Goal: Task Accomplishment & Management: Manage account settings

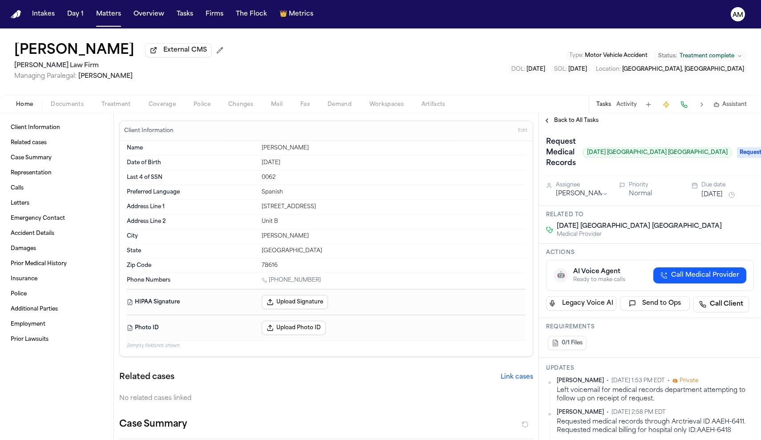
click at [118, 100] on div "Home Documents Treatment Coverage Police Changes Mail Fax Demand Workspaces Art…" at bounding box center [380, 104] width 761 height 18
click at [118, 107] on span "Treatment" at bounding box center [115, 104] width 29 height 7
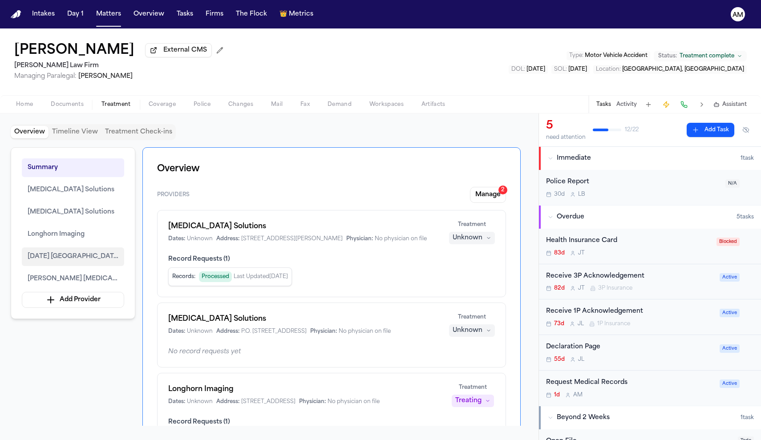
click at [87, 256] on span "Ascension Seton Medical Center Austin" at bounding box center [73, 256] width 91 height 11
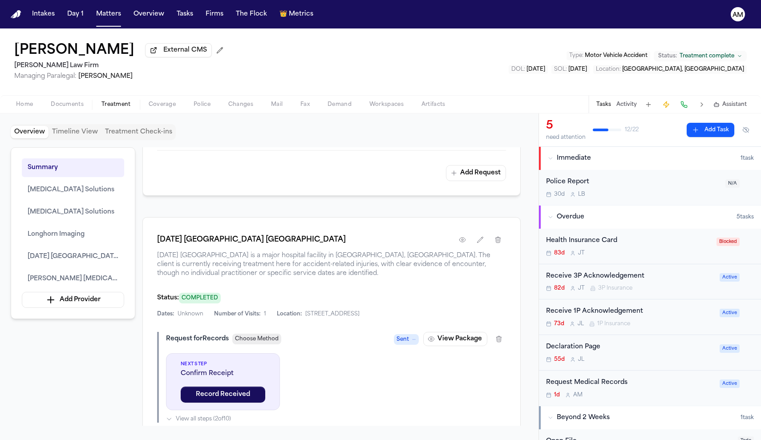
scroll to position [1226, 0]
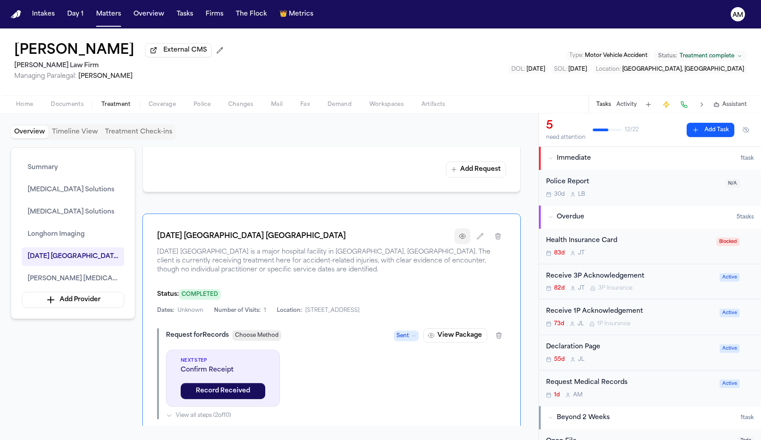
click at [462, 237] on icon "button" at bounding box center [462, 236] width 2 height 2
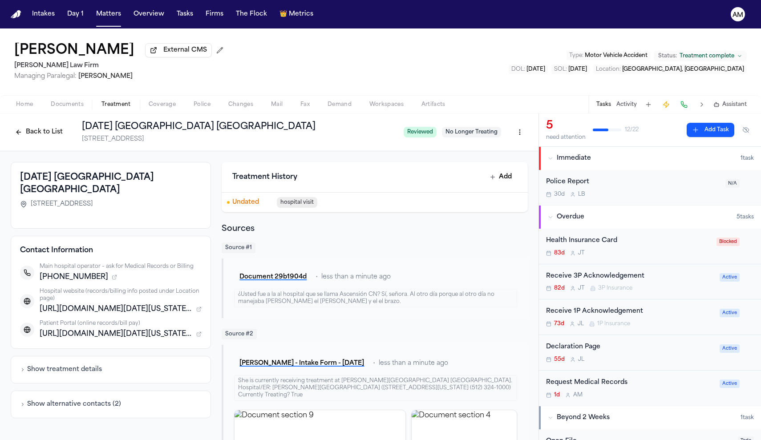
click at [610, 384] on div "Request Medical Records" at bounding box center [630, 383] width 168 height 10
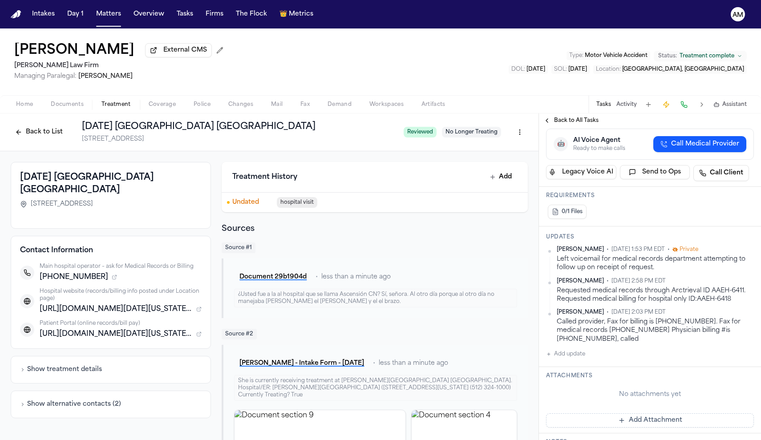
scroll to position [132, 0]
click at [741, 319] on div "Called provider, Fax for billing is 512-406-0714. Fax for medical records 512-2…" at bounding box center [655, 330] width 197 height 26
click at [748, 312] on html "Intakes Day 1 Matters Overview Tasks Firms The Flock 👑 Metrics AM Carla Cortes …" at bounding box center [380, 220] width 761 height 440
click at [662, 301] on html "Intakes Day 1 Matters Overview Tasks Firms The Flock 👑 Metrics AM Carla Cortes …" at bounding box center [380, 220] width 761 height 440
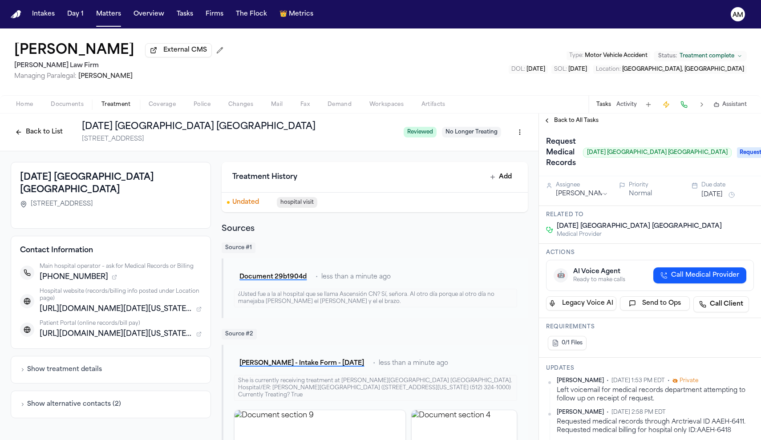
scroll to position [0, 0]
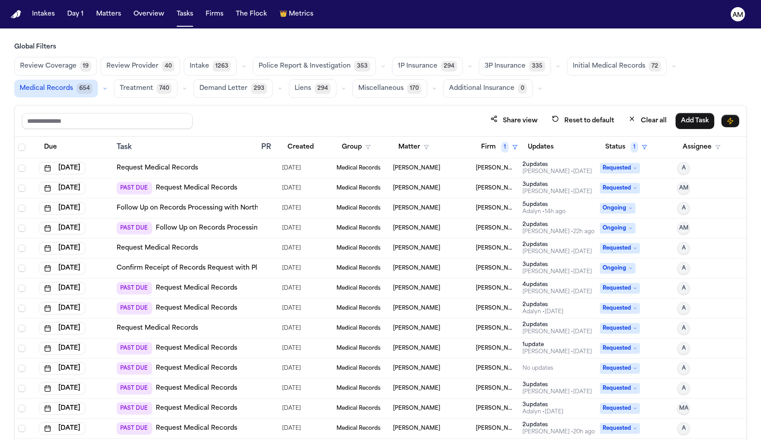
click at [238, 210] on link "Follow Up on Records Processing with Northgate Open MRI" at bounding box center [233, 208] width 233 height 9
click at [237, 230] on link "Follow Up on Records Processing with Medical City McKinney" at bounding box center [255, 228] width 198 height 9
click at [242, 266] on link "Confirm Receipt of Records Request with Plano Pain & Injury Center" at bounding box center [226, 268] width 218 height 9
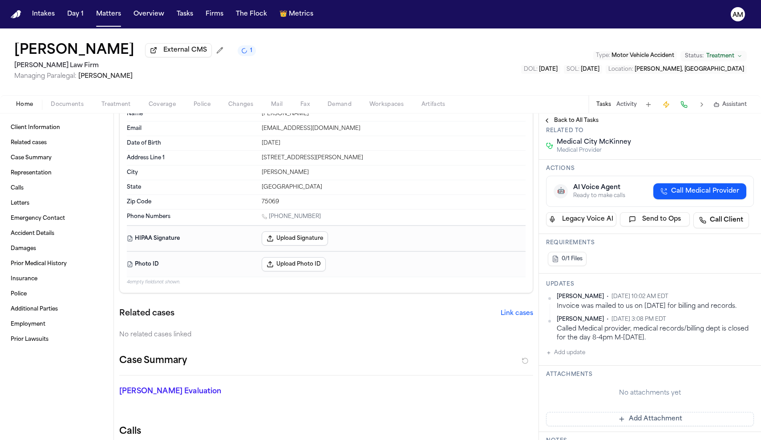
scroll to position [125, 0]
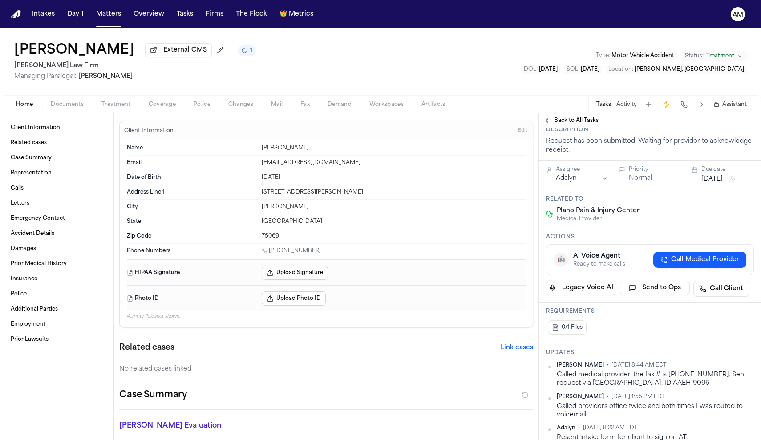
scroll to position [71, 0]
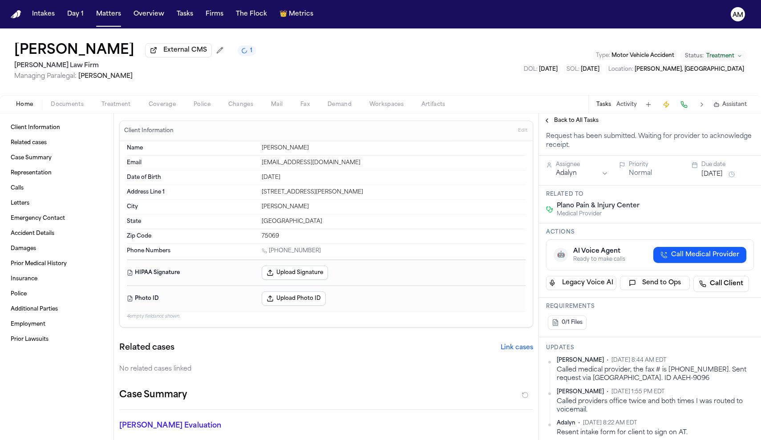
click at [691, 259] on span "Call Medical Provider" at bounding box center [705, 254] width 68 height 9
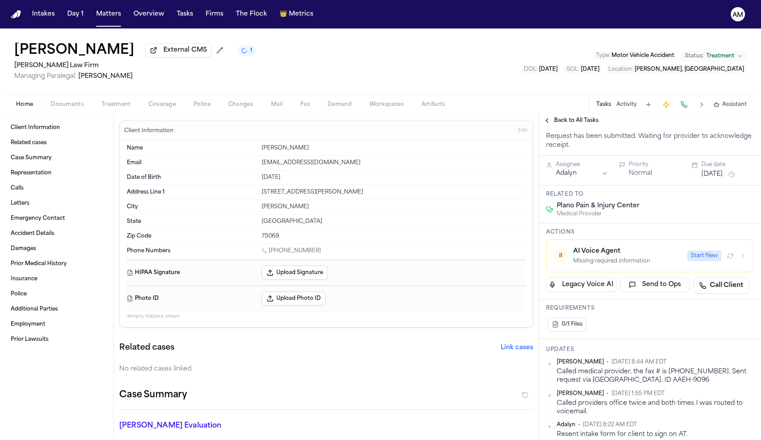
click at [647, 250] on div "AI Voice Agent" at bounding box center [627, 251] width 109 height 9
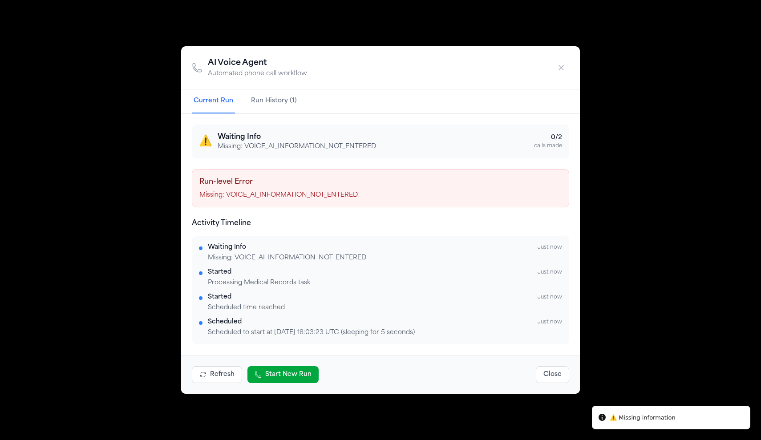
click at [647, 250] on div "AI Voice Agent Automated phone call workflow Current Run Run History (1) ⚠️ Wai…" at bounding box center [380, 220] width 761 height 440
click at [562, 65] on icon "button" at bounding box center [561, 67] width 9 height 9
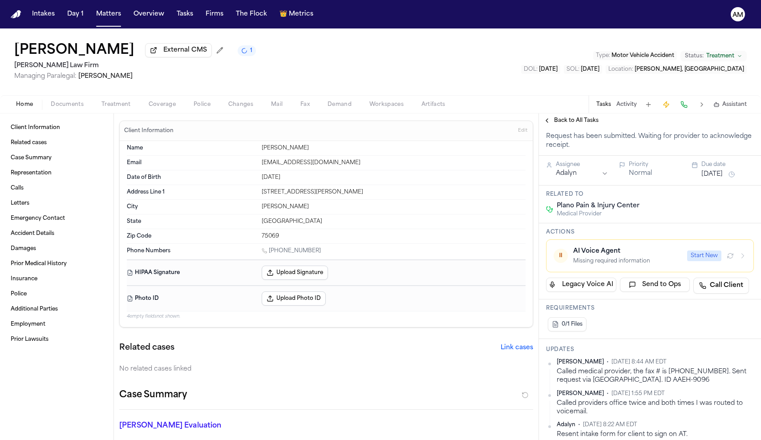
click at [125, 106] on span "Treatment" at bounding box center [115, 104] width 29 height 7
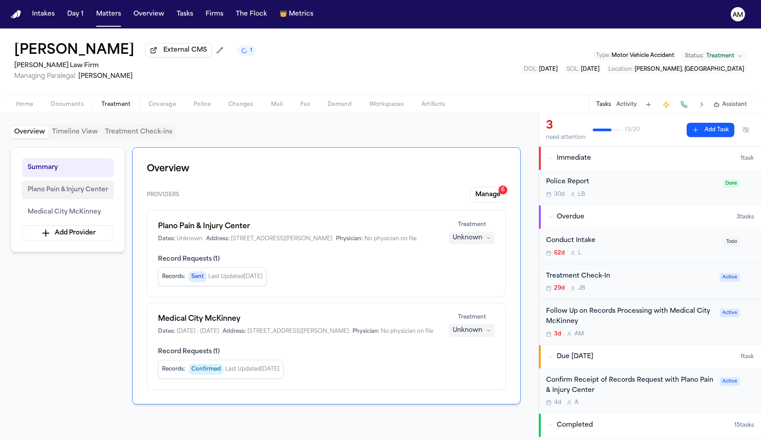
click at [83, 199] on button "Plano Pain & Injury Center" at bounding box center [68, 190] width 92 height 19
click at [70, 192] on span "Plano Pain & Injury Center" at bounding box center [68, 190] width 81 height 11
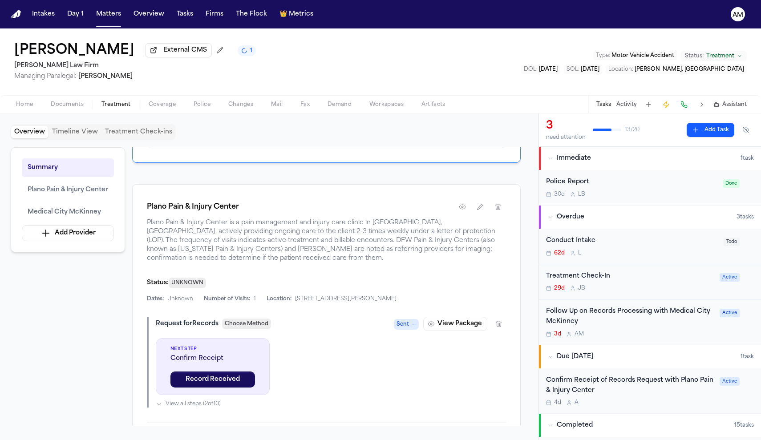
scroll to position [242, 0]
click at [365, 236] on span "Plano Pain & Injury Center is a pain management and injury care clinic in Plano…" at bounding box center [326, 240] width 359 height 44
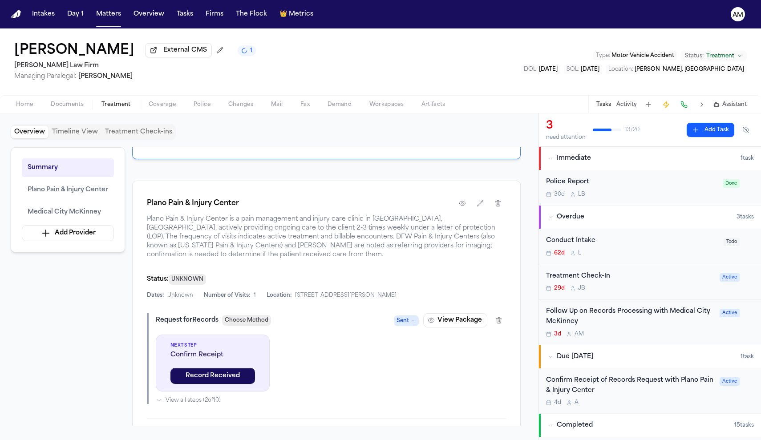
scroll to position [240, 0]
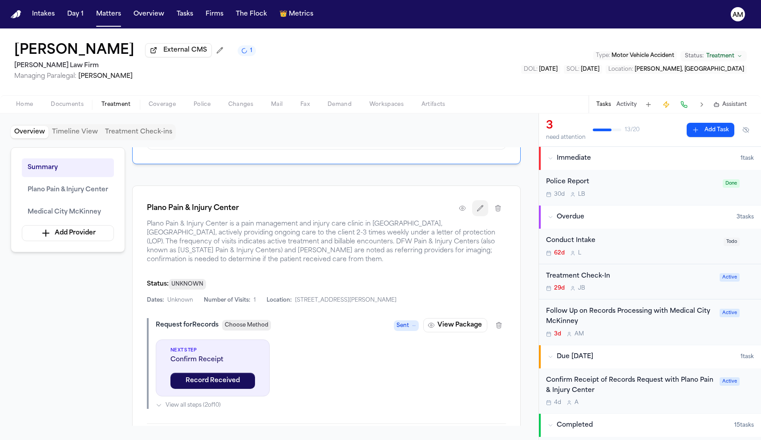
click at [486, 216] on button "button" at bounding box center [480, 208] width 16 height 16
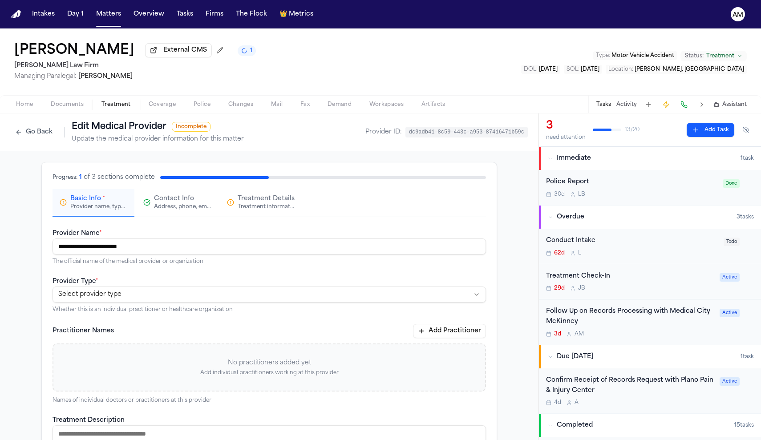
click at [140, 108] on button "Coverage" at bounding box center [162, 104] width 45 height 11
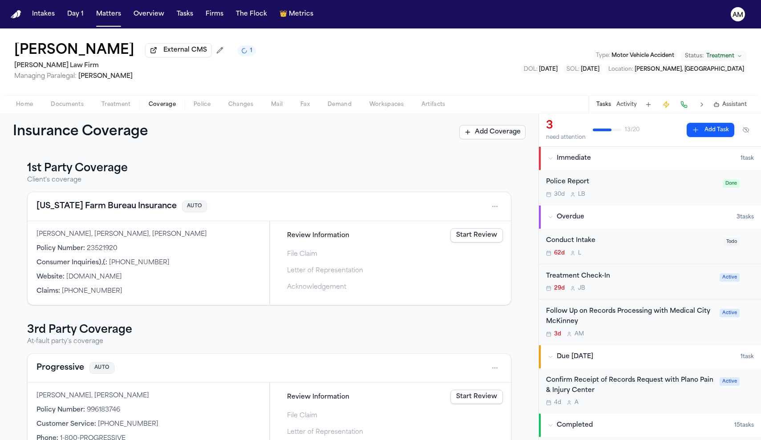
click at [109, 110] on span "button" at bounding box center [116, 109] width 40 height 1
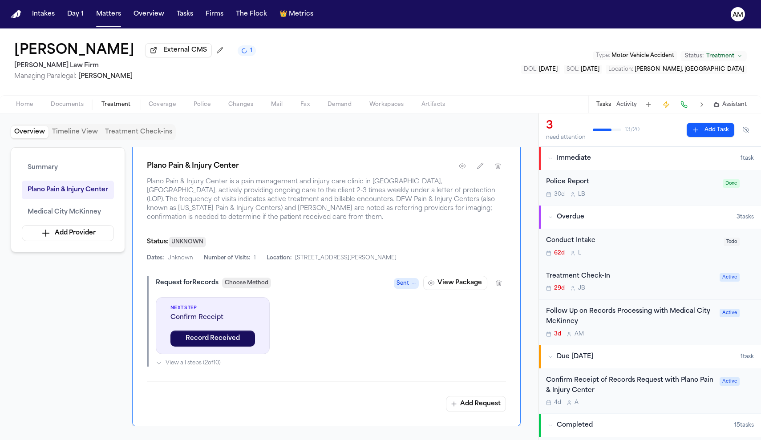
scroll to position [281, 0]
click at [464, 171] on button "button" at bounding box center [462, 167] width 16 height 16
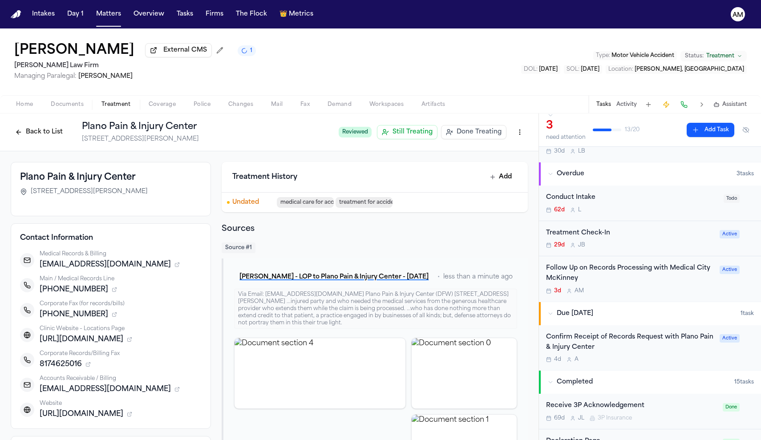
scroll to position [50, 0]
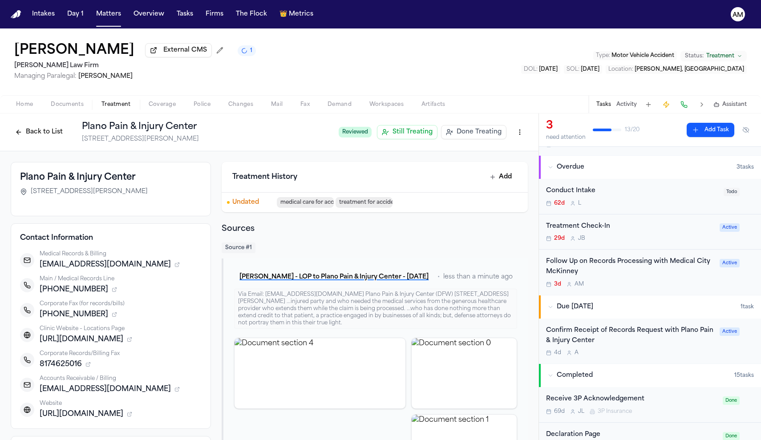
click at [668, 331] on div "Confirm Receipt of Records Request with Plano Pain & Injury Center" at bounding box center [630, 336] width 168 height 20
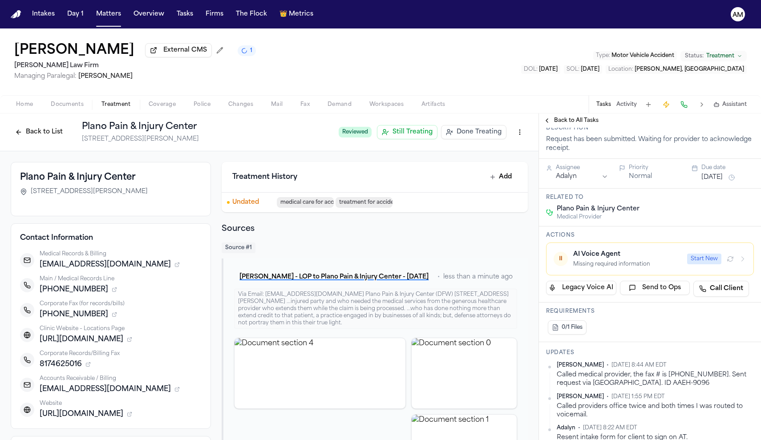
scroll to position [80, 0]
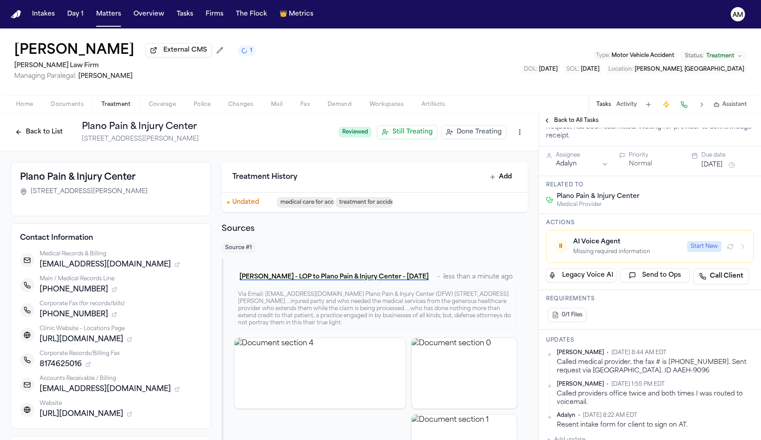
click at [310, 110] on span "button" at bounding box center [305, 109] width 20 height 1
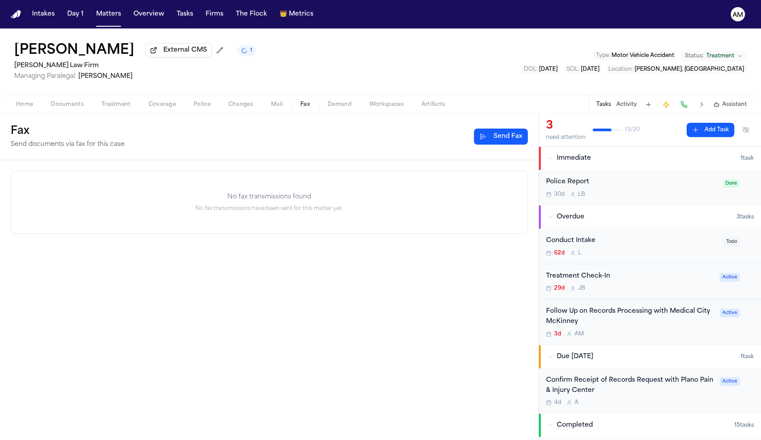
click at [76, 108] on span "Documents" at bounding box center [67, 104] width 33 height 7
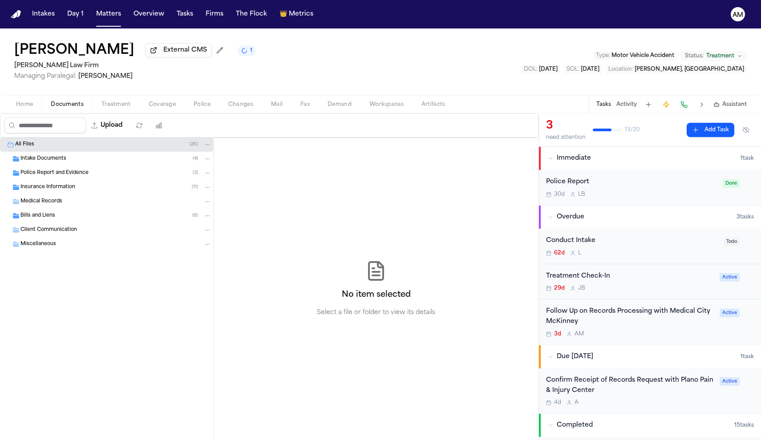
click at [114, 112] on div "Home Documents Treatment Coverage Police Changes Mail Fax Demand Workspaces Art…" at bounding box center [380, 104] width 761 height 18
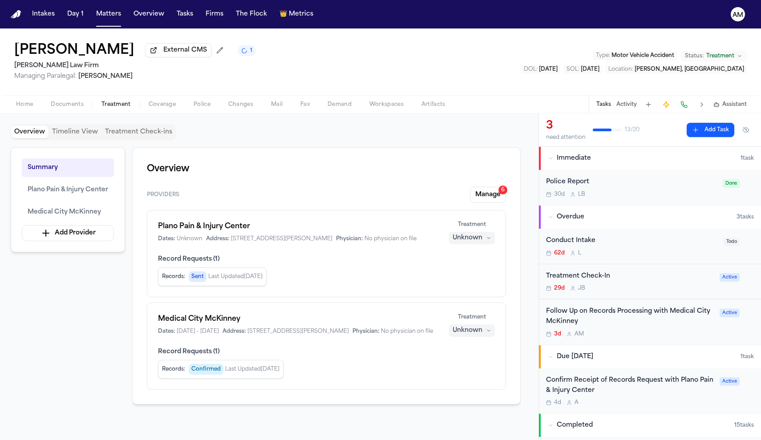
click at [113, 105] on span "Treatment" at bounding box center [115, 104] width 29 height 7
click at [79, 189] on span "Plano Pain & Injury Center" at bounding box center [68, 190] width 81 height 11
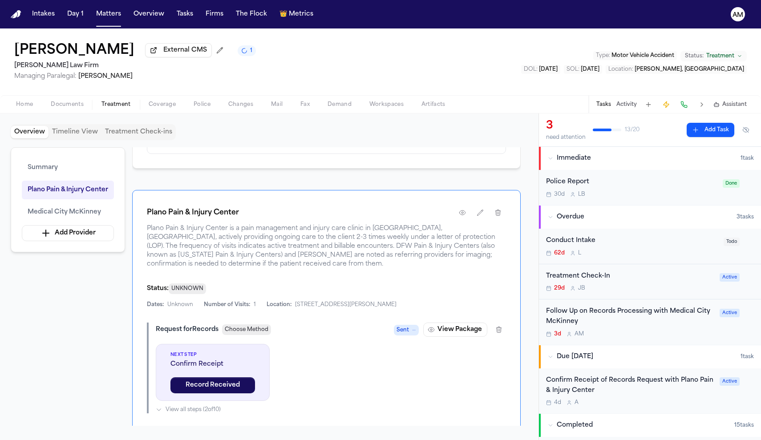
scroll to position [234, 0]
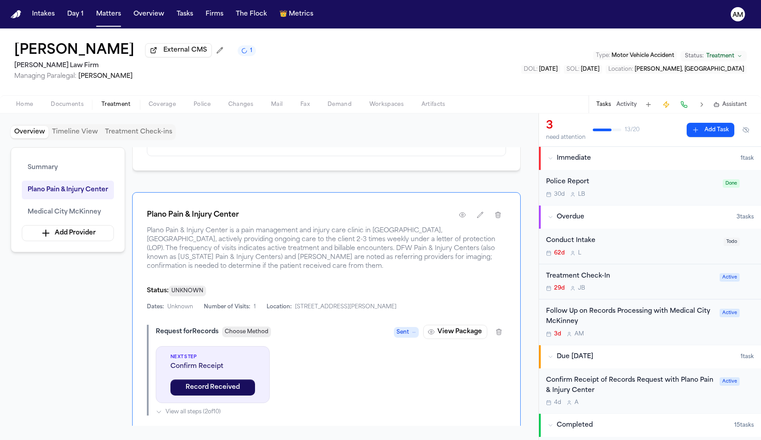
click at [405, 223] on div "Plano Pain & Injury Center" at bounding box center [326, 215] width 359 height 16
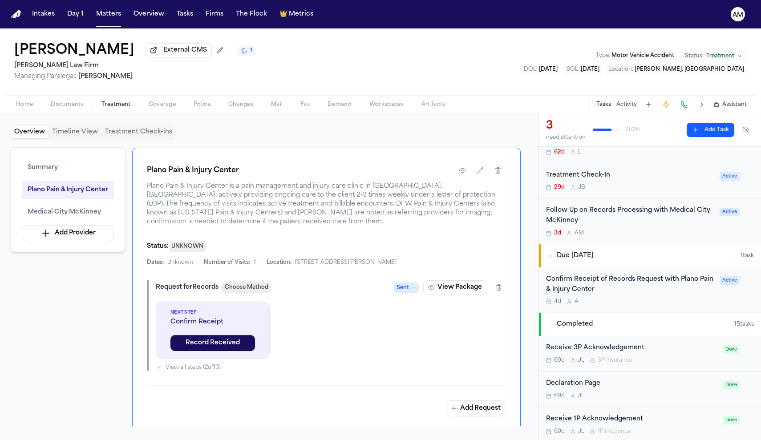
scroll to position [292, 0]
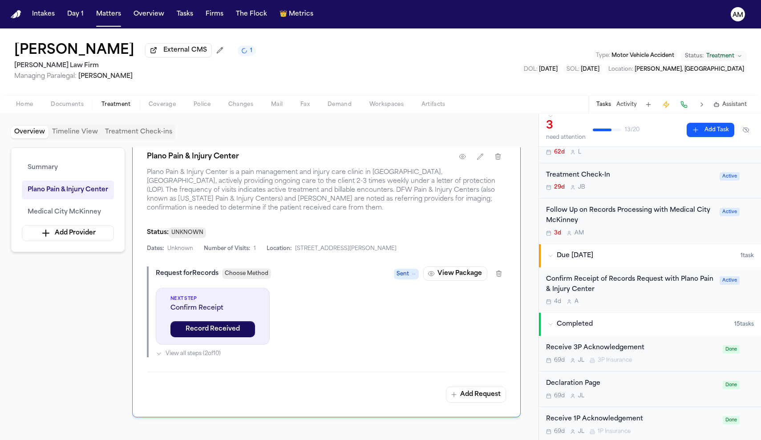
click at [392, 339] on div "Next Step Confirm Receipt Record Received View all steps ( 2 of 10 )" at bounding box center [331, 322] width 350 height 69
click at [463, 160] on icon "button" at bounding box center [462, 156] width 7 height 7
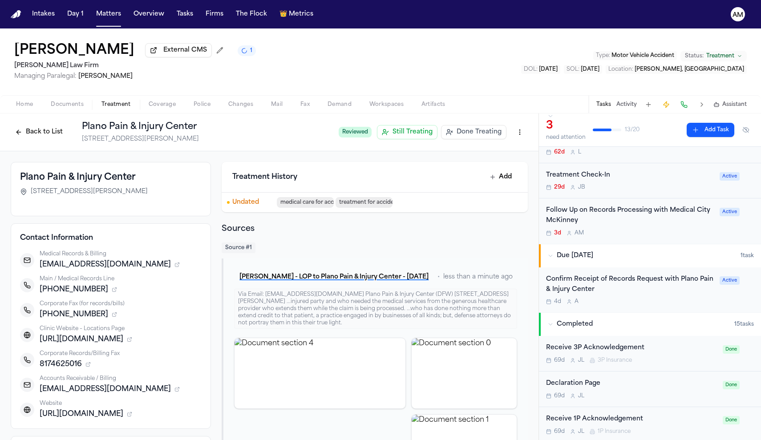
click at [654, 295] on div "Confirm Receipt of Records Request with Plano Pain & Injury Center 4d A" at bounding box center [630, 289] width 168 height 31
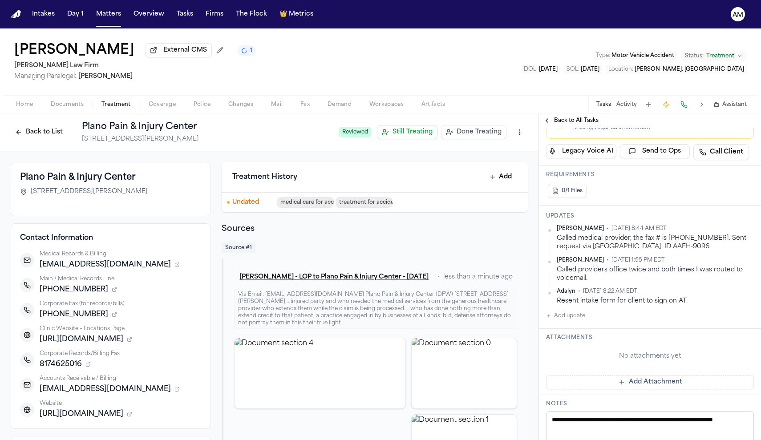
scroll to position [230, 0]
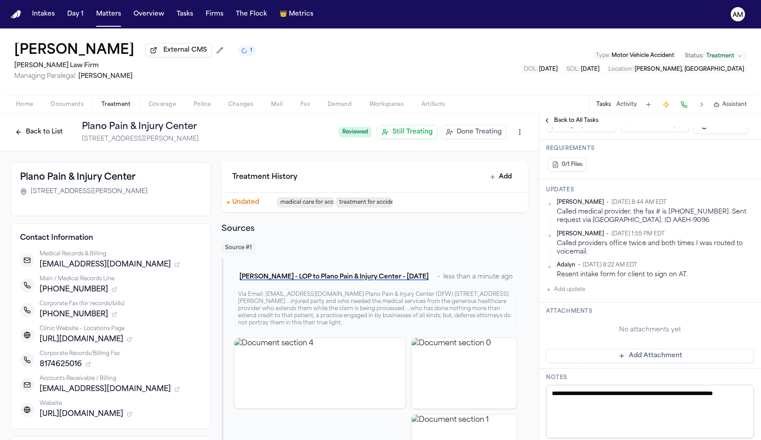
click at [569, 159] on button "0/1 Files" at bounding box center [567, 164] width 39 height 14
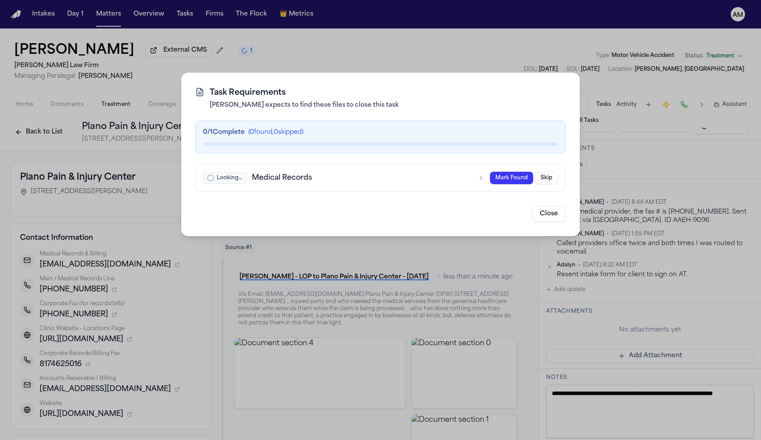
click at [554, 218] on button "Close" at bounding box center [548, 214] width 33 height 16
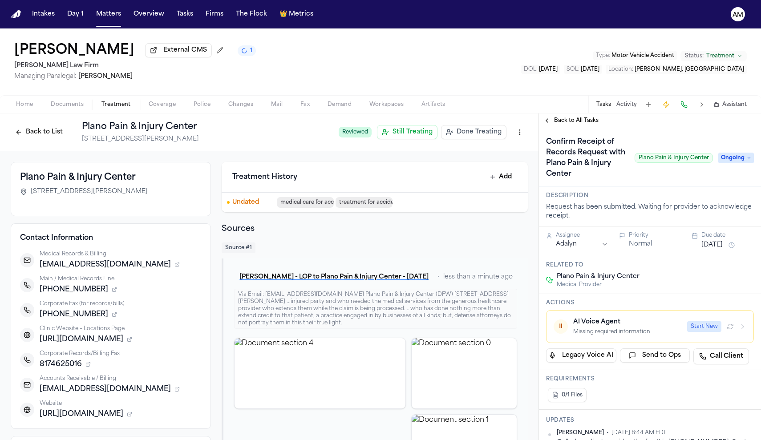
scroll to position [0, 0]
click at [701, 107] on button at bounding box center [701, 104] width 12 height 12
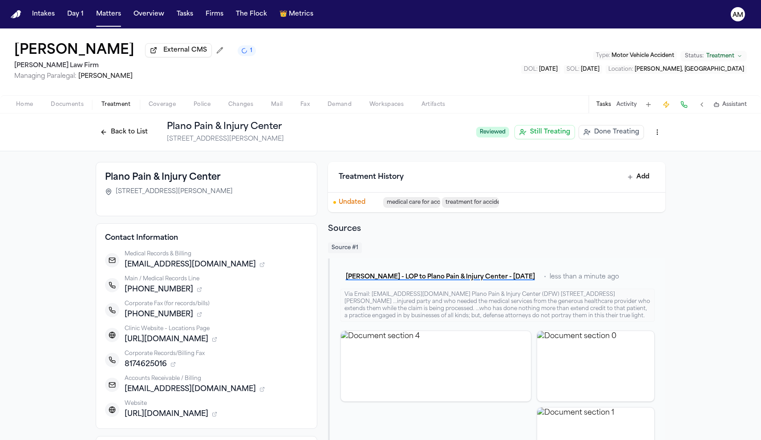
click at [704, 105] on button at bounding box center [701, 104] width 12 height 12
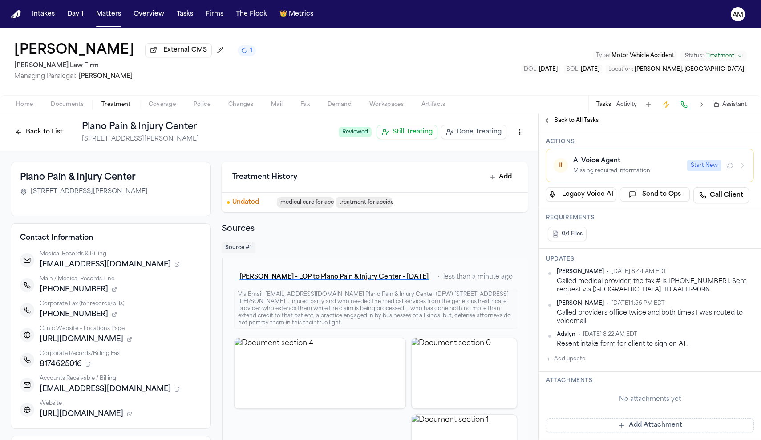
scroll to position [199, 0]
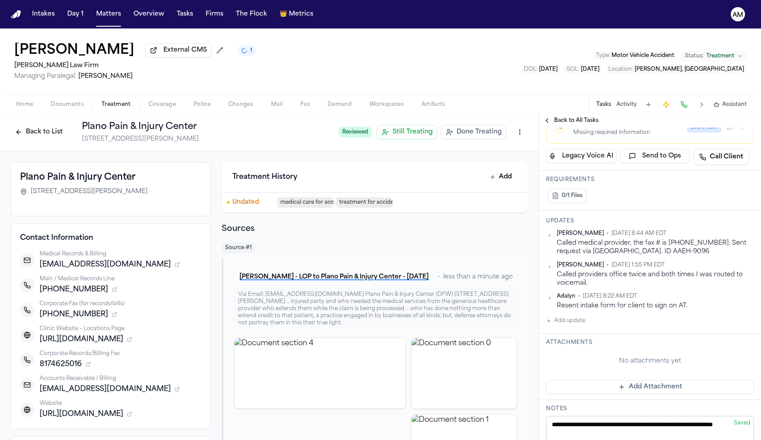
click at [634, 387] on button "Add Attachment" at bounding box center [650, 387] width 208 height 14
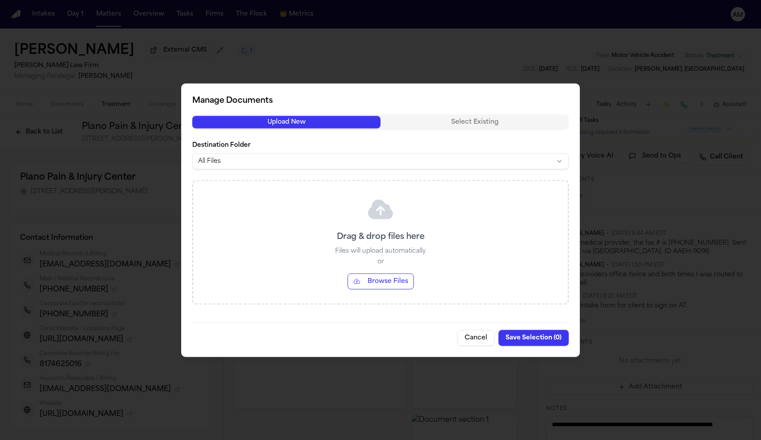
click at [387, 286] on button "Browse Files" at bounding box center [380, 281] width 66 height 16
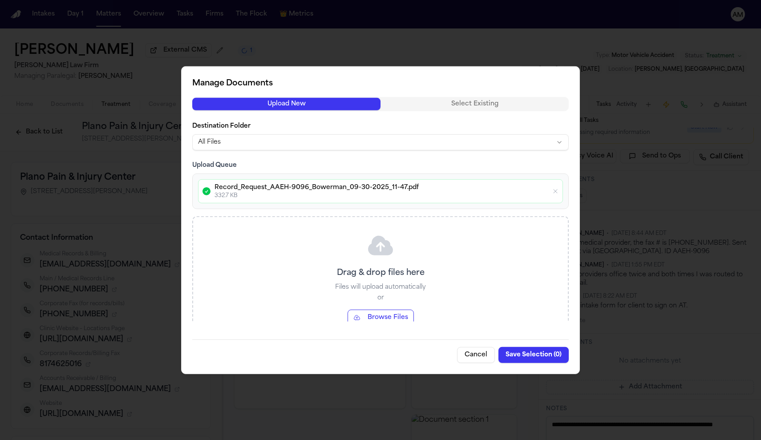
click at [339, 198] on p "332.7 KB" at bounding box center [381, 195] width 334 height 7
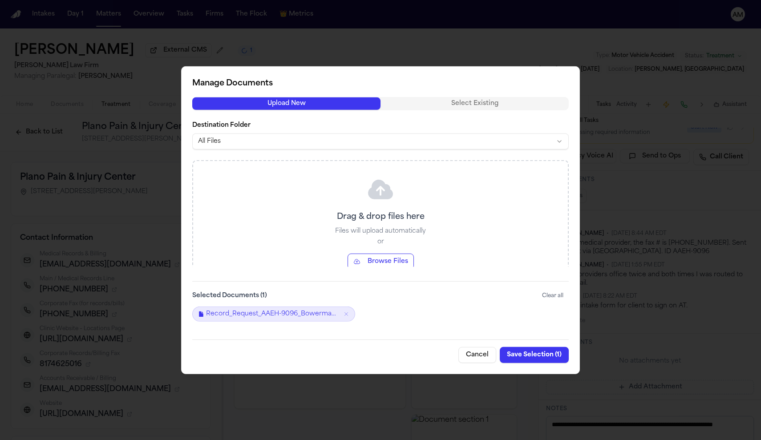
click at [546, 349] on button "Save Selection ( 1 )" at bounding box center [534, 355] width 69 height 16
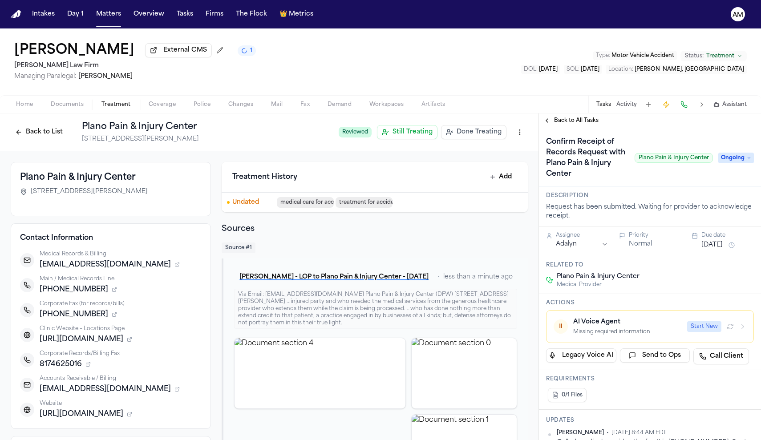
scroll to position [0, 0]
click at [726, 329] on icon "button" at bounding box center [729, 326] width 7 height 7
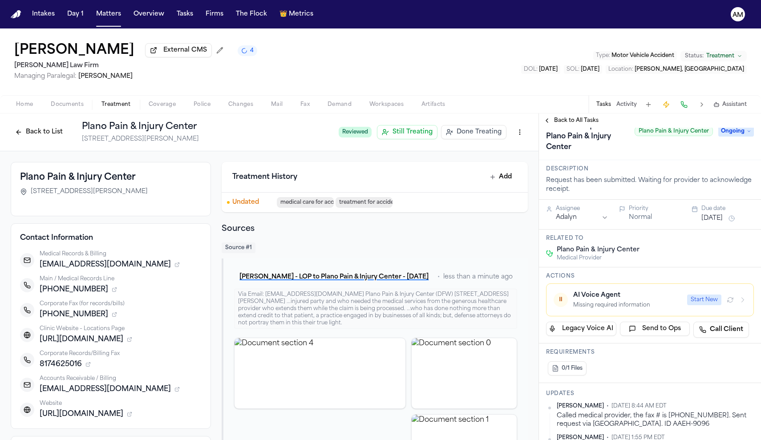
scroll to position [28, 0]
click at [654, 311] on button "⏸ AI Voice Agent Missing required information Start New" at bounding box center [650, 298] width 208 height 33
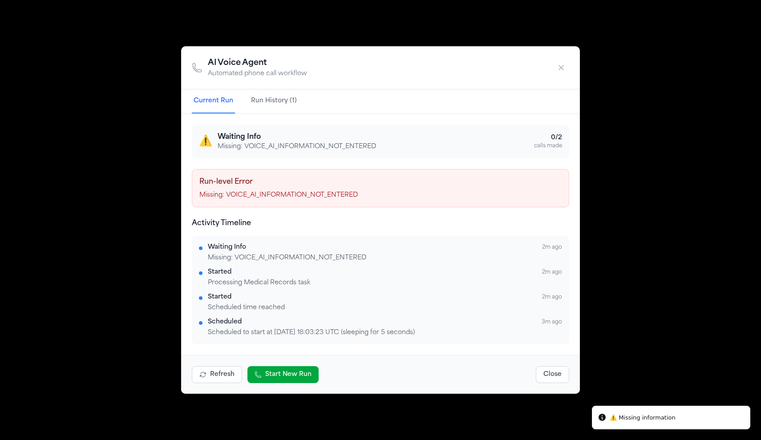
click at [219, 378] on button "Refresh" at bounding box center [217, 374] width 50 height 17
click at [293, 376] on button "Start New Run" at bounding box center [282, 374] width 71 height 17
click at [658, 127] on div "AI Voice Agent Automated phone call workflow Current Run Run History (2) ⚠️ Wai…" at bounding box center [380, 220] width 761 height 440
click at [561, 63] on button "button" at bounding box center [561, 68] width 16 height 16
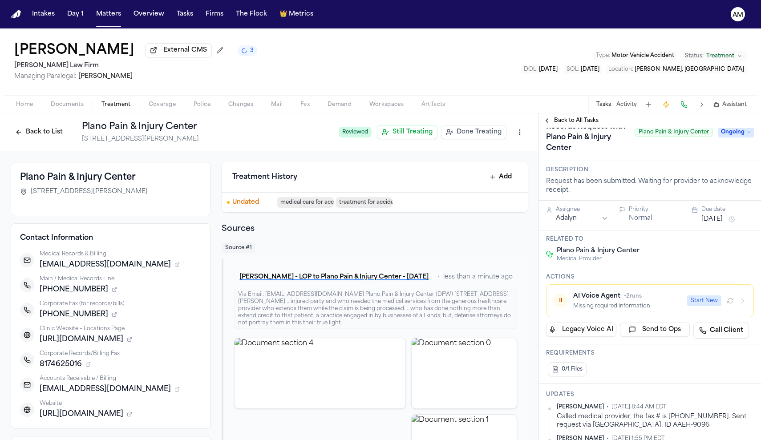
click at [18, 130] on button "Back to List" at bounding box center [39, 132] width 56 height 14
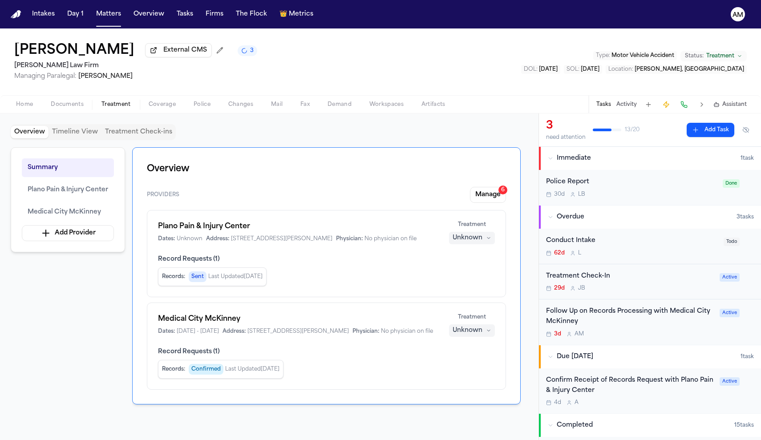
click at [649, 380] on div "Confirm Receipt of Records Request with Plano Pain & Injury Center" at bounding box center [630, 385] width 168 height 20
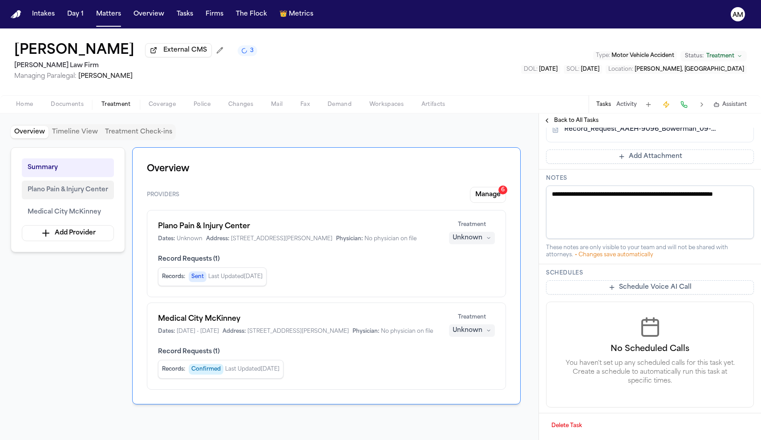
click at [83, 198] on button "Plano Pain & Injury Center" at bounding box center [68, 190] width 92 height 19
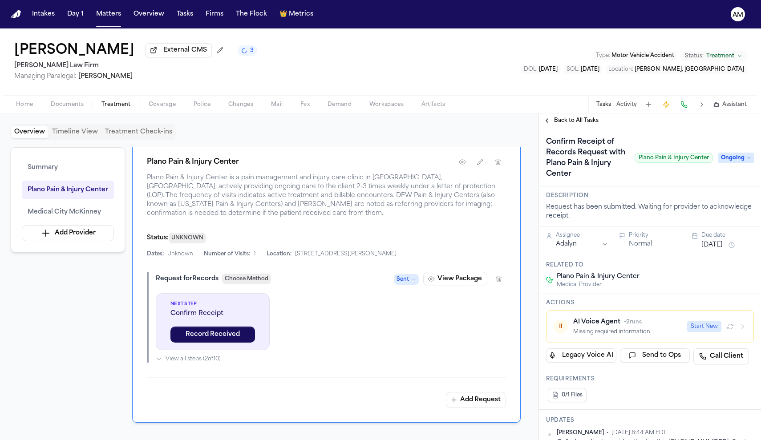
click at [573, 119] on span "Back to All Tasks" at bounding box center [576, 120] width 44 height 7
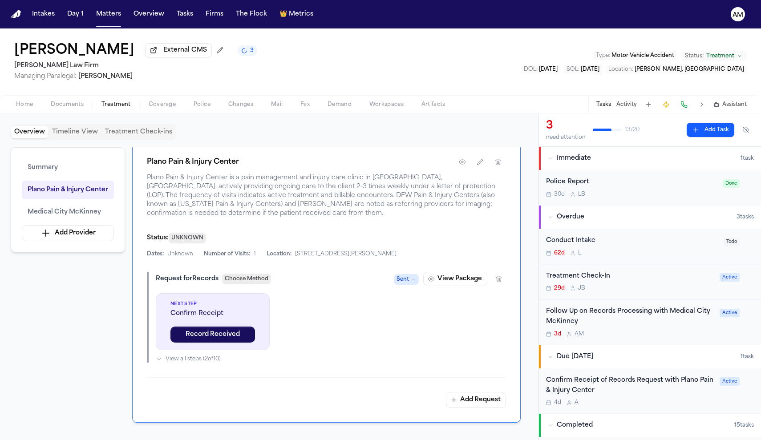
click at [608, 305] on div "Follow Up on Records Processing with Medical City McKinney 3d A M Active" at bounding box center [650, 321] width 222 height 45
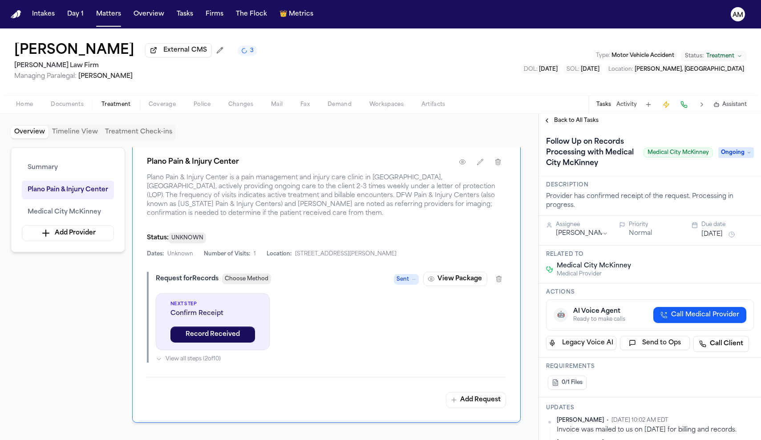
click at [577, 123] on span "Back to All Tasks" at bounding box center [576, 120] width 44 height 7
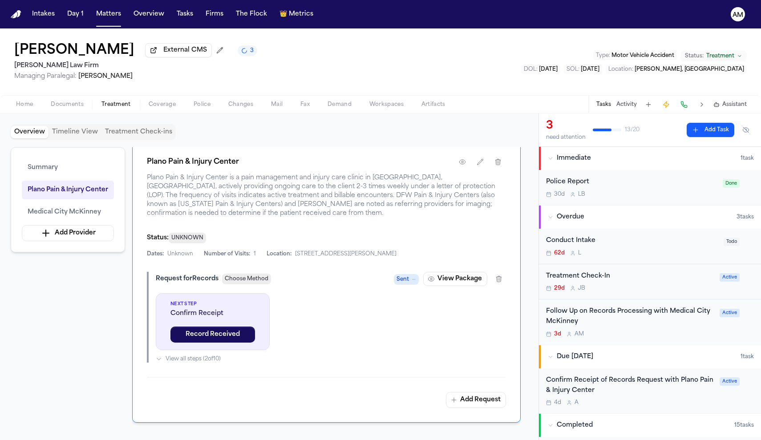
click at [637, 318] on div "Follow Up on Records Processing with Medical City McKinney" at bounding box center [630, 317] width 168 height 20
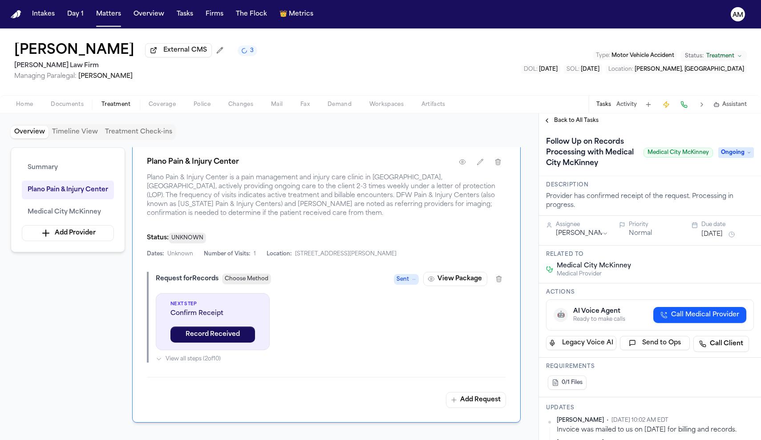
click at [565, 123] on span "Back to All Tasks" at bounding box center [576, 120] width 44 height 7
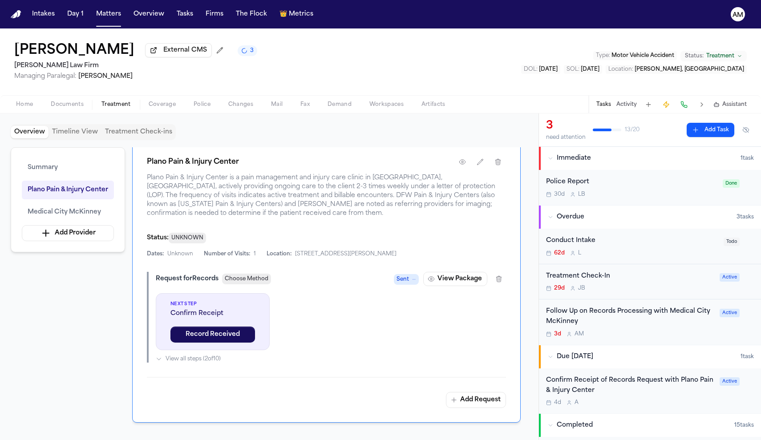
click at [604, 388] on div "Confirm Receipt of Records Request with Plano Pain & Injury Center" at bounding box center [630, 385] width 168 height 20
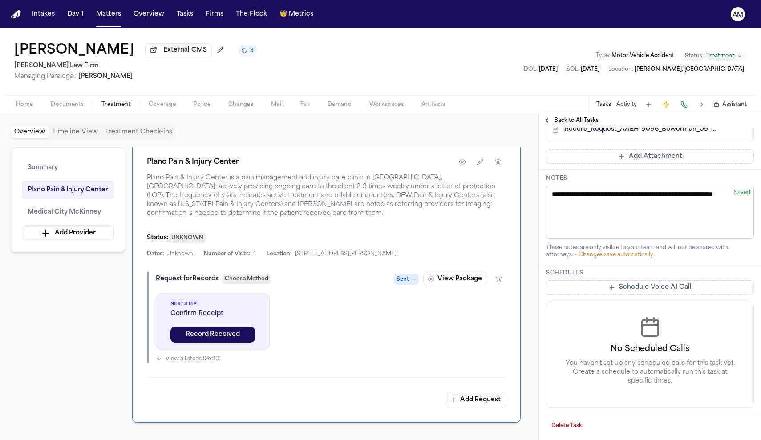
scroll to position [434, 0]
click at [85, 109] on button "Documents" at bounding box center [67, 104] width 51 height 11
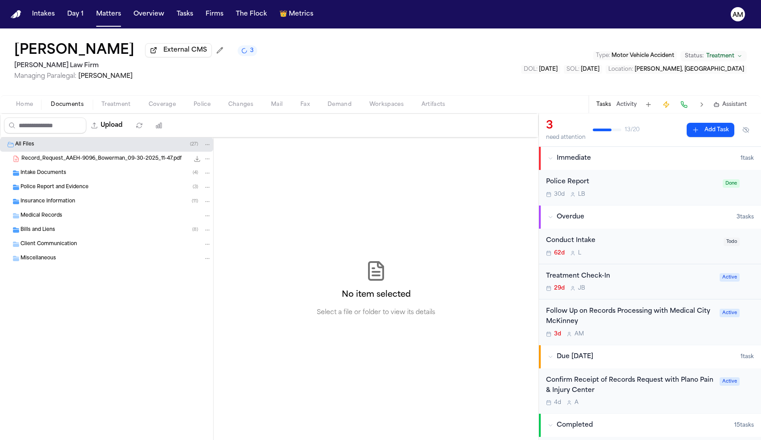
click at [57, 215] on span "Medical Records" at bounding box center [41, 216] width 42 height 8
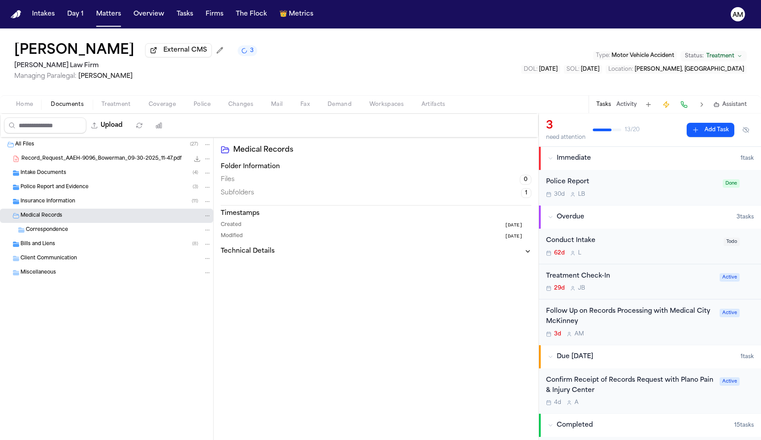
click at [57, 233] on span "Correspondence" at bounding box center [47, 230] width 42 height 8
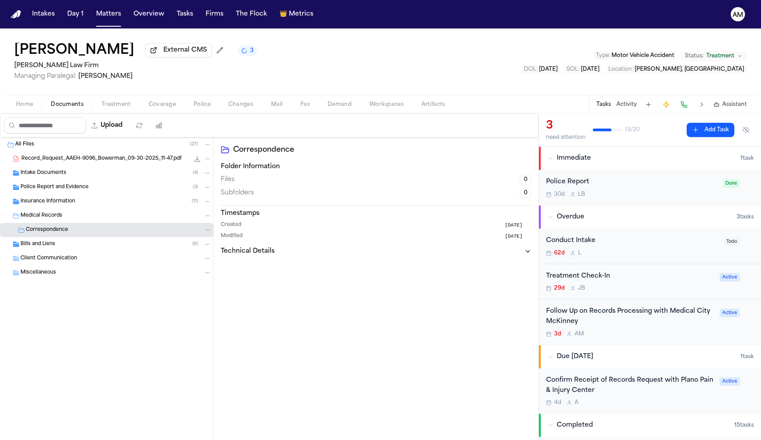
click at [123, 100] on div "Home Documents Treatment Coverage Police Changes Mail Fax Demand Workspaces Art…" at bounding box center [380, 104] width 761 height 18
click at [123, 105] on span "Treatment" at bounding box center [115, 104] width 29 height 7
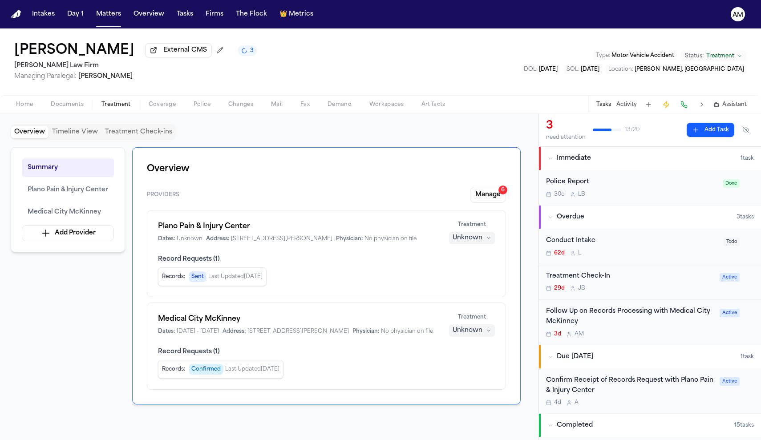
click at [164, 110] on span "button" at bounding box center [162, 109] width 38 height 1
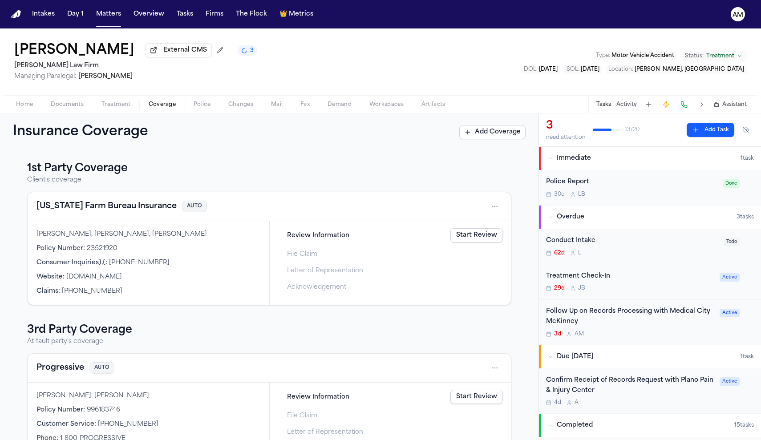
click at [206, 113] on div "Home Documents Treatment Coverage Police Changes Mail Fax Demand Workspaces Art…" at bounding box center [380, 104] width 761 height 18
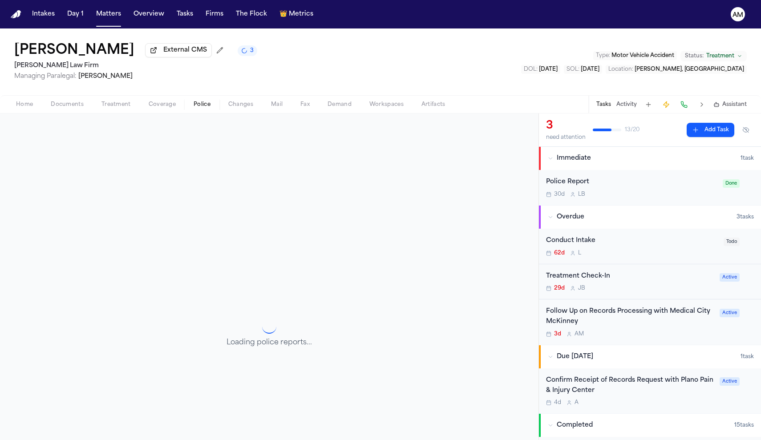
click at [200, 101] on span "Police" at bounding box center [202, 104] width 17 height 7
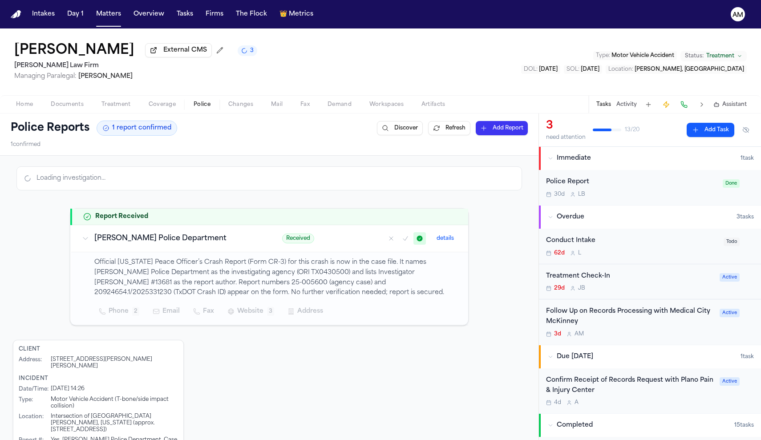
click at [236, 108] on span "Changes" at bounding box center [240, 104] width 25 height 7
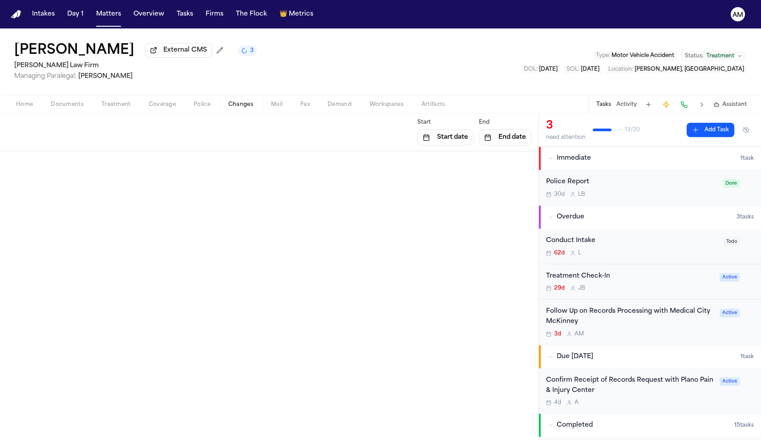
click at [279, 108] on span "Mail" at bounding box center [277, 104] width 12 height 7
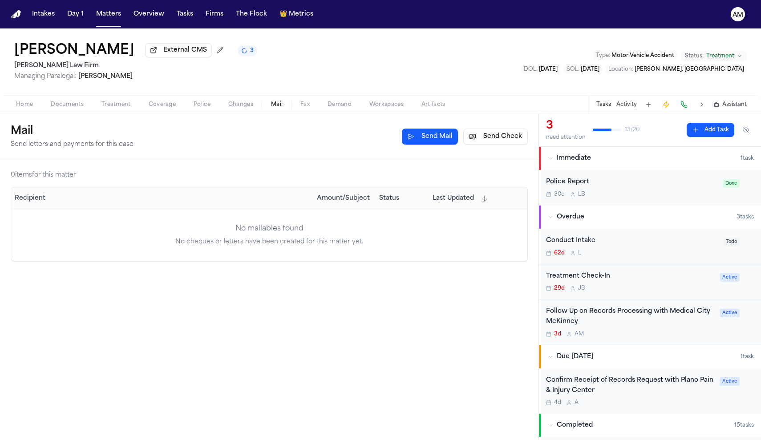
click at [309, 108] on span "Fax" at bounding box center [304, 104] width 9 height 7
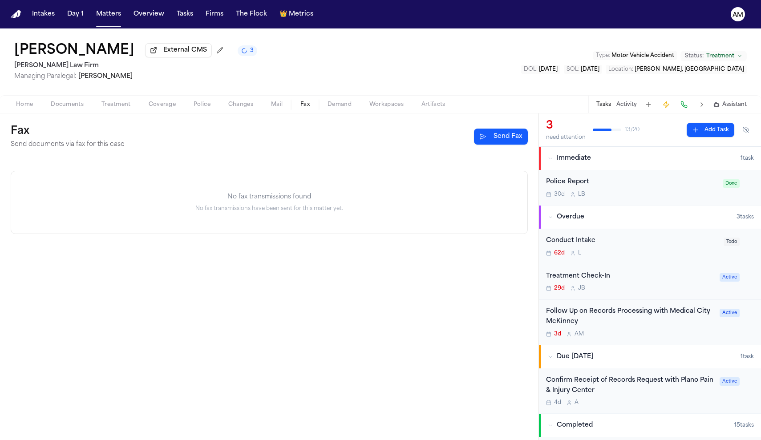
click at [343, 105] on span "Demand" at bounding box center [339, 104] width 24 height 7
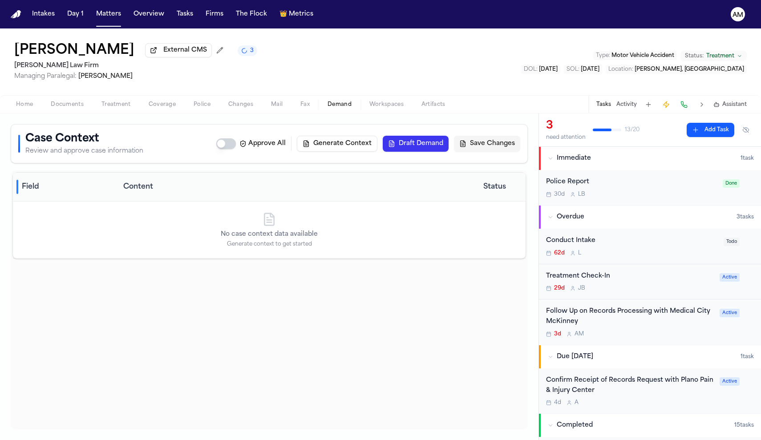
click at [398, 102] on span "Workspaces" at bounding box center [386, 104] width 34 height 7
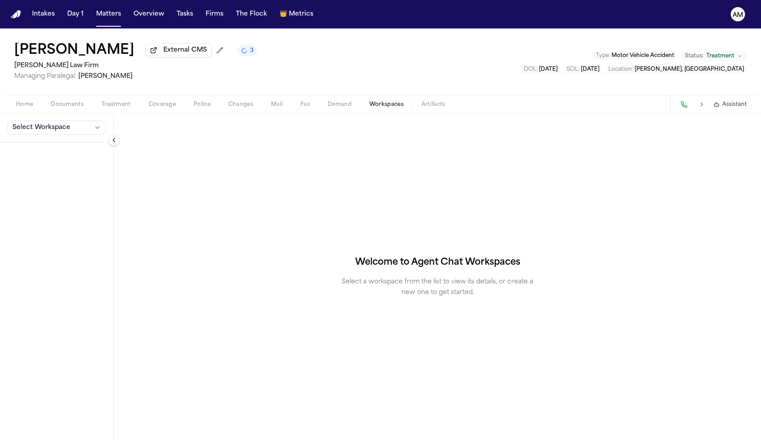
click at [423, 101] on button "Artifacts" at bounding box center [433, 104] width 42 height 11
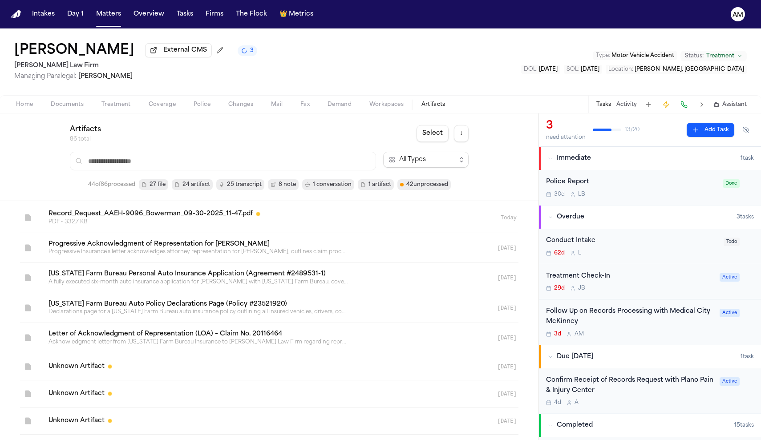
click at [23, 108] on span "Home" at bounding box center [24, 104] width 17 height 7
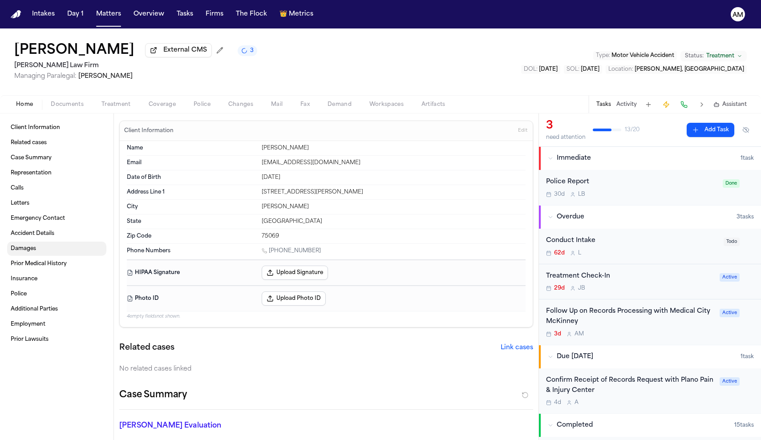
click at [28, 247] on span "Damages" at bounding box center [23, 248] width 25 height 7
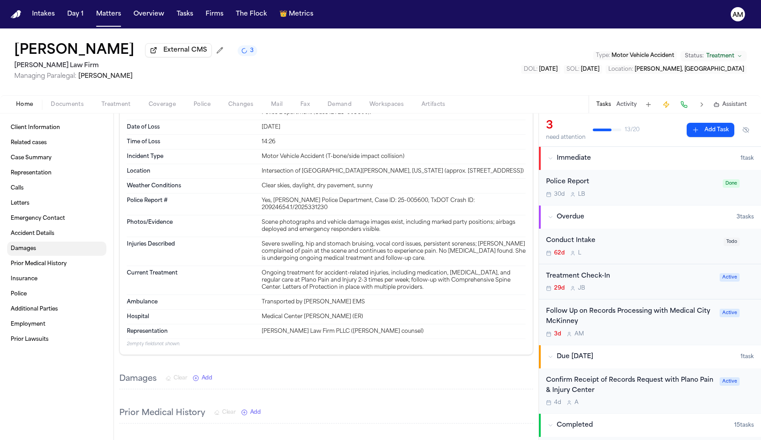
scroll to position [1795, 0]
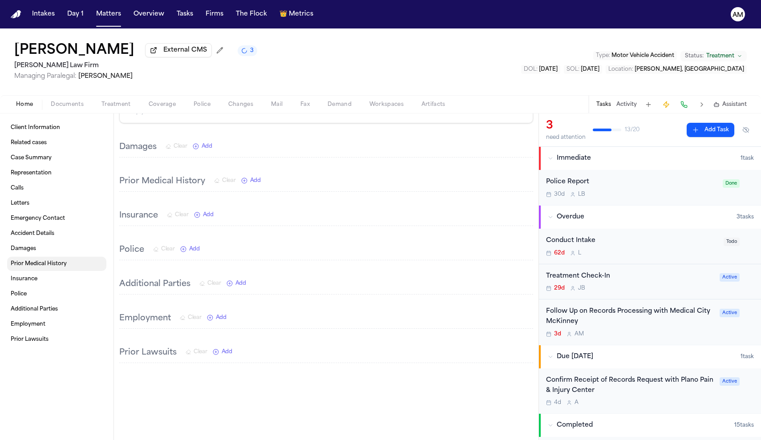
click at [29, 269] on link "Prior Medical History" at bounding box center [56, 264] width 99 height 14
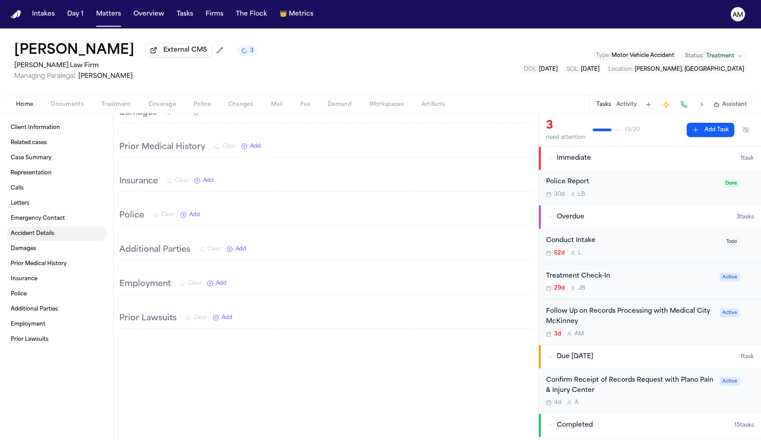
click at [35, 236] on span "Accident Details" at bounding box center [33, 233] width 44 height 7
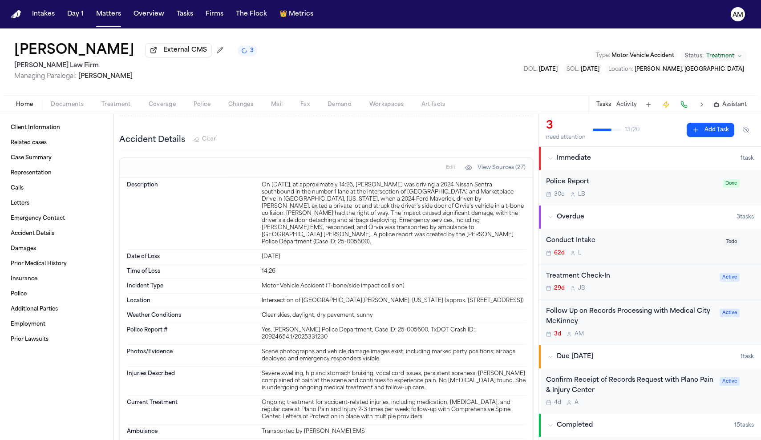
scroll to position [18, 0]
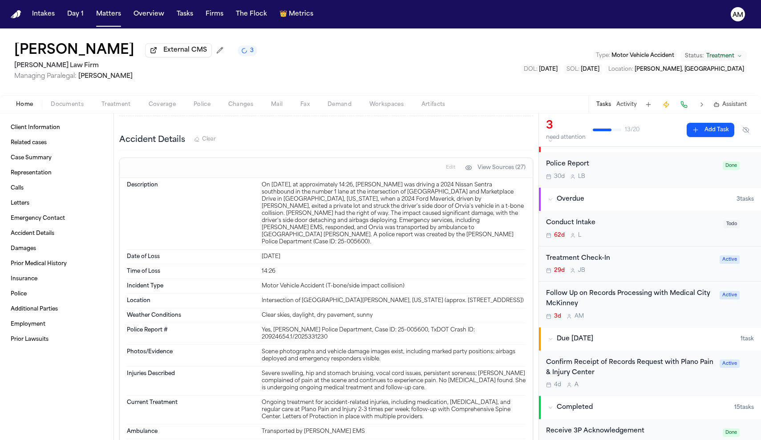
click at [638, 359] on div "Confirm Receipt of Records Request with Plano Pain & Injury Center" at bounding box center [630, 368] width 168 height 20
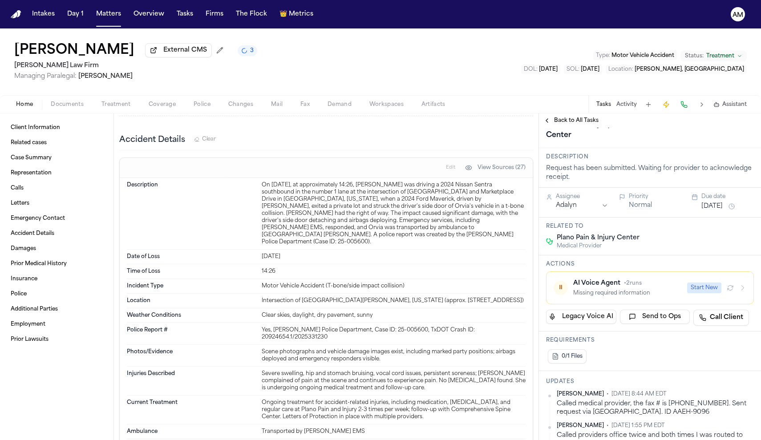
scroll to position [57, 0]
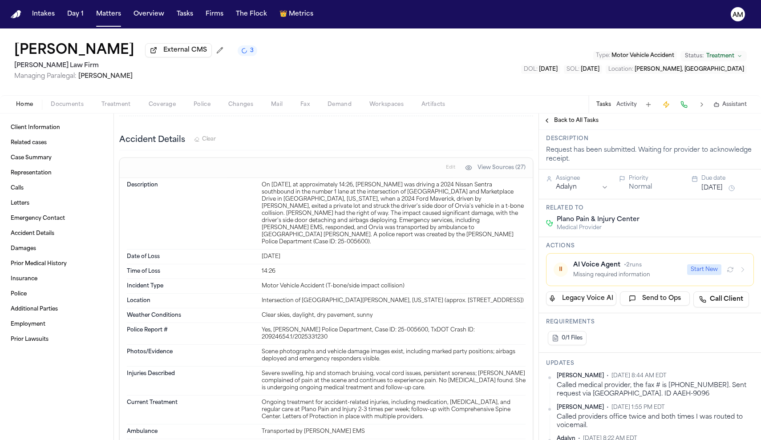
click at [577, 338] on span "0/1 Files" at bounding box center [571, 338] width 21 height 7
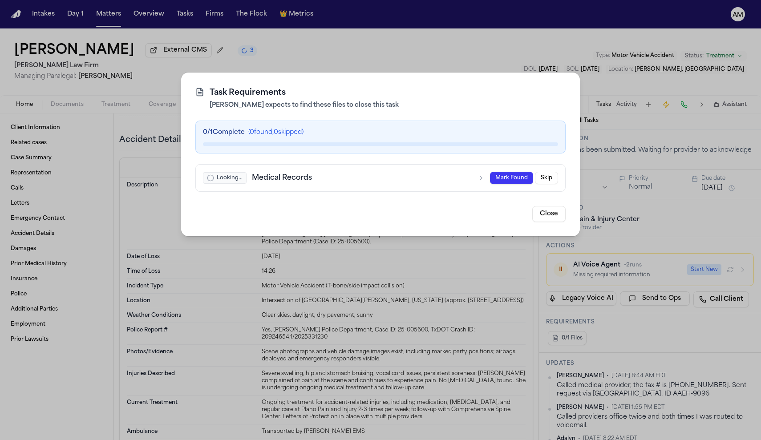
click at [544, 220] on button "Close" at bounding box center [548, 214] width 33 height 16
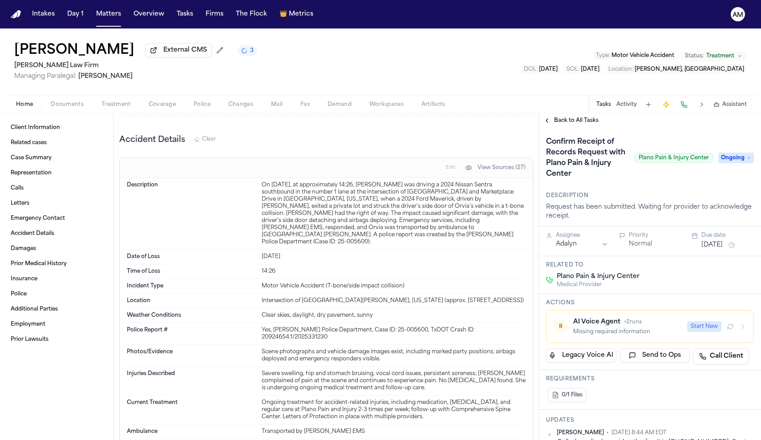
scroll to position [0, 0]
click at [657, 288] on div "Plano Pain & Injury Center Medical Provider" at bounding box center [650, 280] width 208 height 16
click at [608, 288] on span "Medical Provider" at bounding box center [598, 284] width 83 height 7
click at [586, 280] on span "Plano Pain & Injury Center" at bounding box center [598, 276] width 83 height 9
click at [130, 102] on button "Treatment" at bounding box center [116, 104] width 47 height 11
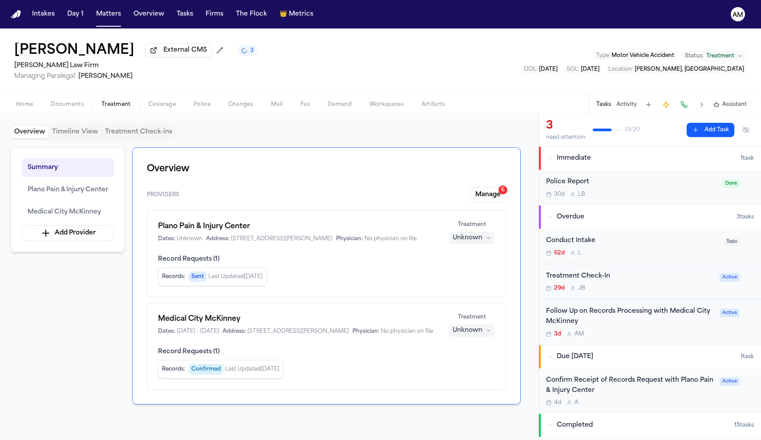
click at [344, 283] on div "Records : Sent Last Updated Sep 18, 2025" at bounding box center [326, 276] width 337 height 19
click at [485, 191] on button "Manage 6" at bounding box center [488, 195] width 36 height 16
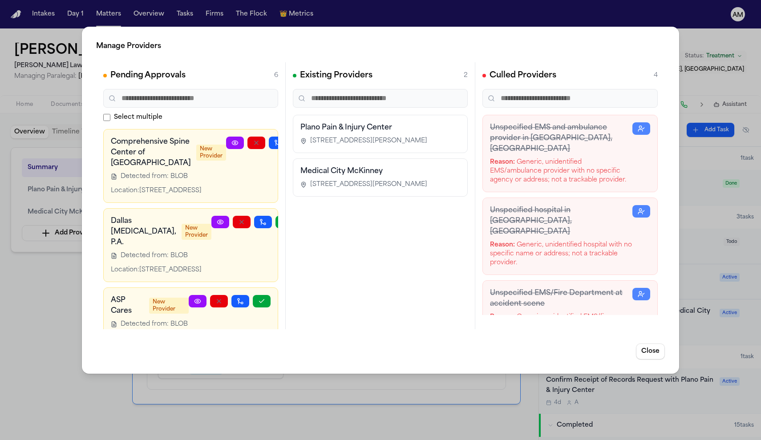
click at [718, 78] on div "Manage Providers Pending Approvals 6 Select multiple Comprehensive Spine Center…" at bounding box center [380, 220] width 761 height 440
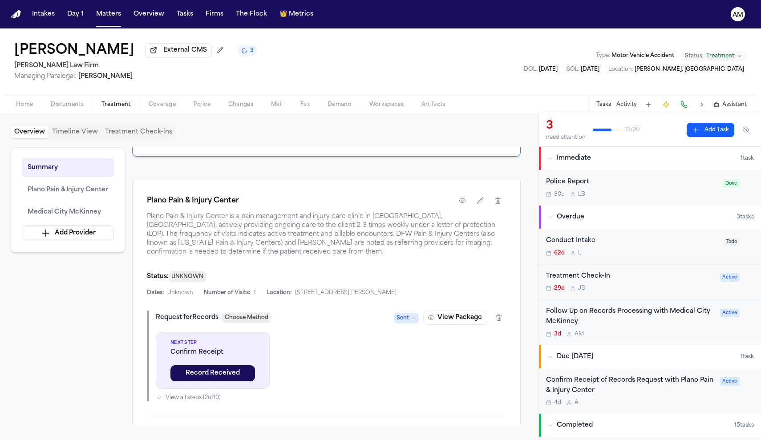
scroll to position [242, 0]
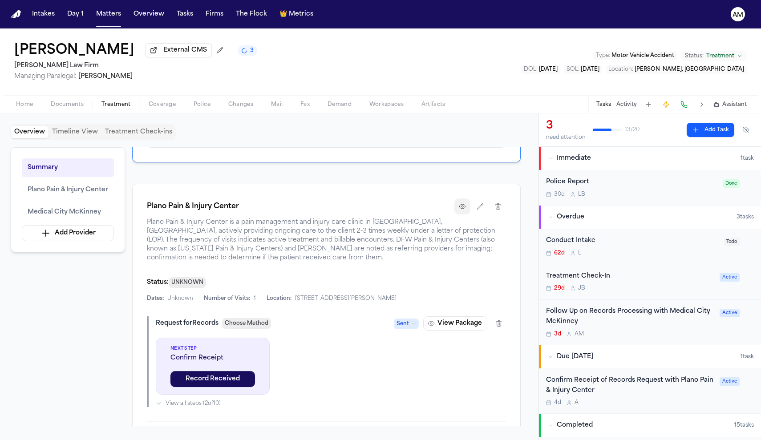
click at [468, 214] on button "button" at bounding box center [462, 206] width 16 height 16
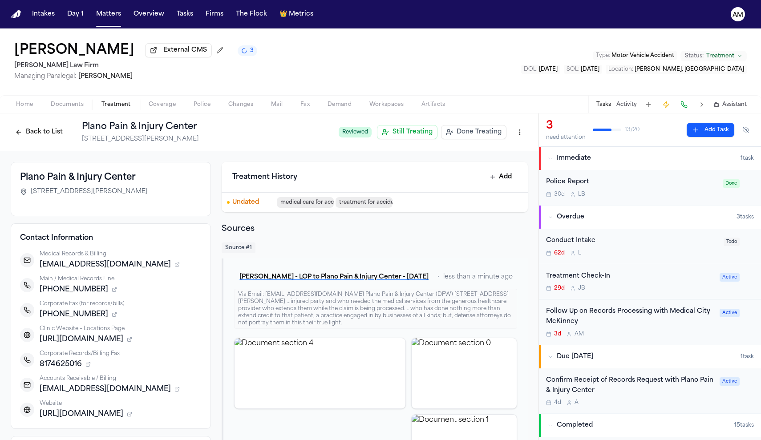
click at [39, 139] on button "Back to List" at bounding box center [39, 132] width 56 height 14
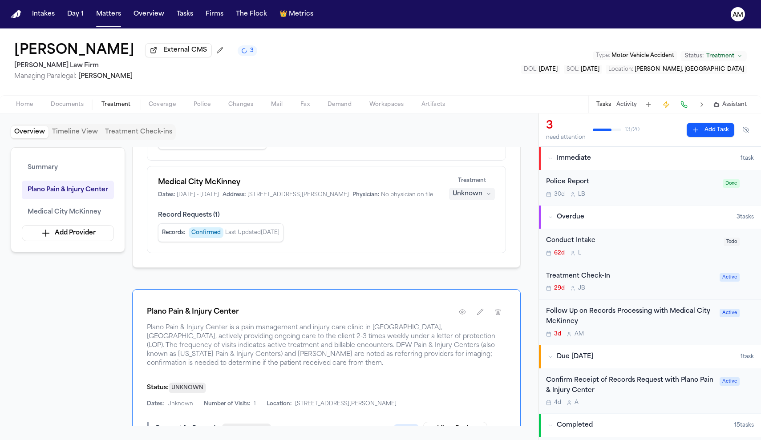
scroll to position [135, 0]
click at [416, 322] on div "Plano Pain & Injury Center" at bounding box center [326, 314] width 359 height 16
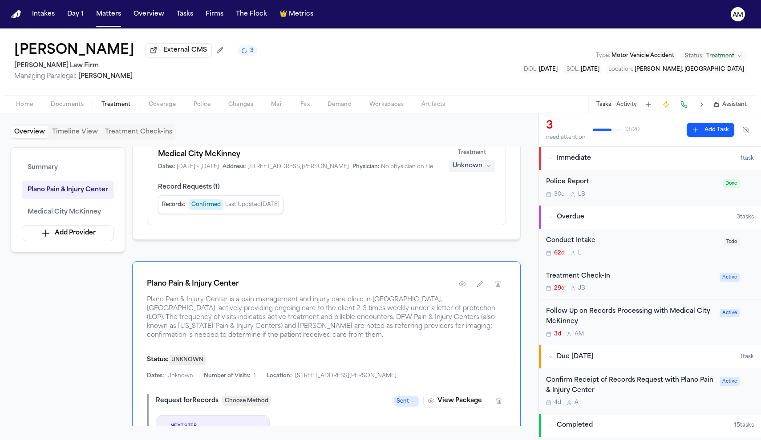
scroll to position [166, 0]
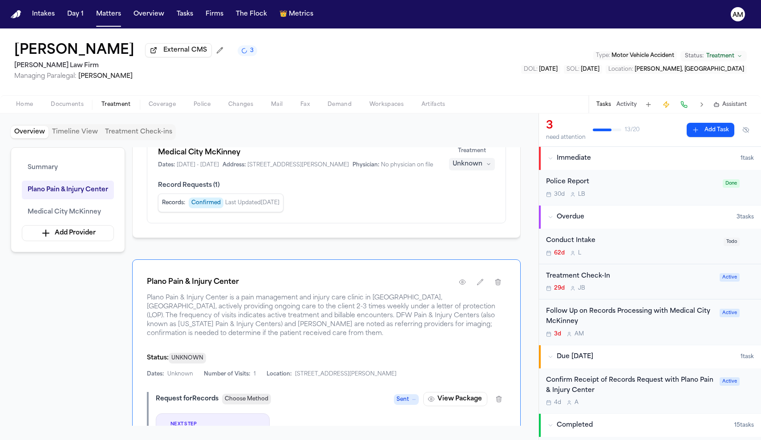
click at [354, 416] on div "Next Step Confirm Receipt Record Received View all steps ( 2 of 10 )" at bounding box center [331, 447] width 350 height 69
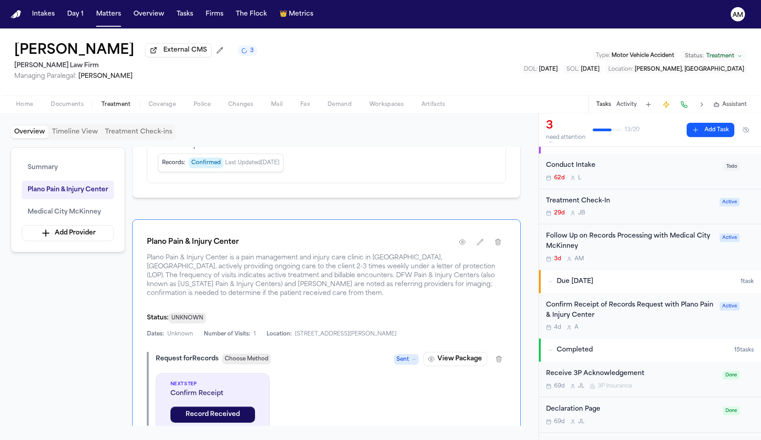
scroll to position [206, 0]
click at [468, 365] on button "View Package" at bounding box center [455, 360] width 64 height 14
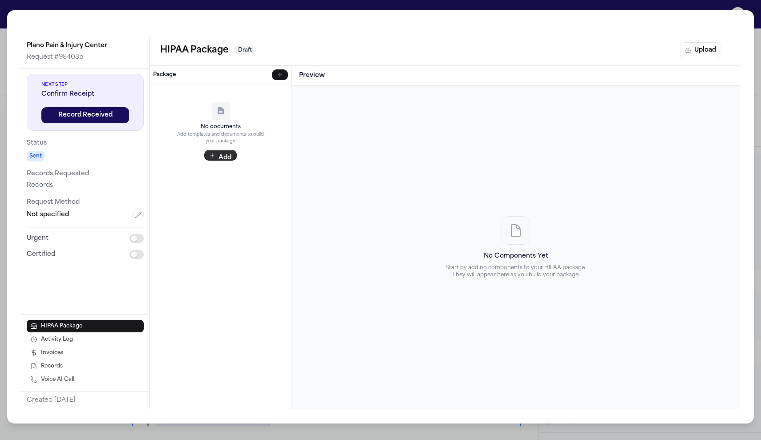
click at [222, 152] on button "Add" at bounding box center [220, 155] width 32 height 11
drag, startPoint x: 286, startPoint y: 78, endPoint x: 286, endPoint y: 73, distance: 4.9
click at [286, 77] on button "button" at bounding box center [280, 74] width 16 height 11
click at [695, 52] on button "Upload" at bounding box center [700, 50] width 41 height 16
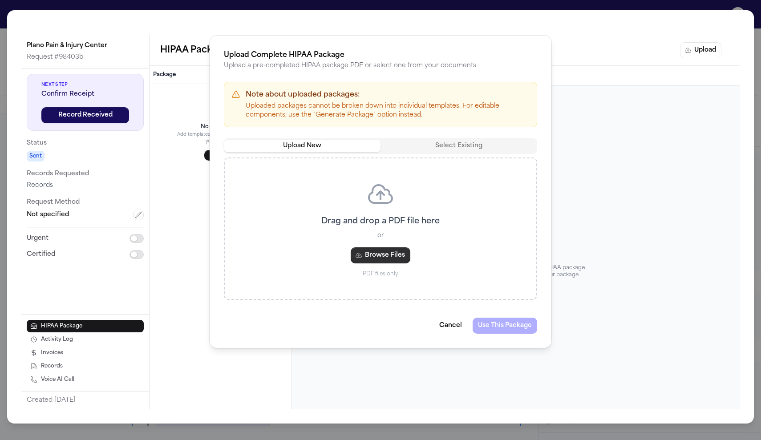
click at [386, 251] on button "Browse Files" at bounding box center [381, 255] width 60 height 16
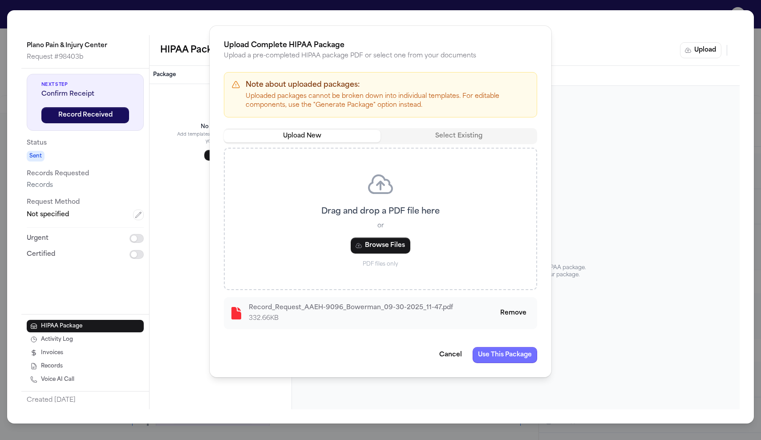
click at [504, 352] on button "Use This Package" at bounding box center [504, 355] width 65 height 16
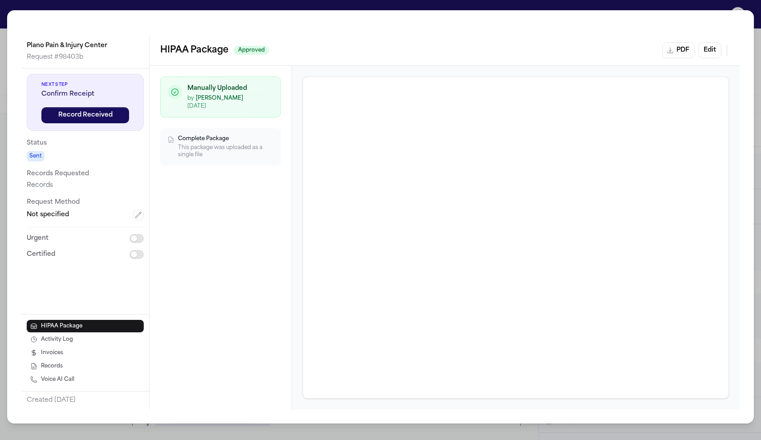
click at [645, 32] on div "Plano Pain & Injury Center Request # 98403b Next Step Confirm Receipt Record Re…" at bounding box center [380, 216] width 746 height 413
click at [642, 1] on div "Plano Pain & Injury Center Request # 98403b Next Step Confirm Receipt Record Re…" at bounding box center [380, 220] width 761 height 440
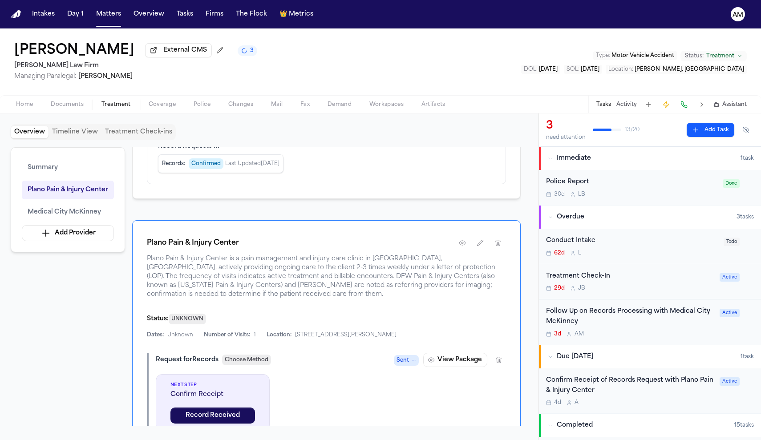
click at [654, 378] on div "Confirm Receipt of Records Request with Plano Pain & Injury Center" at bounding box center [630, 385] width 168 height 20
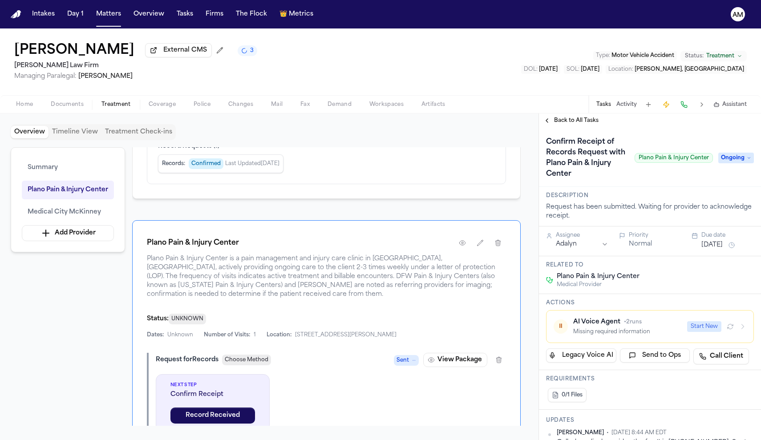
click at [707, 329] on button "Start New" at bounding box center [704, 326] width 34 height 11
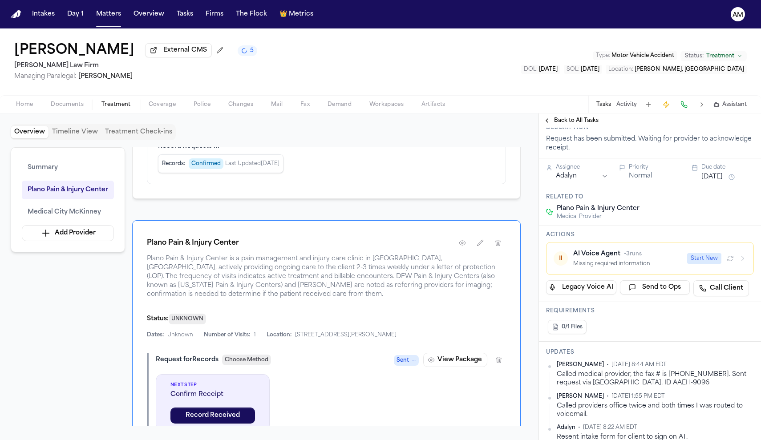
scroll to position [69, 0]
click at [584, 208] on span "Plano Pain & Injury Center" at bounding box center [598, 207] width 83 height 9
click at [462, 246] on icon "button" at bounding box center [462, 242] width 7 height 7
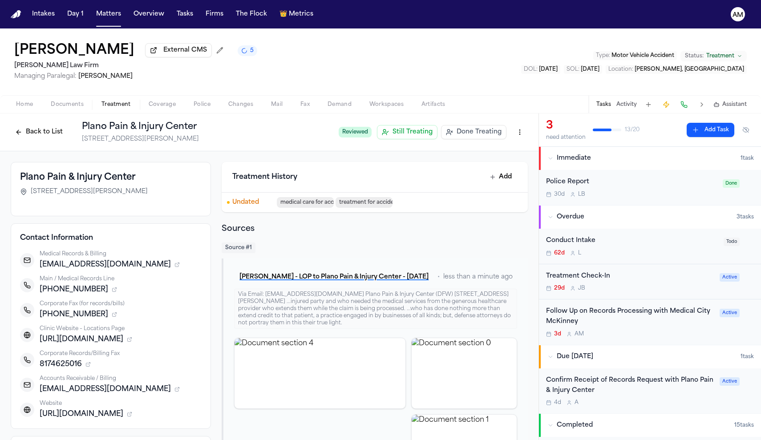
click at [648, 381] on div "Confirm Receipt of Records Request with Plano Pain & Injury Center" at bounding box center [630, 385] width 168 height 20
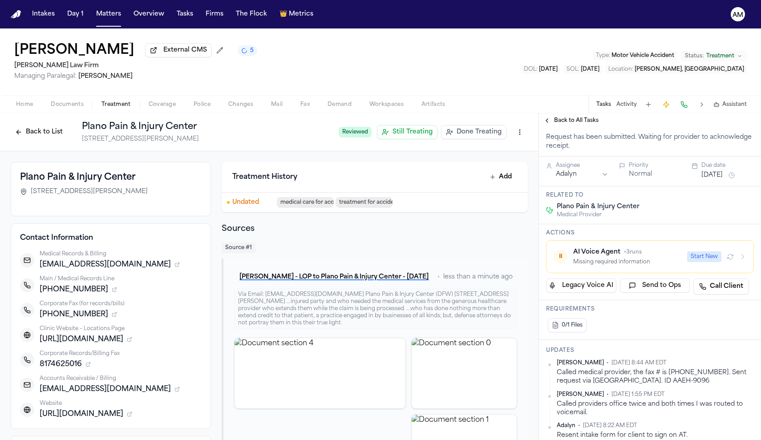
scroll to position [76, 0]
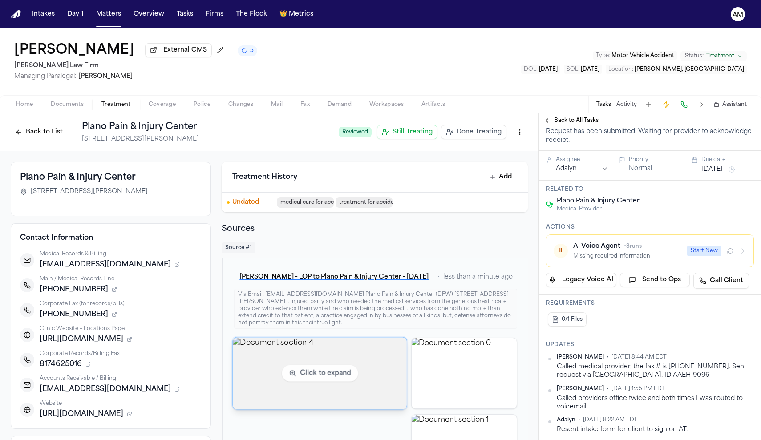
click at [358, 376] on img "View document section 4" at bounding box center [320, 373] width 174 height 72
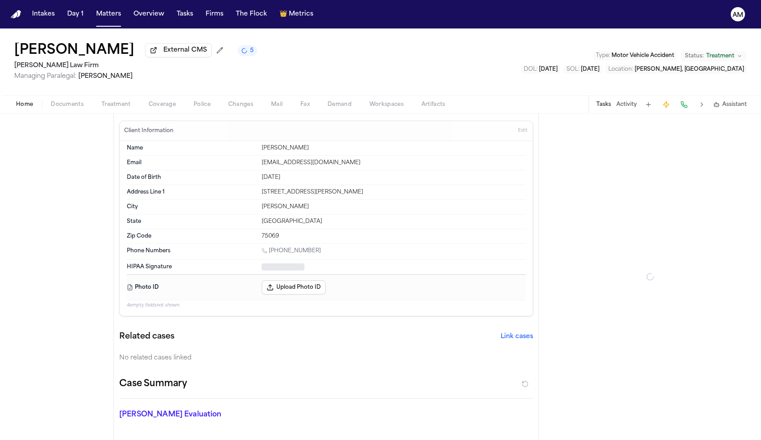
click at [34, 110] on button "Home" at bounding box center [24, 104] width 35 height 11
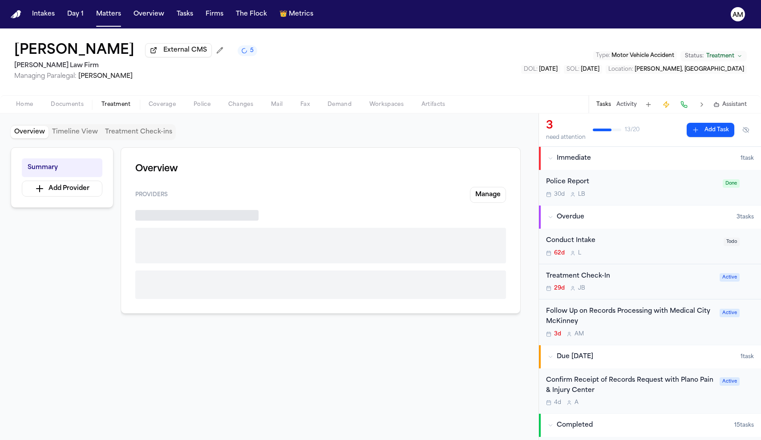
click at [113, 105] on span "Treatment" at bounding box center [115, 104] width 29 height 7
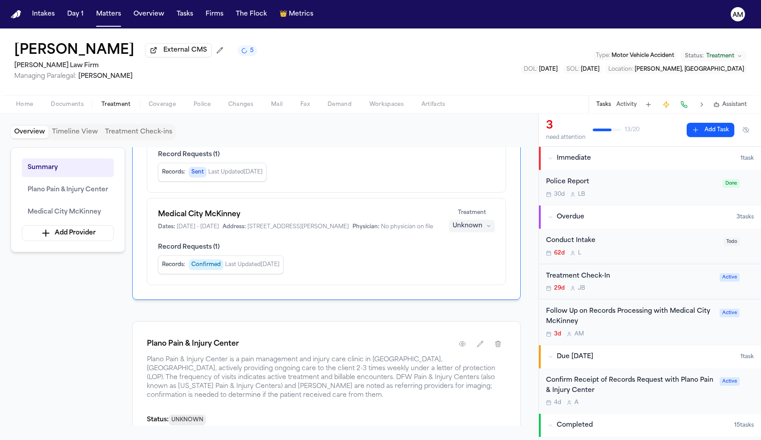
scroll to position [147, 0]
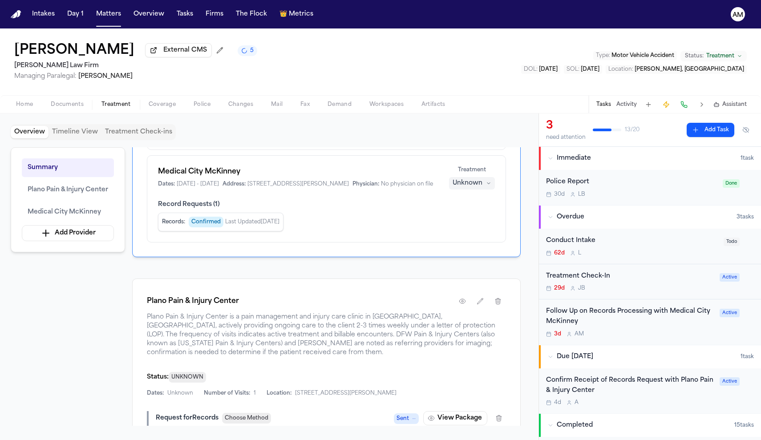
click at [74, 104] on span "Documents" at bounding box center [67, 104] width 33 height 7
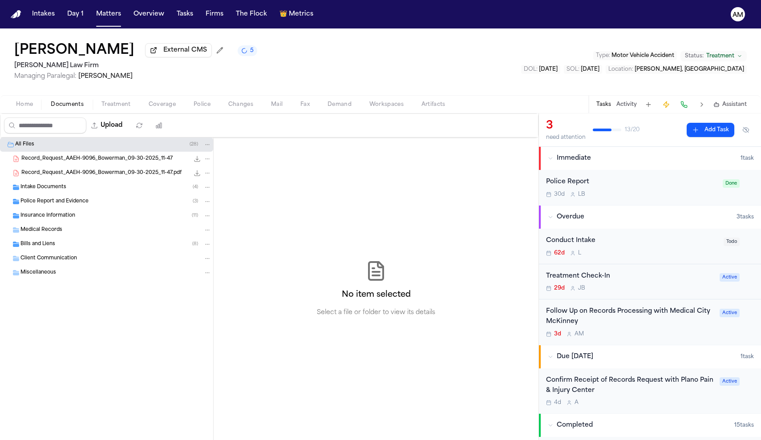
click at [57, 244] on div "Bills and Liens ( 8 )" at bounding box center [115, 244] width 191 height 8
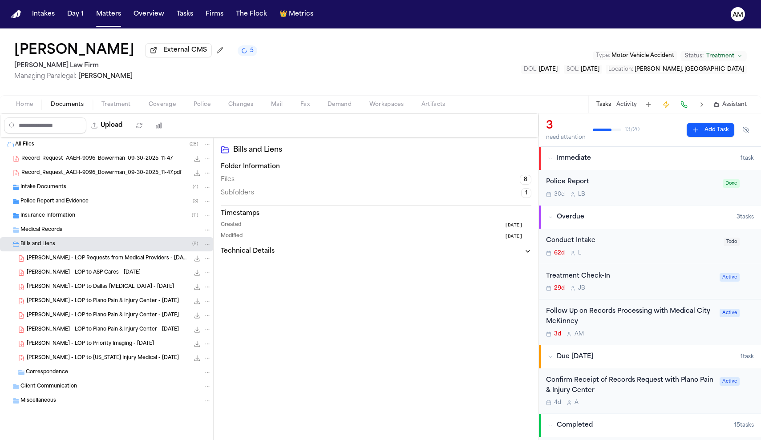
click at [98, 315] on span "O. Bowerman - LOP to Plano Pain & Injury Center - 7.29.25" at bounding box center [103, 316] width 152 height 8
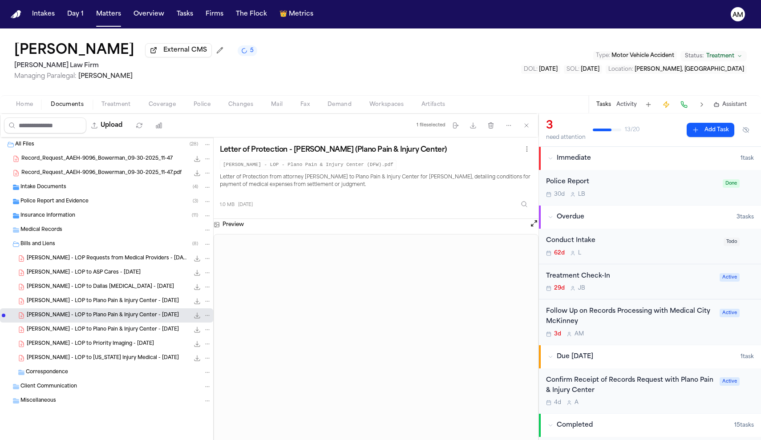
click at [68, 233] on div "Medical Records" at bounding box center [115, 230] width 191 height 8
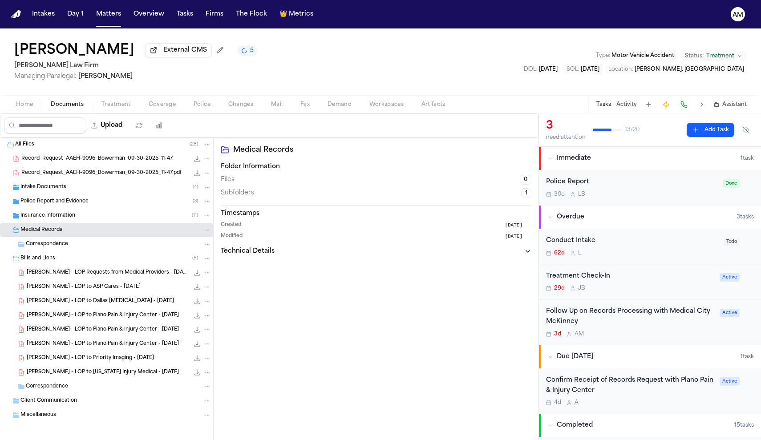
click at [67, 241] on div "Correspondence" at bounding box center [106, 244] width 213 height 14
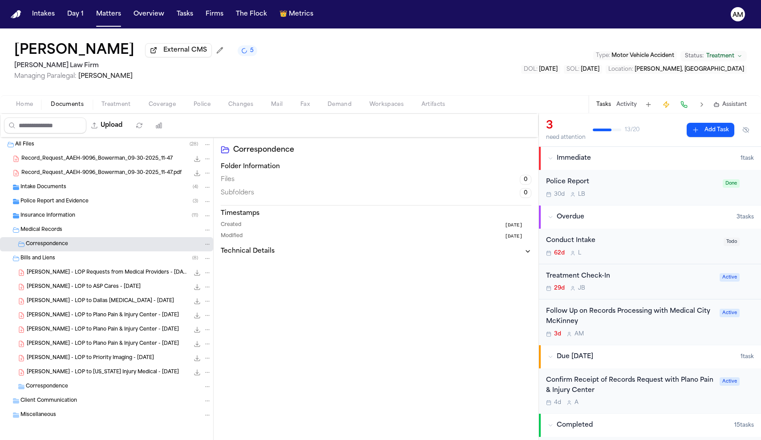
click at [84, 277] on span "O. Bowerman - LOP Requests from Medical Providers - 7.17.25" at bounding box center [108, 273] width 162 height 8
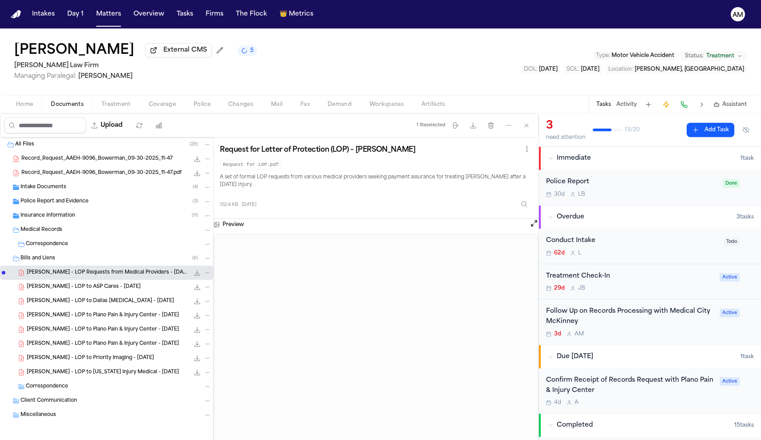
click at [121, 318] on span "O. Bowerman - LOP to Plano Pain & Injury Center - 7.29.25" at bounding box center [103, 316] width 152 height 8
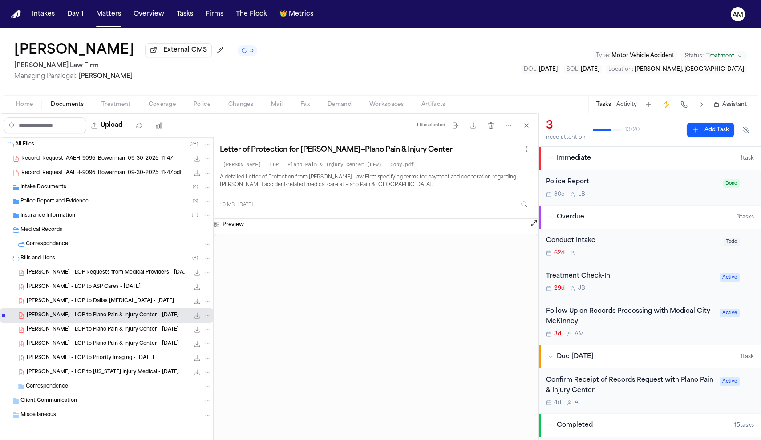
click at [124, 330] on span "O. Bowerman - LOP to Plano Pain & Injury Center - 7.29.25" at bounding box center [103, 330] width 152 height 8
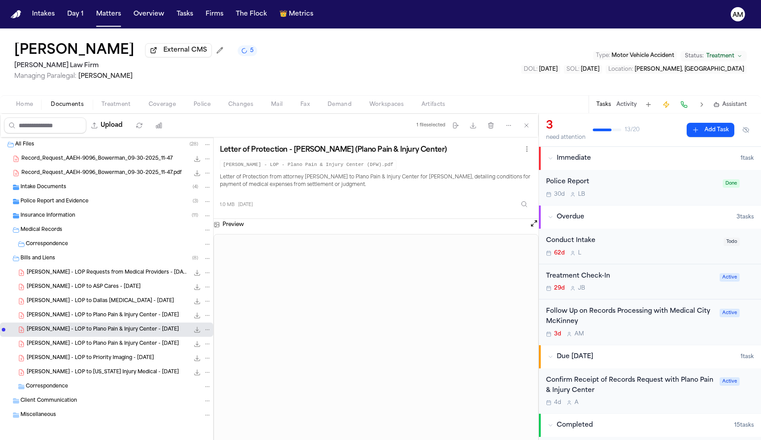
click at [123, 340] on div "O. Bowerman - LOP to Plano Pain & Injury Center - 8.4.25 1.1 MB • PDF" at bounding box center [106, 344] width 213 height 14
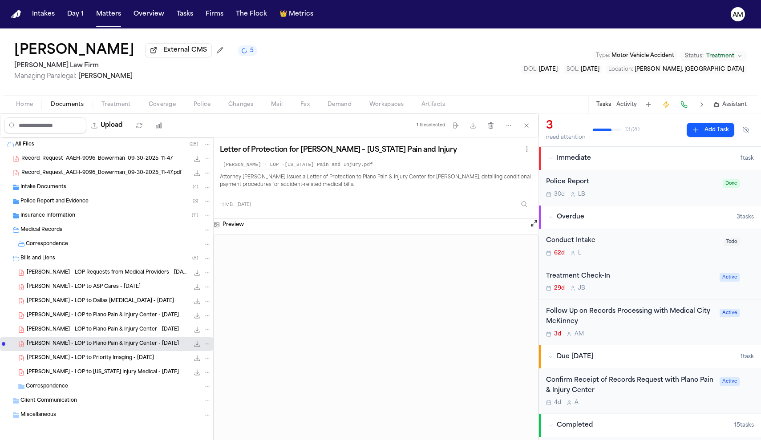
click at [108, 331] on span "O. Bowerman - LOP to Plano Pain & Injury Center - 7.29.25" at bounding box center [103, 330] width 152 height 8
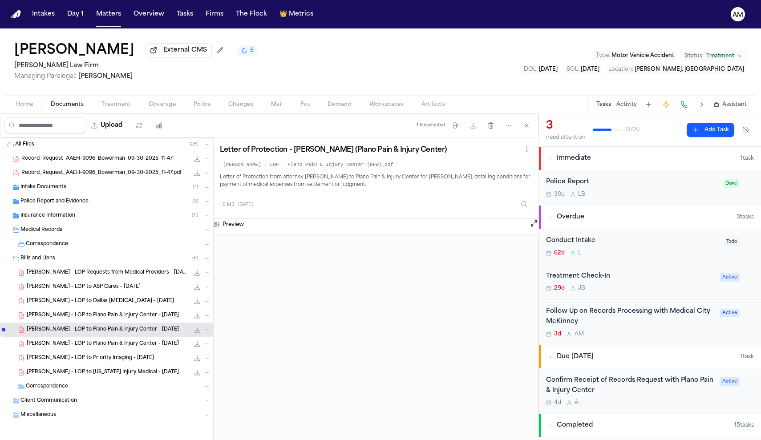
click at [128, 317] on span "O. Bowerman - LOP to Plano Pain & Injury Center - 7.29.25" at bounding box center [103, 316] width 152 height 8
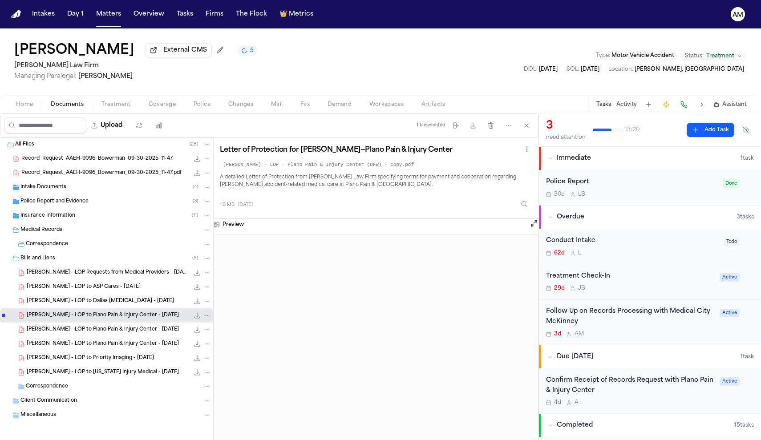
click at [630, 388] on div "Confirm Receipt of Records Request with Plano Pain & Injury Center" at bounding box center [630, 385] width 168 height 20
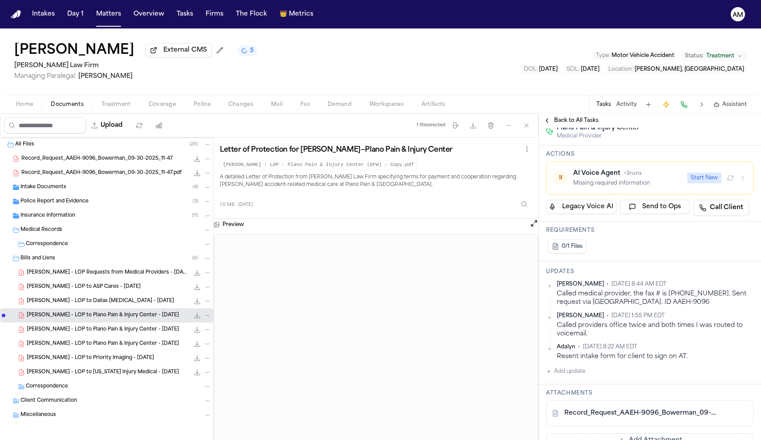
scroll to position [151, 0]
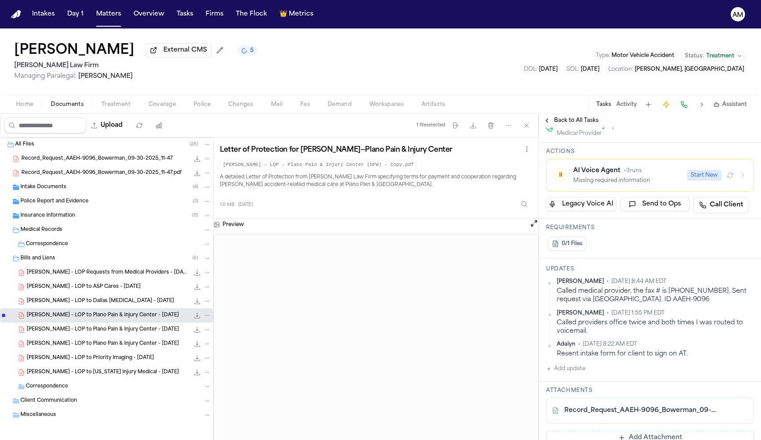
click at [34, 109] on button "Home" at bounding box center [24, 104] width 35 height 11
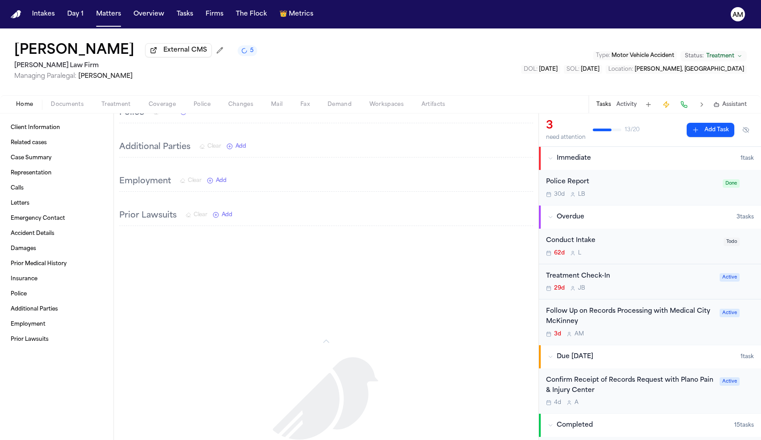
click at [107, 108] on span "Treatment" at bounding box center [115, 104] width 29 height 7
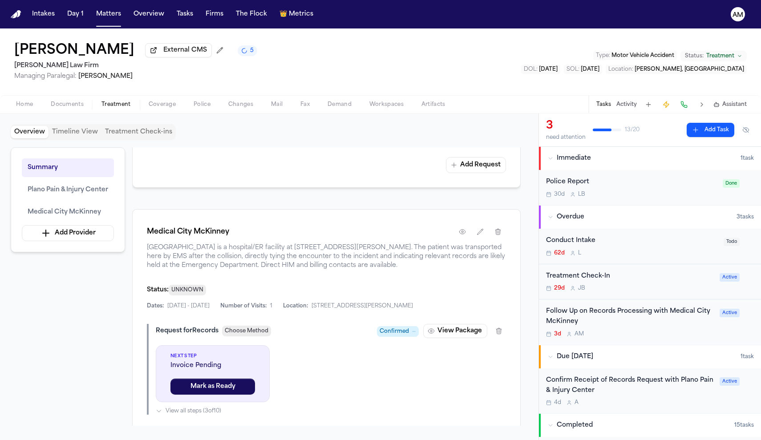
scroll to position [507, 0]
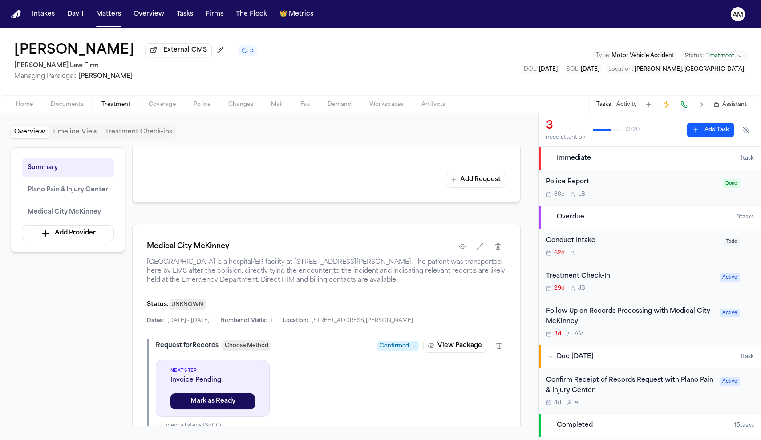
click at [78, 108] on span "Documents" at bounding box center [67, 104] width 33 height 7
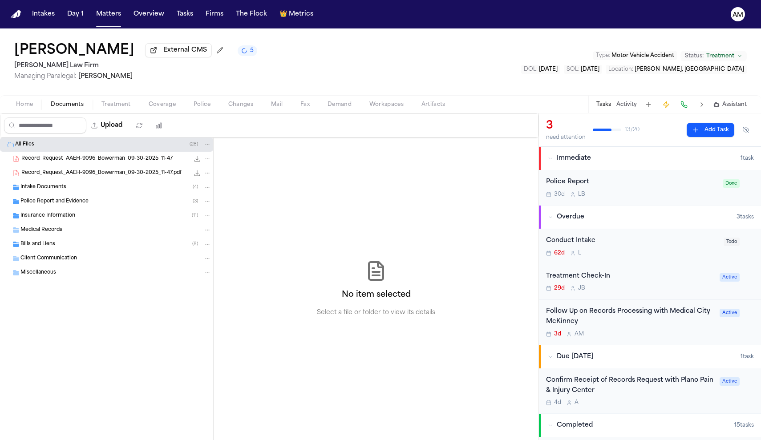
click at [61, 162] on span "Record_Request_AAEH-9096_Bowerman_09-30-2025_11-47" at bounding box center [96, 159] width 151 height 8
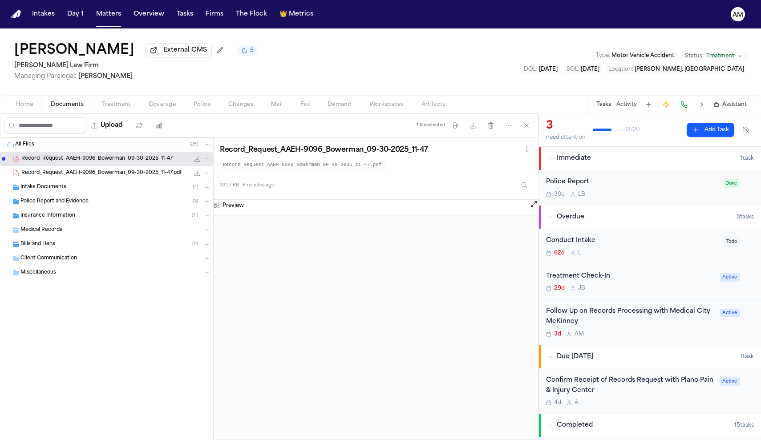
click at [61, 173] on span "Record_Request_AAEH-9096_Bowerman_09-30-2025_11-47.pdf" at bounding box center [101, 173] width 160 height 8
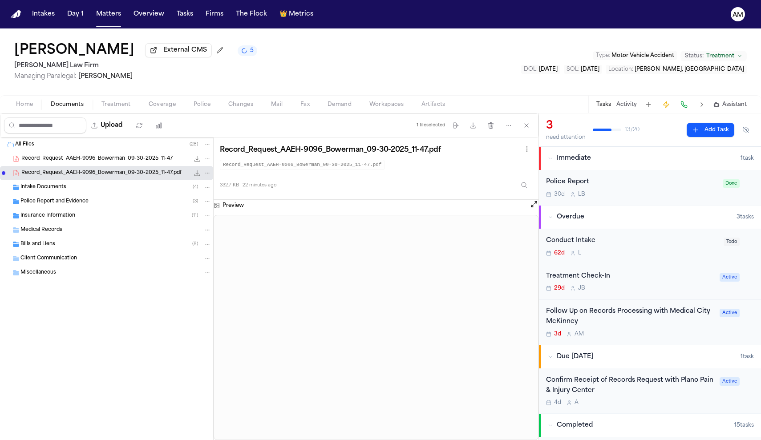
click at [57, 186] on span "Intake Documents" at bounding box center [43, 188] width 46 height 8
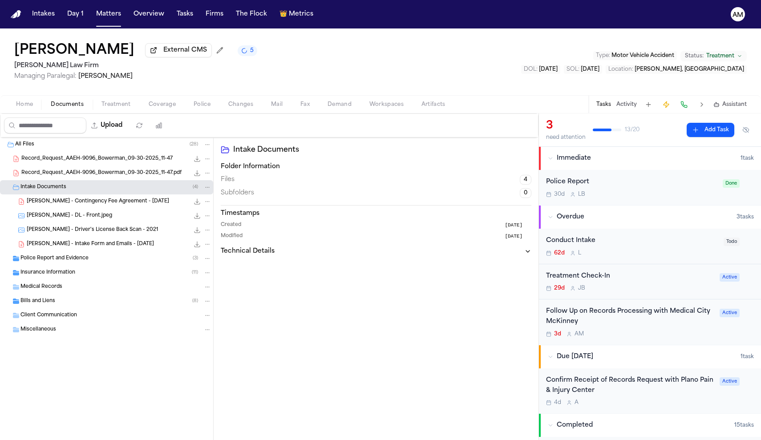
click at [89, 265] on div "Police Report and Evidence ( 3 )" at bounding box center [106, 258] width 213 height 14
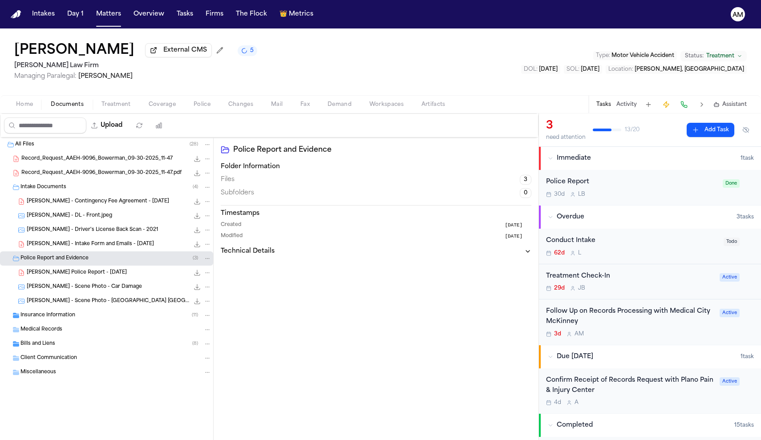
click at [65, 347] on div "Bills and Liens ( 8 )" at bounding box center [115, 344] width 191 height 8
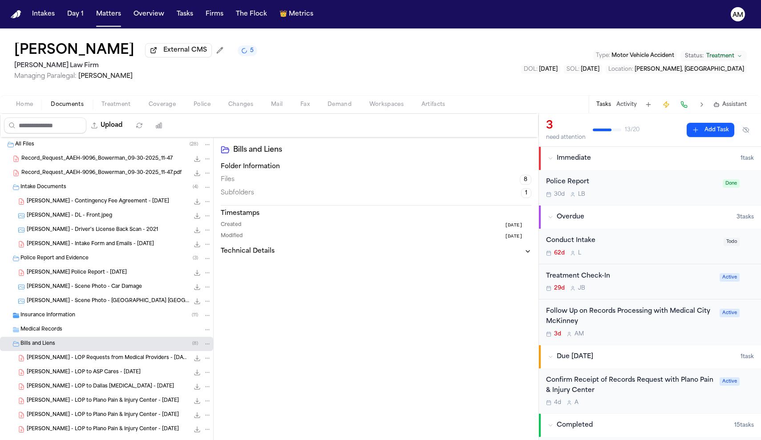
click at [112, 116] on div "Upload" at bounding box center [85, 125] width 170 height 23
click at [112, 105] on span "Treatment" at bounding box center [115, 104] width 29 height 7
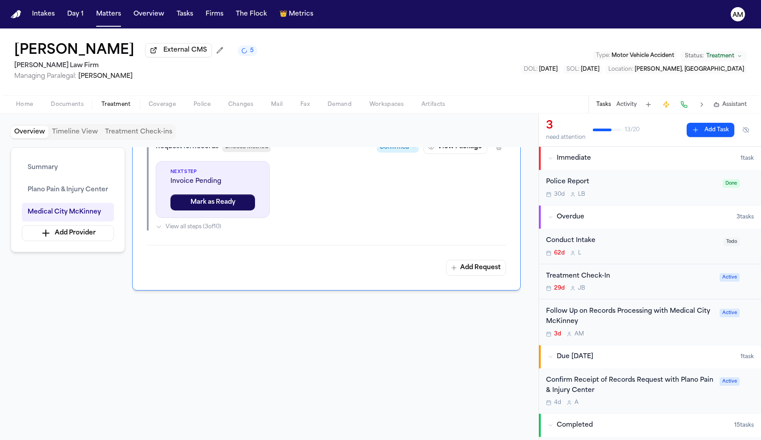
scroll to position [708, 0]
click at [176, 110] on button "Coverage" at bounding box center [162, 104] width 45 height 11
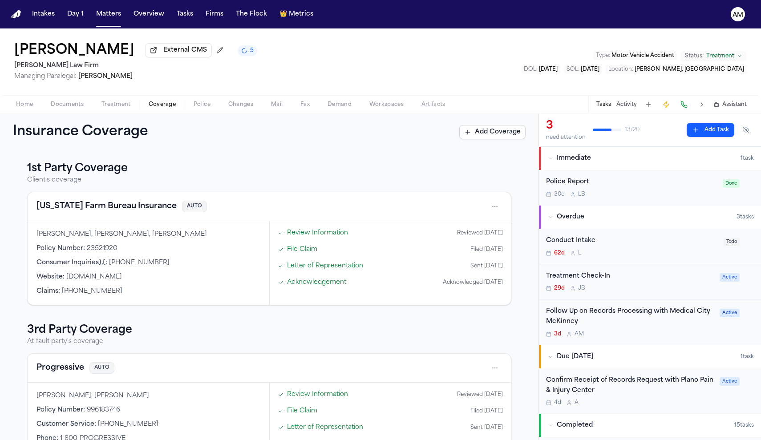
click at [23, 108] on span "Home" at bounding box center [24, 104] width 17 height 7
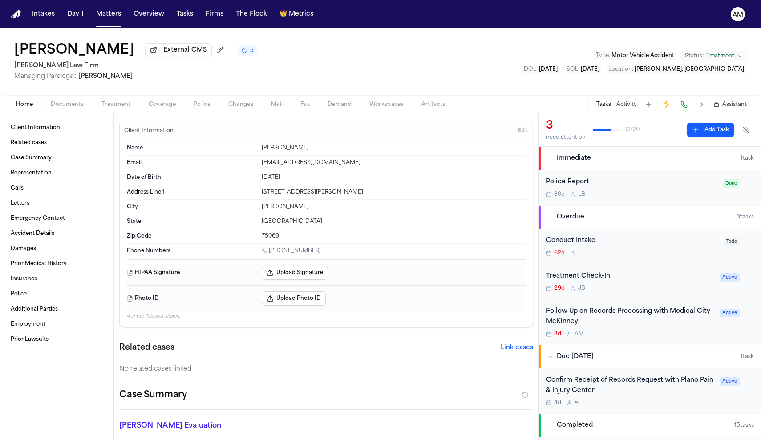
click at [32, 102] on span "Home" at bounding box center [24, 104] width 17 height 7
click at [76, 110] on span "button" at bounding box center [67, 109] width 44 height 1
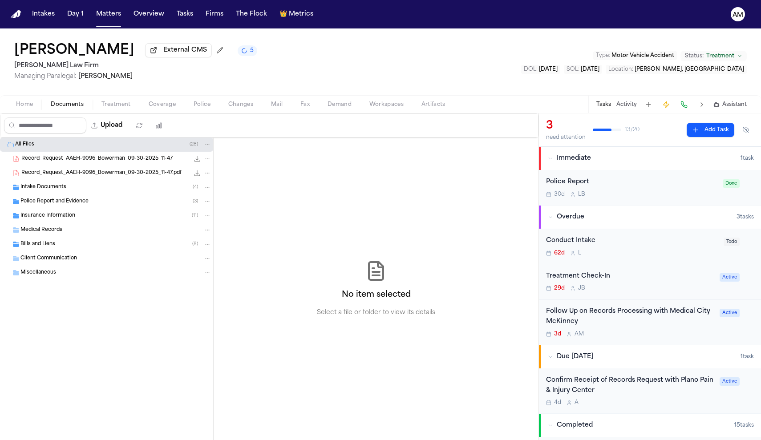
click at [25, 108] on span "Home" at bounding box center [24, 104] width 17 height 7
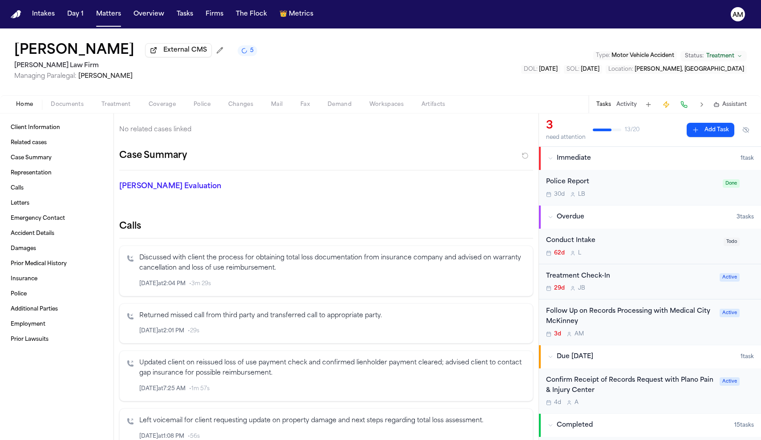
scroll to position [240, 0]
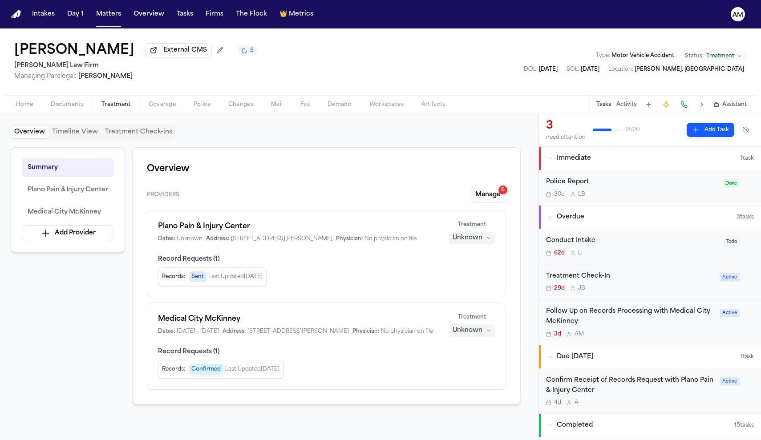
click at [126, 105] on span "Treatment" at bounding box center [115, 104] width 29 height 7
click at [171, 106] on span "Coverage" at bounding box center [162, 104] width 27 height 7
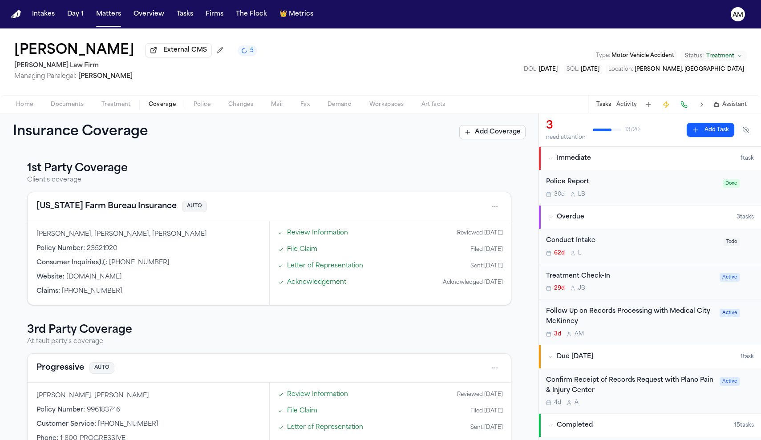
click at [201, 113] on div "Home Documents Treatment Coverage Police Changes Mail Fax Demand Workspaces Art…" at bounding box center [380, 104] width 761 height 18
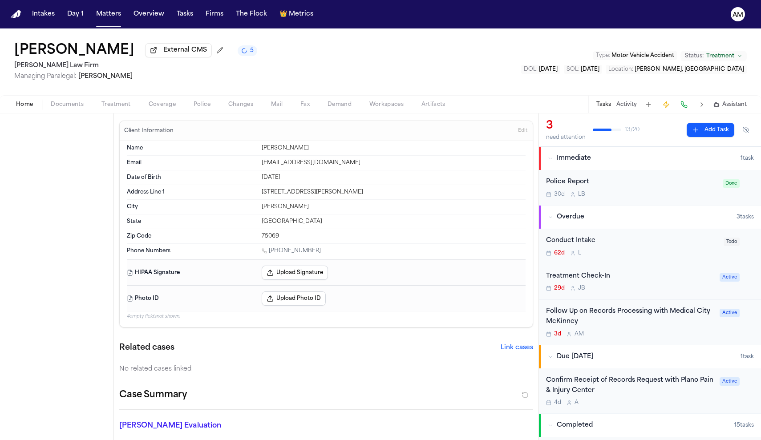
click at [23, 107] on span "Home" at bounding box center [24, 104] width 17 height 7
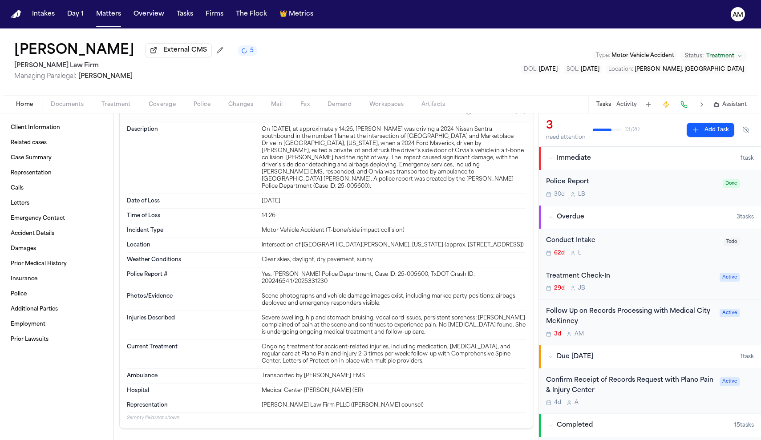
scroll to position [1490, 0]
click at [115, 104] on span "Treatment" at bounding box center [115, 104] width 29 height 7
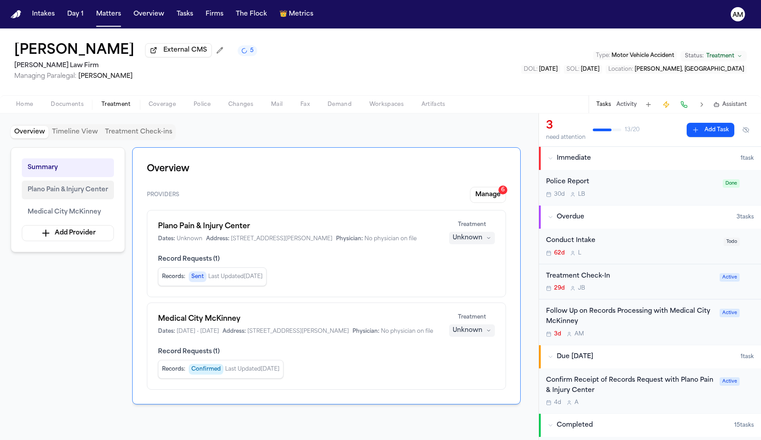
click at [95, 192] on span "Plano Pain & Injury Center" at bounding box center [68, 190] width 81 height 11
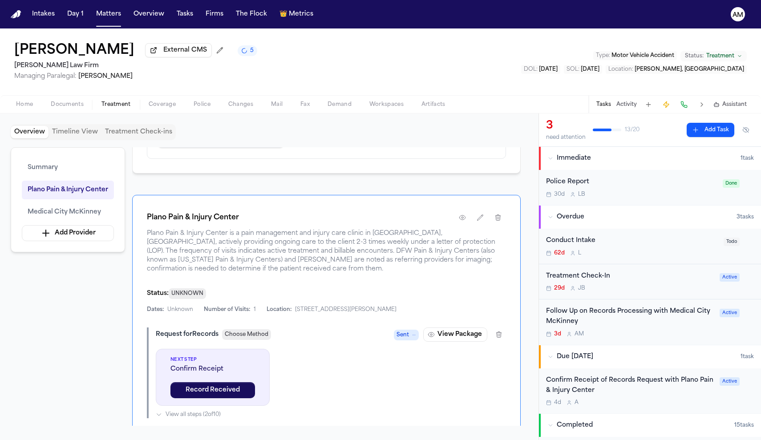
scroll to position [233, 0]
click at [482, 219] on icon "button" at bounding box center [479, 215] width 7 height 7
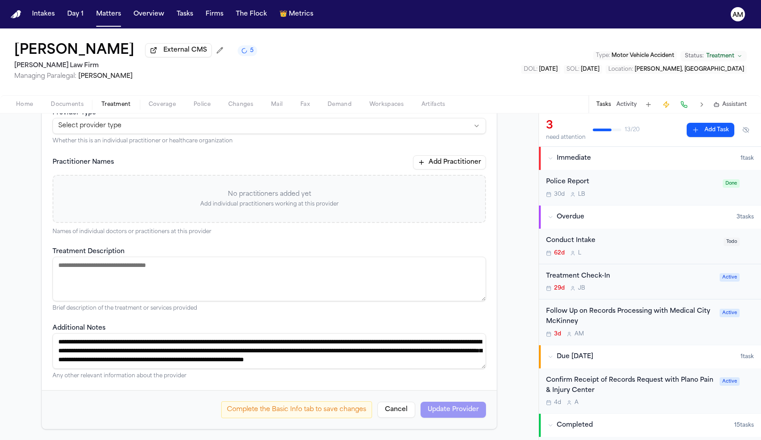
click at [82, 106] on span "Documents" at bounding box center [67, 104] width 33 height 7
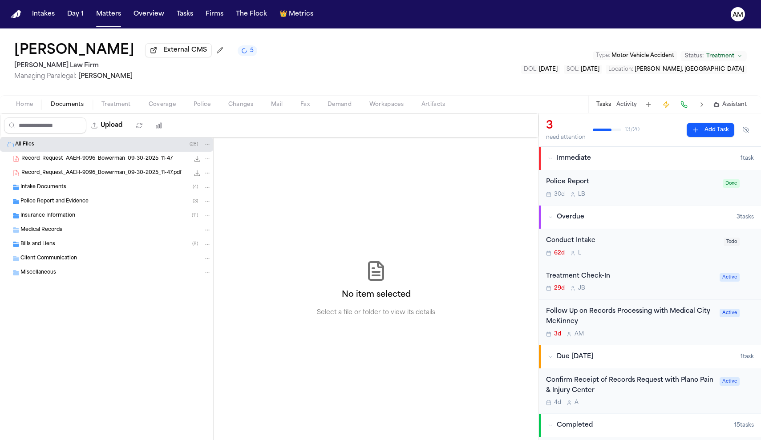
click at [27, 107] on span "Home" at bounding box center [24, 104] width 17 height 7
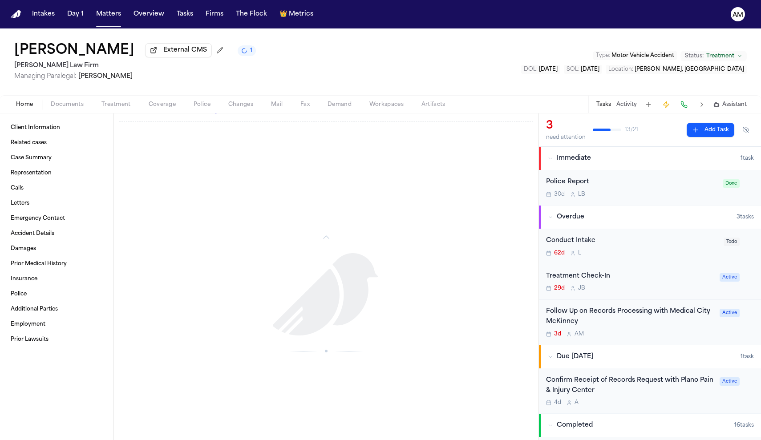
scroll to position [2036, 0]
click at [71, 108] on span "Documents" at bounding box center [67, 104] width 33 height 7
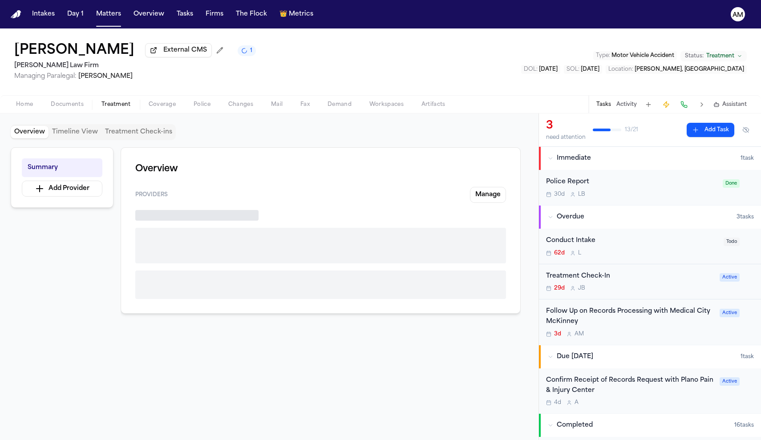
click at [120, 105] on span "Treatment" at bounding box center [115, 104] width 29 height 7
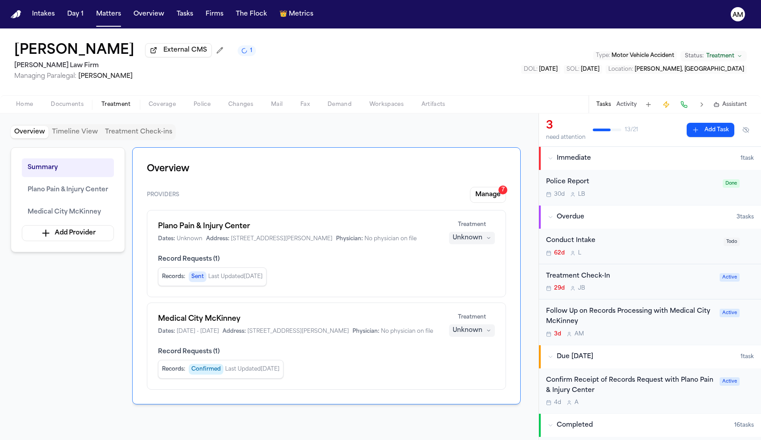
click at [19, 108] on span "Home" at bounding box center [24, 104] width 17 height 7
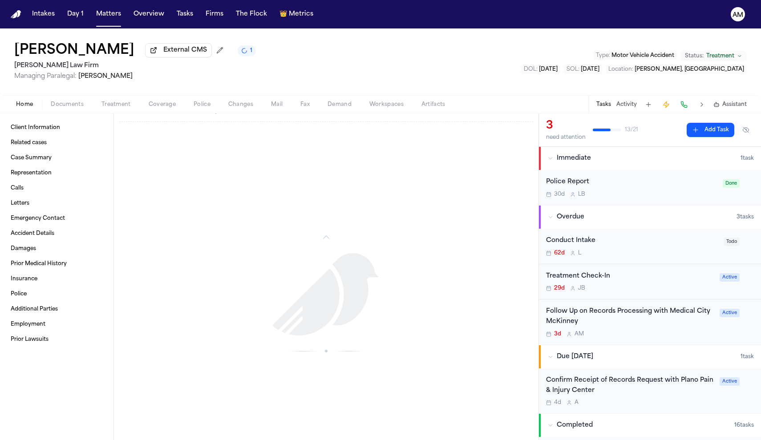
scroll to position [2036, 0]
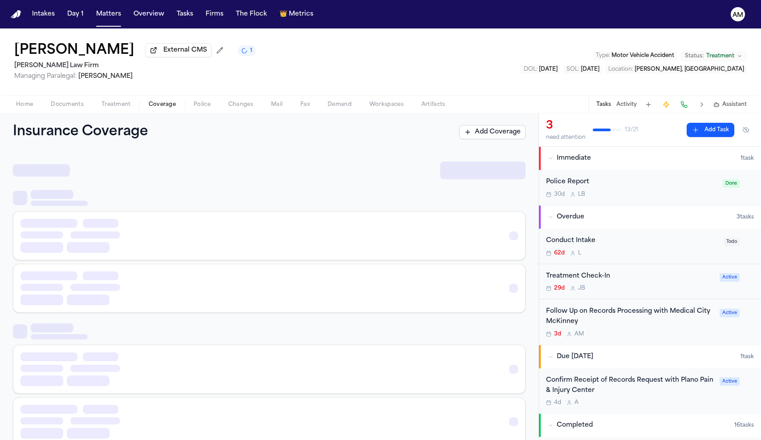
click at [171, 108] on span "Coverage" at bounding box center [162, 104] width 27 height 7
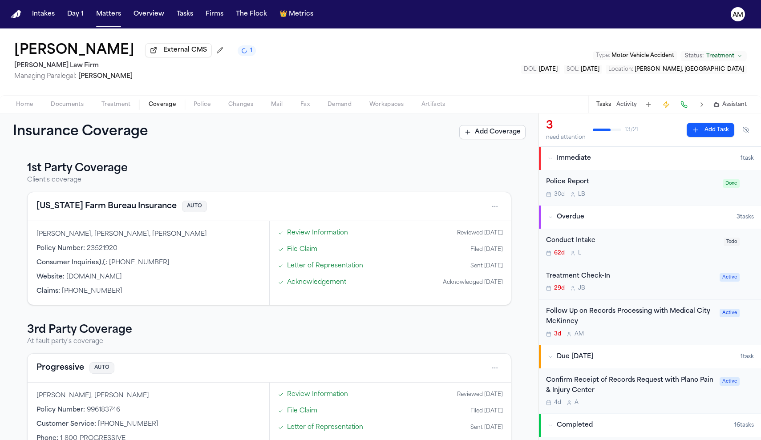
click at [204, 104] on span "Police" at bounding box center [202, 104] width 17 height 7
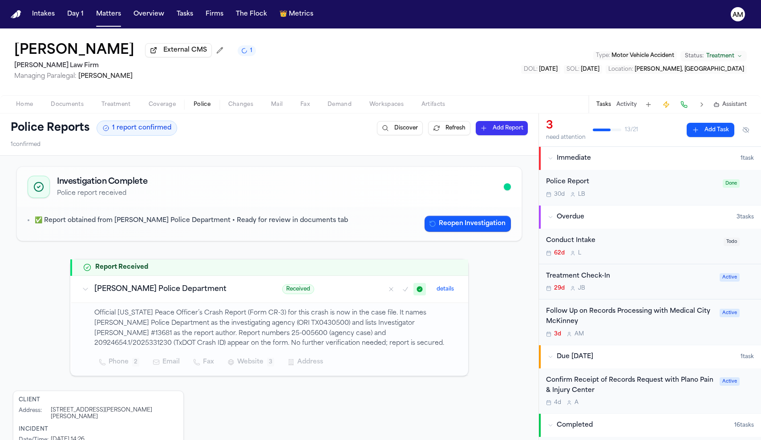
click at [246, 107] on span "Changes" at bounding box center [240, 104] width 25 height 7
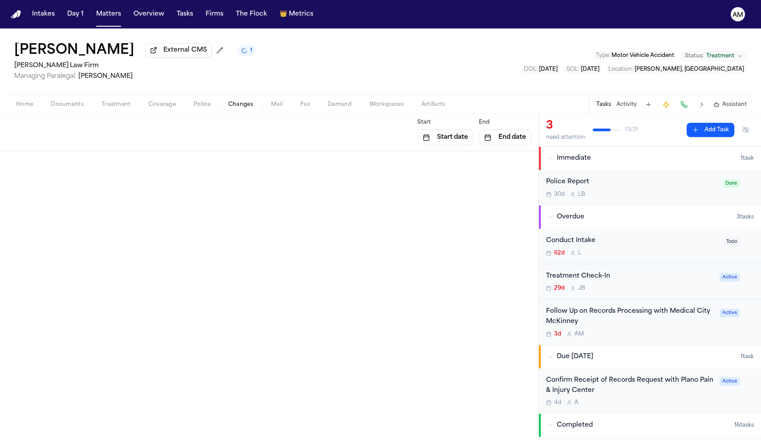
click at [284, 108] on button "Mail" at bounding box center [276, 104] width 29 height 11
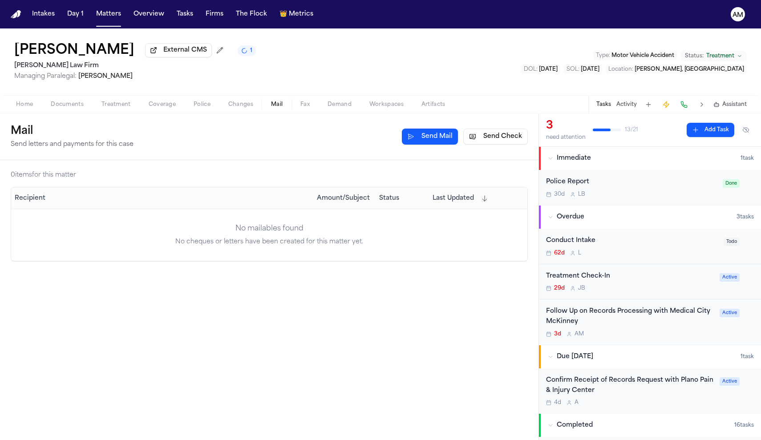
click at [13, 106] on button "Home" at bounding box center [24, 104] width 35 height 11
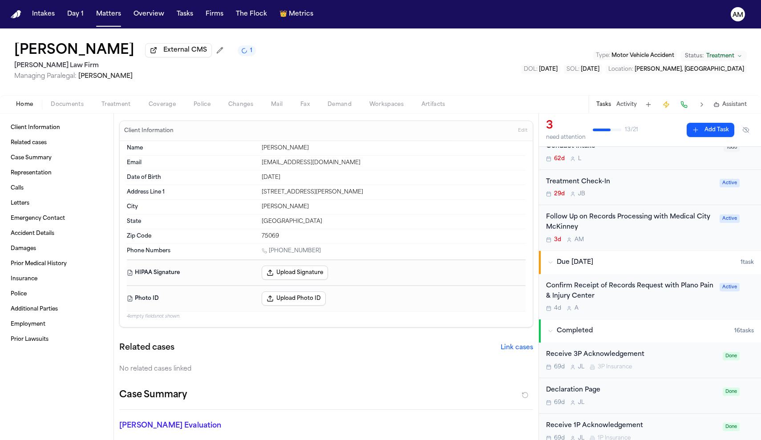
scroll to position [96, 0]
click at [608, 288] on div "Confirm Receipt of Records Request with Plano Pain & Injury Center" at bounding box center [630, 290] width 168 height 20
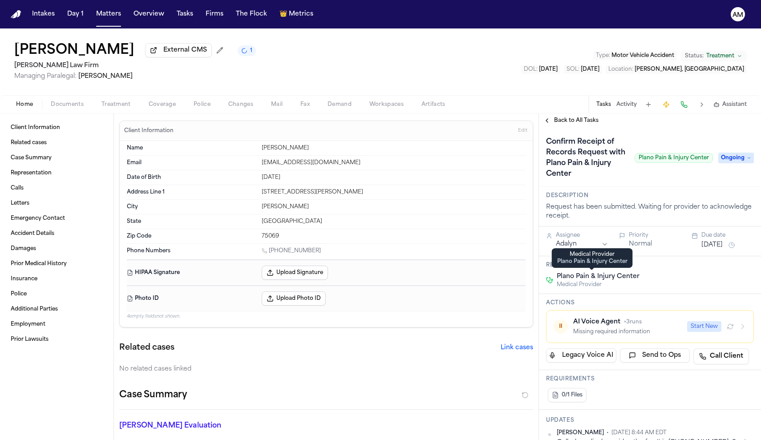
click at [597, 277] on span "Plano Pain & Injury Center" at bounding box center [598, 276] width 83 height 9
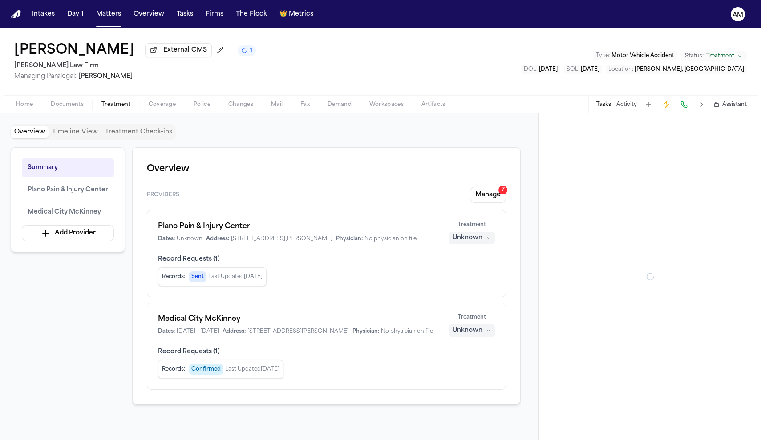
click at [121, 102] on span "Treatment" at bounding box center [115, 104] width 29 height 7
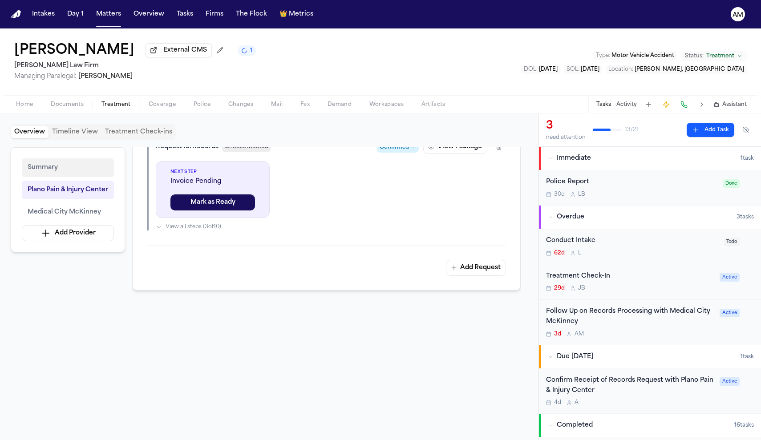
scroll to position [708, 0]
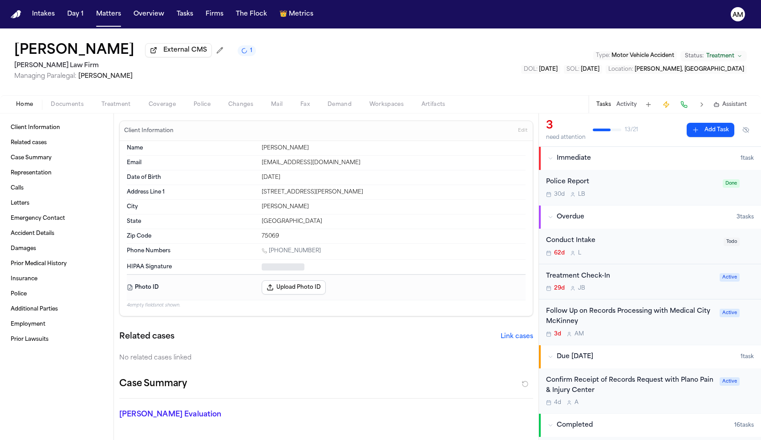
click at [29, 103] on span "Home" at bounding box center [24, 104] width 17 height 7
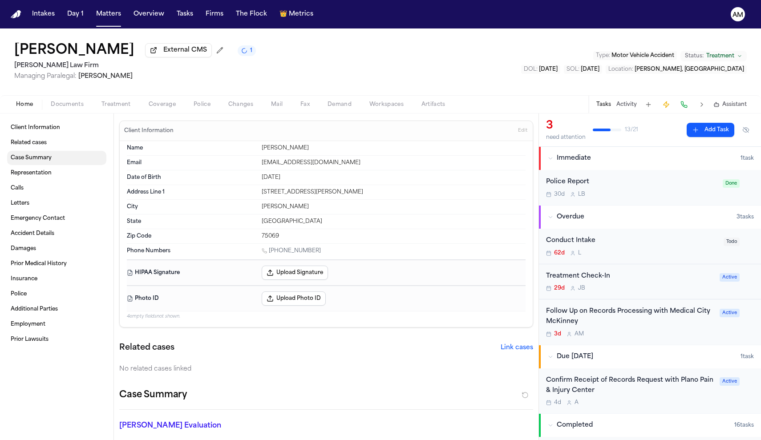
click at [35, 158] on span "Case Summary" at bounding box center [31, 157] width 41 height 7
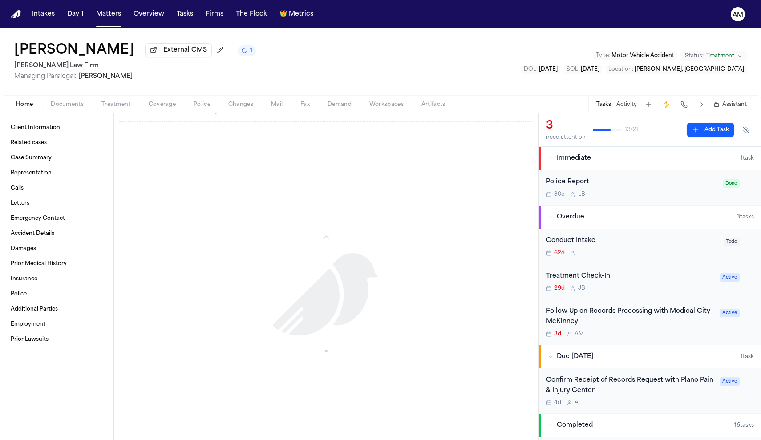
scroll to position [2036, 0]
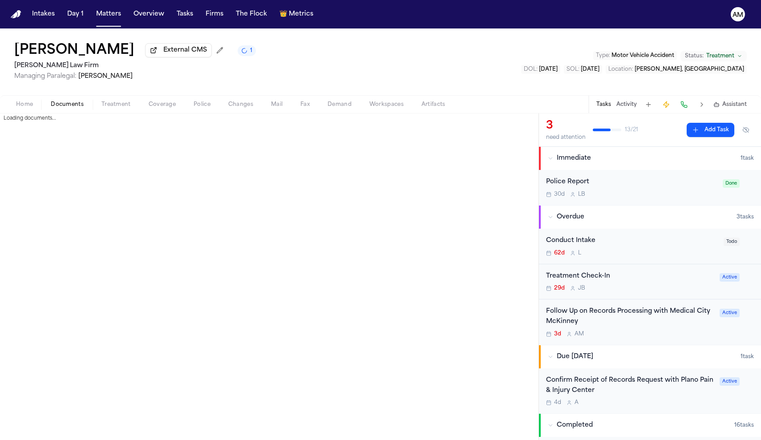
click at [80, 108] on span "Documents" at bounding box center [67, 104] width 33 height 7
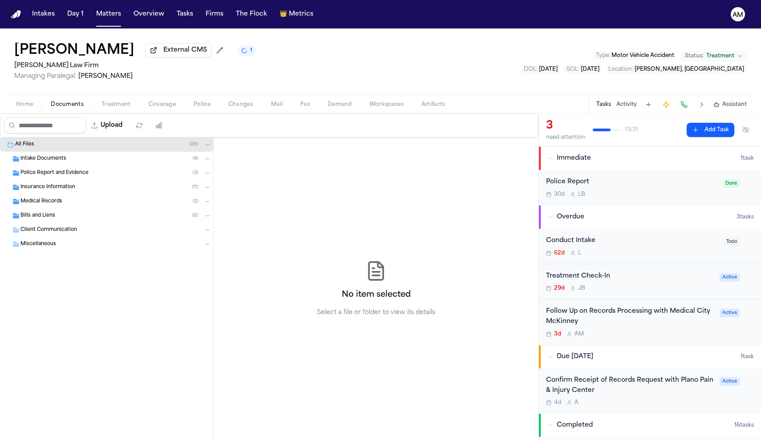
click at [43, 166] on div "Intake Documents ( 4 )" at bounding box center [106, 159] width 213 height 14
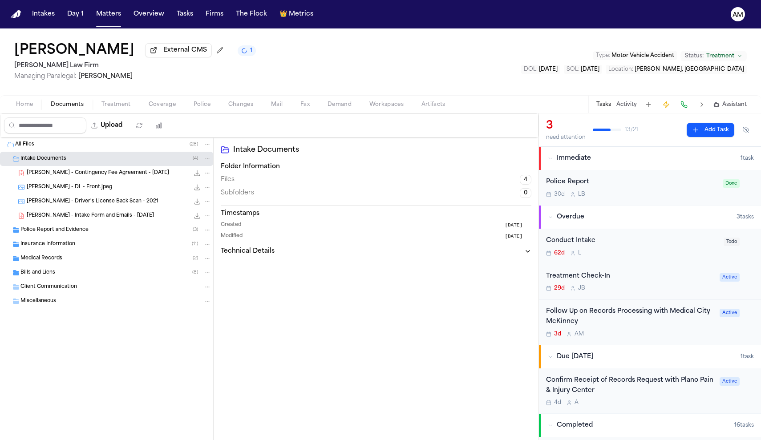
click at [89, 218] on span "O. Bowerman - Intake Form and Emails - 7.17.25" at bounding box center [90, 216] width 127 height 8
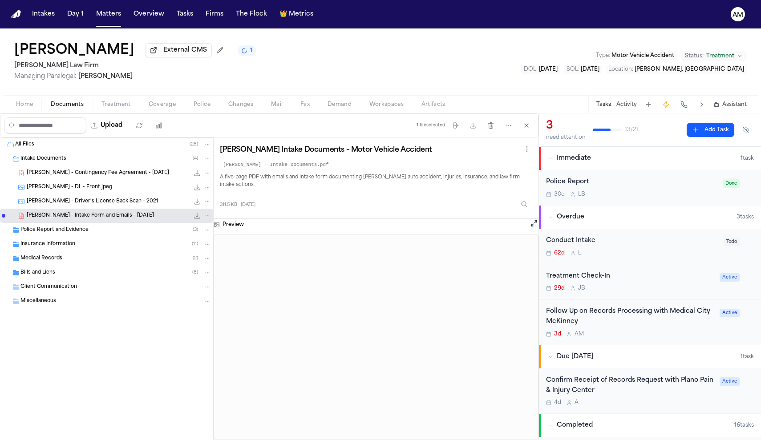
click at [79, 229] on span "Police Report and Evidence" at bounding box center [54, 230] width 68 height 8
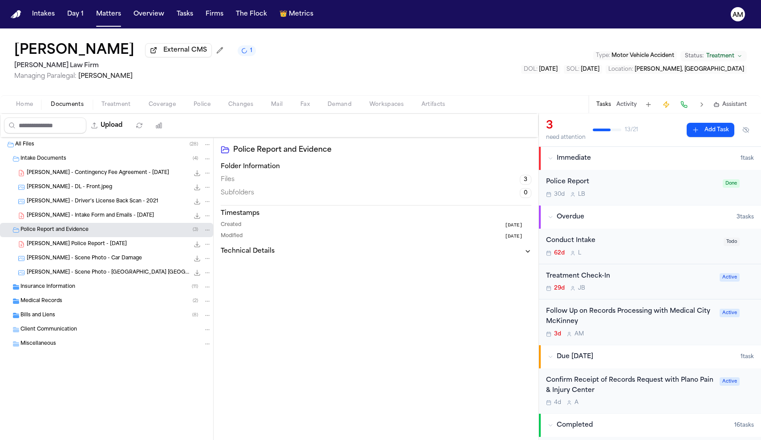
click at [76, 290] on div "Insurance Information ( 11 )" at bounding box center [115, 287] width 191 height 8
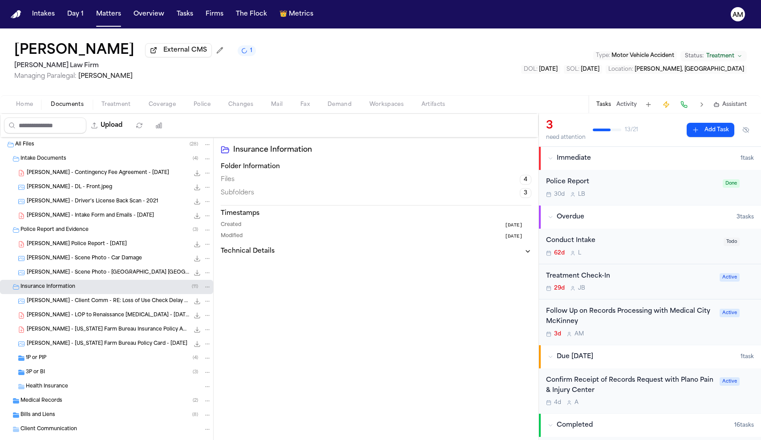
click at [59, 361] on div "1P or PIP ( 4 )" at bounding box center [119, 358] width 186 height 8
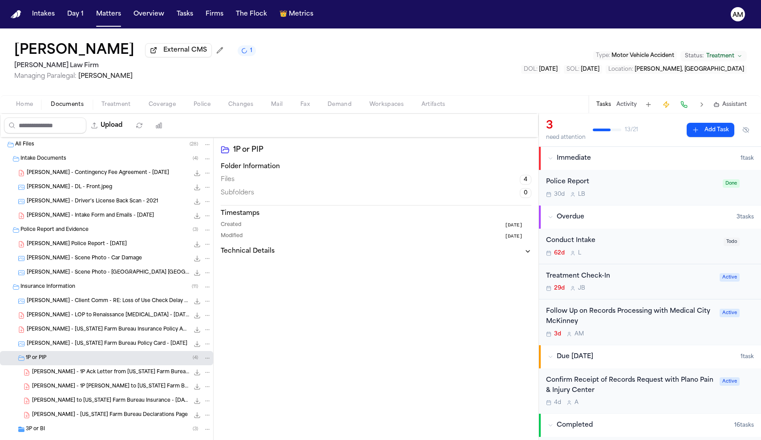
click at [59, 362] on div "1P or PIP ( 4 )" at bounding box center [119, 358] width 186 height 8
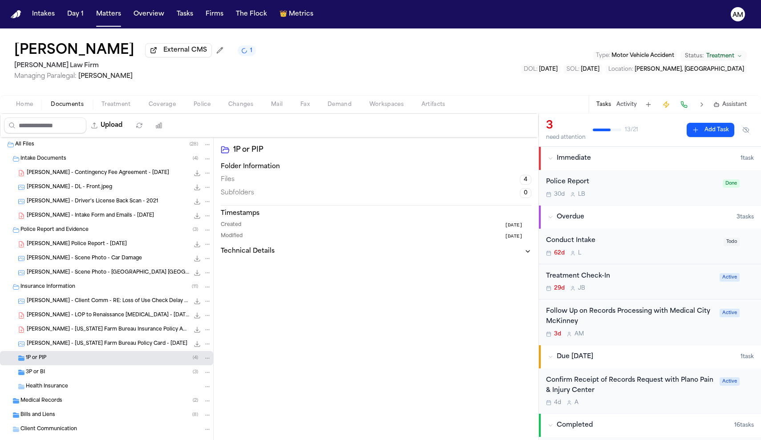
click at [61, 289] on span "Insurance Information" at bounding box center [47, 287] width 55 height 8
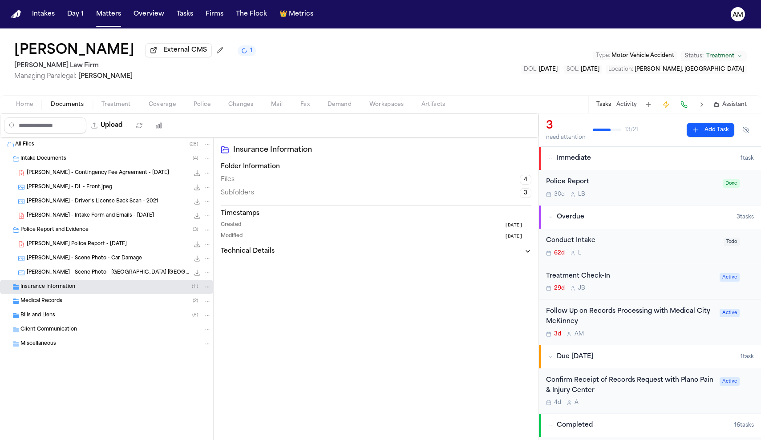
click at [59, 305] on span "Medical Records" at bounding box center [41, 302] width 42 height 8
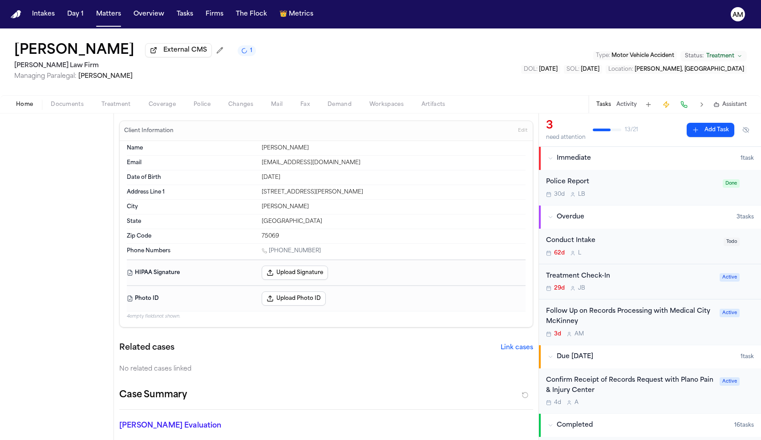
click at [29, 108] on span "Home" at bounding box center [24, 104] width 17 height 7
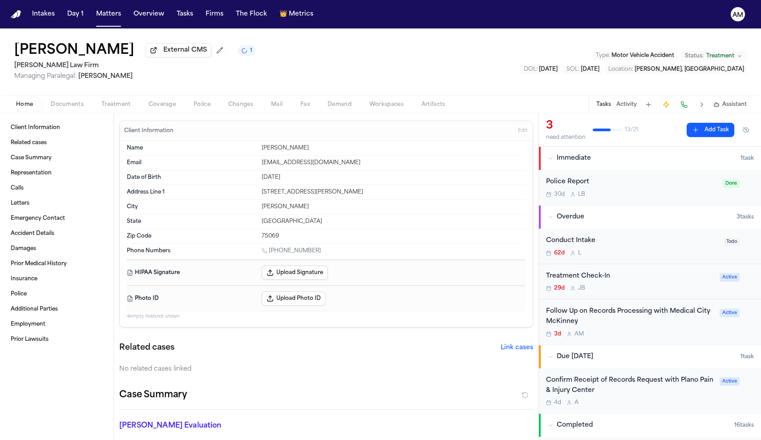
click at [29, 108] on span "Home" at bounding box center [24, 104] width 17 height 7
click at [652, 383] on div "Confirm Receipt of Records Request with Plano Pain & Injury Center" at bounding box center [630, 385] width 168 height 20
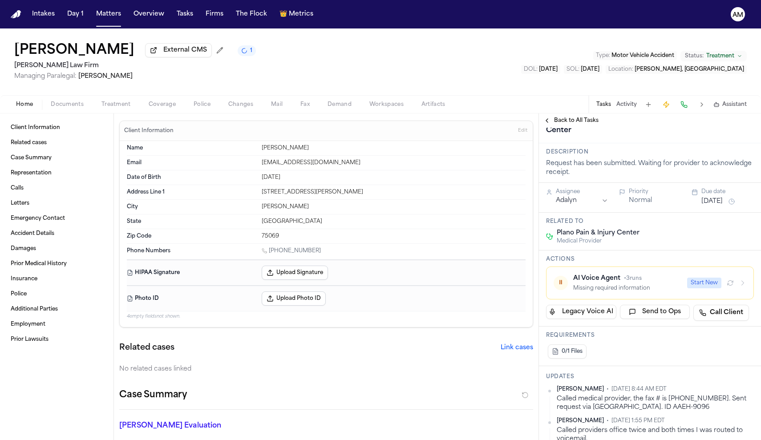
scroll to position [83, 0]
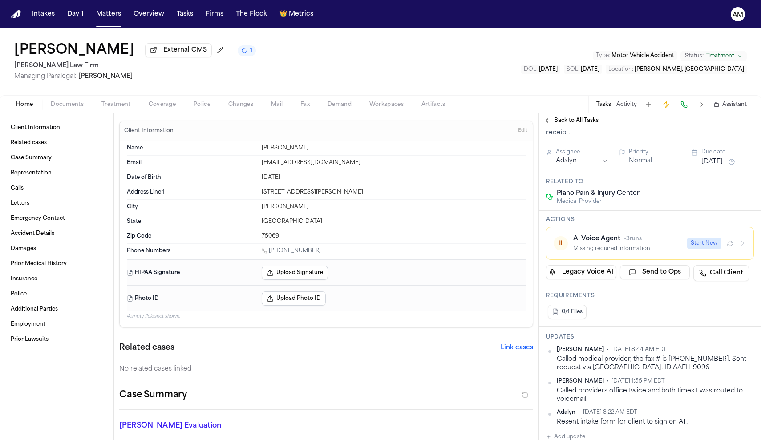
click at [751, 352] on html "Intakes Day 1 Matters Overview Tasks Firms The Flock 👑 Metrics AM Orvia Bowerma…" at bounding box center [380, 220] width 761 height 440
click at [726, 362] on div "Edit" at bounding box center [725, 365] width 52 height 12
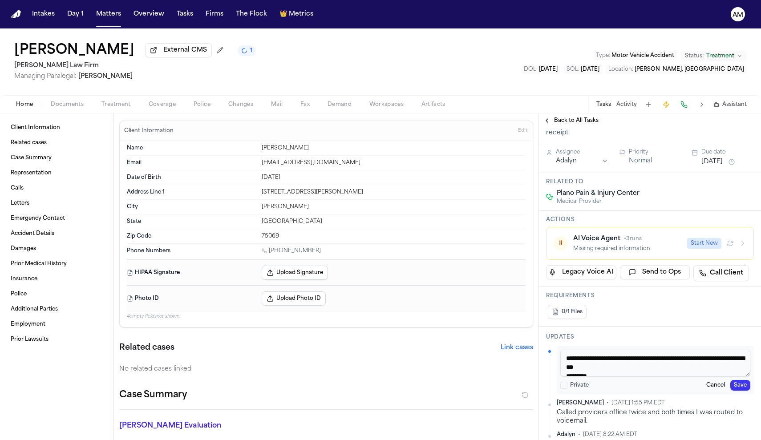
click at [718, 388] on button "Cancel" at bounding box center [715, 385] width 26 height 11
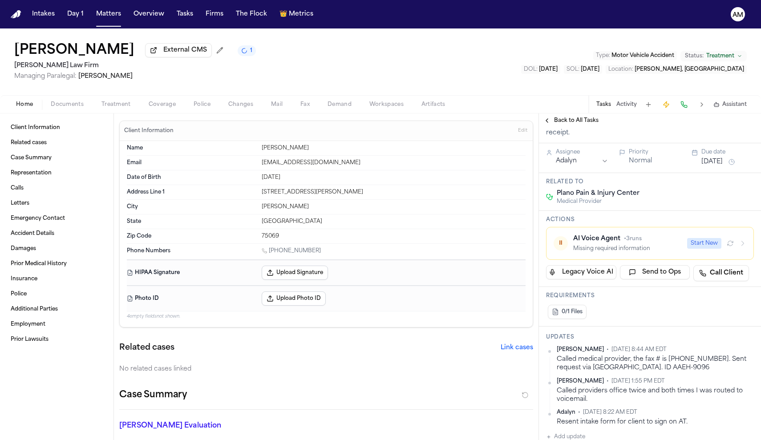
click at [747, 350] on html "Intakes Day 1 Matters Overview Tasks Firms The Flock 👑 Metrics AM Orvia Bowerma…" at bounding box center [380, 220] width 761 height 440
click at [649, 322] on html "Intakes Day 1 Matters Overview Tasks Firms The Flock 👑 Metrics AM Orvia Bowerma…" at bounding box center [380, 220] width 761 height 440
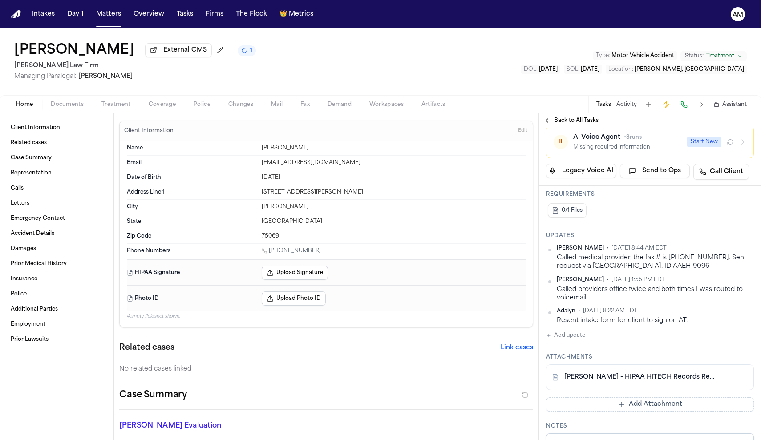
scroll to position [188, 0]
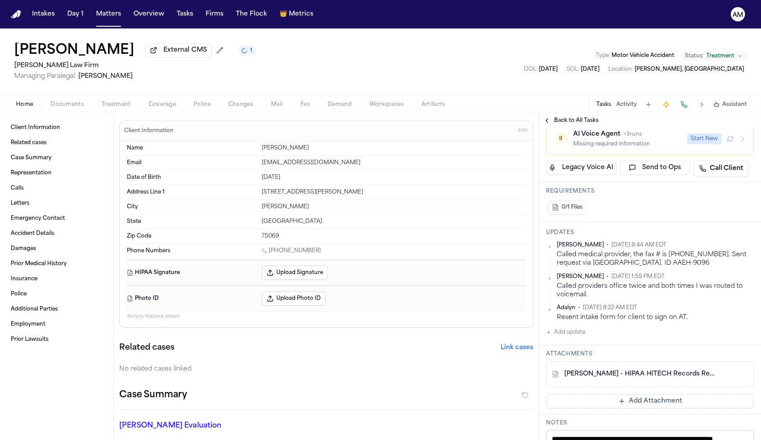
click at [579, 337] on button "Add update" at bounding box center [565, 332] width 39 height 11
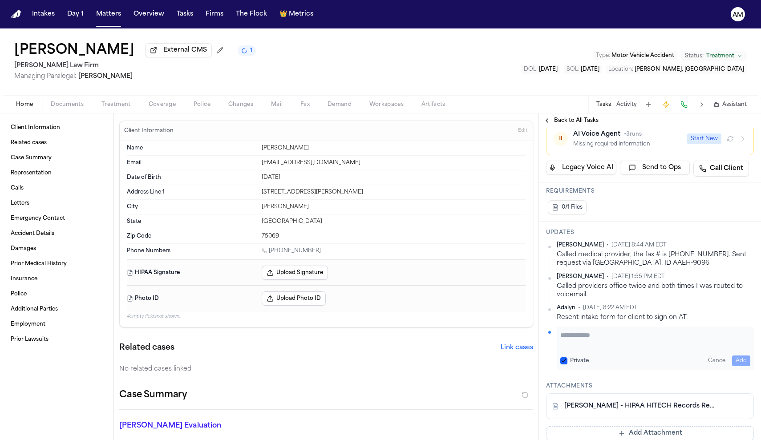
click at [579, 337] on textarea "Add your update" at bounding box center [655, 340] width 190 height 18
click at [583, 339] on textarea "**********" at bounding box center [655, 340] width 190 height 18
click at [697, 348] on textarea "**********" at bounding box center [655, 340] width 190 height 18
type textarea "**********"
click at [565, 363] on button "Private" at bounding box center [563, 360] width 7 height 7
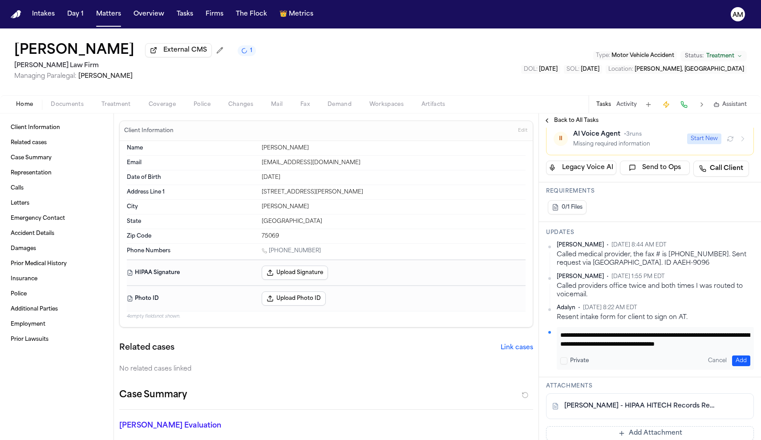
click at [733, 361] on button "Add" at bounding box center [741, 360] width 18 height 11
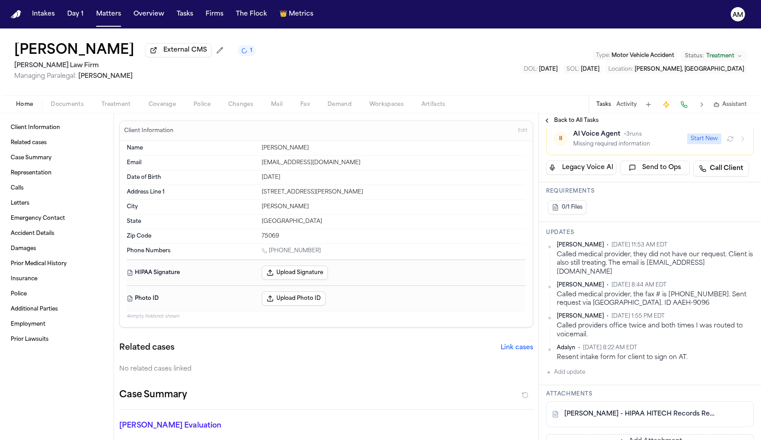
click at [639, 2] on nav "Intakes Day 1 Matters Overview Tasks Firms The Flock 👑 Metrics AM" at bounding box center [380, 14] width 761 height 28
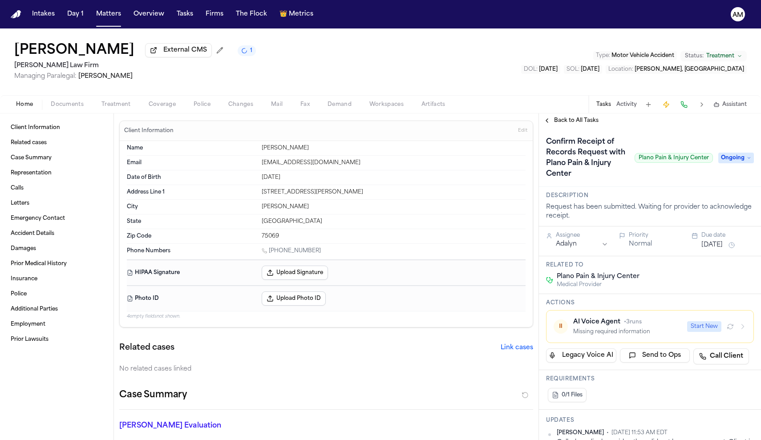
scroll to position [0, 0]
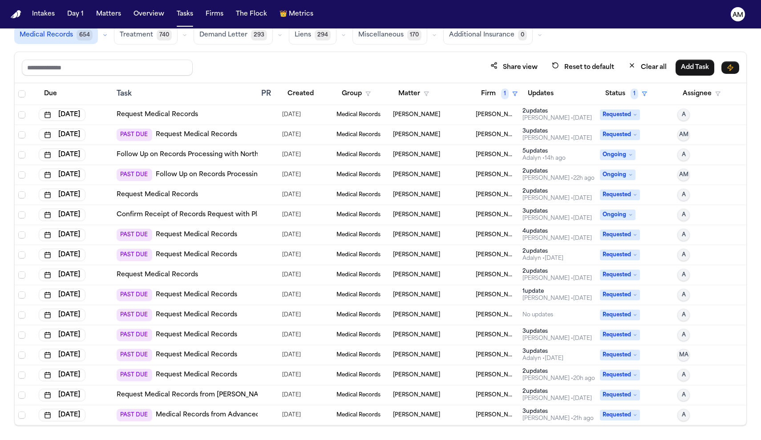
scroll to position [53, 0]
click at [215, 313] on link "Request Medical Records" at bounding box center [196, 315] width 81 height 9
click at [205, 234] on link "Request Medical Records" at bounding box center [196, 235] width 81 height 9
click at [229, 256] on link "Request Medical Records" at bounding box center [196, 255] width 81 height 9
click at [229, 295] on link "Request Medical Records" at bounding box center [196, 295] width 81 height 9
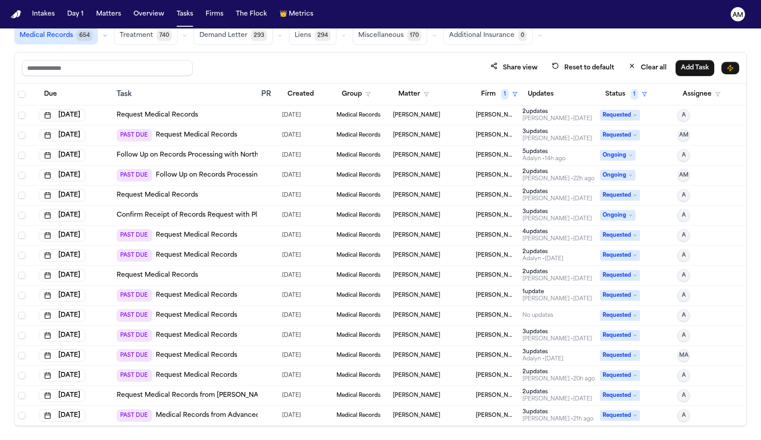
click at [221, 252] on link "Request Medical Records" at bounding box center [196, 255] width 81 height 9
click at [210, 295] on link "Request Medical Records" at bounding box center [196, 295] width 81 height 9
click at [210, 311] on link "Request Medical Records" at bounding box center [196, 315] width 81 height 9
click at [509, 92] on button "Firm 1" at bounding box center [499, 94] width 47 height 16
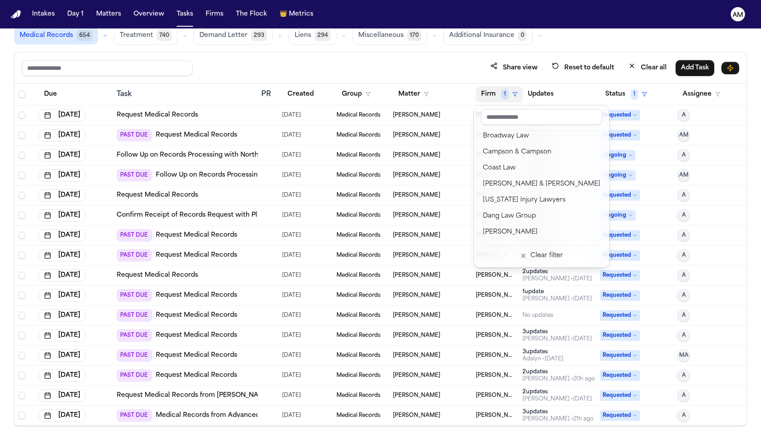
scroll to position [117, 0]
click at [529, 153] on div "Campson & Campson" at bounding box center [541, 151] width 117 height 11
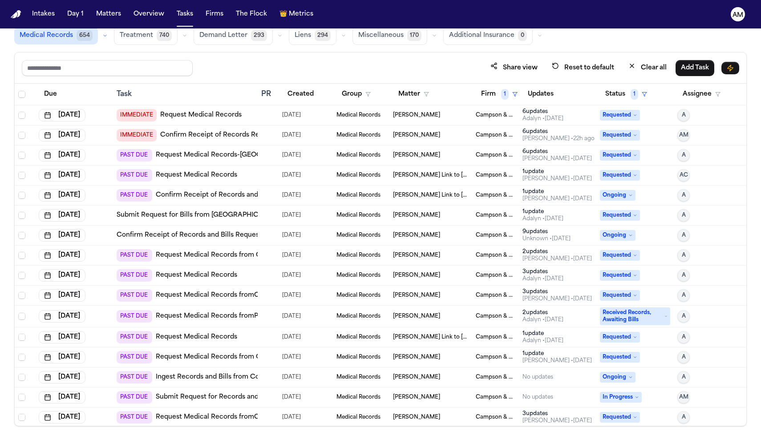
click at [216, 118] on link "Request Medical Records" at bounding box center [200, 115] width 81 height 9
click at [224, 176] on link "Request Medical Records" at bounding box center [196, 175] width 81 height 9
click at [225, 273] on link "Request Medical Records" at bounding box center [196, 275] width 81 height 9
click at [241, 294] on link "Request Medical Records fromOrlando Health South Lake Hospital – Wound Care Cen…" at bounding box center [303, 295] width 295 height 9
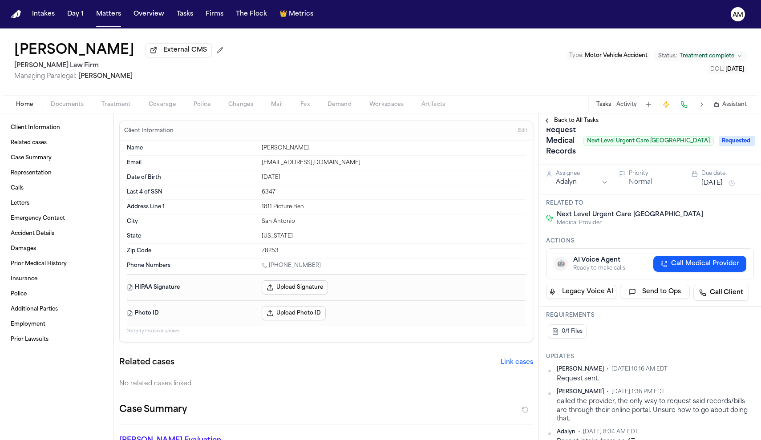
scroll to position [17, 0]
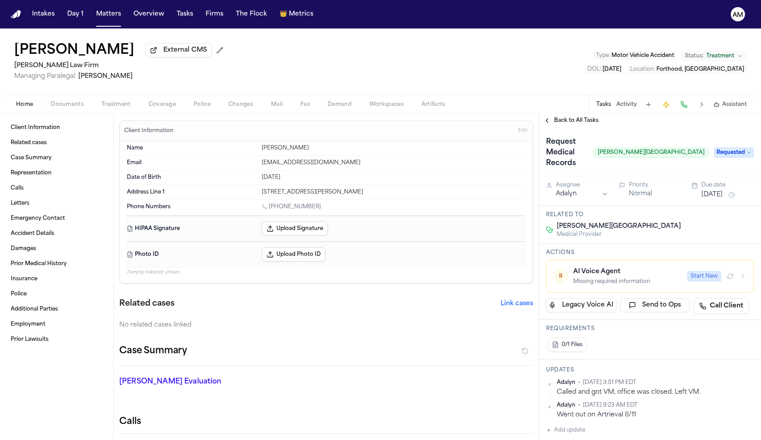
click at [107, 104] on span "Treatment" at bounding box center [115, 104] width 29 height 7
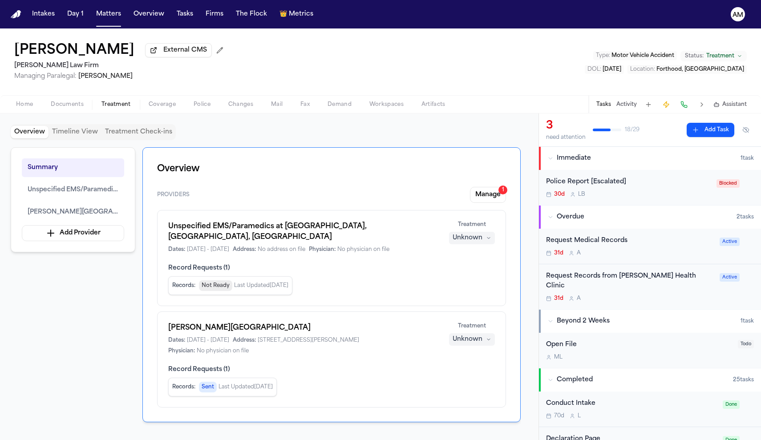
click at [25, 100] on div "Home Documents Treatment Coverage Police Changes Mail Fax Demand Workspaces Art…" at bounding box center [380, 104] width 761 height 18
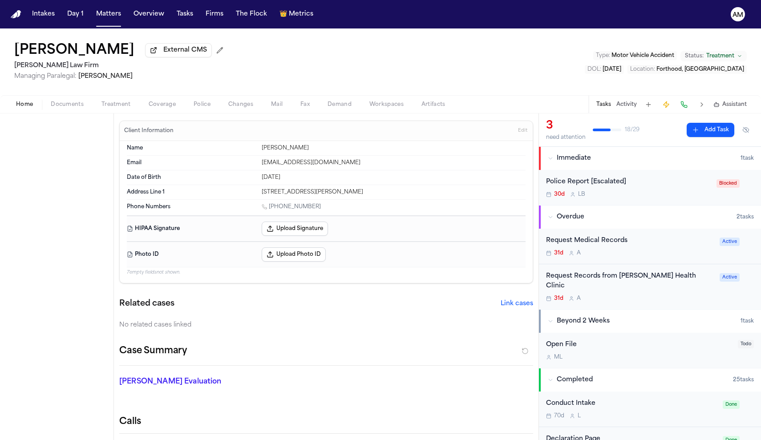
click at [24, 105] on span "Home" at bounding box center [24, 104] width 17 height 7
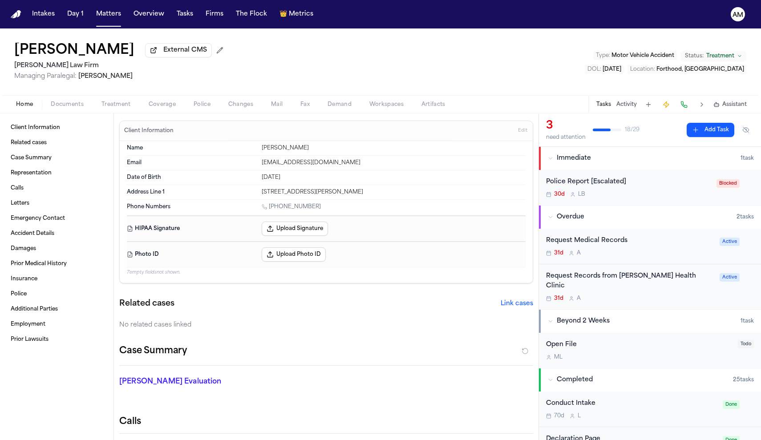
click at [113, 100] on div "Home Documents Treatment Coverage Police Changes Mail Fax Demand Workspaces Art…" at bounding box center [380, 104] width 761 height 18
click at [113, 102] on span "Treatment" at bounding box center [115, 104] width 29 height 7
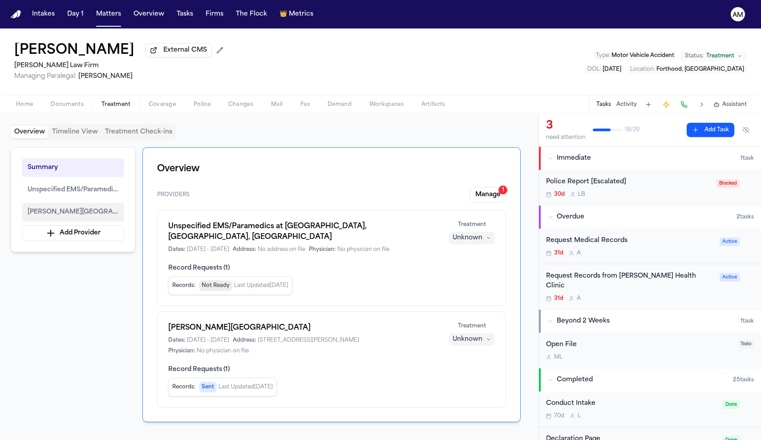
click at [79, 209] on span "[PERSON_NAME][GEOGRAPHIC_DATA]" at bounding box center [73, 212] width 91 height 11
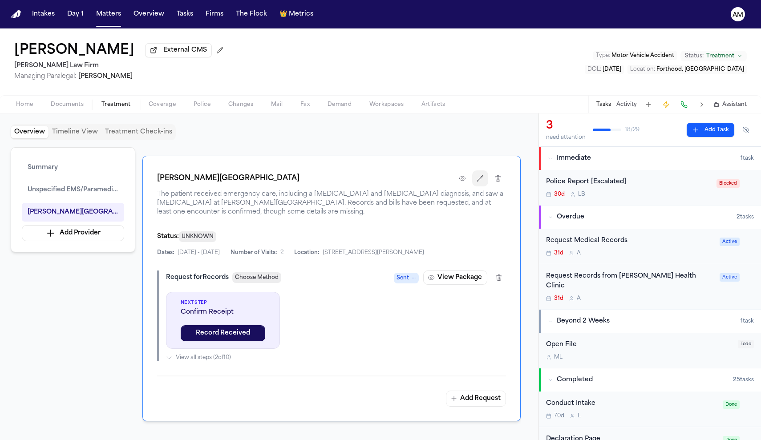
click at [480, 173] on button "button" at bounding box center [480, 178] width 16 height 16
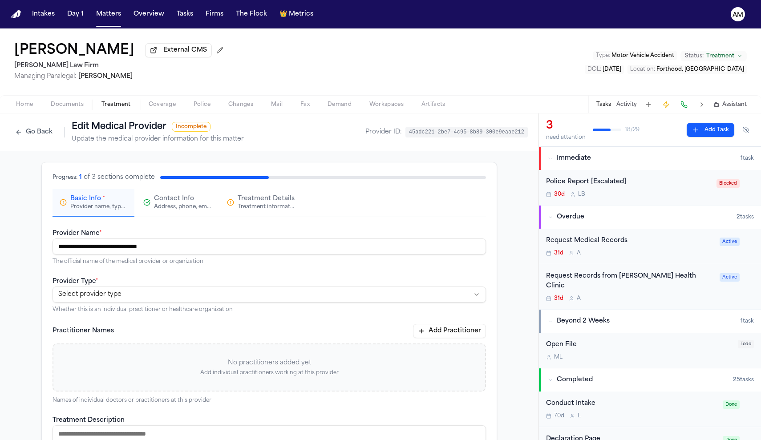
click at [27, 135] on button "Go Back" at bounding box center [34, 132] width 46 height 14
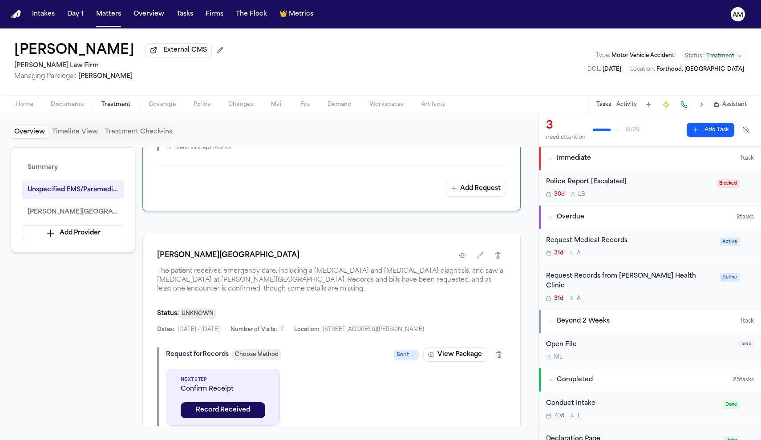
scroll to position [530, 0]
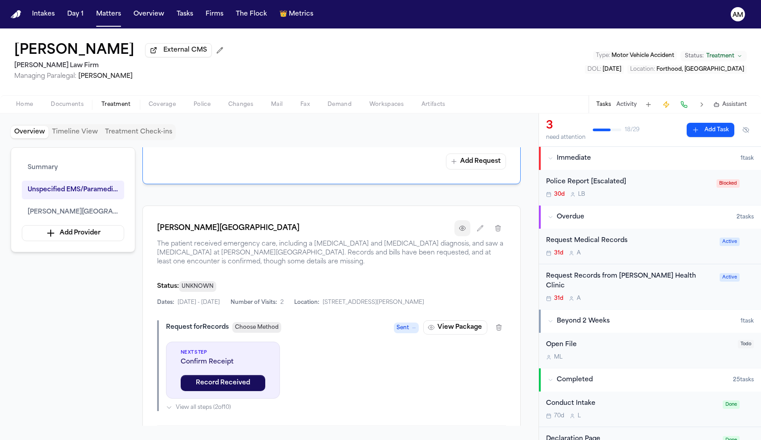
click at [466, 222] on button "button" at bounding box center [462, 228] width 16 height 16
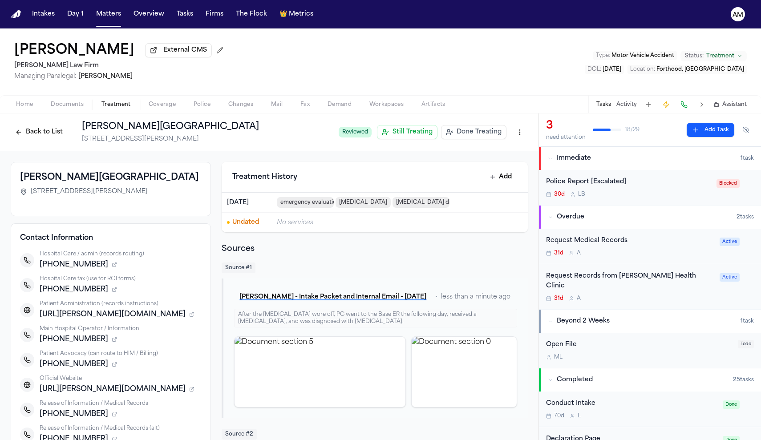
click at [727, 60] on span "Treatment" at bounding box center [720, 55] width 28 height 7
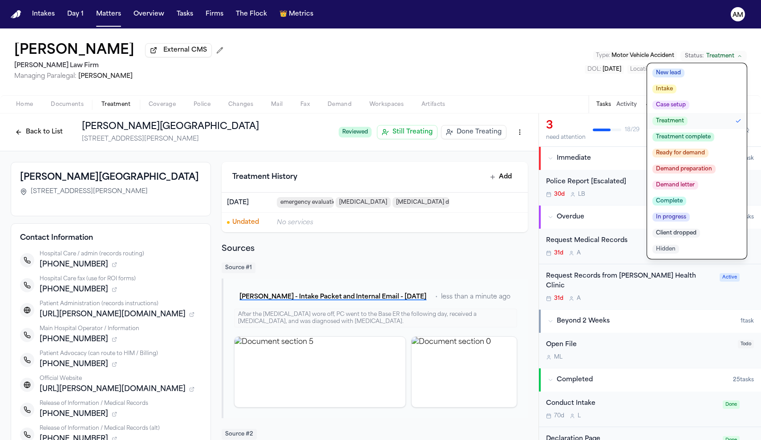
click at [679, 134] on span "Treatment complete" at bounding box center [683, 137] width 62 height 9
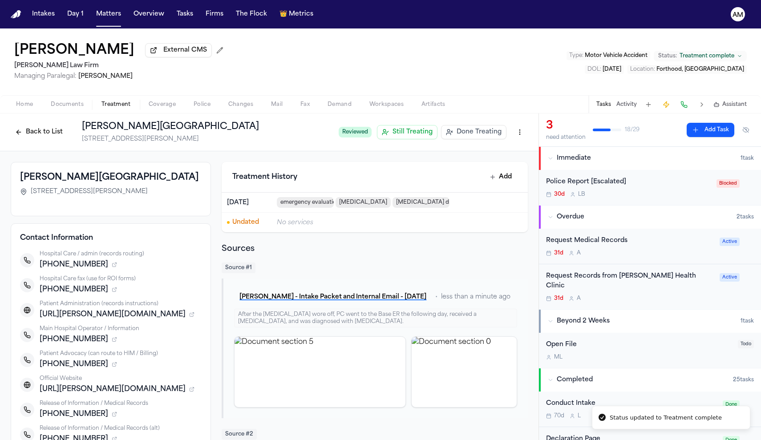
click at [501, 61] on div "Christopher Ruest External CMS Ruy Mireles Law Firm Managing Paralegal: Jessica…" at bounding box center [380, 61] width 761 height 67
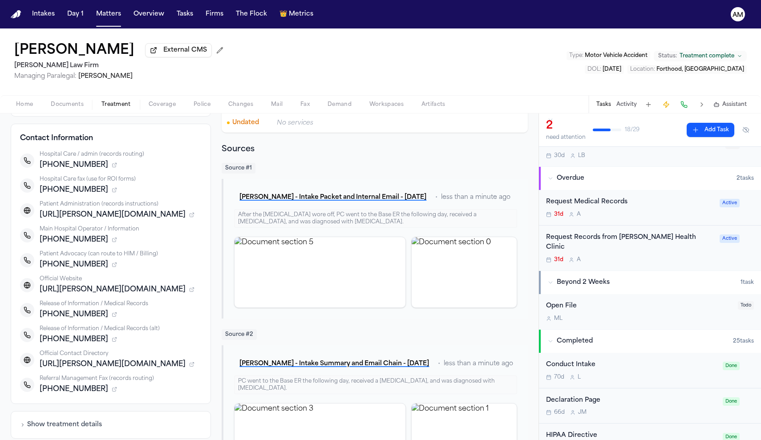
scroll to position [90, 0]
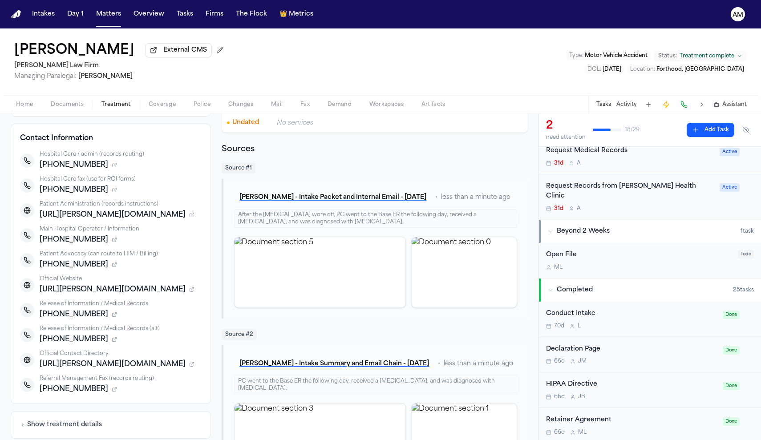
click at [624, 153] on div "Request Medical Records" at bounding box center [630, 151] width 168 height 10
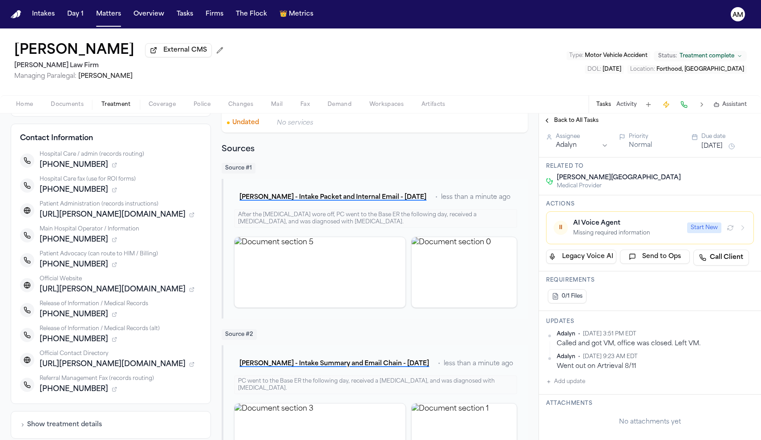
scroll to position [79, 0]
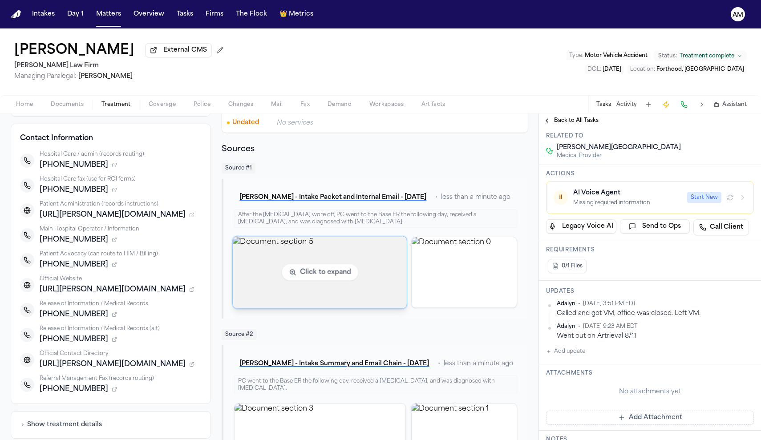
click at [348, 262] on img "View document section 5" at bounding box center [320, 272] width 174 height 72
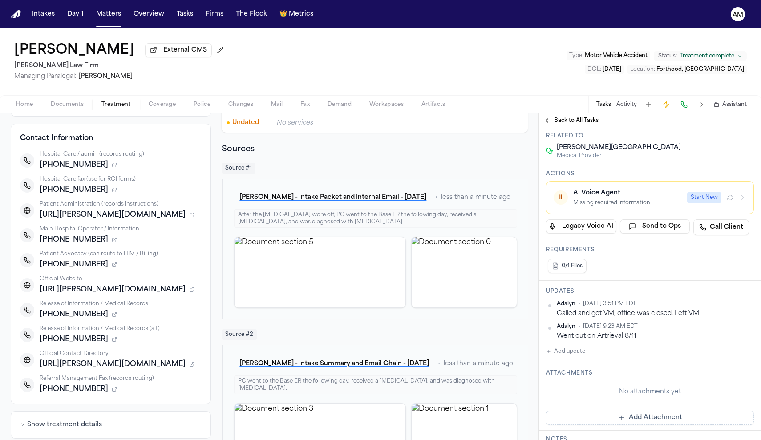
click at [578, 352] on button "Add update" at bounding box center [565, 351] width 39 height 11
click at [566, 379] on button "Private" at bounding box center [563, 379] width 7 height 7
click at [581, 373] on div "Private Cancel Add" at bounding box center [655, 367] width 197 height 43
click at [578, 357] on textarea "Add your update" at bounding box center [655, 359] width 190 height 18
type textarea "**********"
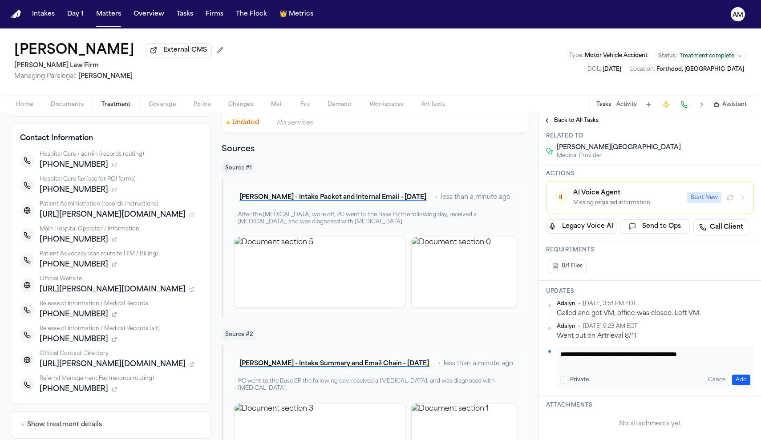
click at [747, 379] on button "Add" at bounding box center [741, 380] width 18 height 11
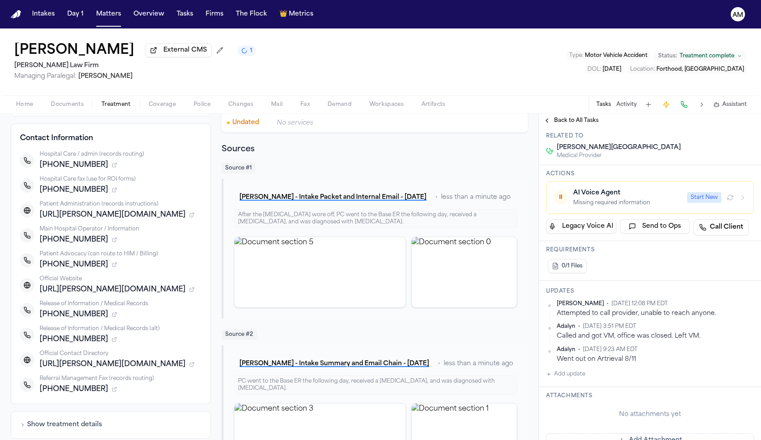
click at [194, 214] on icon "button" at bounding box center [193, 213] width 1 height 1
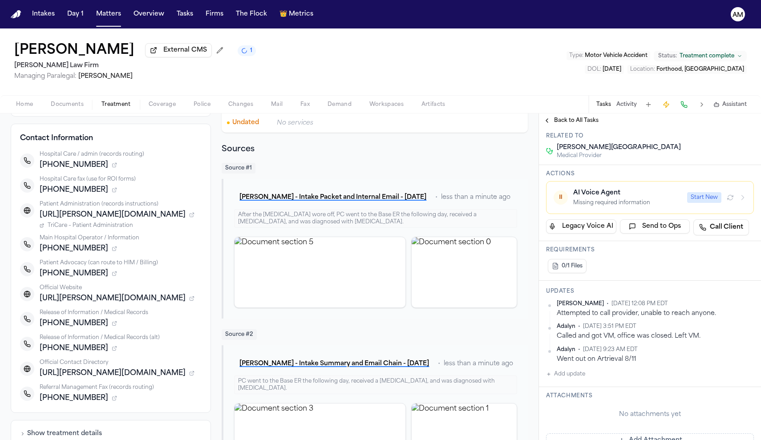
click at [93, 229] on span "TriCare – Patient Administration" at bounding box center [90, 225] width 85 height 7
click at [567, 373] on button "Add update" at bounding box center [565, 374] width 39 height 11
click at [567, 401] on button "Private" at bounding box center [563, 402] width 7 height 7
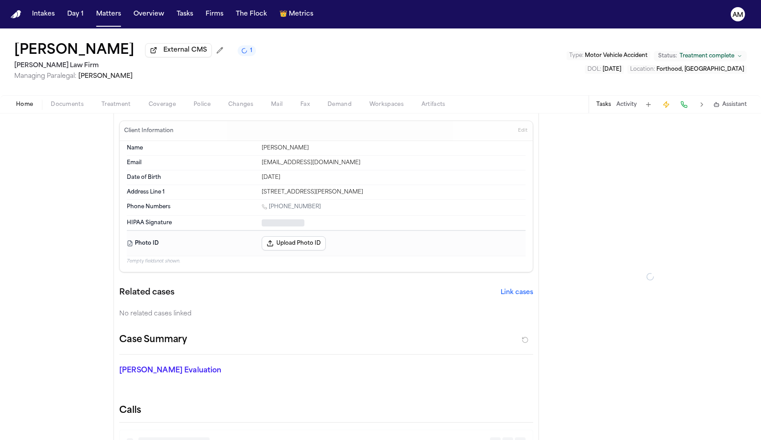
click at [36, 110] on span "button" at bounding box center [25, 109] width 28 height 1
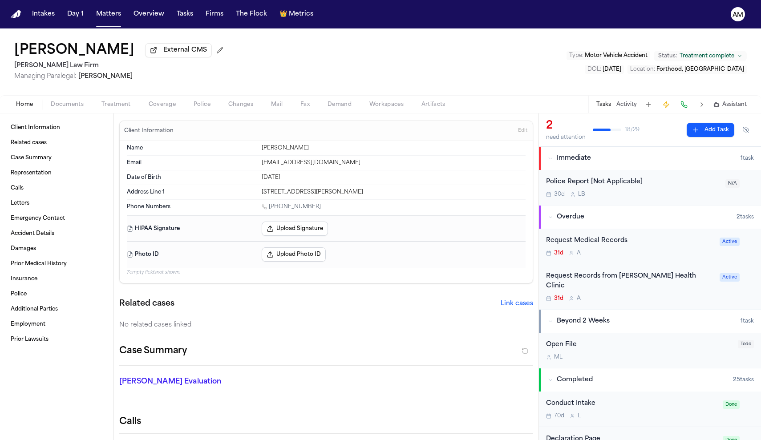
click at [605, 244] on div "Request Medical Records" at bounding box center [630, 241] width 168 height 10
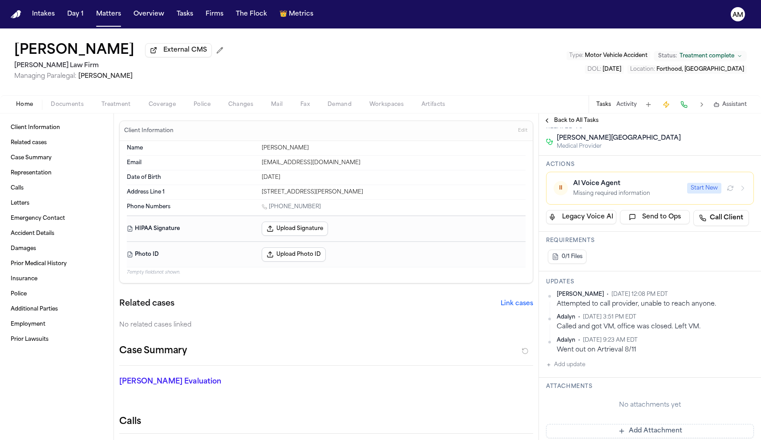
scroll to position [96, 0]
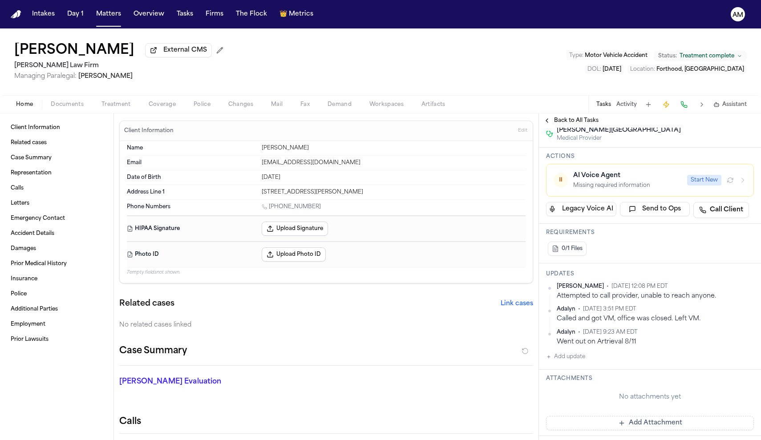
click at [581, 359] on button "Add update" at bounding box center [565, 356] width 39 height 11
click at [568, 367] on textarea "Add your update" at bounding box center [655, 364] width 190 height 18
type textarea "**********"
click at [569, 383] on div "Private" at bounding box center [574, 385] width 28 height 7
click at [561, 385] on button "Private" at bounding box center [563, 385] width 7 height 7
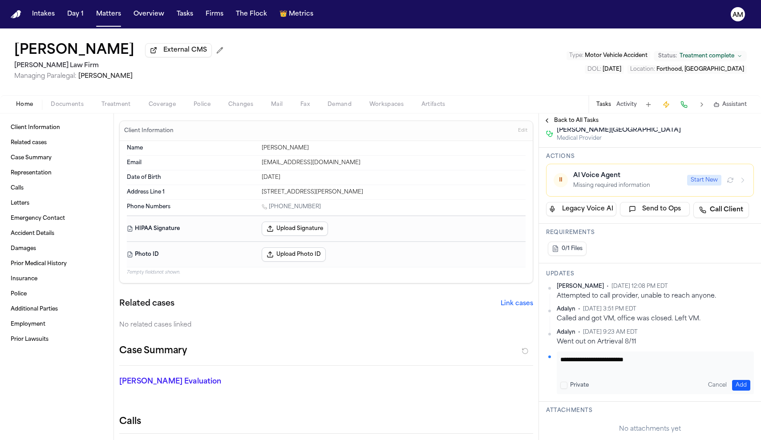
click at [657, 361] on textarea "**********" at bounding box center [655, 364] width 190 height 18
click at [749, 383] on button "Add" at bounding box center [741, 385] width 18 height 11
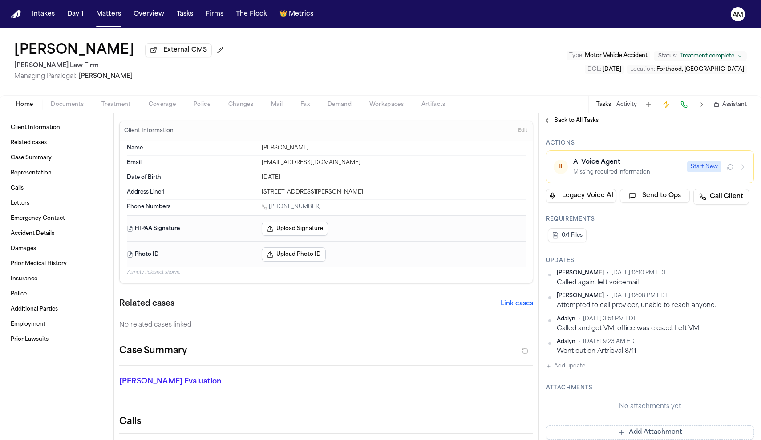
scroll to position [110, 0]
click at [572, 368] on button "Add update" at bounding box center [565, 365] width 39 height 11
click at [565, 391] on button "Private" at bounding box center [563, 393] width 7 height 7
click at [581, 379] on textarea "Add your update" at bounding box center [655, 372] width 190 height 18
paste textarea "**********"
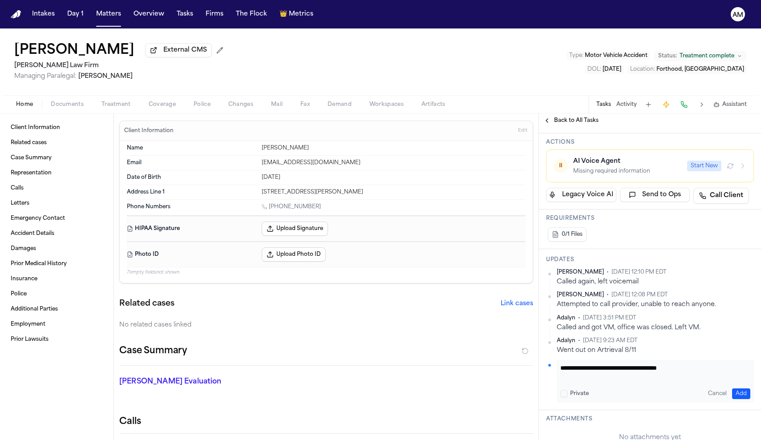
click at [658, 366] on textarea "**********" at bounding box center [655, 372] width 190 height 18
type textarea "**********"
click at [744, 395] on button "Add" at bounding box center [741, 393] width 18 height 11
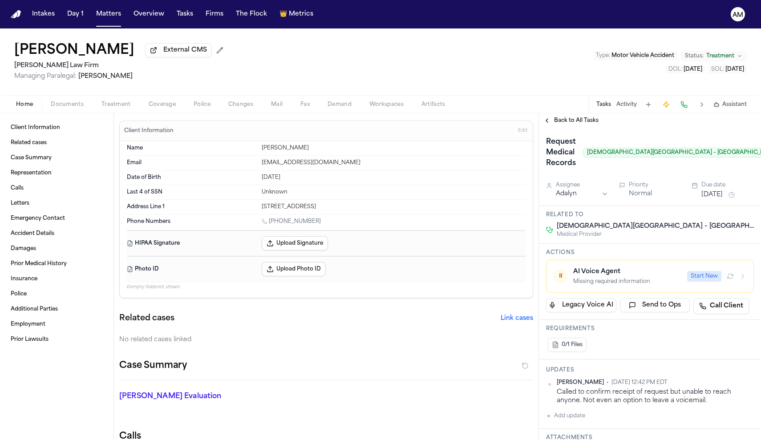
click at [119, 101] on button "Treatment" at bounding box center [116, 104] width 47 height 11
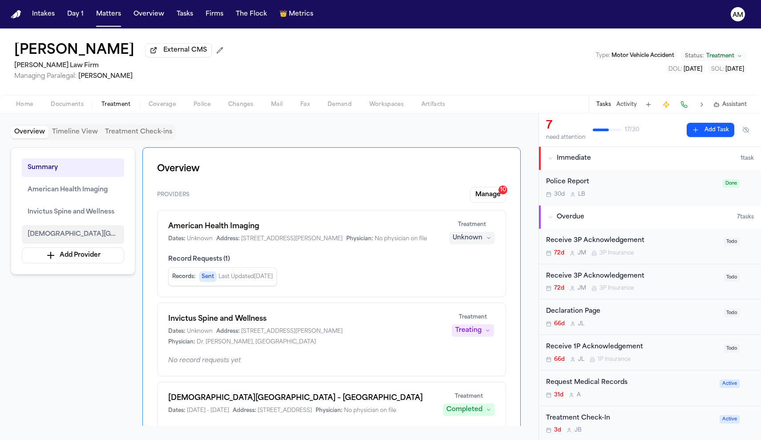
click at [74, 232] on span "[DEMOGRAPHIC_DATA][GEOGRAPHIC_DATA] – [GEOGRAPHIC_DATA]" at bounding box center [73, 234] width 91 height 11
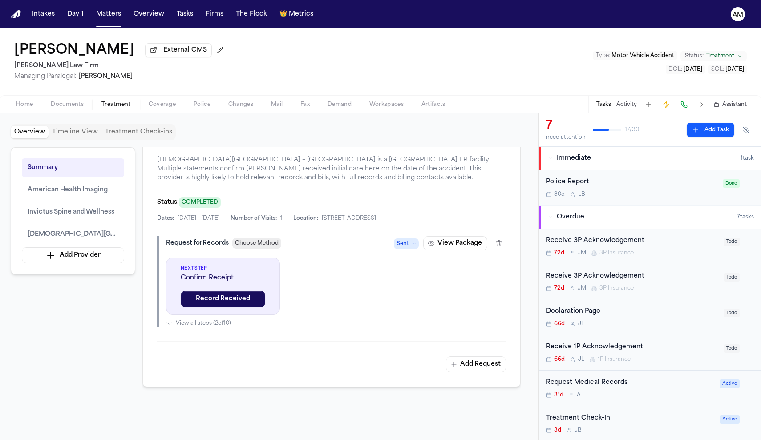
scroll to position [888, 0]
click at [466, 152] on button "button" at bounding box center [462, 144] width 16 height 16
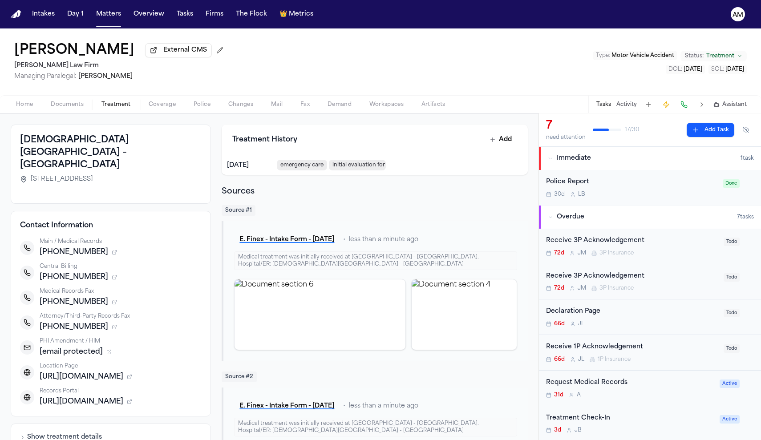
scroll to position [41, 0]
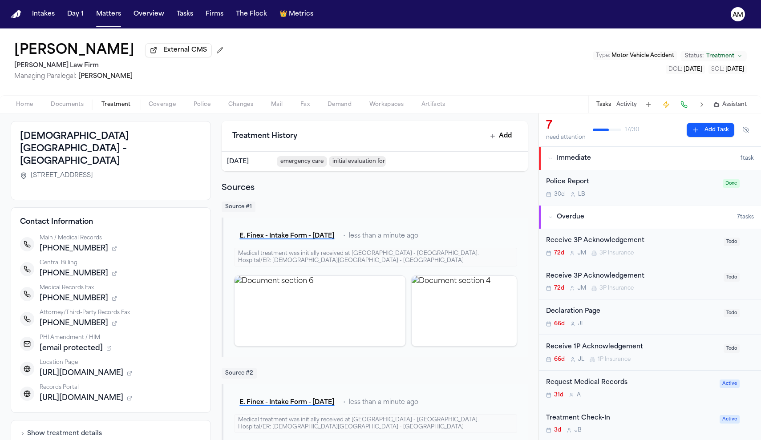
click at [615, 384] on div "Request Medical Records" at bounding box center [630, 383] width 168 height 10
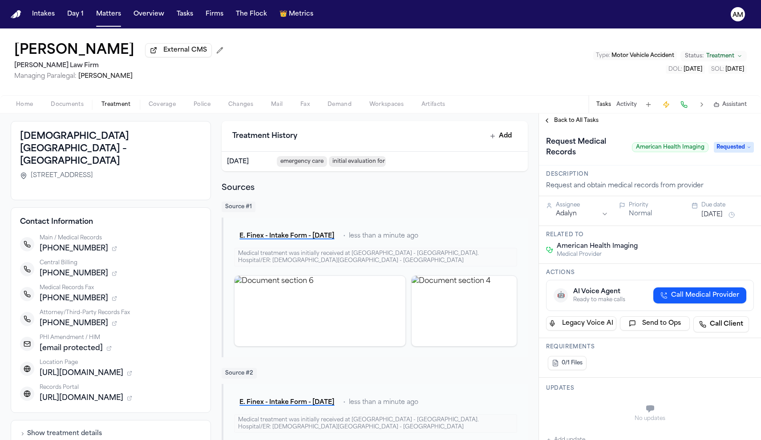
click at [572, 130] on div "Request Medical Records American Health Imaging Requested" at bounding box center [650, 147] width 222 height 38
click at [569, 118] on span "Back to All Tasks" at bounding box center [576, 120] width 44 height 7
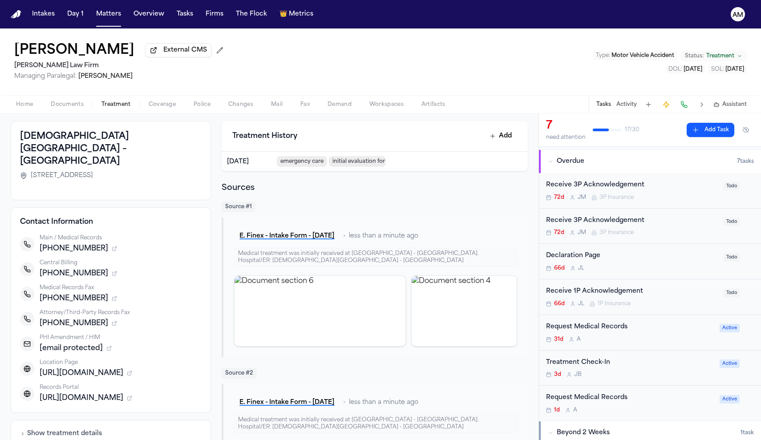
click at [622, 405] on div "Request Medical Records 1d A" at bounding box center [630, 403] width 168 height 21
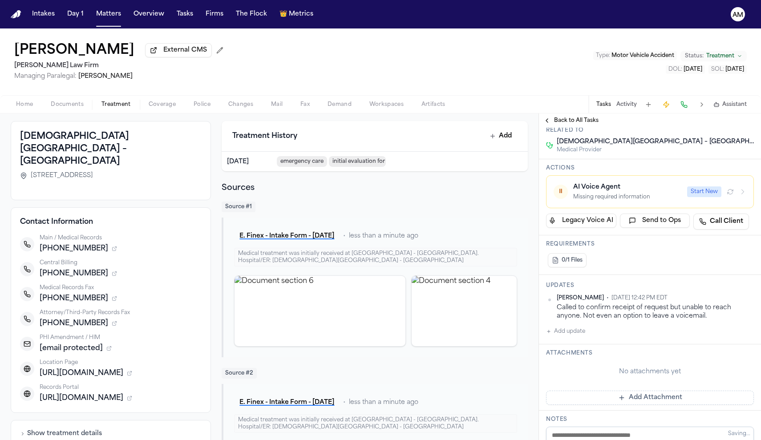
scroll to position [87, 0]
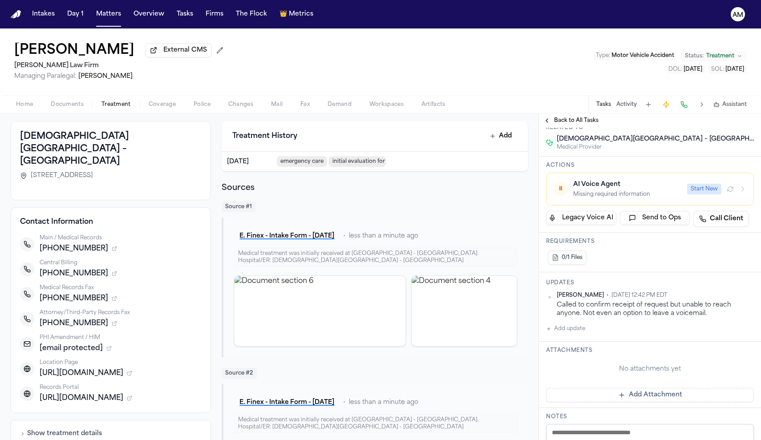
click at [569, 331] on button "Add update" at bounding box center [565, 328] width 39 height 11
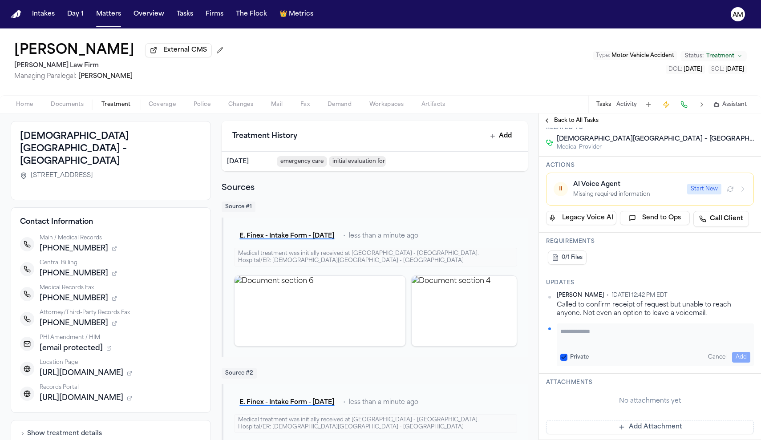
click at [564, 354] on button "Private" at bounding box center [563, 357] width 7 height 7
click at [586, 326] on div "Private Cancel Add" at bounding box center [655, 344] width 197 height 43
click at [587, 337] on textarea "Add your update" at bounding box center [655, 336] width 190 height 18
type textarea "**********"
click at [748, 356] on button "Add" at bounding box center [741, 357] width 18 height 11
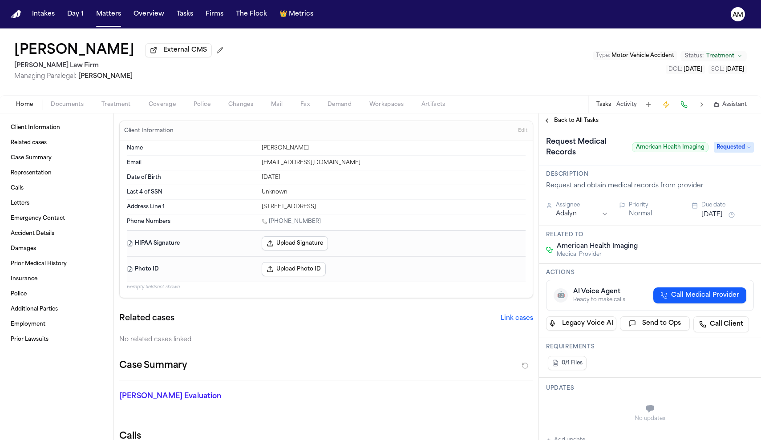
click at [105, 99] on div "Home Documents Treatment Coverage Police Changes Mail Fax Demand Workspaces Art…" at bounding box center [380, 104] width 761 height 18
click at [109, 102] on span "Treatment" at bounding box center [115, 104] width 29 height 7
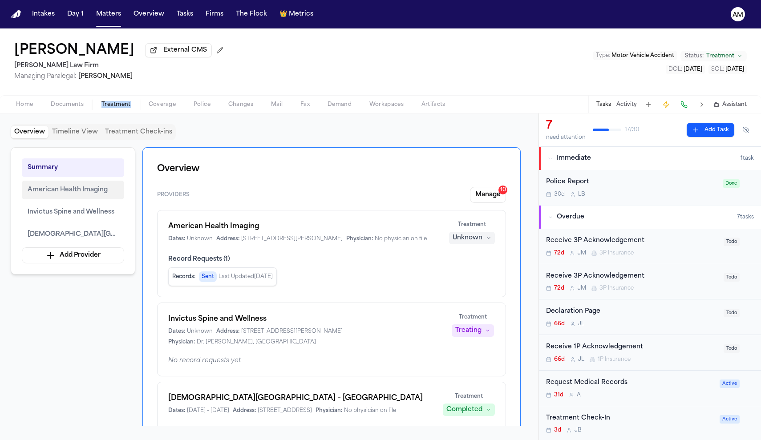
click at [85, 192] on span "American Health Imaging" at bounding box center [68, 190] width 80 height 11
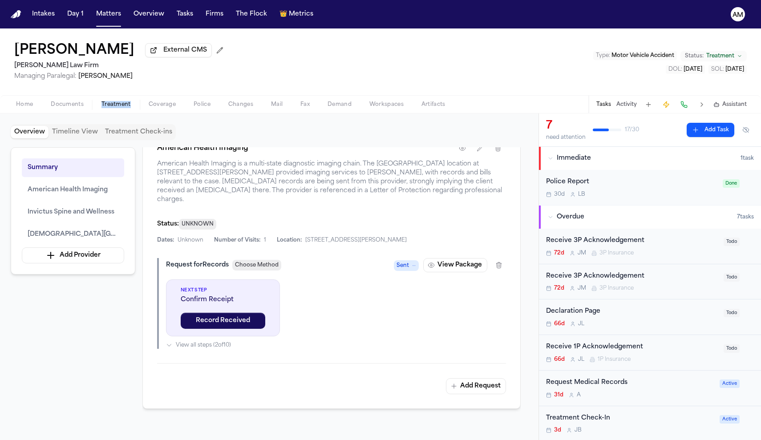
scroll to position [381, 0]
click at [467, 155] on button "button" at bounding box center [462, 147] width 16 height 16
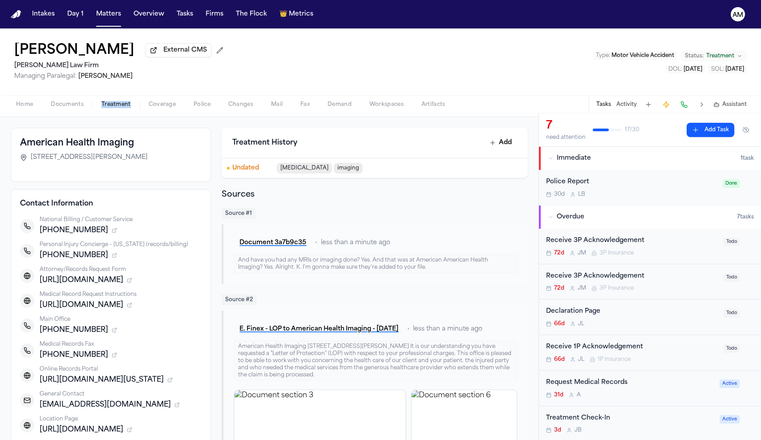
scroll to position [37, 0]
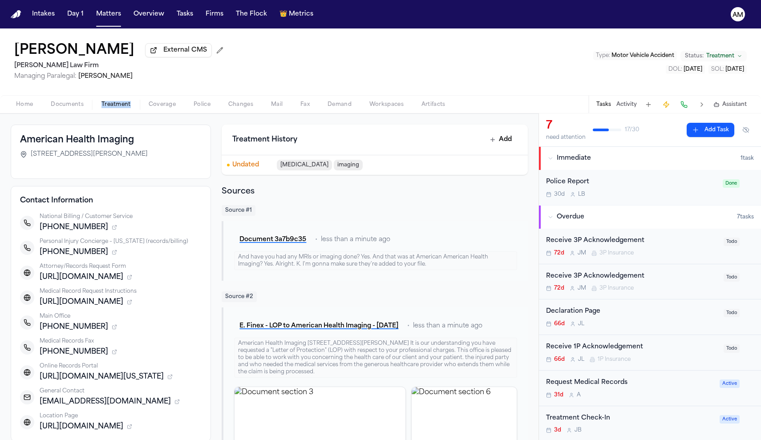
click at [132, 280] on icon "button" at bounding box center [129, 276] width 5 height 5
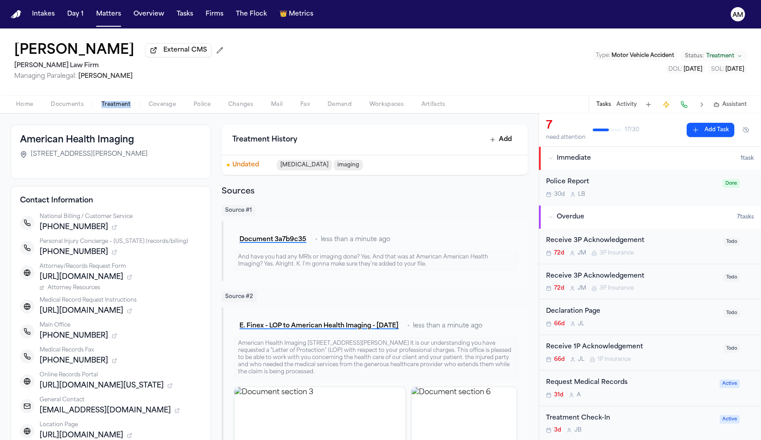
click at [131, 279] on icon "button" at bounding box center [130, 278] width 4 height 4
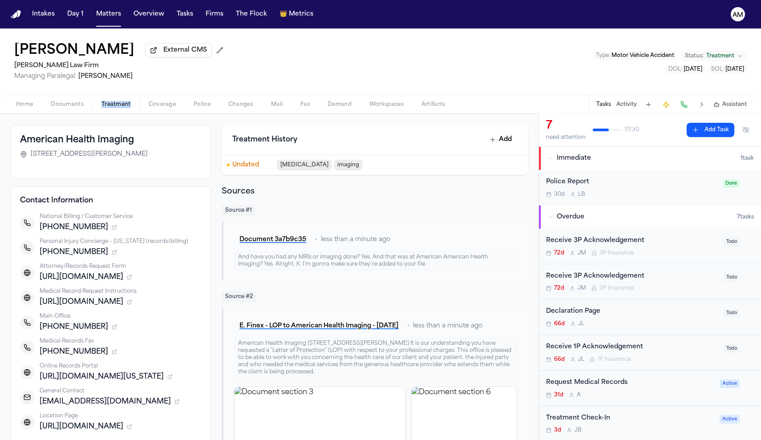
click at [132, 280] on icon "button" at bounding box center [129, 276] width 5 height 5
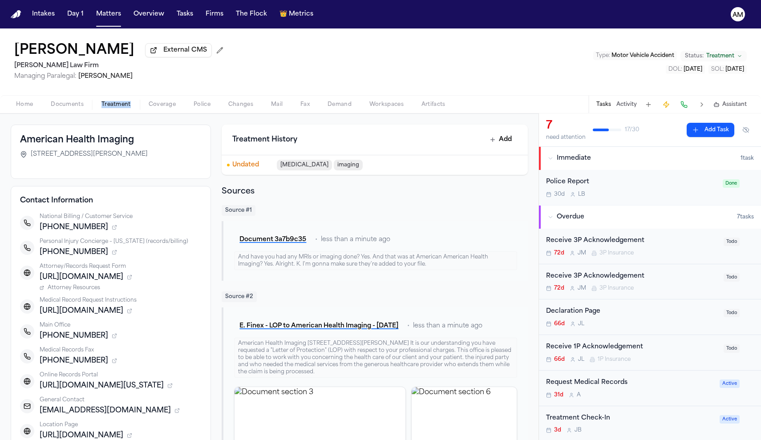
click at [131, 313] on icon "button" at bounding box center [130, 312] width 4 height 4
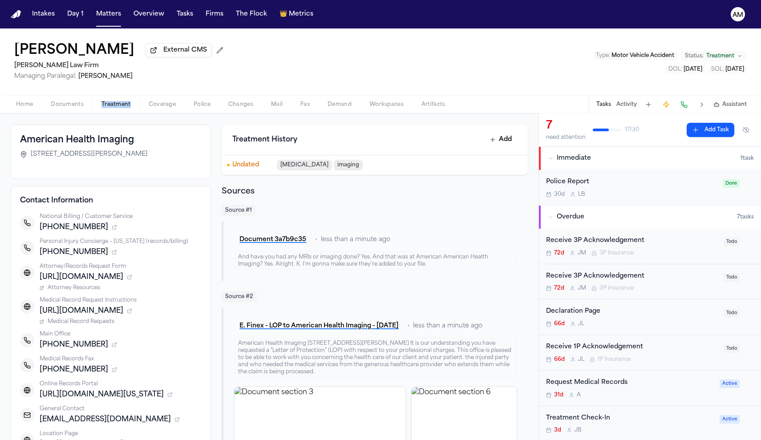
click at [77, 291] on span "Attorney Resources" at bounding box center [74, 287] width 52 height 7
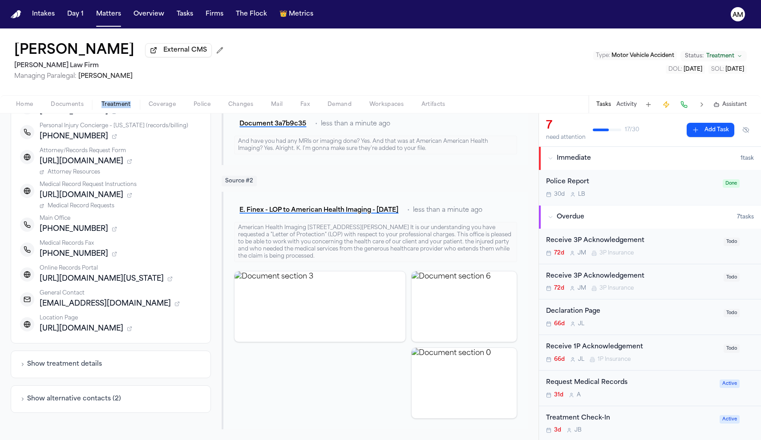
scroll to position [155, 0]
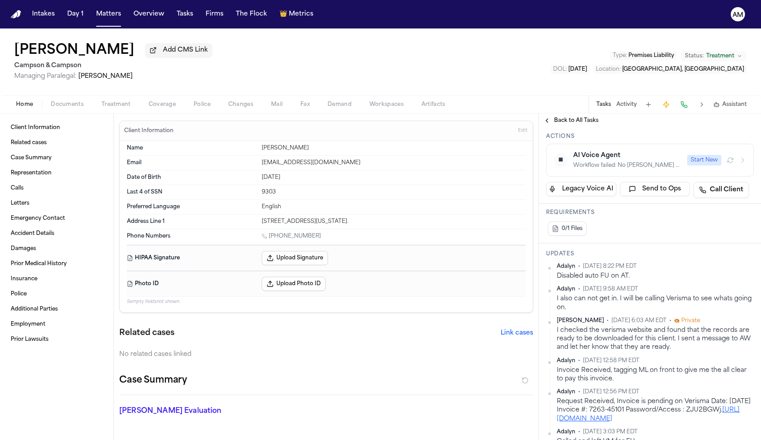
scroll to position [140, 0]
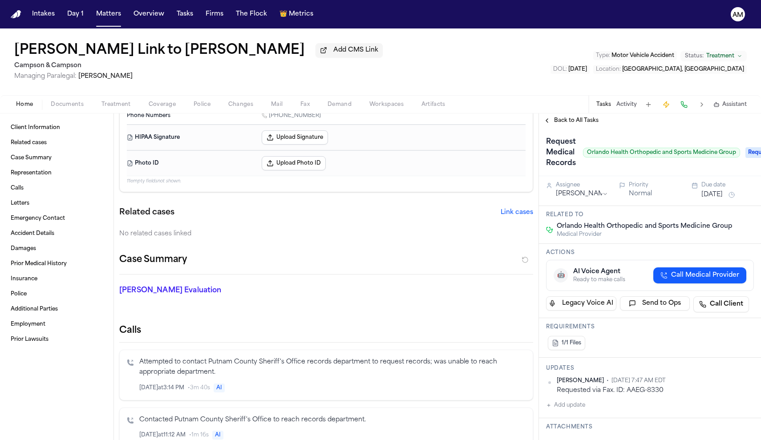
scroll to position [60, 0]
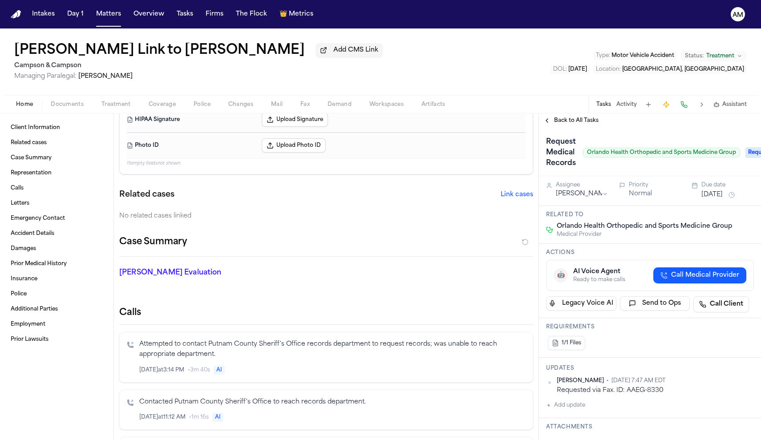
click at [105, 105] on span "Treatment" at bounding box center [115, 104] width 29 height 7
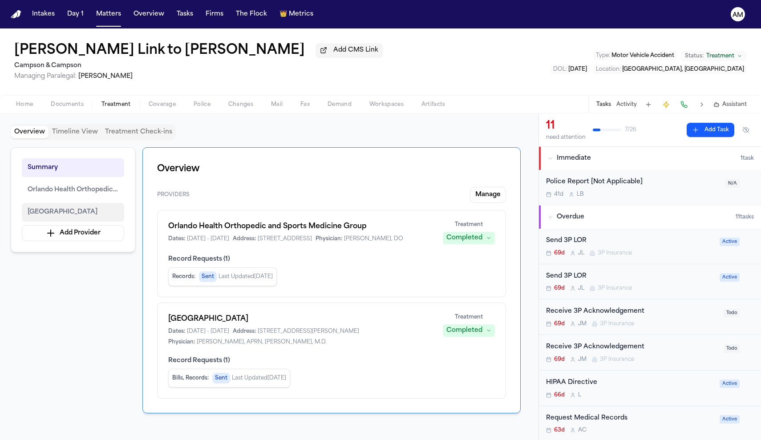
click at [75, 218] on span "Orlando Health Horizon West Hospital" at bounding box center [63, 212] width 70 height 11
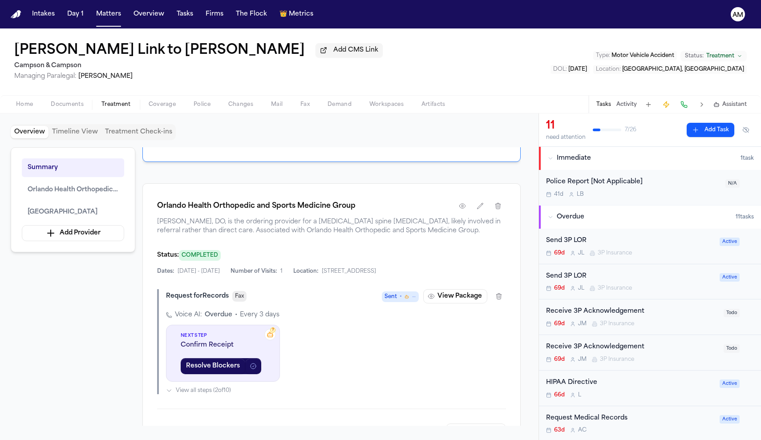
scroll to position [270, 0]
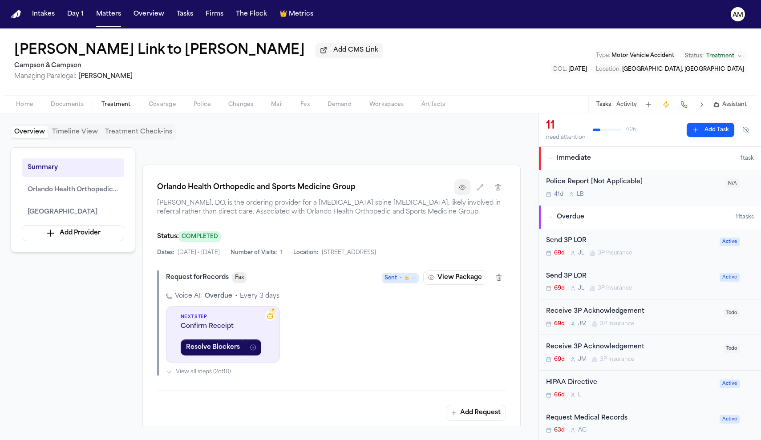
click at [464, 190] on icon "button" at bounding box center [462, 187] width 6 height 4
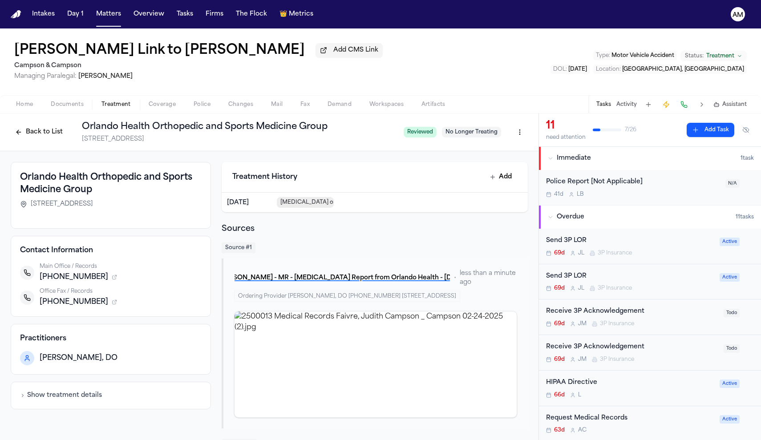
click at [591, 413] on div "Request Medical Records" at bounding box center [630, 418] width 168 height 10
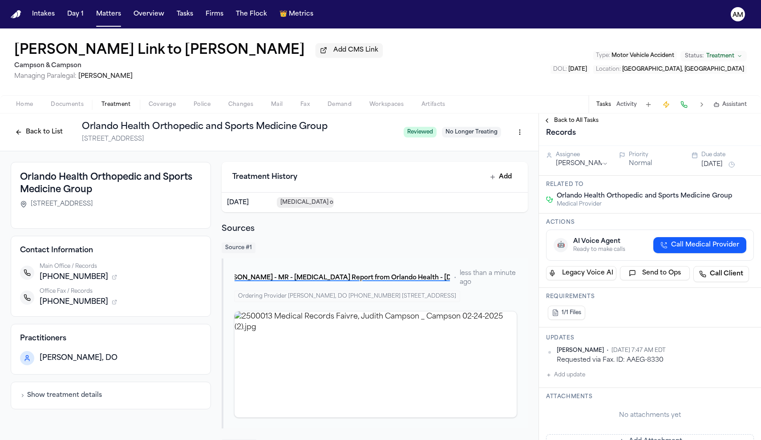
scroll to position [32, 0]
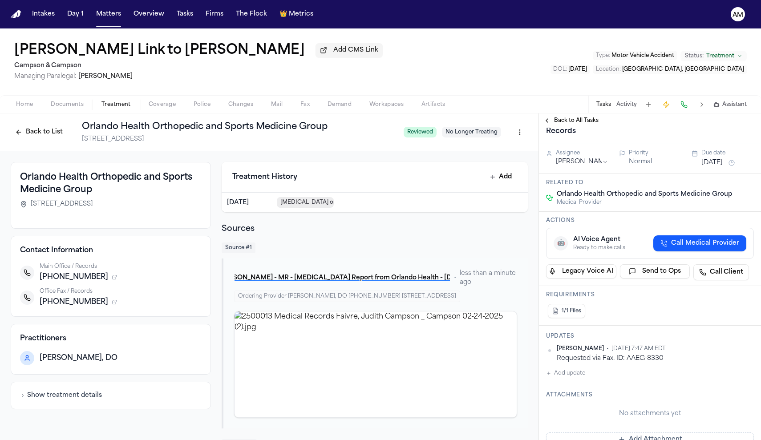
click at [569, 375] on button "Add update" at bounding box center [565, 373] width 39 height 11
click at [565, 399] on button "Private" at bounding box center [563, 401] width 7 height 7
click at [577, 383] on textarea "Add your update" at bounding box center [655, 380] width 190 height 18
type textarea "**********"
drag, startPoint x: 577, startPoint y: 383, endPoint x: 16, endPoint y: 109, distance: 623.7
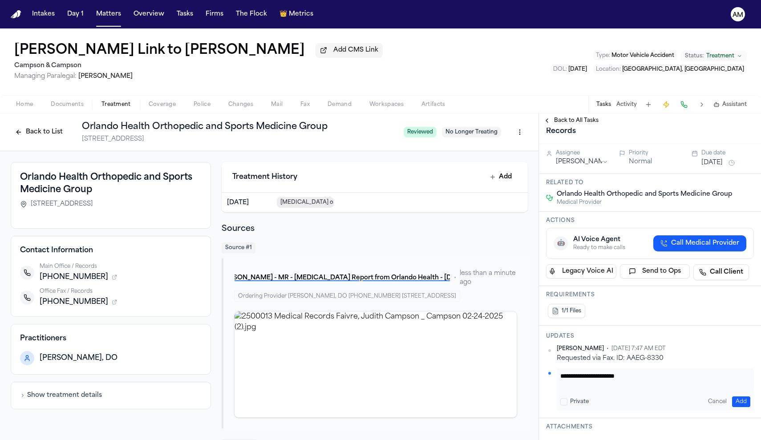
click at [16, 108] on span "Home" at bounding box center [24, 104] width 17 height 7
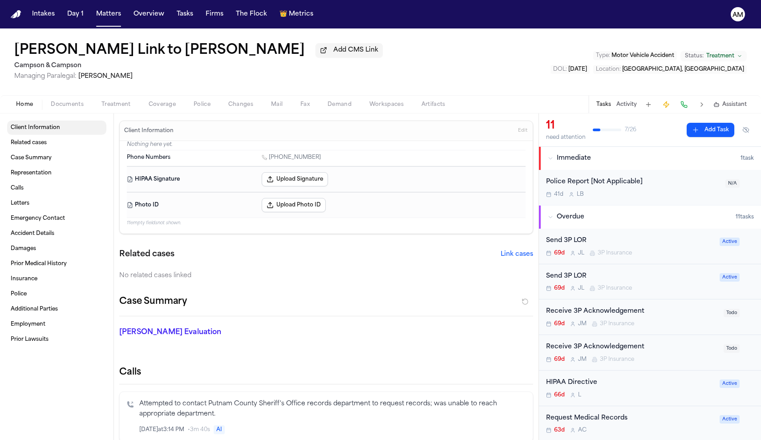
click at [43, 131] on span "Client Information" at bounding box center [35, 127] width 49 height 7
click at [41, 145] on span "Related cases" at bounding box center [29, 142] width 36 height 7
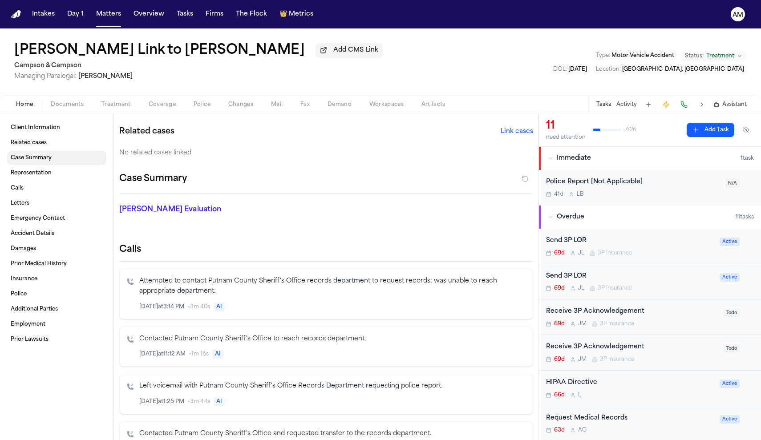
click at [40, 161] on span "Case Summary" at bounding box center [31, 157] width 41 height 7
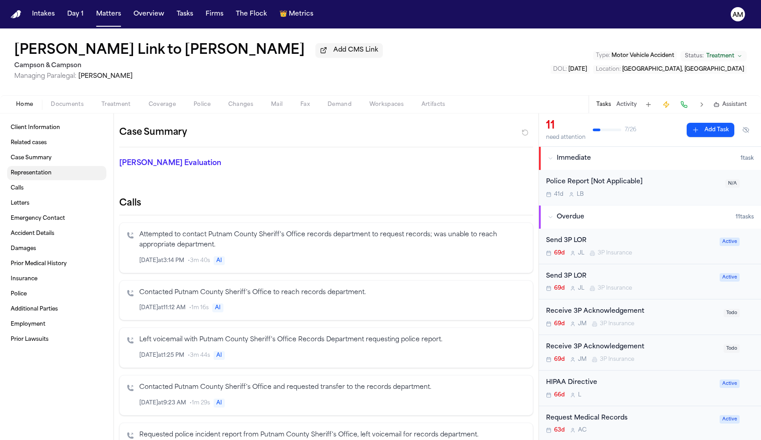
click at [40, 171] on link "Representation" at bounding box center [56, 173] width 99 height 14
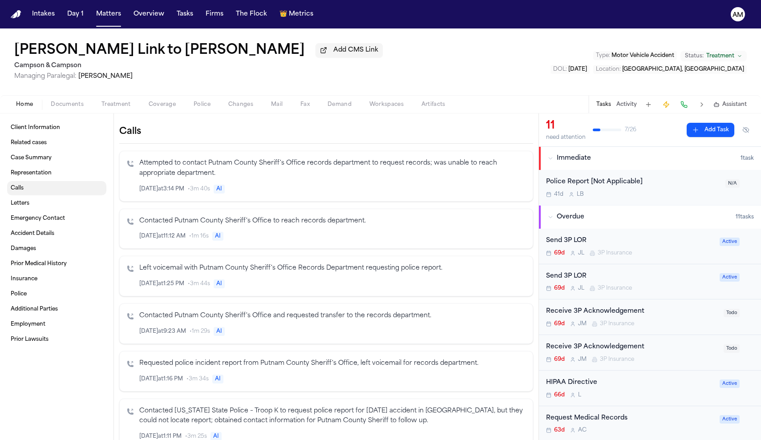
click at [40, 187] on link "Calls" at bounding box center [56, 188] width 99 height 14
click at [80, 108] on span "Documents" at bounding box center [67, 104] width 33 height 7
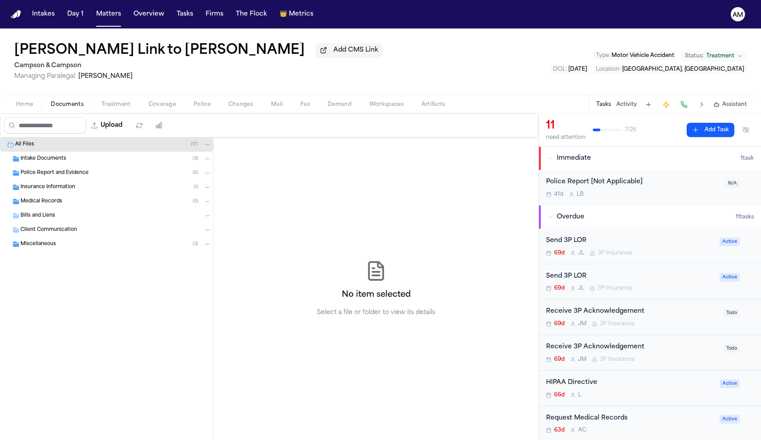
click at [63, 163] on span "Intake Documents" at bounding box center [43, 159] width 46 height 8
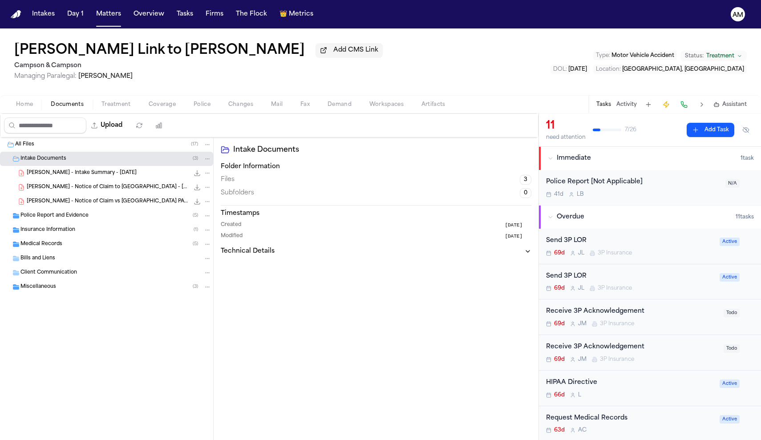
click at [93, 175] on span "J. Faivre - Intake Summary - 1.16.25" at bounding box center [82, 173] width 110 height 8
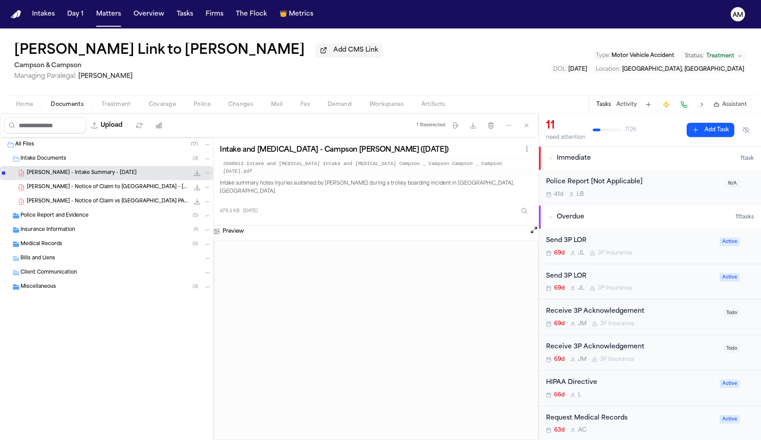
click at [145, 187] on span "M. Faivre - Notice of Claim to Putnam County - 1.22.25" at bounding box center [108, 188] width 162 height 8
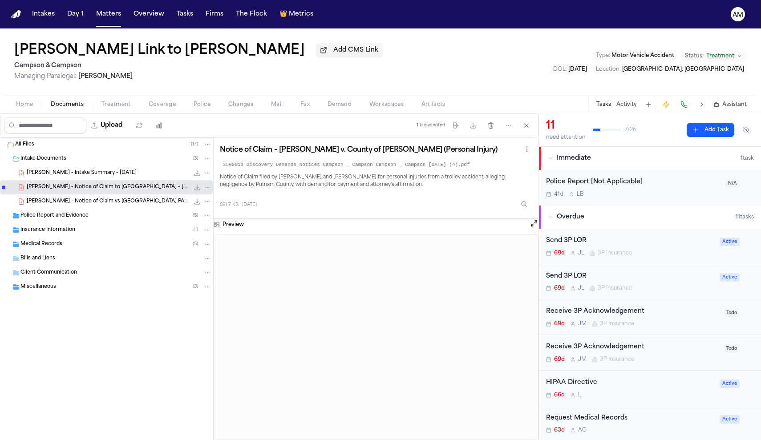
click at [113, 204] on span "M. Faivre - Notice of Claim vs Putnam County PART - 1.22.25" at bounding box center [108, 202] width 162 height 8
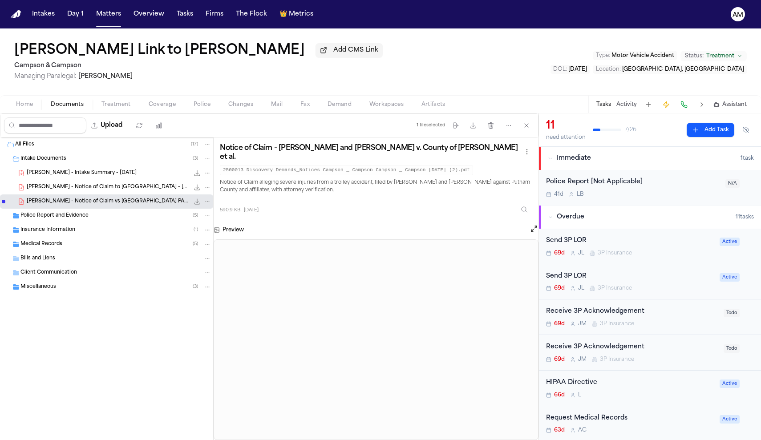
click at [67, 251] on div "Medical Records ( 5 )" at bounding box center [106, 244] width 213 height 14
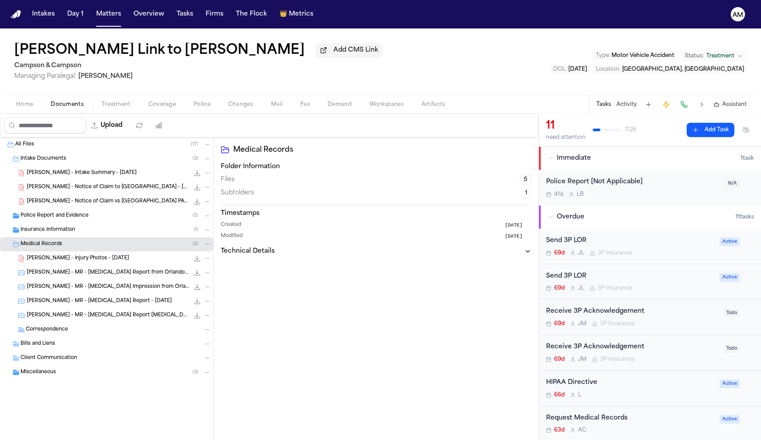
click at [67, 268] on div "J. Faivre - MR - MRI Report from Orlando Health - 2.20.25 875.1 KB • JPG" at bounding box center [106, 273] width 213 height 14
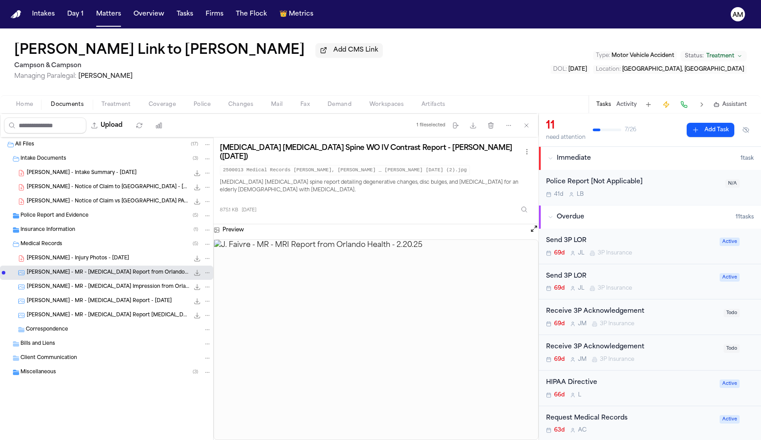
click at [111, 291] on span "M. Faivre - MR - MRI Impression from Orlando Health - 1.22.25" at bounding box center [108, 287] width 162 height 8
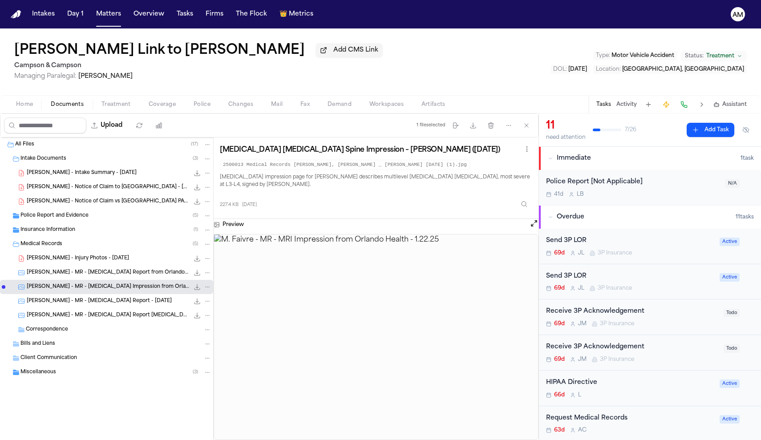
click at [105, 303] on span "M. Faivre - MR - MRI Report - 1.28.25" at bounding box center [99, 302] width 145 height 8
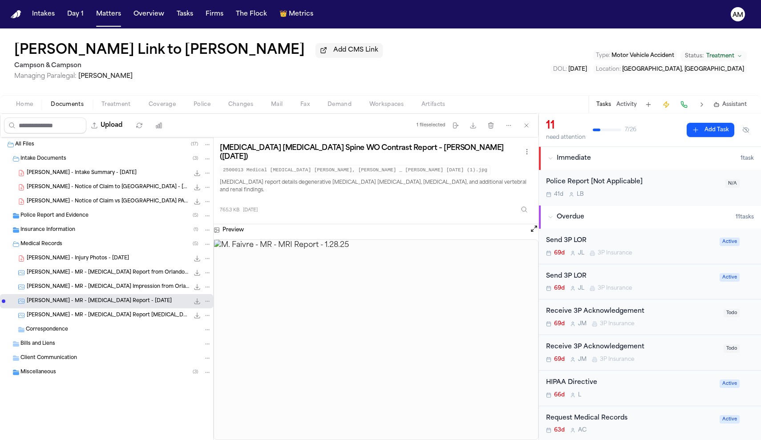
click at [102, 316] on span "M. Faivre - MR - MRI Report Lumbar Spine - 1.22.25" at bounding box center [108, 316] width 162 height 8
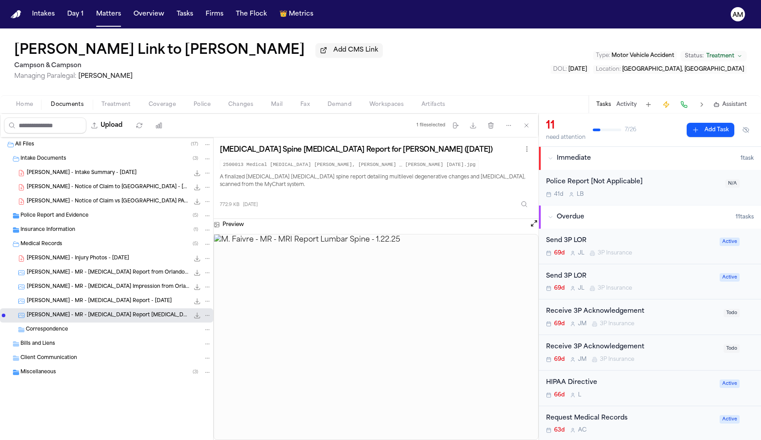
click at [69, 255] on div "J. Faivre - Injury Photos - 1.13.25 681.0 KB • PDF" at bounding box center [106, 258] width 213 height 14
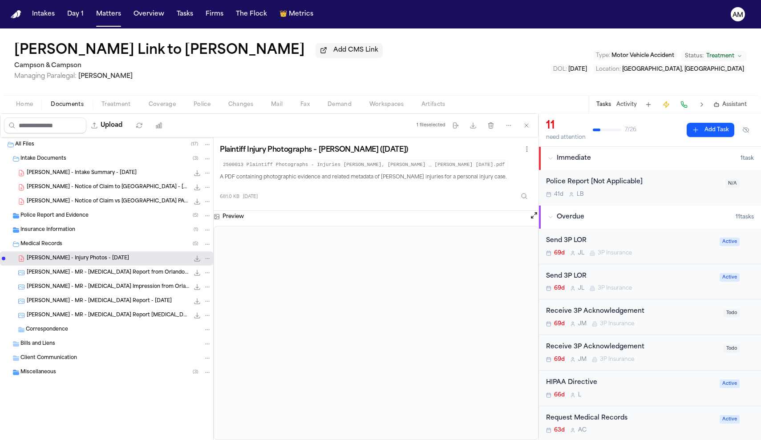
click at [155, 272] on span "J. Faivre - MR - MRI Report from Orlando Health - 2.20.25" at bounding box center [108, 273] width 162 height 8
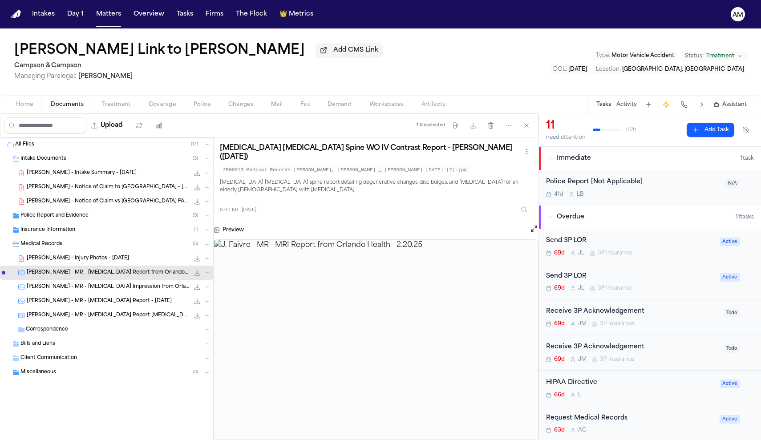
click at [397, 321] on img at bounding box center [376, 340] width 324 height 200
click at [30, 108] on span "Home" at bounding box center [24, 104] width 17 height 7
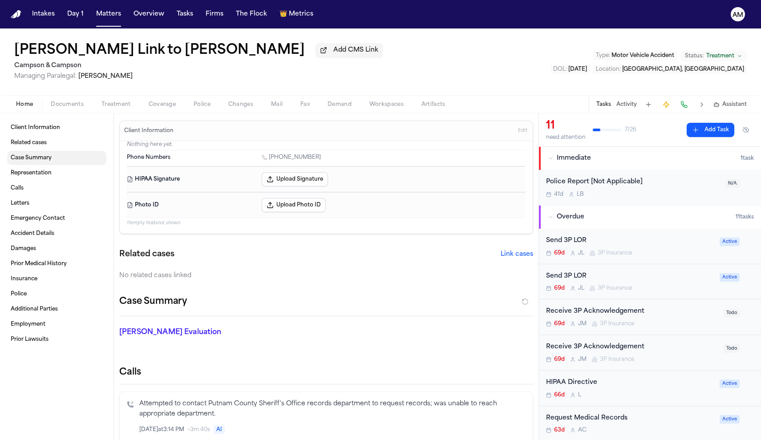
click at [38, 153] on link "Case Summary" at bounding box center [56, 158] width 99 height 14
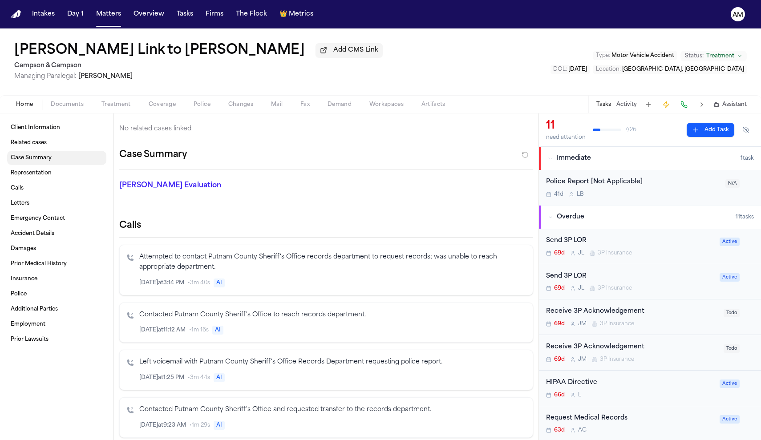
scroll to position [169, 0]
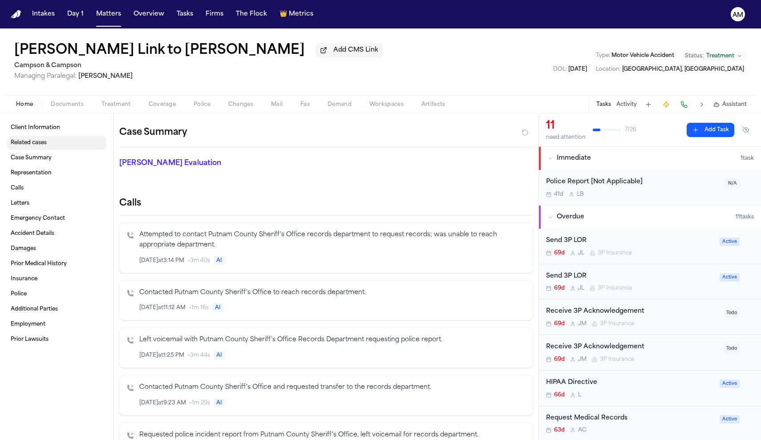
click at [45, 148] on link "Related cases" at bounding box center [56, 143] width 99 height 14
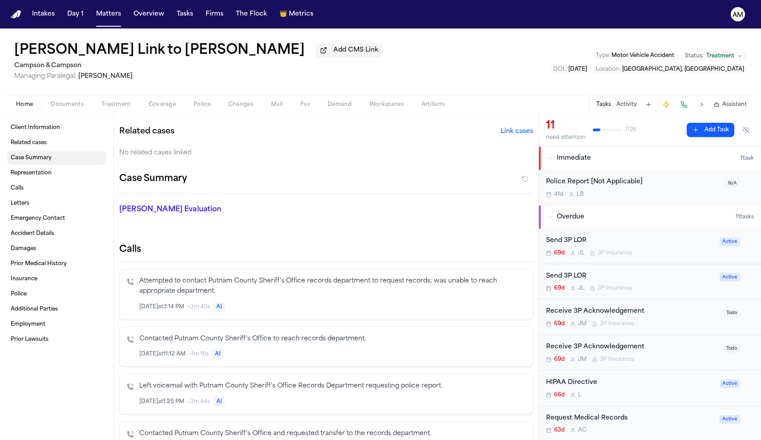
click at [52, 158] on link "Case Summary" at bounding box center [56, 158] width 99 height 14
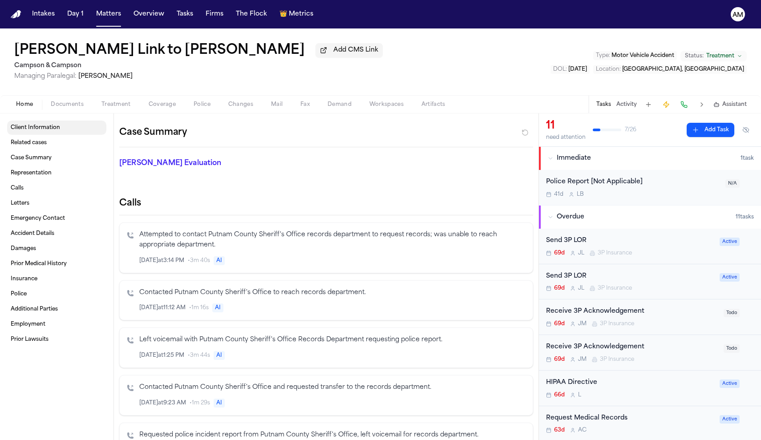
click at [45, 133] on link "Client Information" at bounding box center [56, 128] width 99 height 14
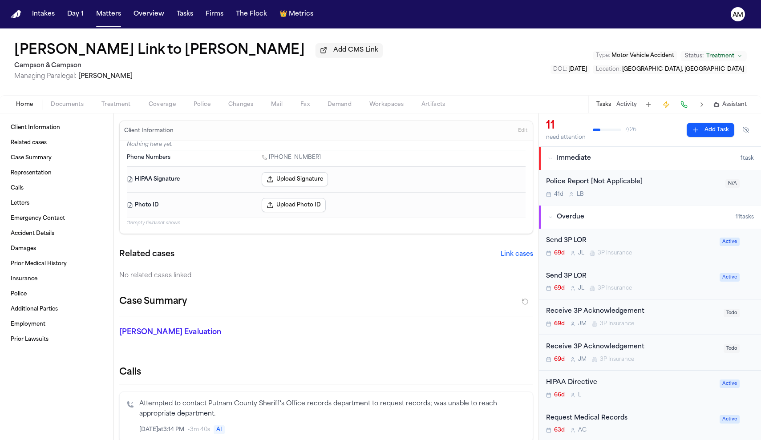
click at [109, 98] on div "Home Documents Treatment Coverage Police Changes Mail Fax Demand Workspaces Art…" at bounding box center [380, 104] width 761 height 18
click at [110, 104] on span "Treatment" at bounding box center [115, 104] width 29 height 7
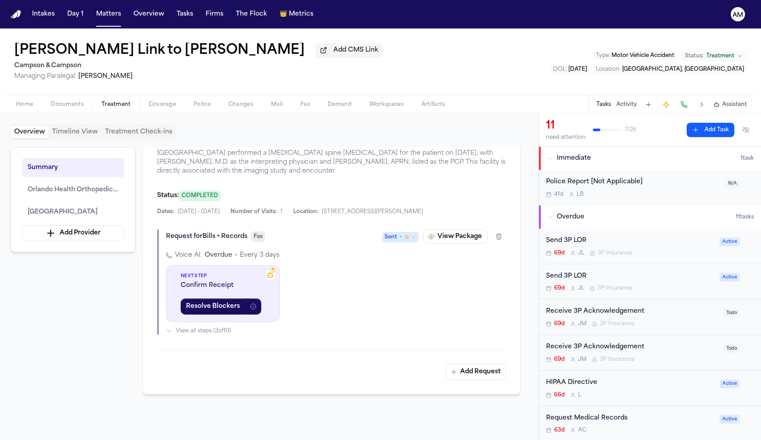
scroll to position [601, 0]
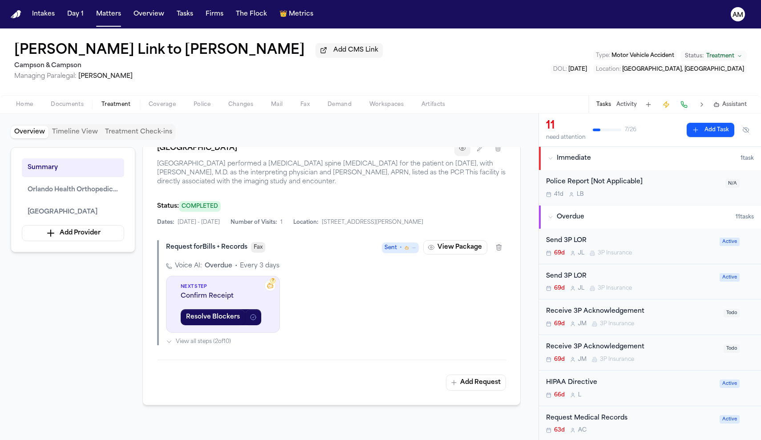
click at [466, 156] on button "button" at bounding box center [462, 148] width 16 height 16
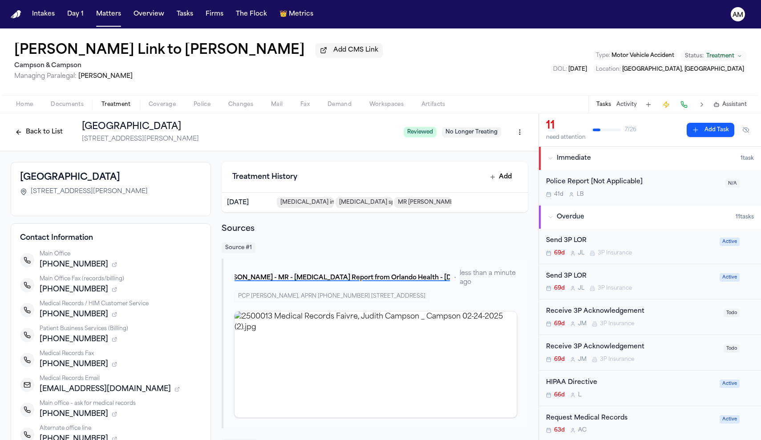
scroll to position [45, 0]
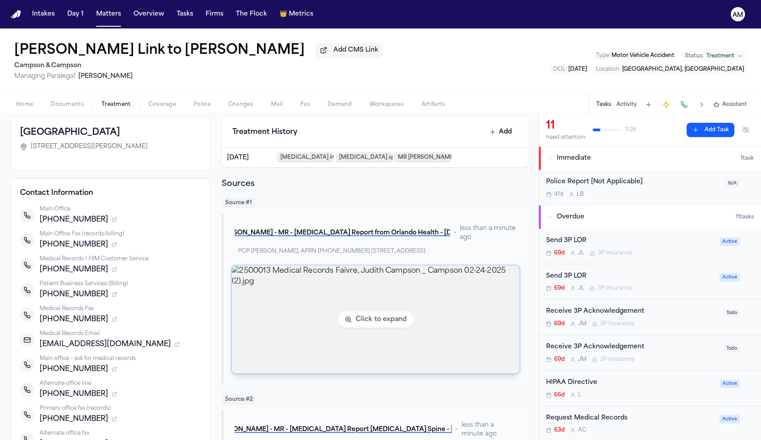
click at [336, 296] on img "View image 2500013 Medical Records Faivre, Judith Campson _ Campson 02-24-2025 …" at bounding box center [375, 320] width 287 height 108
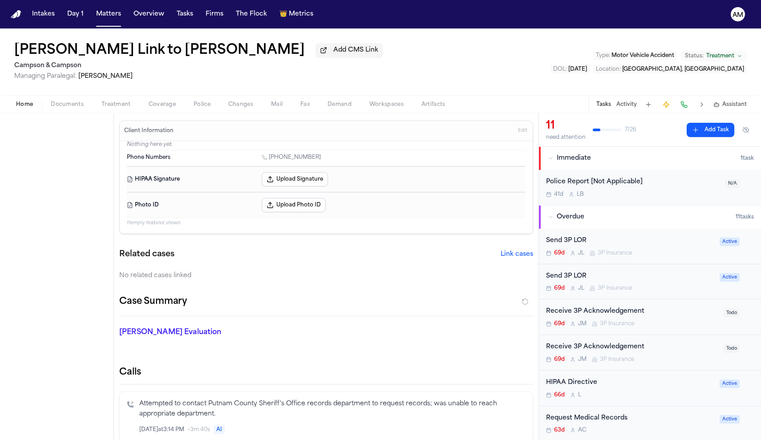
click at [16, 105] on span "Home" at bounding box center [24, 104] width 17 height 7
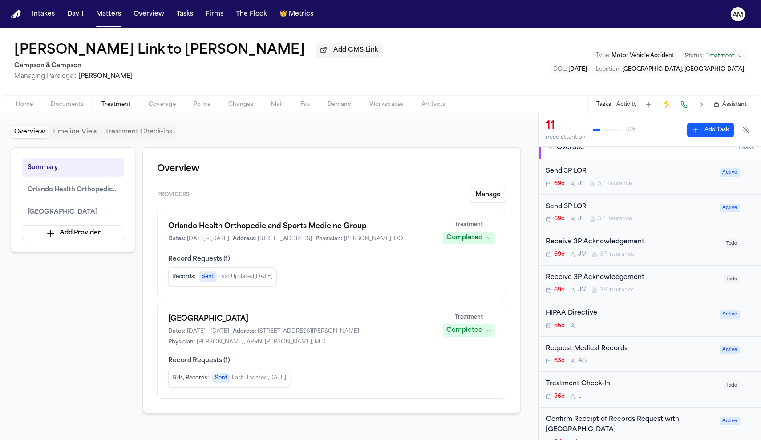
click at [111, 110] on span "button" at bounding box center [116, 109] width 40 height 1
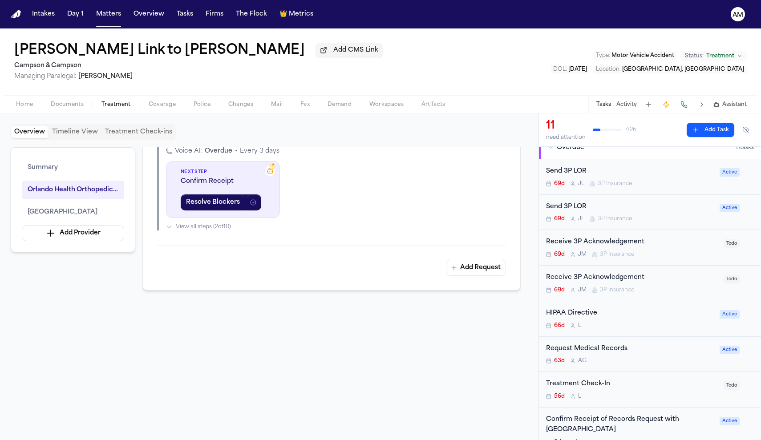
scroll to position [728, 0]
click at [605, 351] on div "Request Medical Records" at bounding box center [630, 349] width 168 height 10
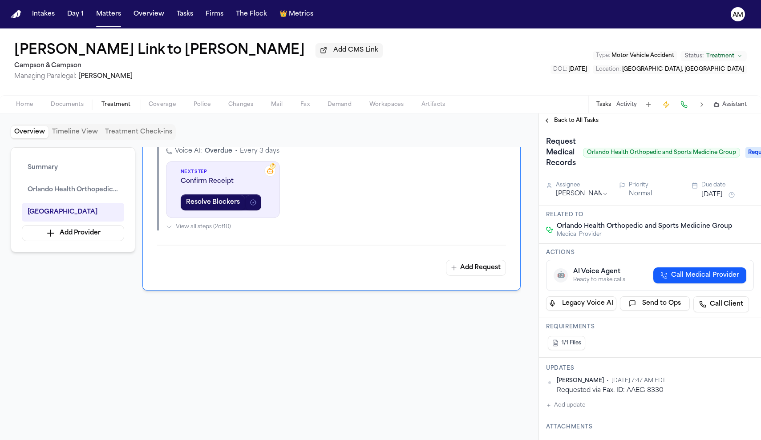
click at [566, 411] on button "Add update" at bounding box center [565, 405] width 39 height 11
click at [576, 410] on textarea "Add your update" at bounding box center [655, 412] width 190 height 18
click at [681, 413] on textarea "**********" at bounding box center [655, 412] width 190 height 18
click at [650, 412] on textarea "**********" at bounding box center [655, 412] width 190 height 18
click at [748, 408] on textarea "**********" at bounding box center [655, 412] width 190 height 18
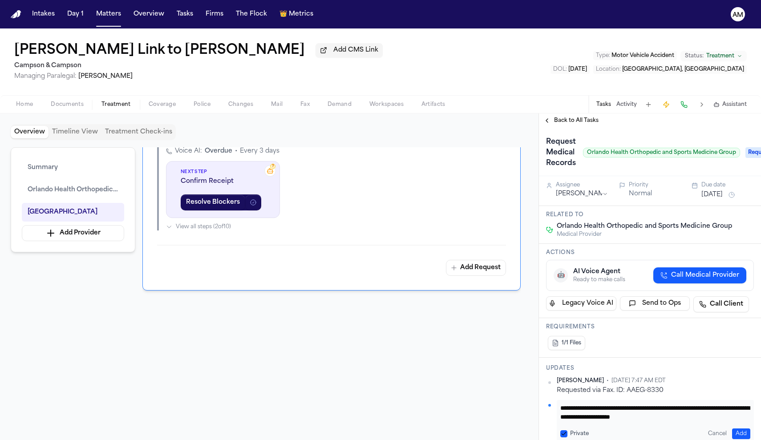
click at [564, 432] on button "Private" at bounding box center [563, 433] width 7 height 7
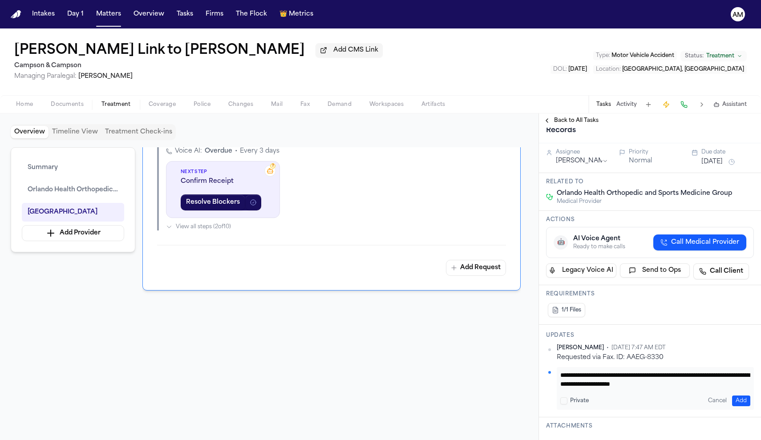
scroll to position [42, 0]
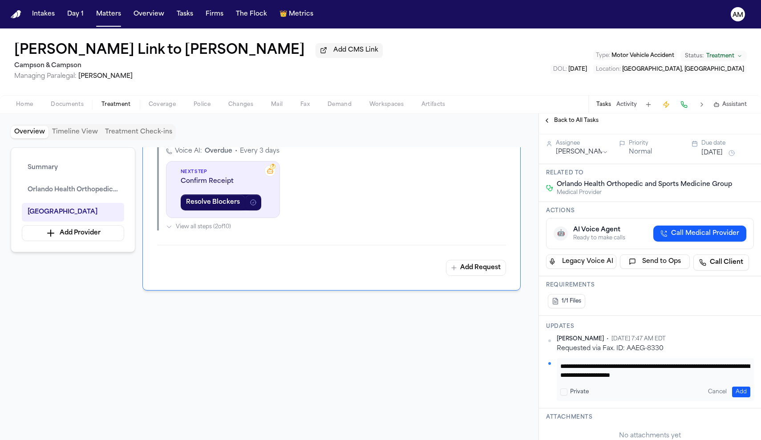
click at [631, 376] on textarea "**********" at bounding box center [655, 371] width 190 height 18
type textarea "**********"
click at [643, 379] on textarea "**********" at bounding box center [655, 371] width 190 height 18
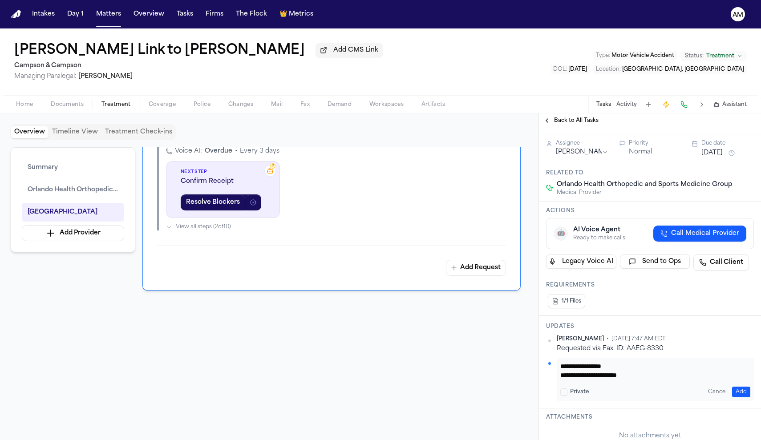
click at [744, 391] on button "Add" at bounding box center [741, 392] width 18 height 11
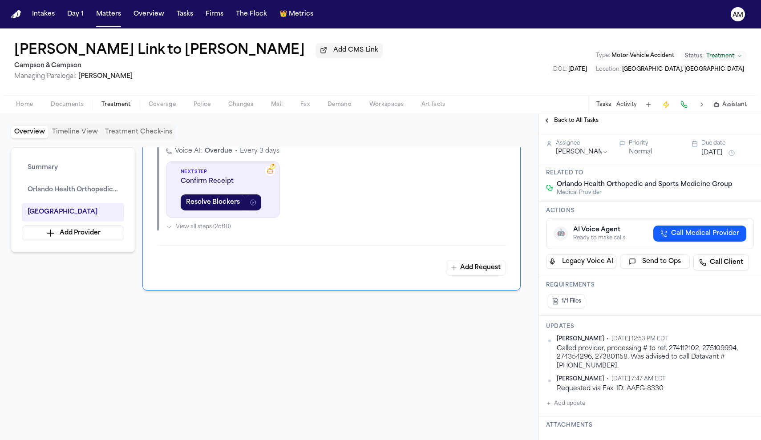
click at [31, 105] on span "Home" at bounding box center [24, 104] width 17 height 7
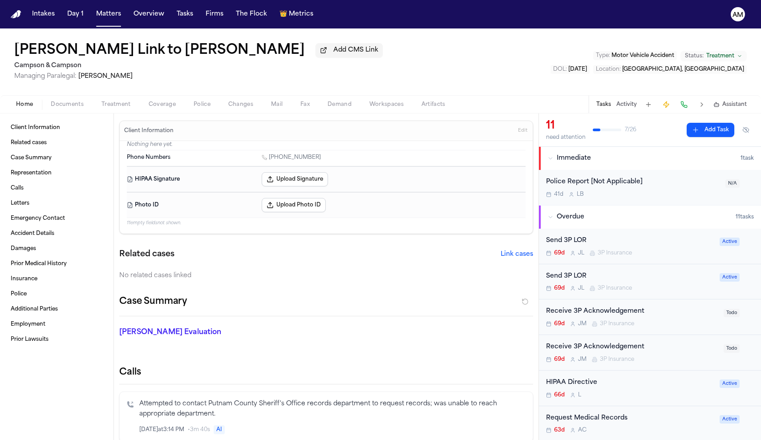
click at [130, 107] on button "Treatment" at bounding box center [116, 104] width 47 height 11
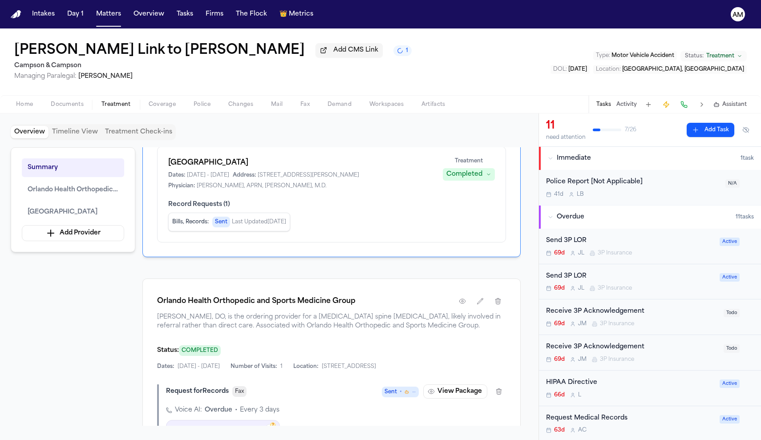
scroll to position [181, 0]
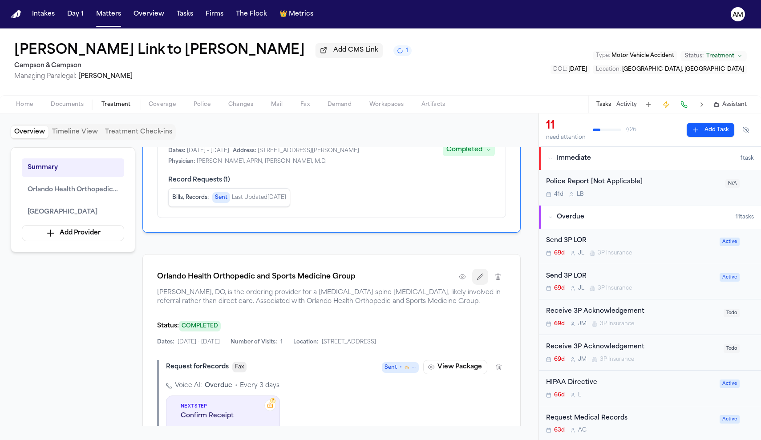
click at [481, 280] on icon "button" at bounding box center [479, 276] width 7 height 7
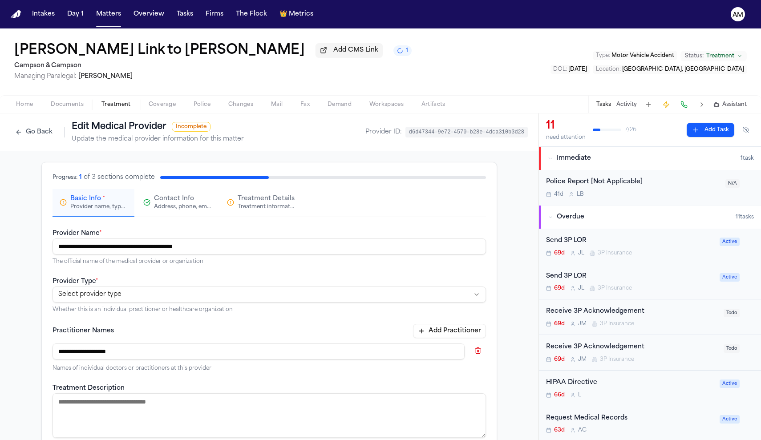
click at [39, 143] on div "Go Back Edit Medical Provider Incomplete Update the medical provider informatio…" at bounding box center [127, 132] width 233 height 23
click at [39, 136] on button "Go Back" at bounding box center [34, 132] width 46 height 14
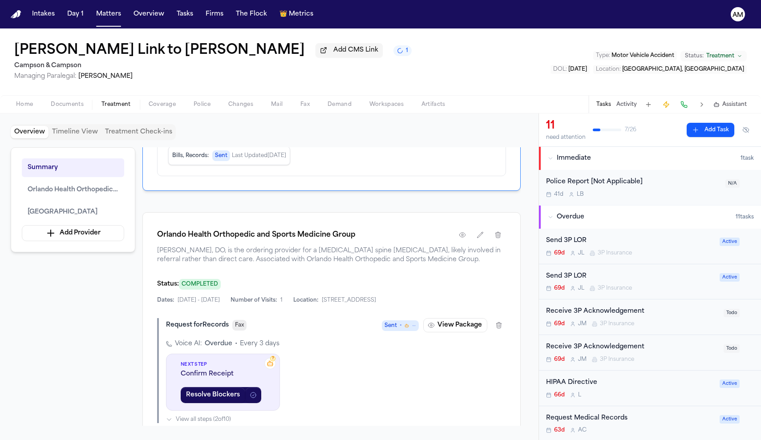
scroll to position [227, 0]
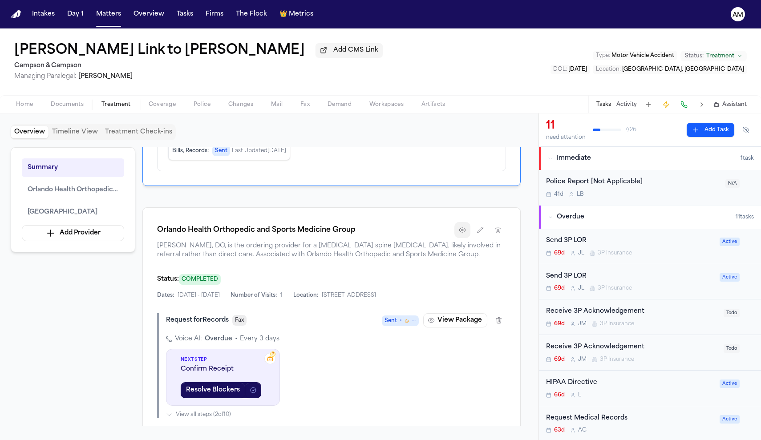
click at [461, 232] on icon "button" at bounding box center [462, 230] width 6 height 4
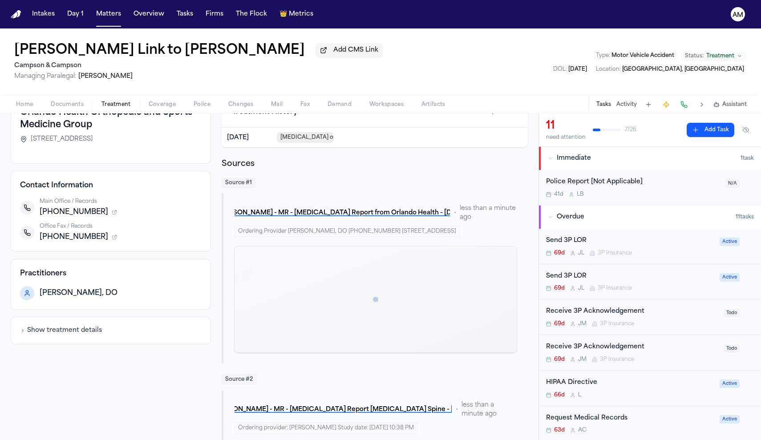
scroll to position [67, 0]
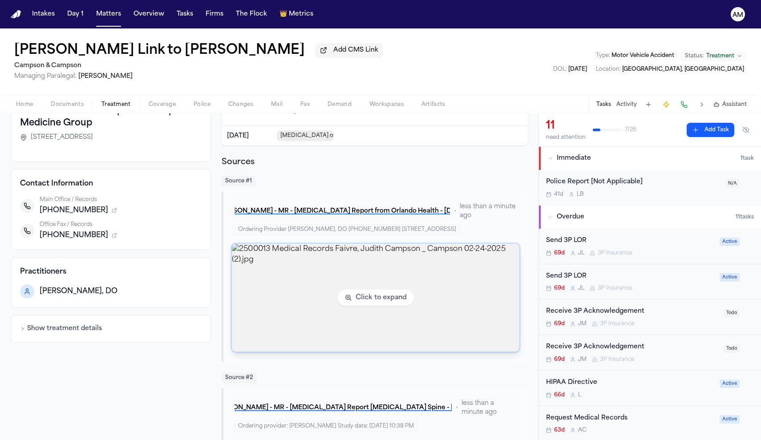
click at [349, 278] on img "View image 2500013 Medical Records Faivre, Judith Campson _ Campson 02-24-2025 …" at bounding box center [375, 298] width 287 height 108
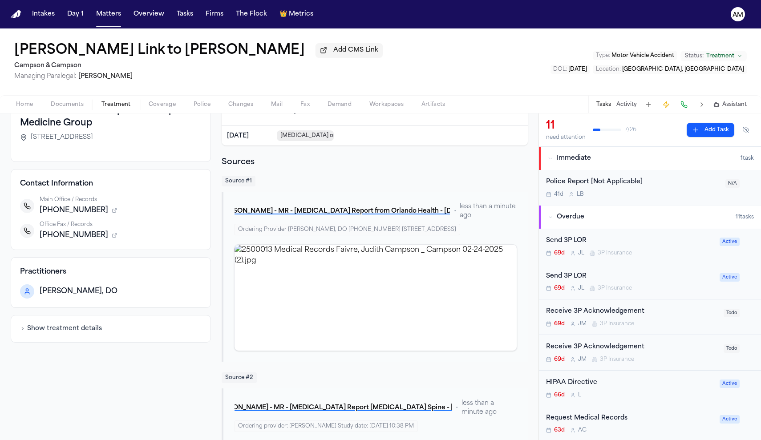
click at [616, 414] on div "Request Medical Records" at bounding box center [630, 418] width 168 height 10
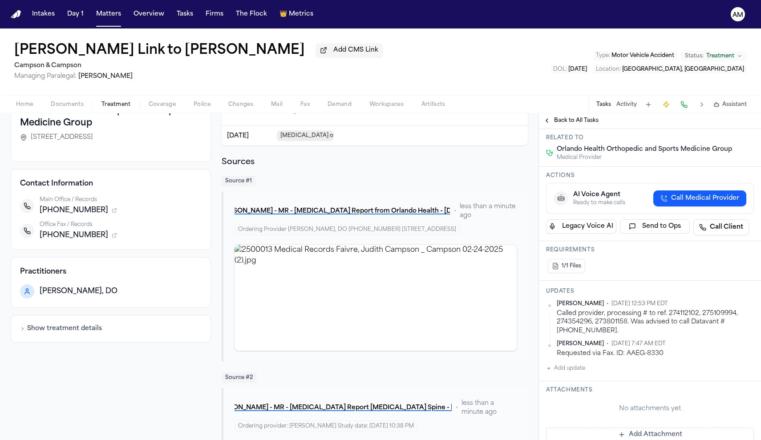
scroll to position [79, 0]
click at [580, 368] on button "Add update" at bounding box center [565, 366] width 39 height 11
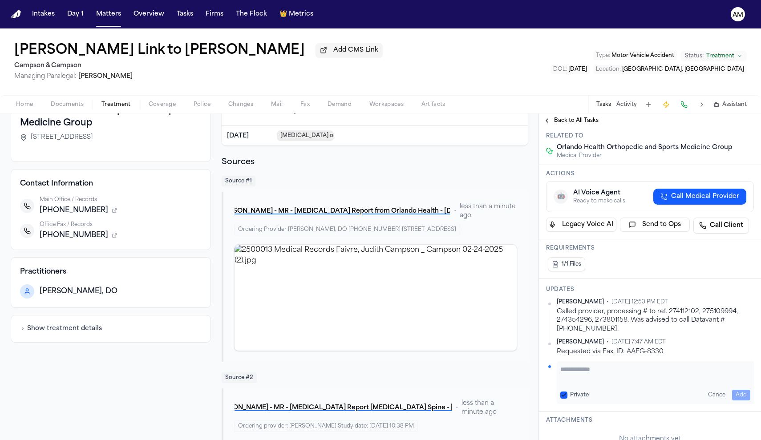
click at [562, 395] on button "Private" at bounding box center [563, 394] width 7 height 7
click at [609, 374] on textarea "Add your update" at bounding box center [655, 374] width 190 height 18
type textarea "**********"
click at [738, 396] on button "Add" at bounding box center [741, 395] width 18 height 11
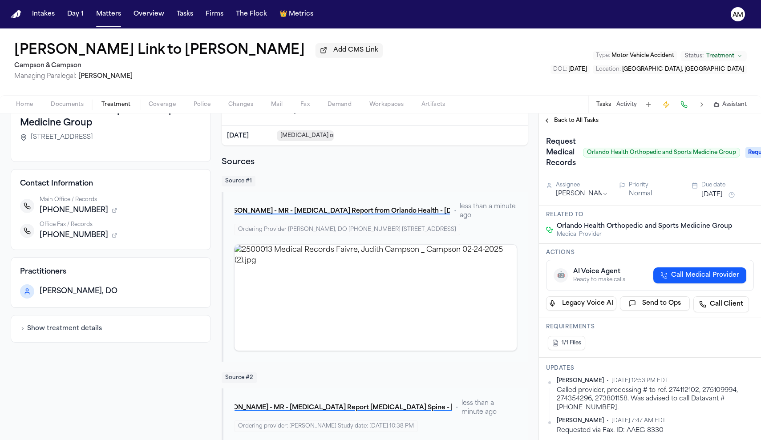
scroll to position [0, 0]
click at [720, 203] on div "Assignee Anna Contreras Priority Normal Due date Jul 31, 2025" at bounding box center [650, 191] width 222 height 30
click at [721, 191] on button "Jul 31, 2025" at bounding box center [711, 194] width 21 height 9
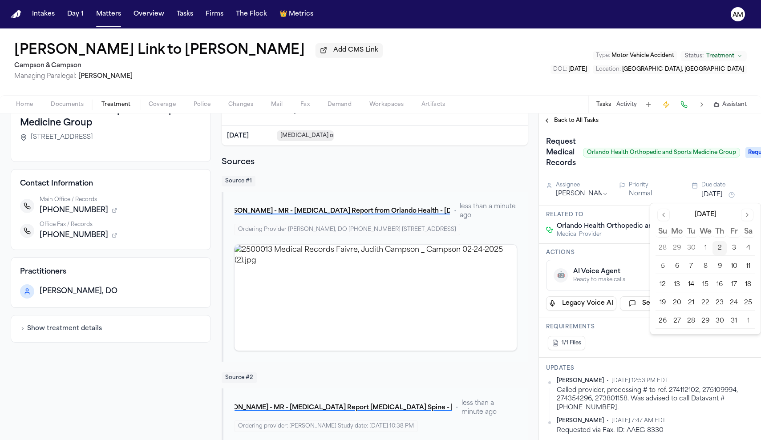
click at [746, 214] on button "Go to next month" at bounding box center [747, 215] width 12 height 12
click at [664, 216] on button "Go to previous month" at bounding box center [663, 215] width 12 height 12
click at [677, 266] on button "6" at bounding box center [677, 266] width 14 height 14
click at [676, 266] on button "6" at bounding box center [677, 266] width 14 height 14
click at [678, 265] on button "6" at bounding box center [677, 266] width 14 height 14
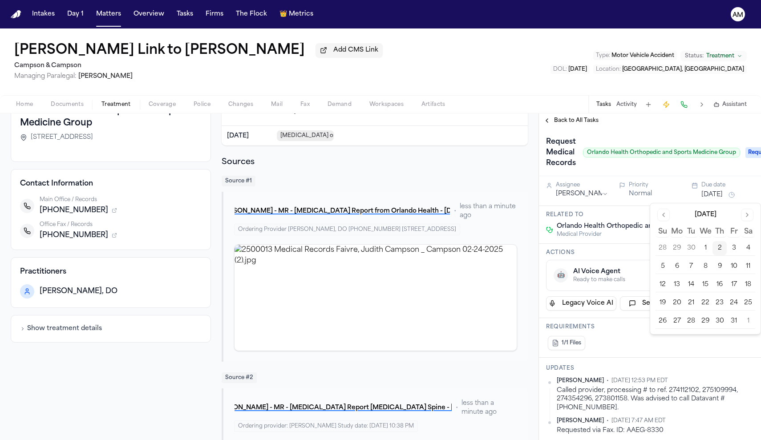
click at [678, 265] on button "6" at bounding box center [677, 266] width 14 height 14
click at [677, 269] on button "6" at bounding box center [677, 266] width 14 height 14
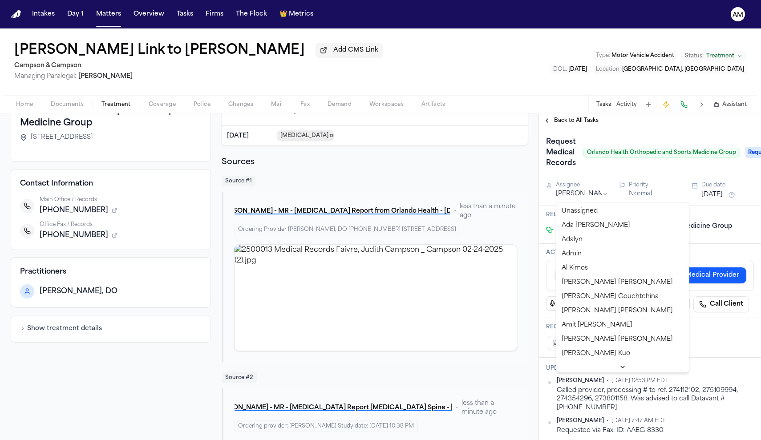
click at [585, 199] on html "Intakes Day 1 Matters Overview Tasks Firms The Flock 👑 Metrics AM Merritt Faivr…" at bounding box center [380, 220] width 761 height 440
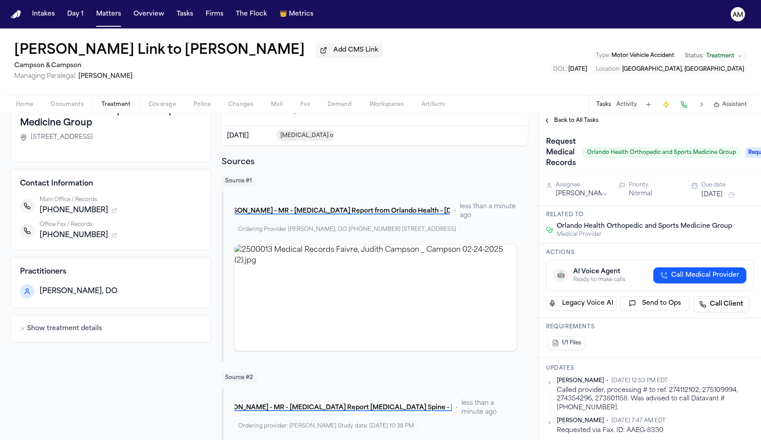
click at [593, 191] on div "Assignee Anna Contreras" at bounding box center [582, 190] width 52 height 17
click at [592, 194] on html "Intakes Day 1 Matters Overview Tasks Firms The Flock 👑 Metrics AM Merritt Faivr…" at bounding box center [380, 220] width 761 height 440
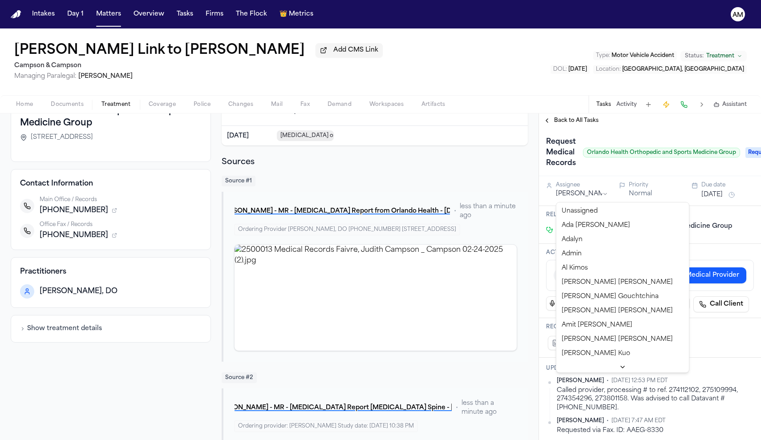
scroll to position [0, 0]
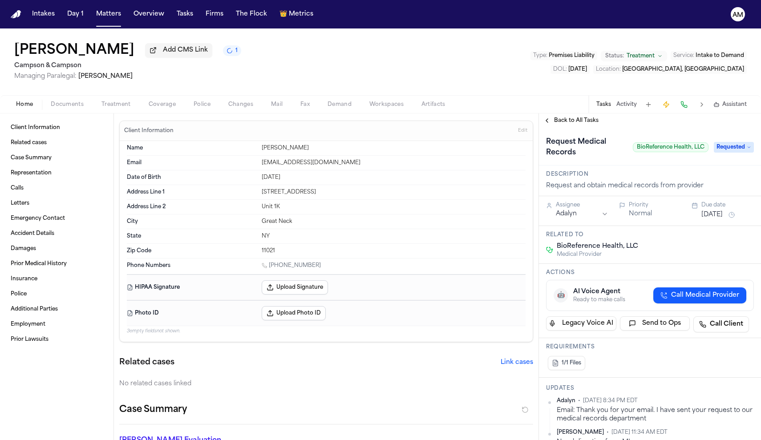
click at [692, 294] on span "Call Medical Provider" at bounding box center [705, 295] width 68 height 9
click at [584, 122] on span "Back to All Tasks" at bounding box center [576, 120] width 44 height 7
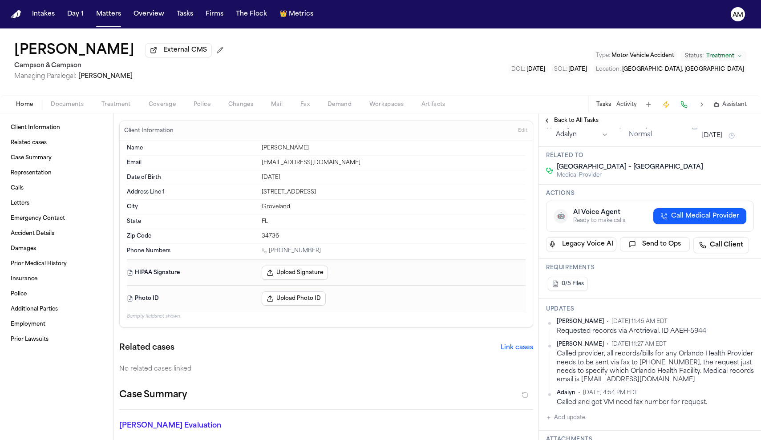
scroll to position [135, 0]
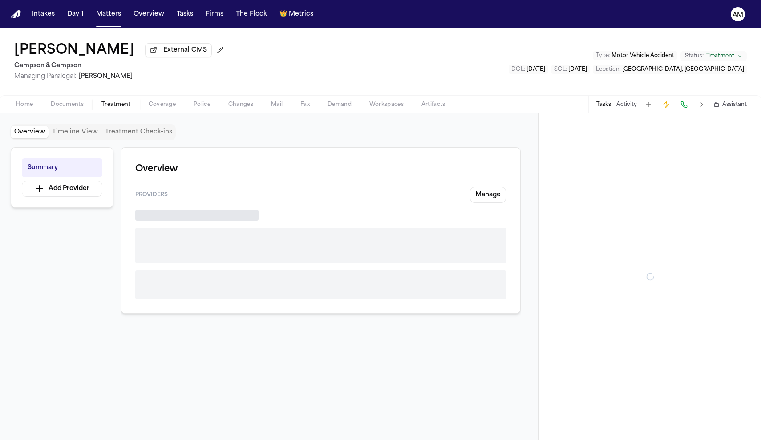
click at [129, 110] on span "button" at bounding box center [116, 109] width 40 height 1
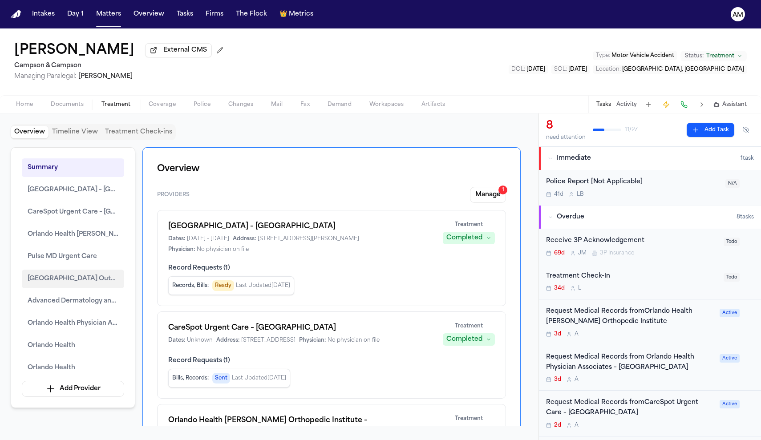
click at [86, 283] on span "Orlando Health South Lake Hospital Outpatient Rehabilitation at National Traini…" at bounding box center [73, 279] width 91 height 11
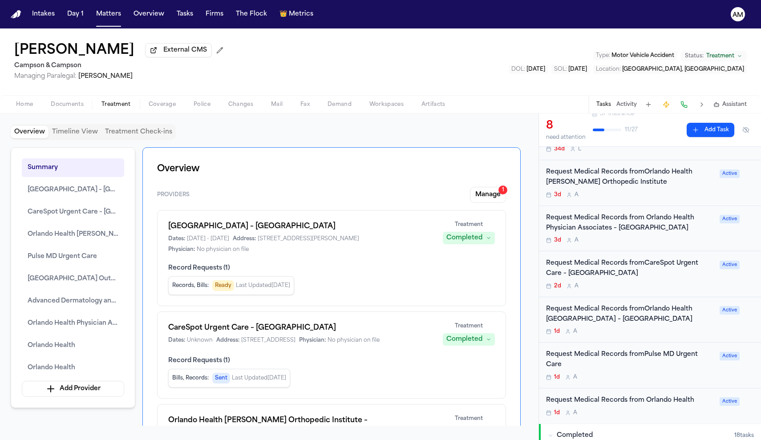
scroll to position [140, 0]
click at [669, 321] on div "Request Medical Records fromOrlando Health [GEOGRAPHIC_DATA] – [GEOGRAPHIC_DATA]" at bounding box center [630, 313] width 168 height 20
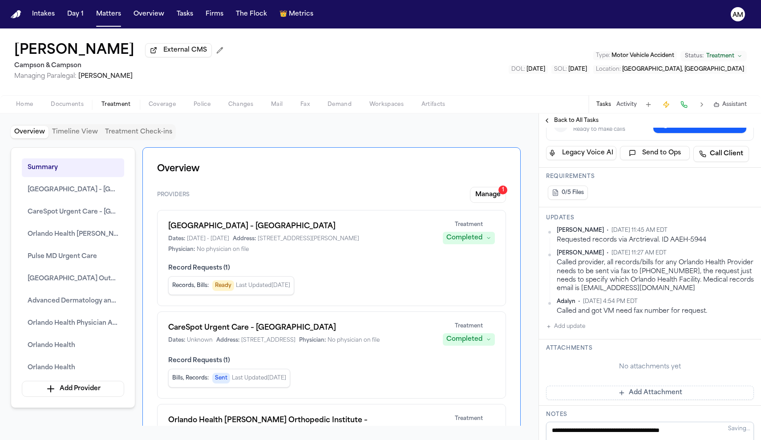
scroll to position [222, 0]
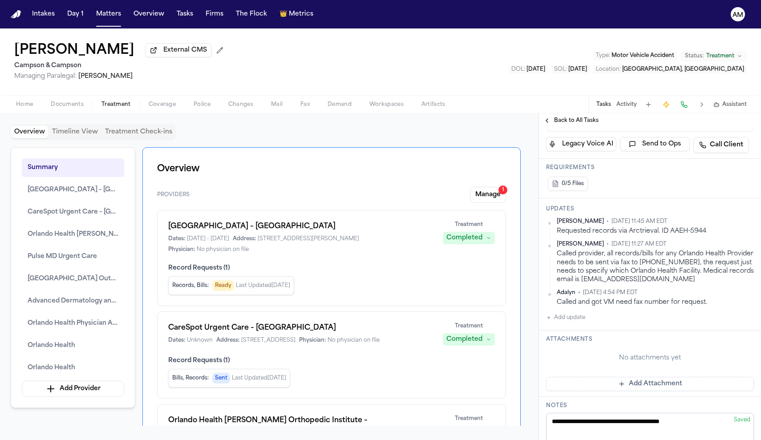
click at [578, 323] on button "Add update" at bounding box center [565, 317] width 39 height 11
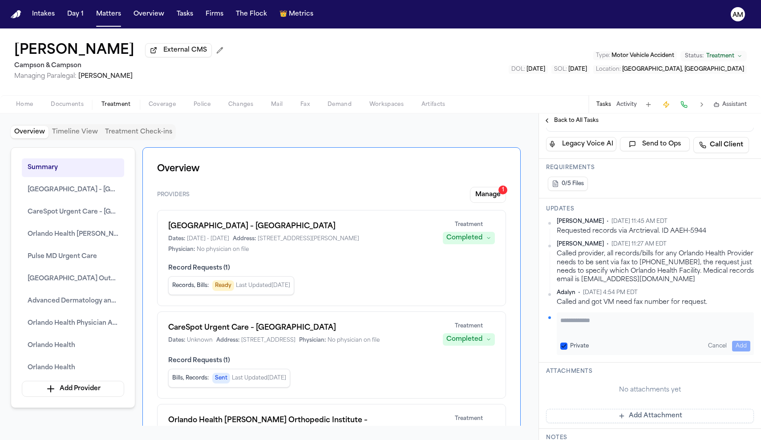
click at [568, 350] on div "Private" at bounding box center [574, 346] width 28 height 7
click at [563, 351] on div "Private Cancel Add" at bounding box center [655, 346] width 190 height 11
click at [563, 350] on button "Private" at bounding box center [563, 346] width 7 height 7
click at [589, 334] on textarea "Add your update" at bounding box center [655, 325] width 190 height 18
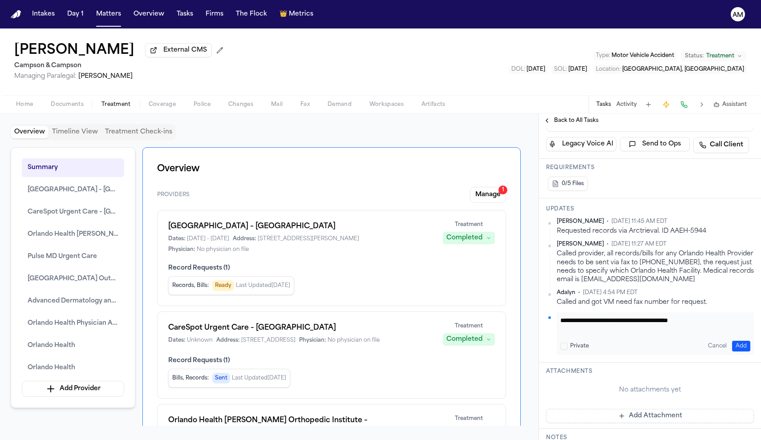
type textarea "**********"
click at [742, 355] on div "**********" at bounding box center [655, 333] width 197 height 43
click at [742, 351] on button "Add" at bounding box center [741, 346] width 18 height 11
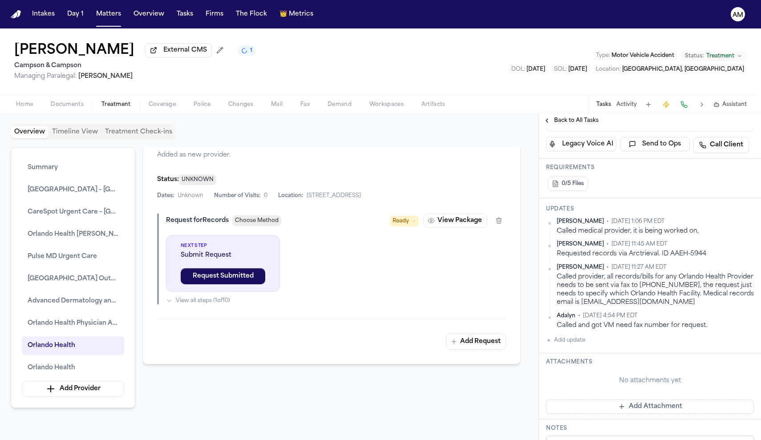
scroll to position [3202, 0]
click at [580, 123] on span "Back to All Tasks" at bounding box center [576, 120] width 44 height 7
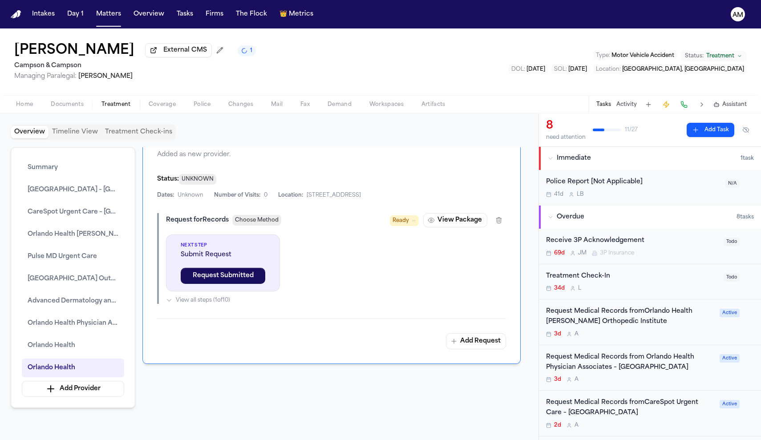
click at [598, 307] on div "Request Medical Records fromOrlando Health [PERSON_NAME] Orthopedic Institute" at bounding box center [630, 317] width 168 height 20
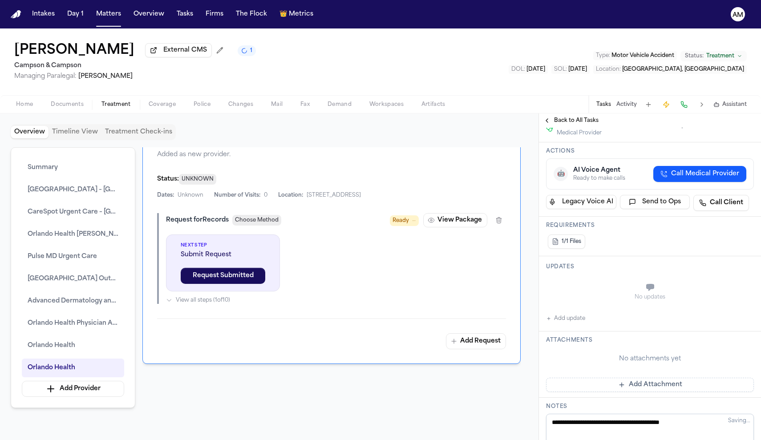
scroll to position [179, 0]
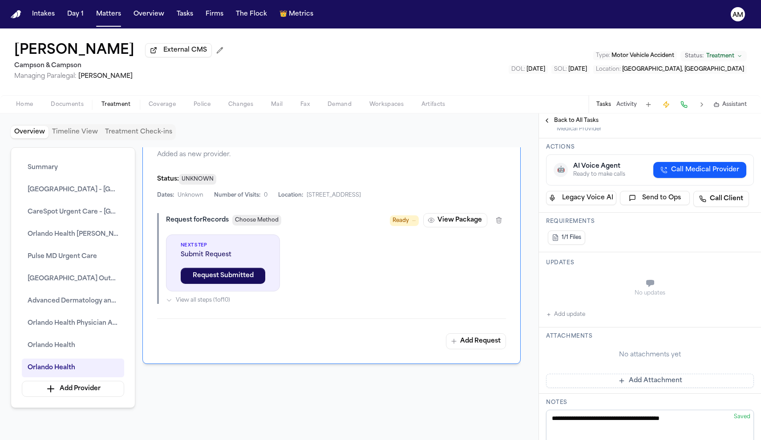
click at [571, 320] on button "Add update" at bounding box center [565, 314] width 39 height 11
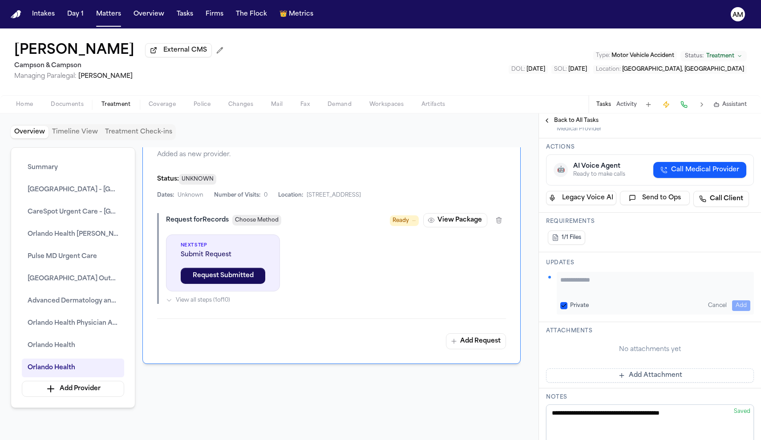
click at [566, 311] on div "Private Cancel Add" at bounding box center [655, 293] width 197 height 43
click at [565, 309] on button "Private" at bounding box center [563, 305] width 7 height 7
click at [575, 306] on div "Private Cancel Add" at bounding box center [655, 293] width 197 height 43
click at [574, 293] on textarea "Add your update" at bounding box center [655, 284] width 190 height 18
type textarea "*"
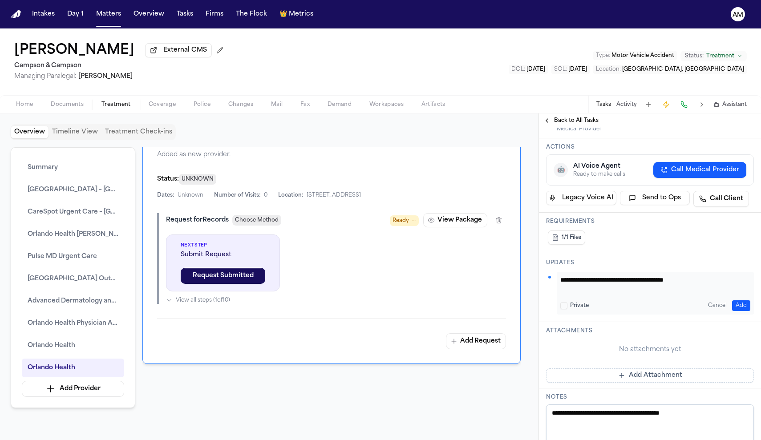
type textarea "**********"
click at [738, 311] on button "Add" at bounding box center [741, 305] width 18 height 11
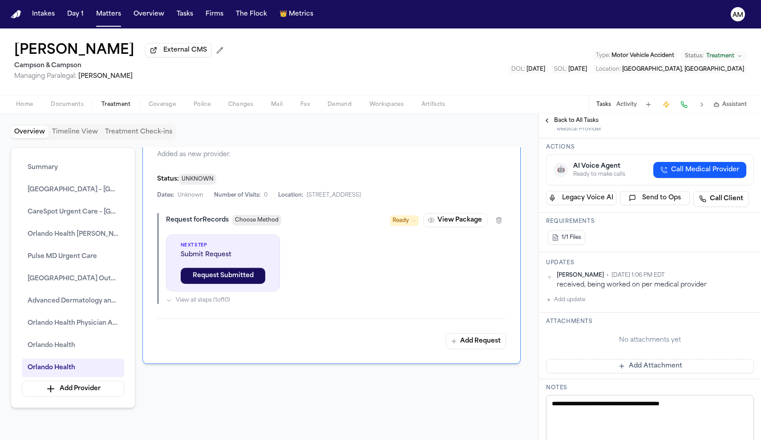
click at [559, 123] on span "Back to All Tasks" at bounding box center [576, 120] width 44 height 7
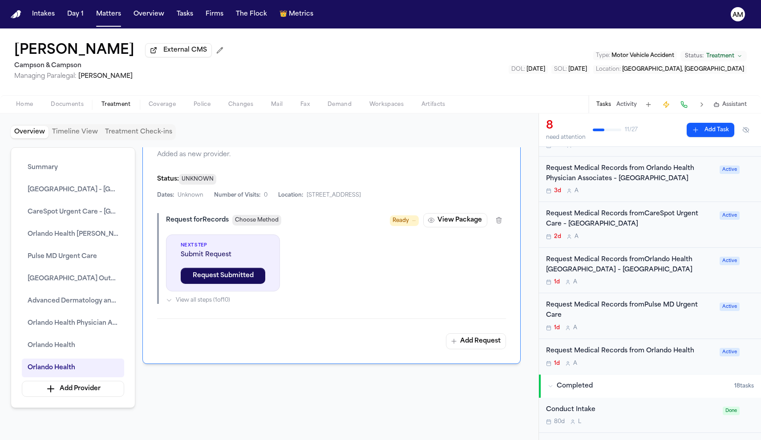
scroll to position [204, 0]
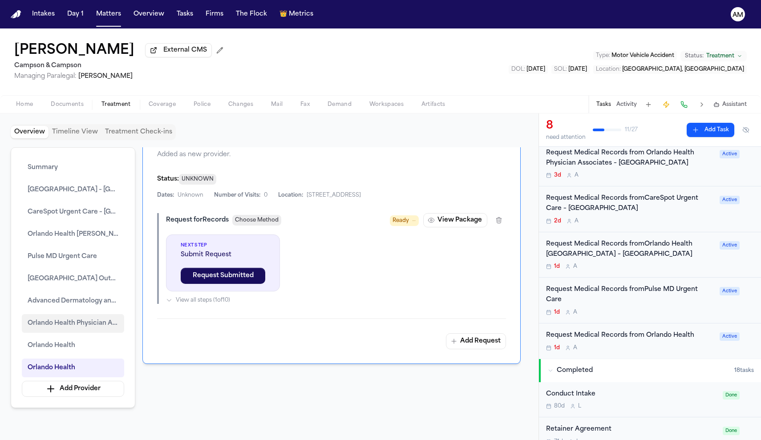
click at [89, 329] on span "Orlando Health Physician Associates – Maitland" at bounding box center [73, 323] width 91 height 11
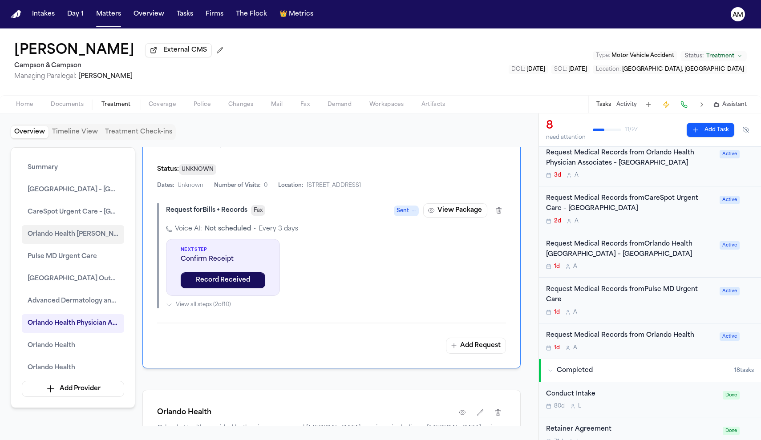
click at [82, 236] on span "Orlando Health Jewett Orthopedic Institute – Four Corners" at bounding box center [73, 234] width 91 height 11
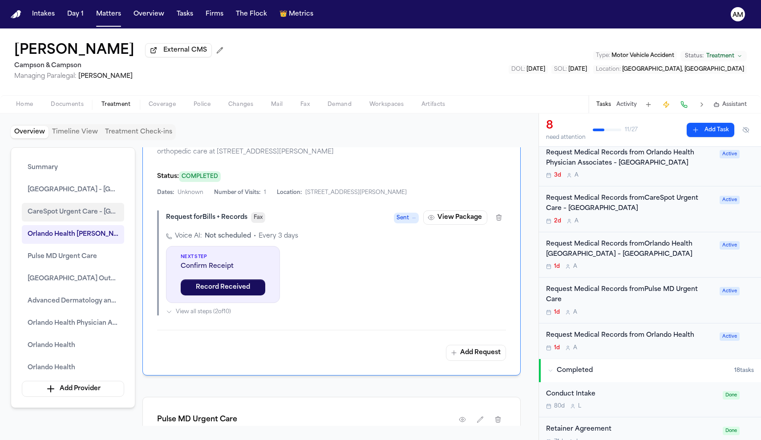
click at [82, 216] on span "CareSpot Urgent Care – [GEOGRAPHIC_DATA]" at bounding box center [73, 212] width 91 height 11
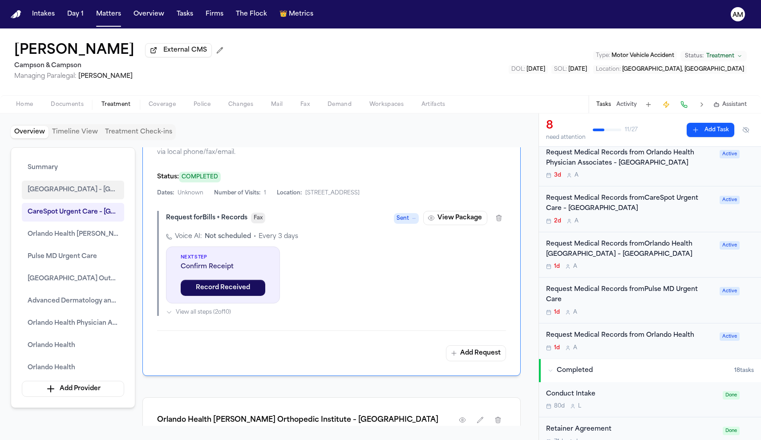
click at [94, 190] on span "[GEOGRAPHIC_DATA] – [GEOGRAPHIC_DATA]" at bounding box center [73, 190] width 91 height 11
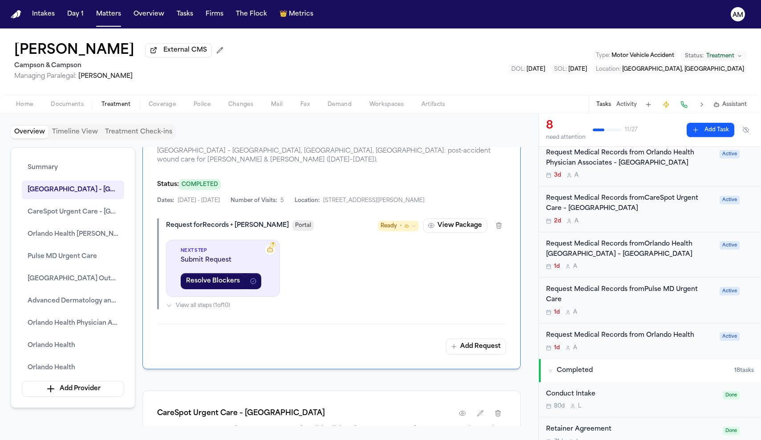
click at [652, 331] on div "Request Medical Records from Orlando Health 1d A" at bounding box center [630, 341] width 168 height 21
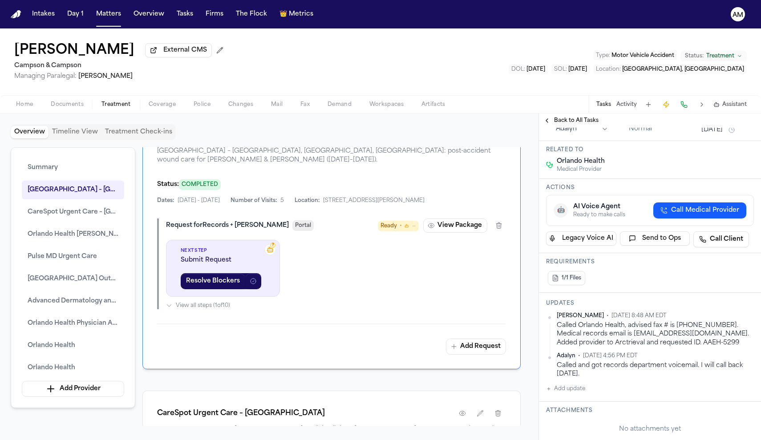
scroll to position [58, 0]
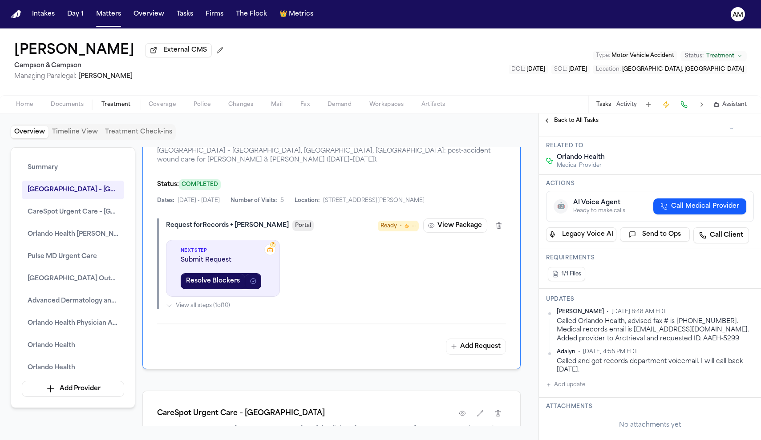
click at [560, 388] on button "Add update" at bounding box center [565, 384] width 39 height 11
click at [560, 388] on div "Private Cancel Add" at bounding box center [655, 400] width 197 height 43
click at [564, 414] on button "Private" at bounding box center [563, 413] width 7 height 7
click at [600, 383] on div "Private Cancel Add" at bounding box center [655, 400] width 197 height 43
click at [597, 391] on textarea "Add your update" at bounding box center [655, 392] width 190 height 18
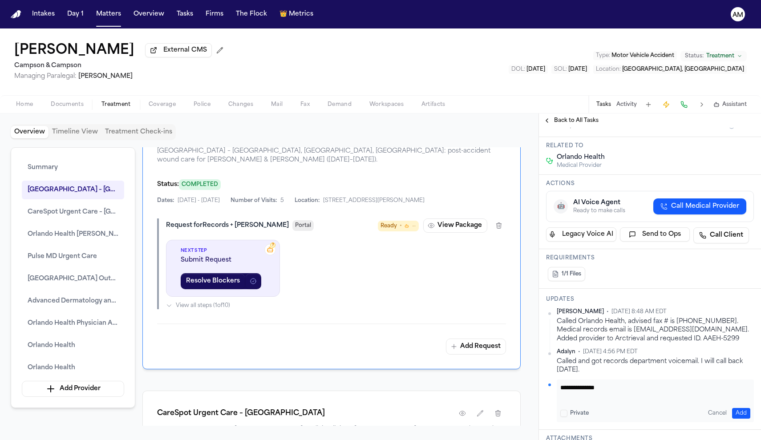
type textarea "**********"
click at [744, 411] on button "Add" at bounding box center [741, 413] width 18 height 11
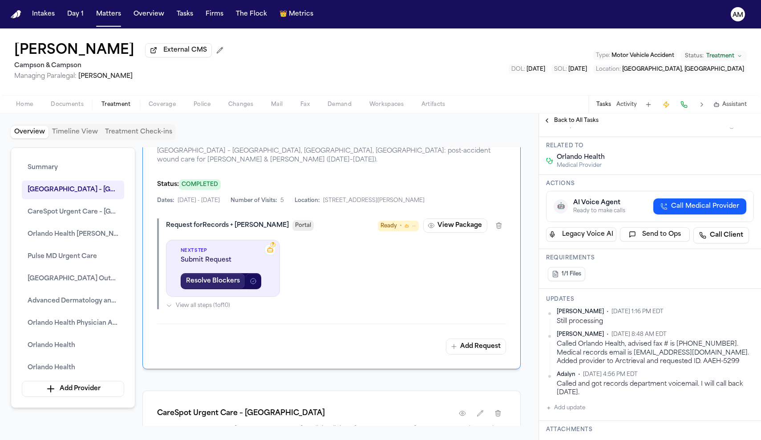
click at [240, 289] on button "Resolve Blockers" at bounding box center [213, 281] width 65 height 16
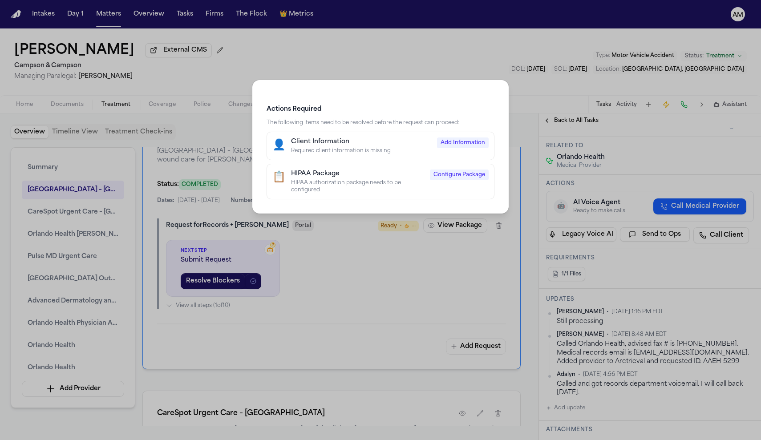
click at [525, 68] on div "Actions Required The following items need to be resolved before the request can…" at bounding box center [380, 220] width 761 height 440
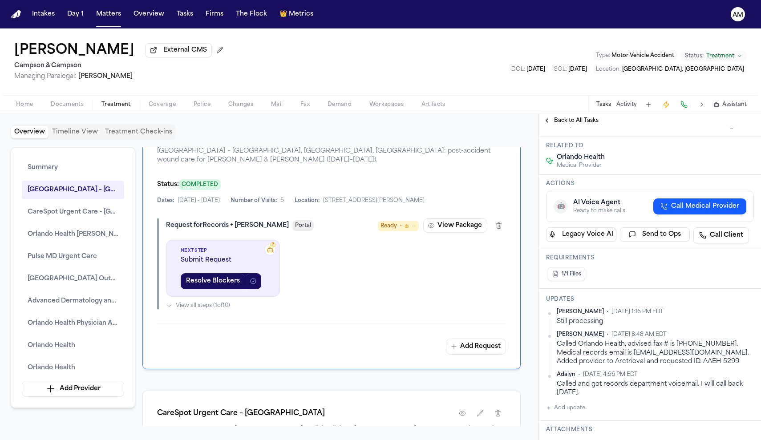
click at [557, 121] on span "Back to All Tasks" at bounding box center [576, 120] width 44 height 7
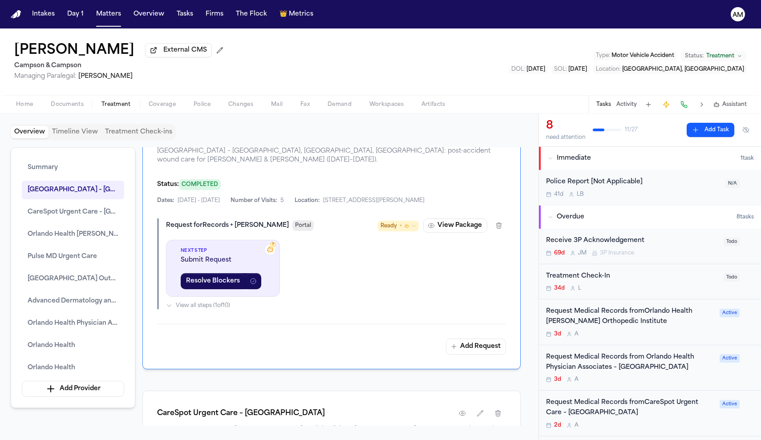
click at [596, 311] on div "Request Medical Records fromOrlando Health [PERSON_NAME] Orthopedic Institute" at bounding box center [630, 317] width 168 height 20
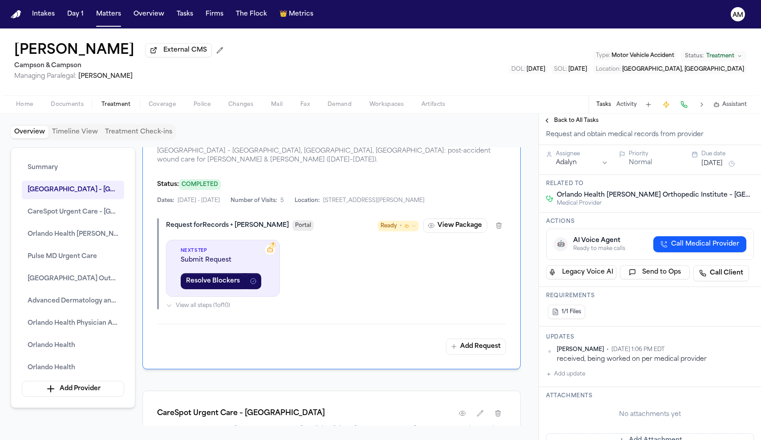
scroll to position [105, 0]
click at [575, 121] on span "Back to All Tasks" at bounding box center [576, 120] width 44 height 7
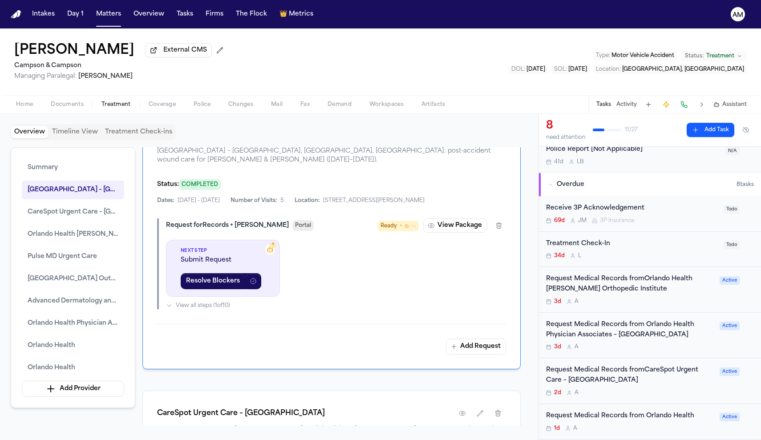
scroll to position [44, 0]
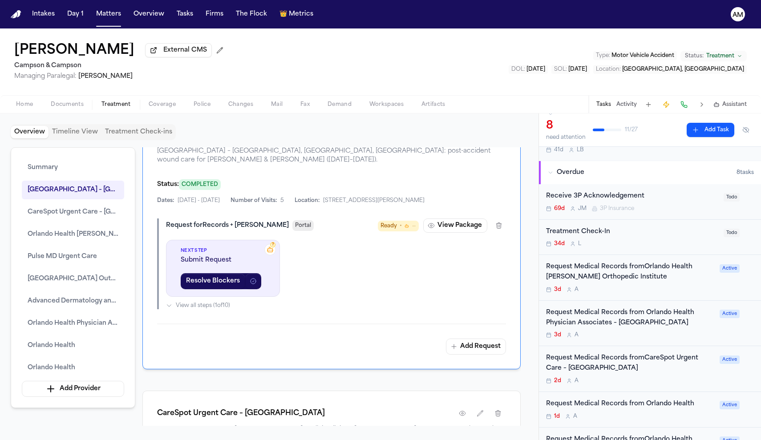
click at [610, 327] on div "Request Medical Records from Orlando Health Physician Associates – Maitland 3d A" at bounding box center [630, 323] width 168 height 31
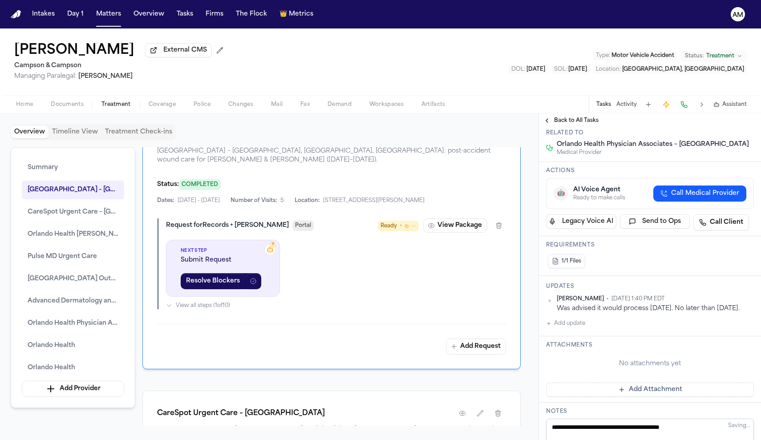
scroll to position [136, 0]
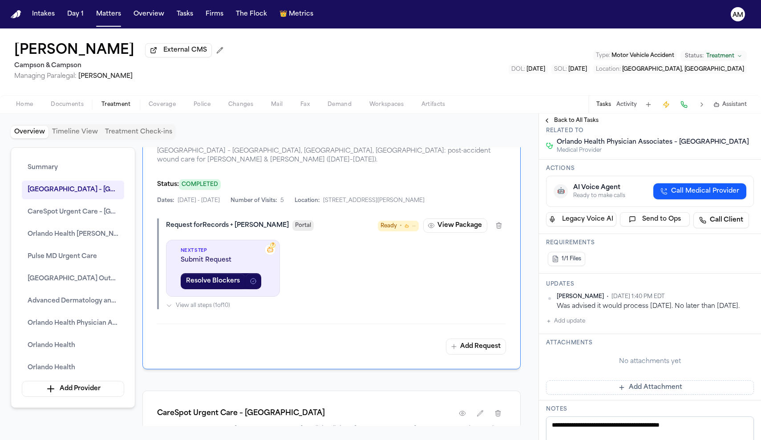
click at [576, 327] on button "Add update" at bounding box center [565, 321] width 39 height 11
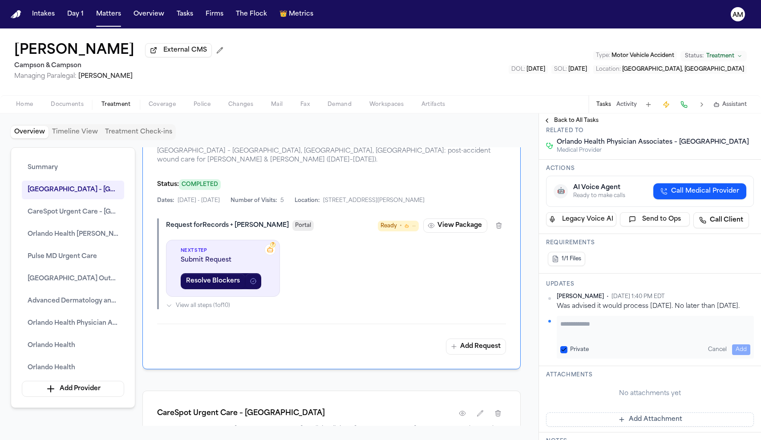
click at [576, 337] on textarea "Add your update" at bounding box center [655, 328] width 190 height 18
click at [564, 353] on button "Private" at bounding box center [563, 349] width 7 height 7
click at [581, 337] on textarea "Add your update" at bounding box center [655, 328] width 190 height 18
type textarea "**********"
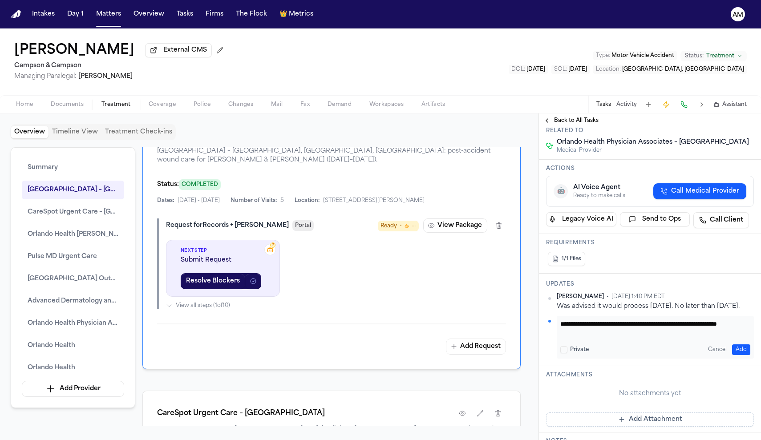
click at [741, 355] on button "Add" at bounding box center [741, 349] width 18 height 11
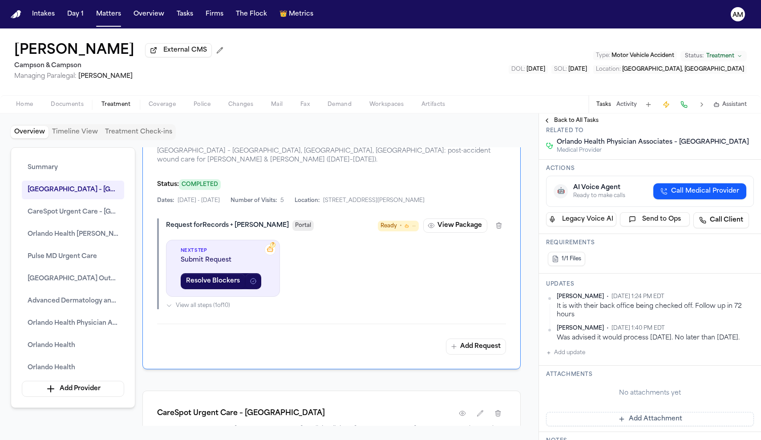
click at [730, 116] on div "Due date Sep 29, 2025" at bounding box center [727, 106] width 52 height 19
click at [726, 122] on div "Assignee Adalyn Priority Normal Due date Sep 29, 2025" at bounding box center [650, 107] width 222 height 30
click at [722, 115] on button "[DATE]" at bounding box center [711, 110] width 21 height 9
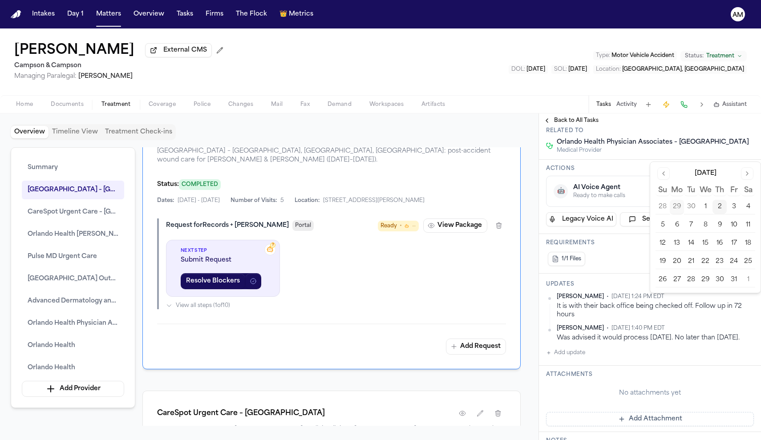
click at [693, 226] on button "7" at bounding box center [691, 225] width 14 height 14
click at [578, 121] on span "Back to All Tasks" at bounding box center [576, 120] width 44 height 7
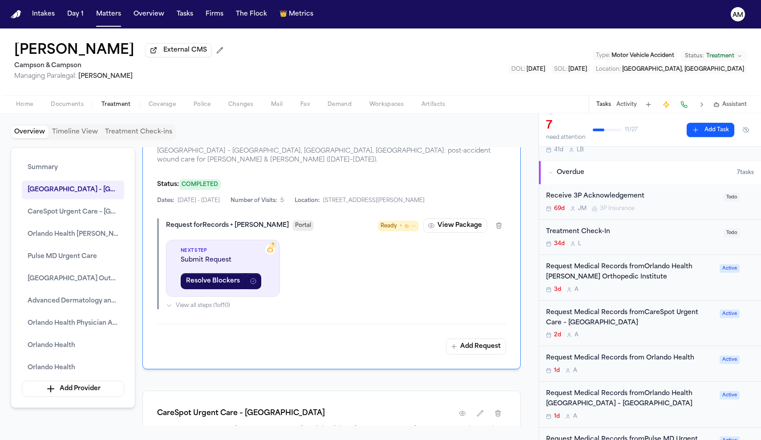
scroll to position [54, 0]
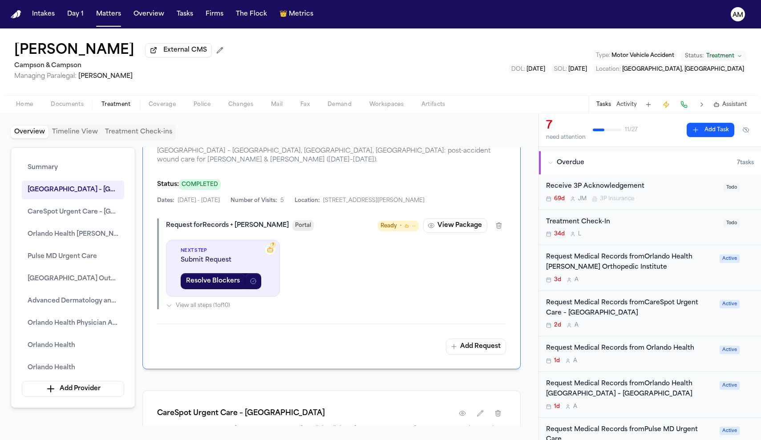
click at [624, 349] on div "Request Medical Records from Orlando Health" at bounding box center [630, 348] width 168 height 10
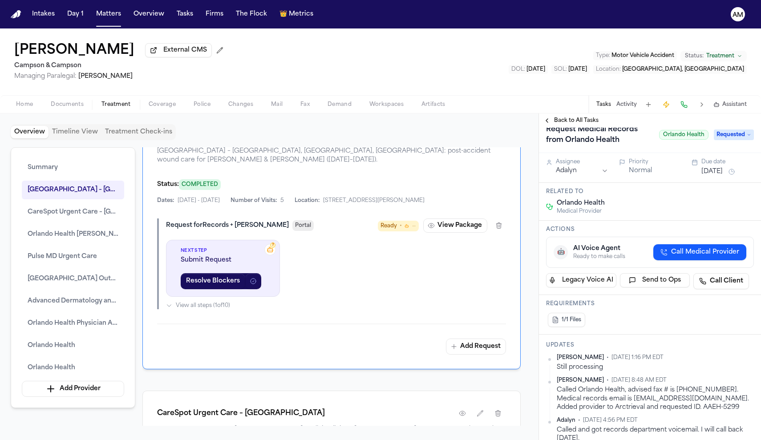
scroll to position [15, 0]
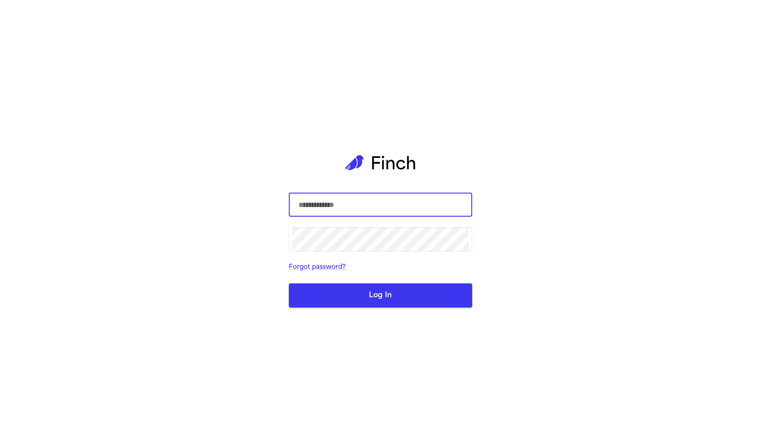
type input "**********"
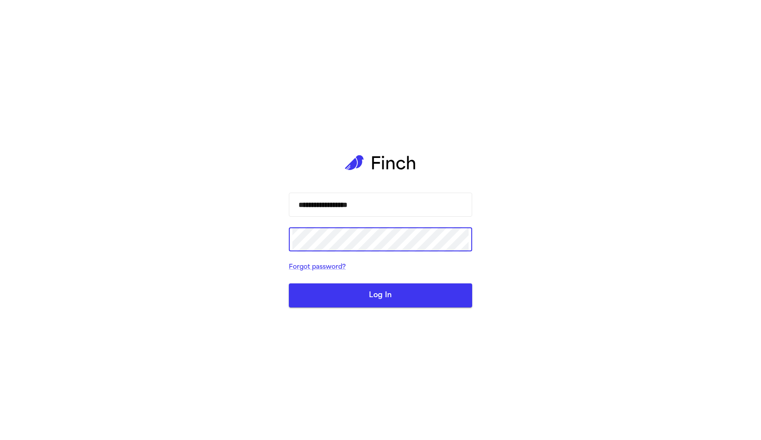
click at [380, 295] on button "Log In" at bounding box center [380, 295] width 183 height 24
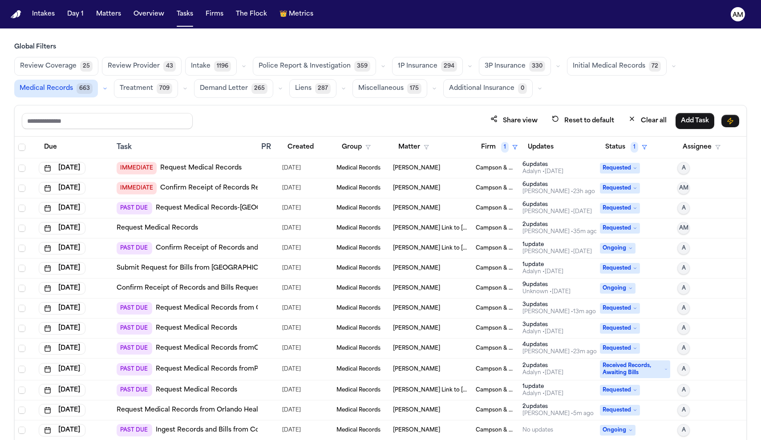
click at [246, 370] on link "Request Medical Records fromPulse MD Urgent Care" at bounding box center [240, 369] width 169 height 9
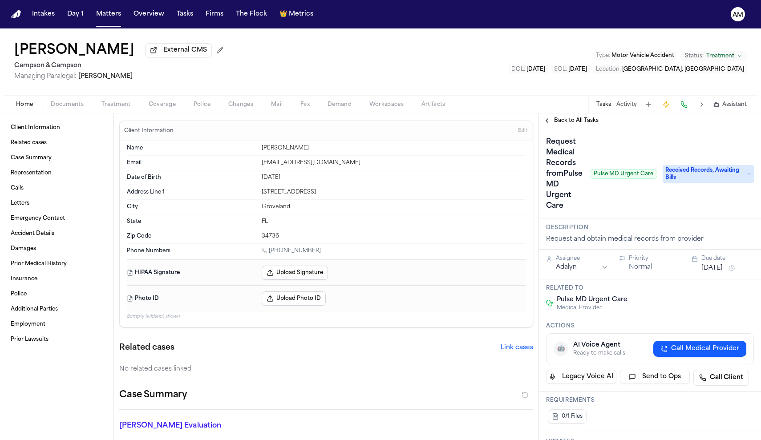
click at [124, 104] on span "Treatment" at bounding box center [115, 104] width 29 height 7
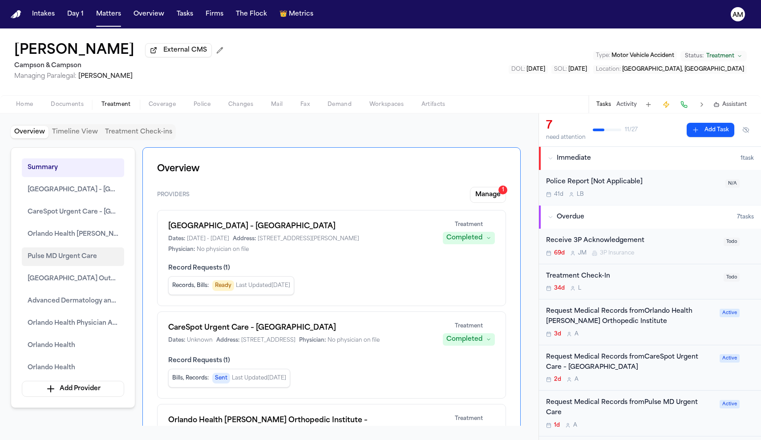
click at [56, 258] on span "Pulse MD Urgent Care" at bounding box center [62, 256] width 69 height 11
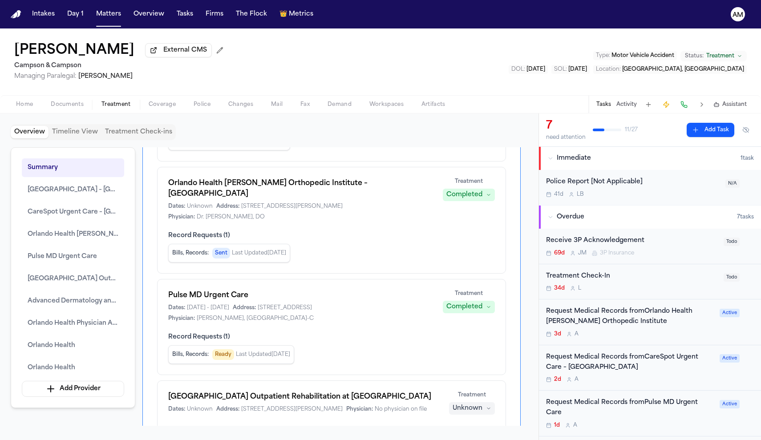
scroll to position [242, 0]
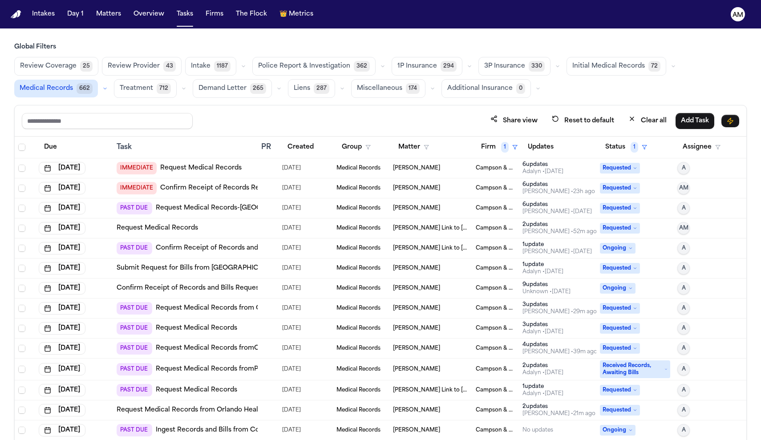
click at [200, 210] on link "Request Medical Records-[GEOGRAPHIC_DATA]" at bounding box center [233, 208] width 154 height 9
click at [246, 275] on td "Submit Request for Bills from [GEOGRAPHIC_DATA] Health + Hospitals/[PERSON_NAME…" at bounding box center [185, 268] width 145 height 20
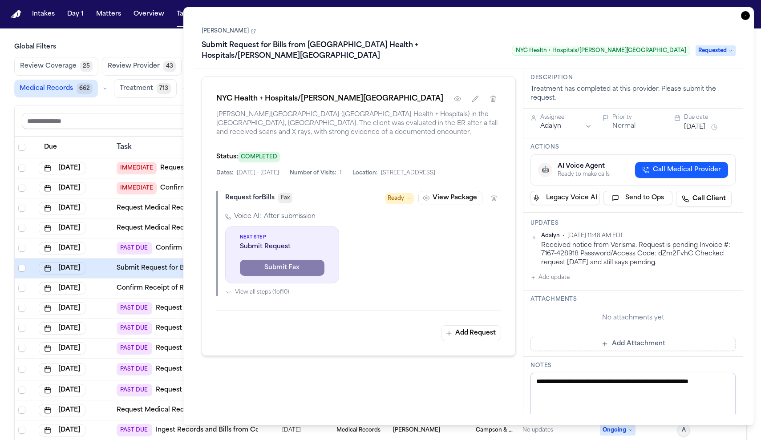
click at [283, 403] on div "NYC Health + Hospitals/[PERSON_NAME][GEOGRAPHIC_DATA] [PERSON_NAME][GEOGRAPHIC_…" at bounding box center [358, 241] width 329 height 345
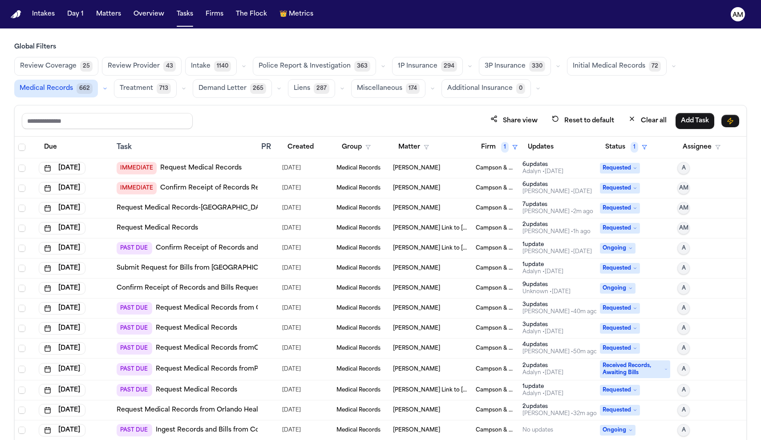
click at [151, 133] on div "Share view Reset to default Clear all Add Task" at bounding box center [380, 120] width 731 height 31
click at [248, 365] on link "Request Medical Records fromPulse MD Urgent Care" at bounding box center [240, 369] width 169 height 9
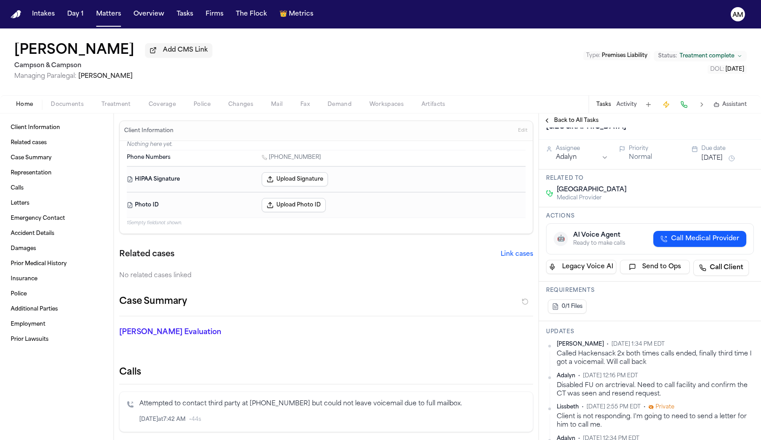
scroll to position [38, 0]
click at [118, 110] on span "button" at bounding box center [116, 109] width 40 height 1
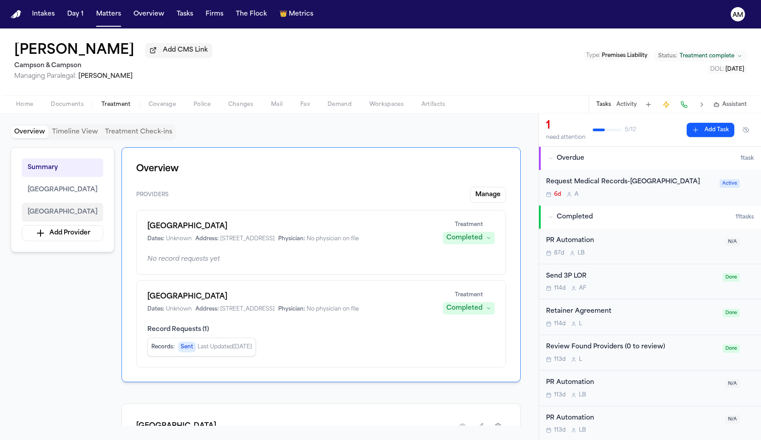
click at [73, 210] on span "[GEOGRAPHIC_DATA]" at bounding box center [63, 212] width 70 height 11
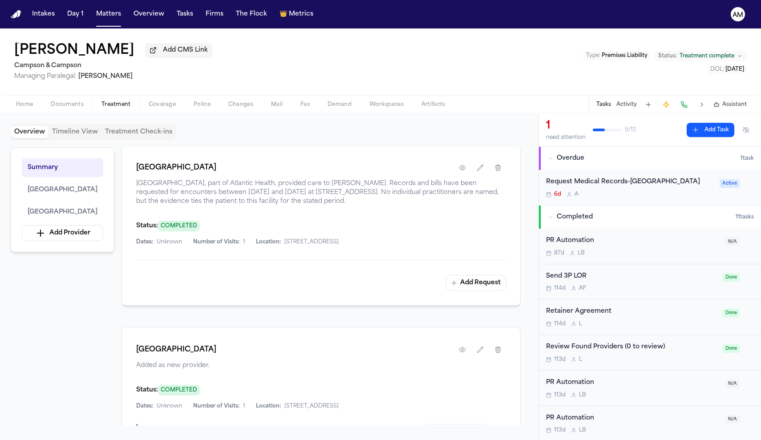
scroll to position [259, 0]
click at [465, 171] on icon "button" at bounding box center [462, 167] width 7 height 7
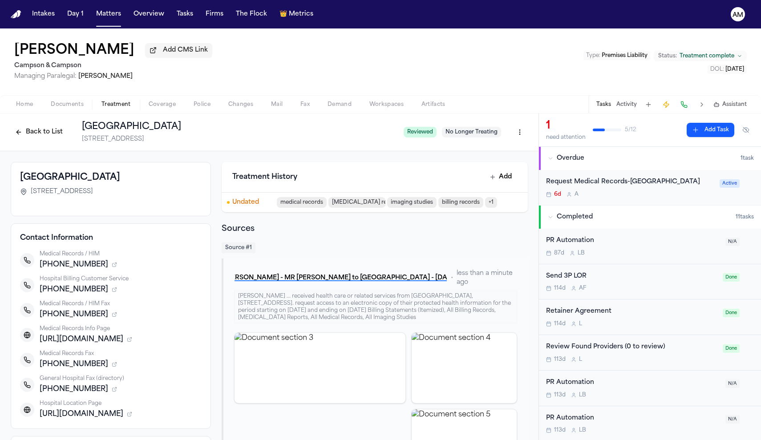
click at [413, 323] on div "[PERSON_NAME] ... received health care or related services from [GEOGRAPHIC_DAT…" at bounding box center [375, 306] width 283 height 33
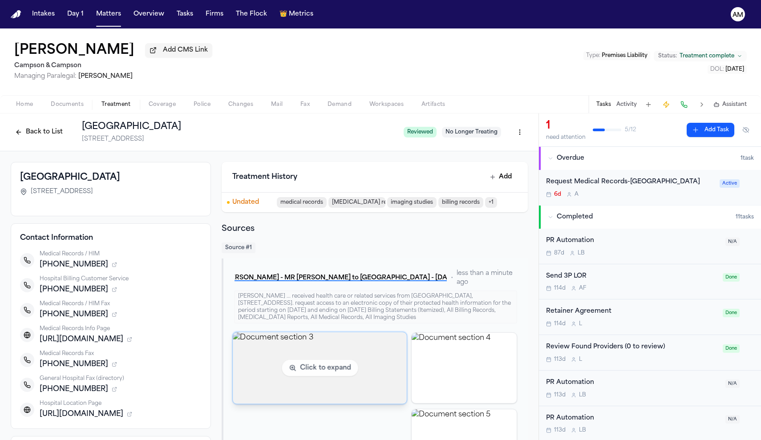
click at [343, 359] on img "View document section 3" at bounding box center [320, 368] width 174 height 72
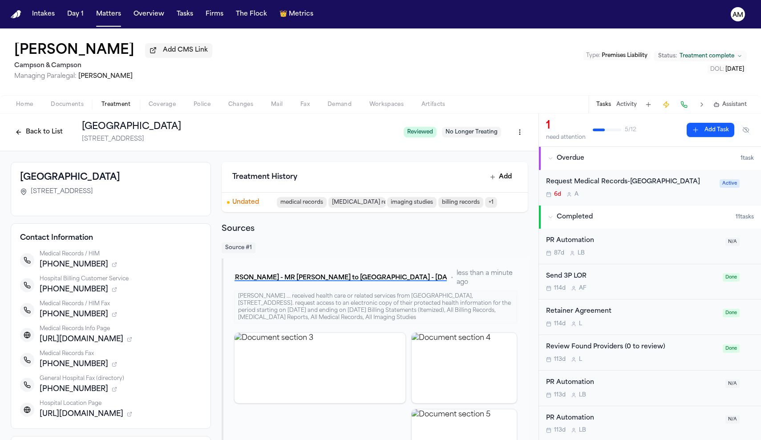
click at [666, 187] on div "Request Medical Records-[GEOGRAPHIC_DATA]" at bounding box center [630, 182] width 168 height 10
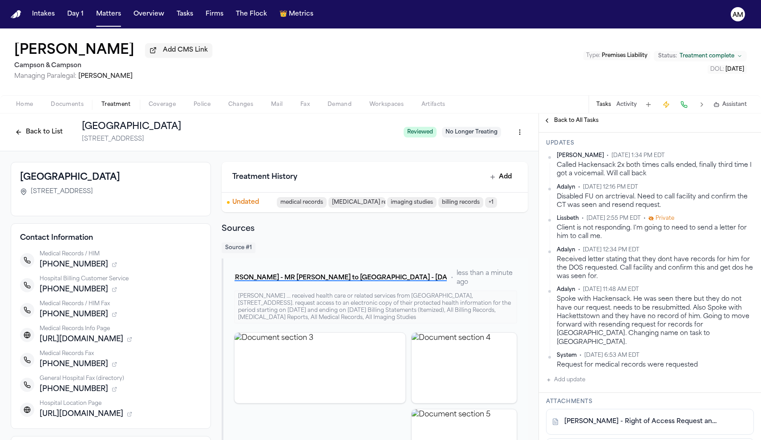
scroll to position [236, 0]
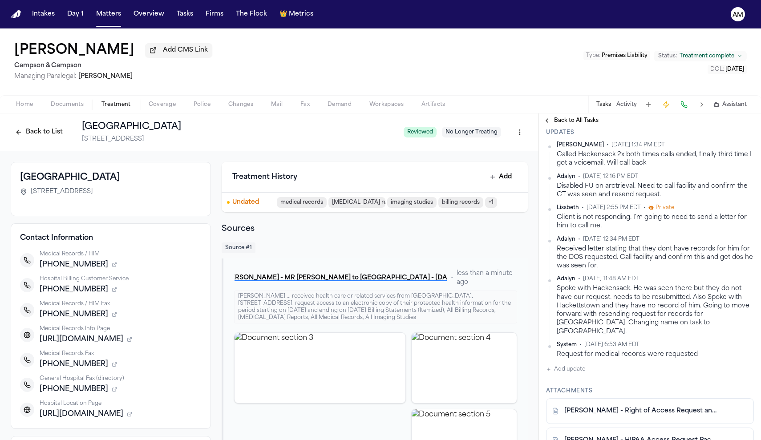
click at [569, 375] on button "Add update" at bounding box center [565, 369] width 39 height 11
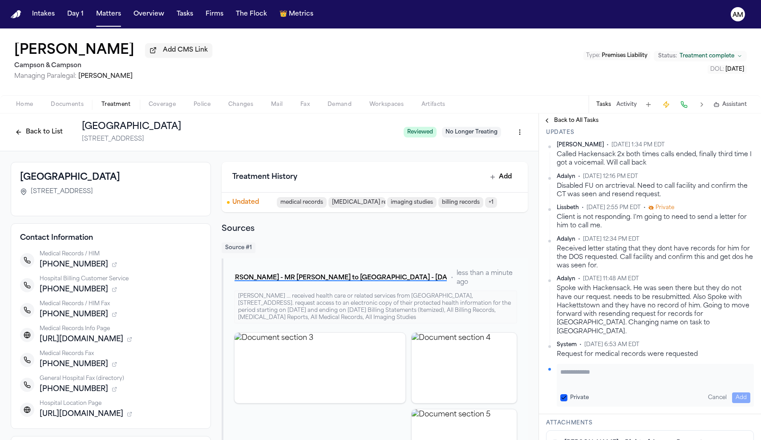
click at [569, 385] on textarea "Add your update" at bounding box center [655, 376] width 190 height 18
click at [581, 385] on textarea "*" at bounding box center [655, 376] width 190 height 18
click at [562, 385] on textarea "**********" at bounding box center [655, 376] width 190 height 18
click at [710, 385] on textarea "**********" at bounding box center [655, 376] width 190 height 18
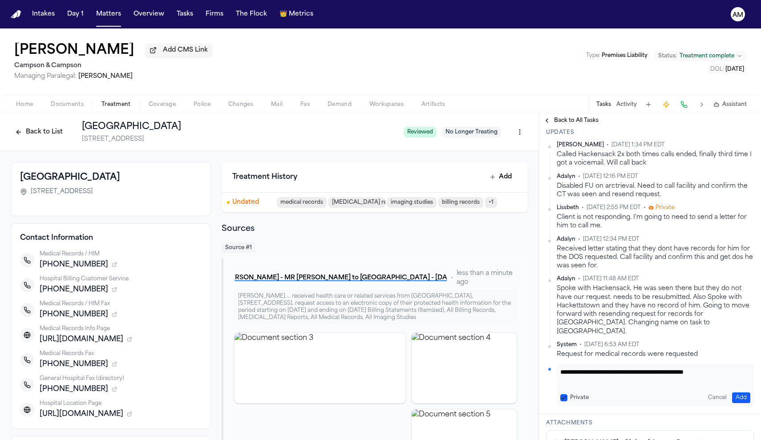
click at [710, 385] on textarea "**********" at bounding box center [655, 376] width 190 height 18
click at [739, 385] on textarea "**********" at bounding box center [655, 376] width 190 height 18
type textarea "**********"
click at [740, 407] on div "**********" at bounding box center [655, 385] width 197 height 43
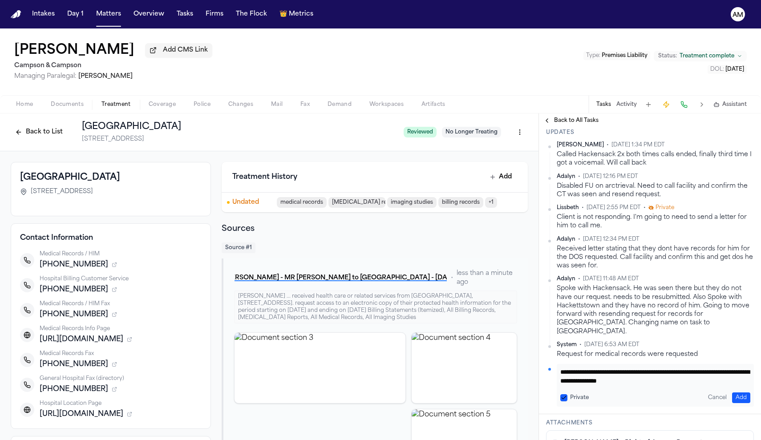
click at [739, 403] on button "Add" at bounding box center [741, 397] width 18 height 11
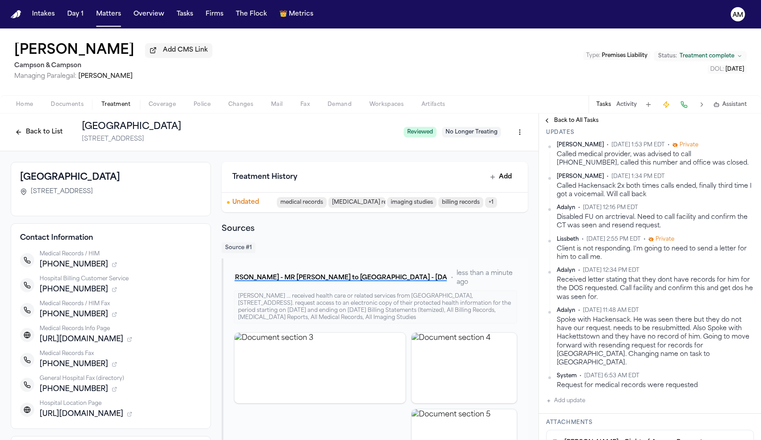
click at [571, 121] on span "Back to All Tasks" at bounding box center [576, 120] width 44 height 7
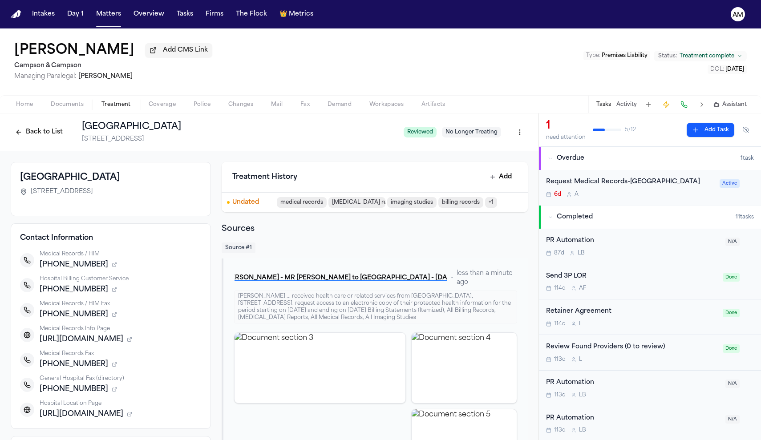
click at [652, 187] on div "Request Medical Records-[GEOGRAPHIC_DATA]" at bounding box center [630, 182] width 168 height 10
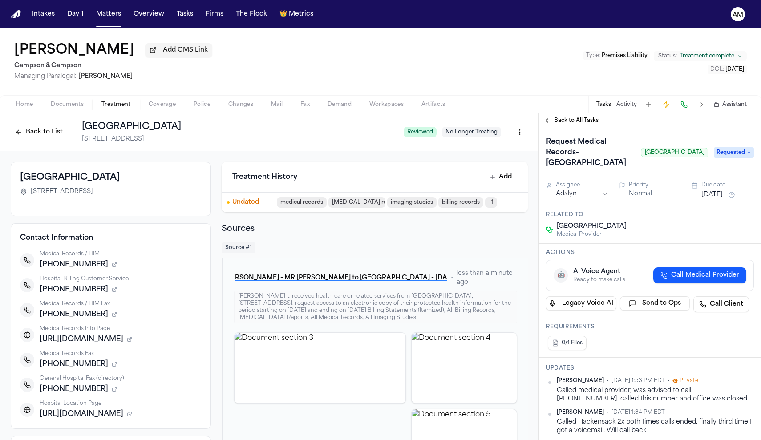
click at [710, 199] on button "[DATE]" at bounding box center [711, 194] width 21 height 9
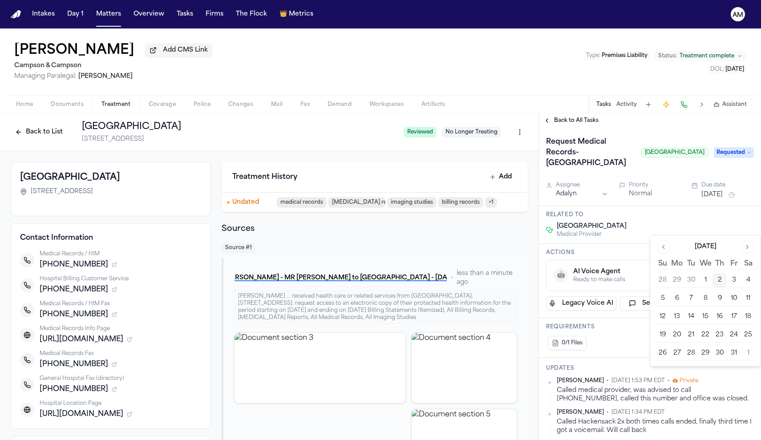
click at [735, 280] on button "3" at bounding box center [733, 280] width 14 height 14
click at [569, 231] on html "Intakes Day 1 Matters Overview Tasks Firms The Flock 👑 Metrics AM [PERSON_NAME]…" at bounding box center [380, 220] width 761 height 440
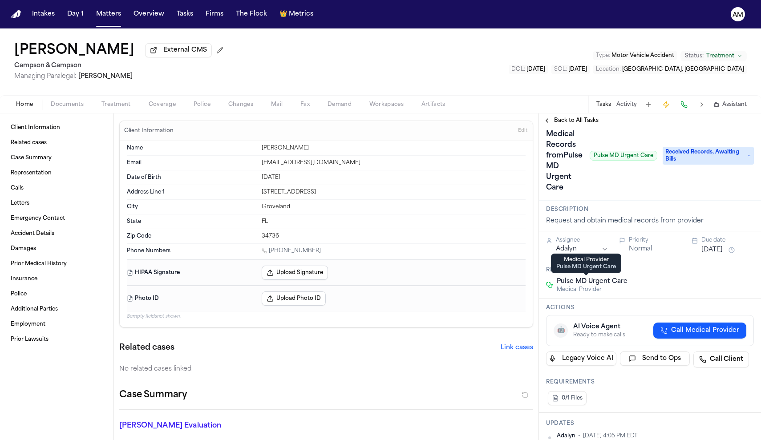
scroll to position [18, 0]
click at [121, 108] on span "Treatment" at bounding box center [115, 104] width 29 height 7
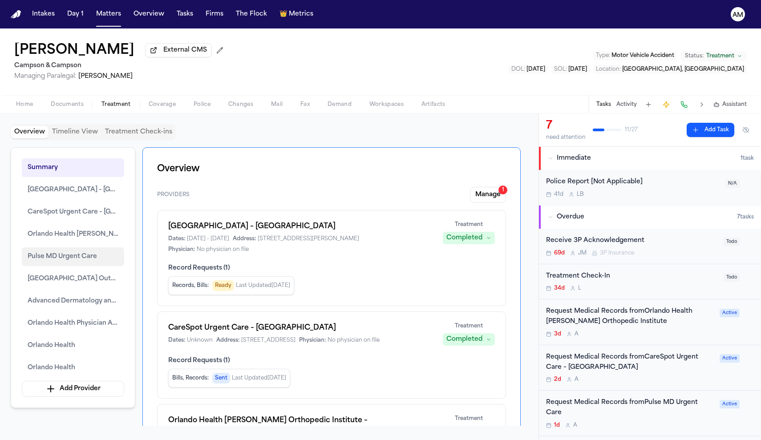
click at [77, 266] on button "Pulse MD Urgent Care" at bounding box center [73, 256] width 102 height 19
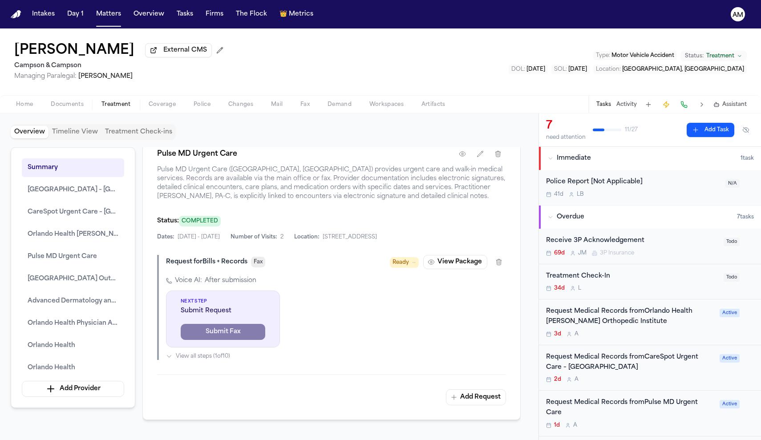
scroll to position [1836, 0]
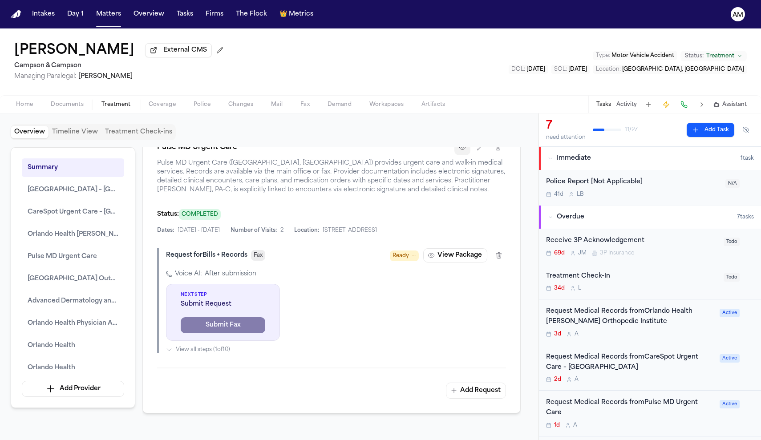
click at [460, 151] on icon "button" at bounding box center [462, 147] width 7 height 7
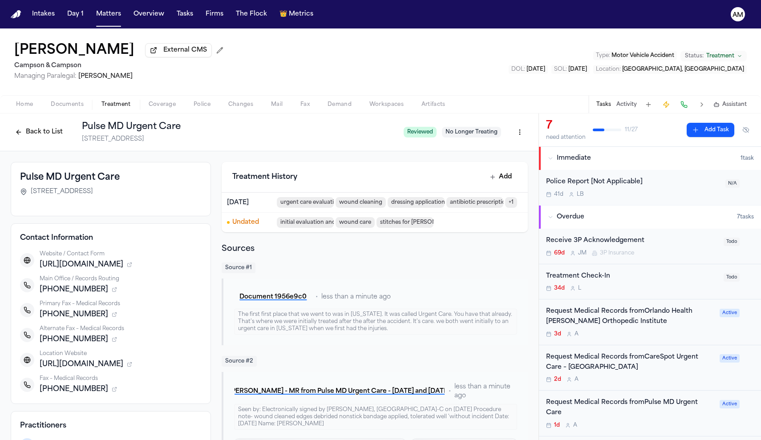
click at [462, 193] on div "Treatment History Add" at bounding box center [375, 177] width 306 height 31
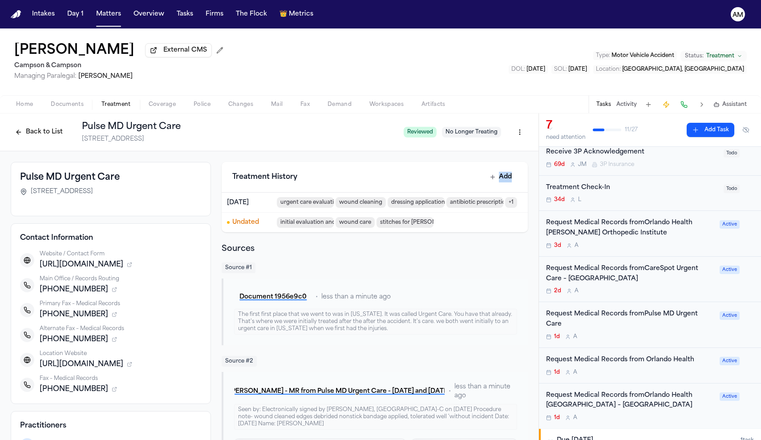
scroll to position [89, 0]
click at [630, 333] on div "1d A" at bounding box center [630, 336] width 168 height 7
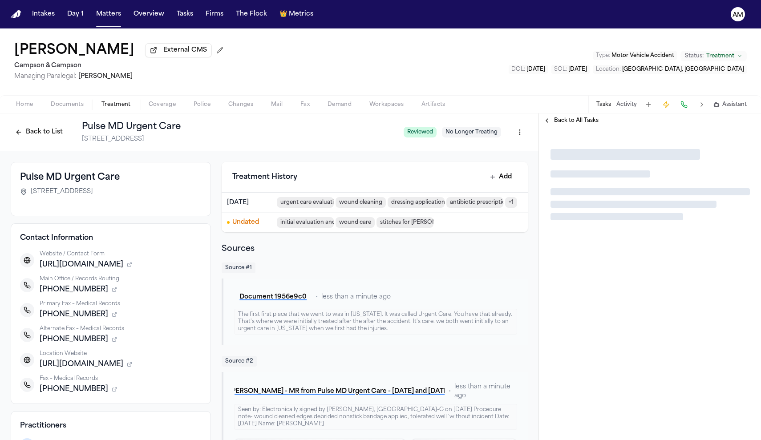
click at [630, 325] on div at bounding box center [650, 284] width 222 height 312
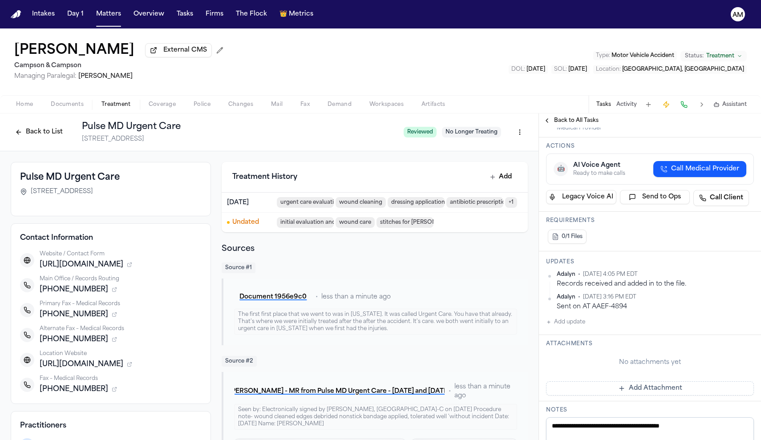
scroll to position [181, 0]
click at [569, 320] on button "Add update" at bounding box center [565, 321] width 39 height 11
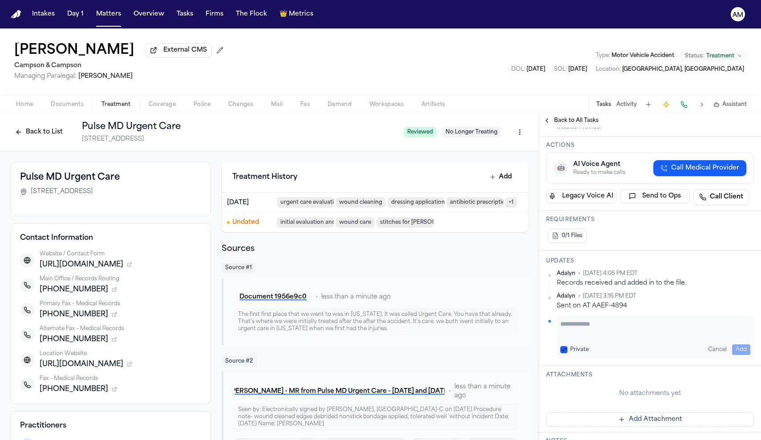
click at [563, 350] on button "Private" at bounding box center [563, 349] width 7 height 7
click at [578, 342] on div "Private Cancel Add" at bounding box center [655, 337] width 197 height 43
click at [577, 329] on textarea "Add your update" at bounding box center [655, 328] width 190 height 18
click at [617, 335] on textarea "**********" at bounding box center [655, 328] width 190 height 18
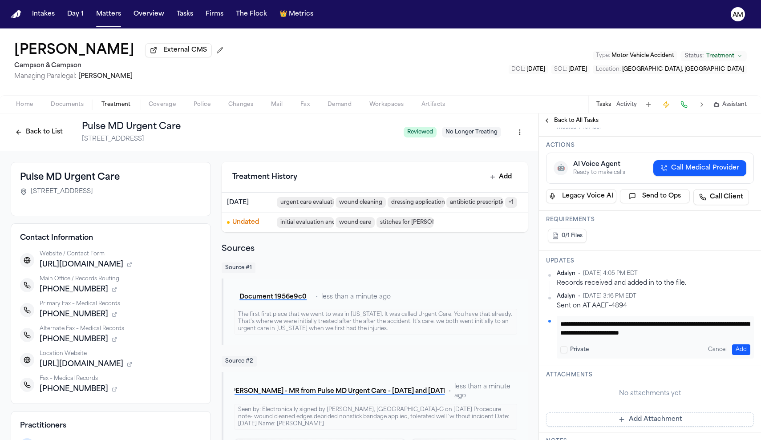
click at [702, 334] on textarea "**********" at bounding box center [655, 328] width 190 height 18
click at [738, 334] on textarea "**********" at bounding box center [655, 328] width 190 height 18
click at [629, 334] on textarea "**********" at bounding box center [655, 328] width 190 height 18
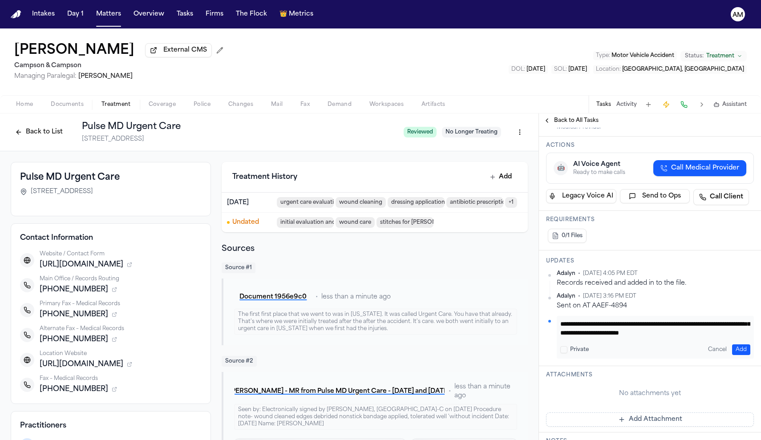
type textarea "**********"
click at [742, 348] on button "Add" at bounding box center [741, 349] width 18 height 11
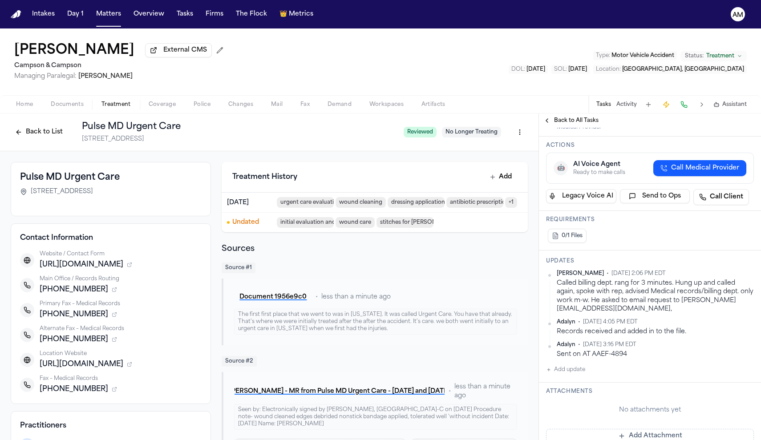
click at [34, 137] on button "Back to List" at bounding box center [39, 132] width 56 height 14
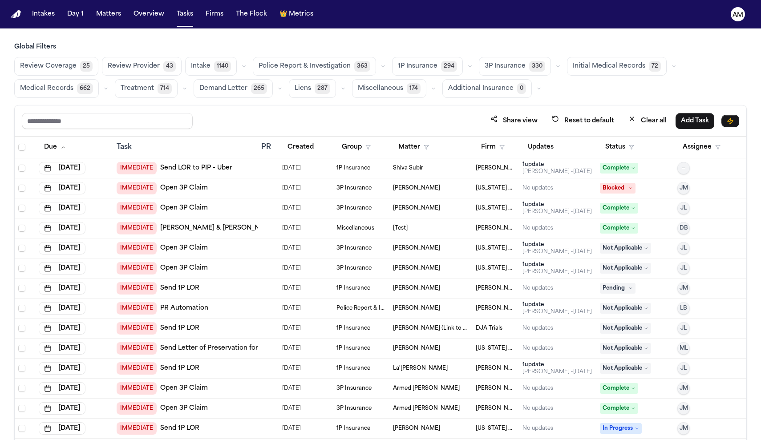
click at [57, 84] on span "Medical Records" at bounding box center [46, 88] width 53 height 9
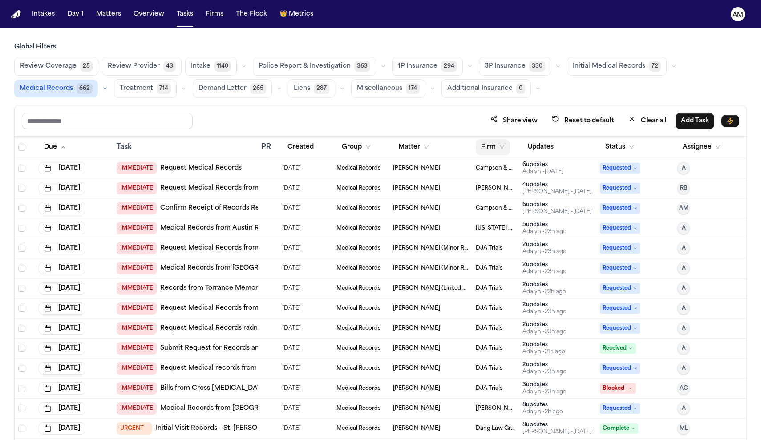
click at [502, 148] on icon "button" at bounding box center [501, 147] width 5 height 5
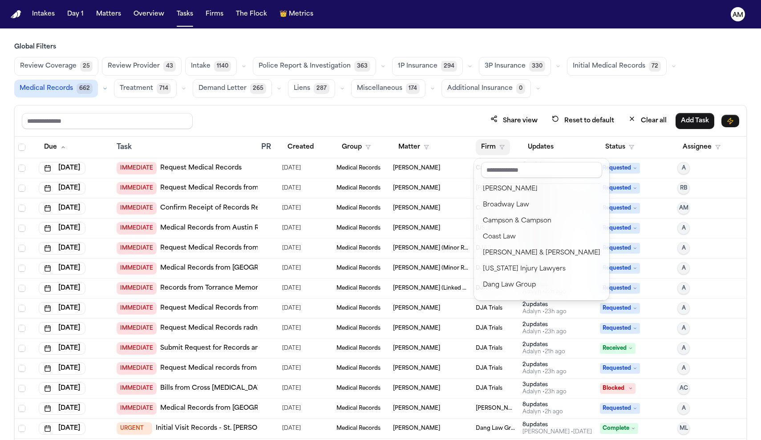
scroll to position [102, 0]
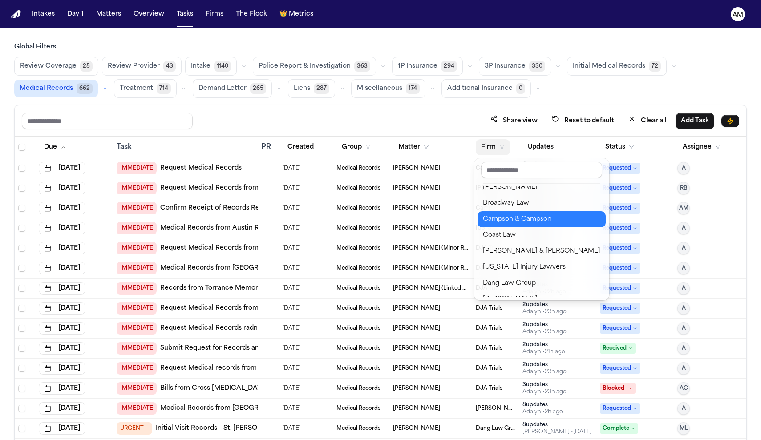
click at [512, 220] on div "Campson & Campson" at bounding box center [541, 219] width 117 height 11
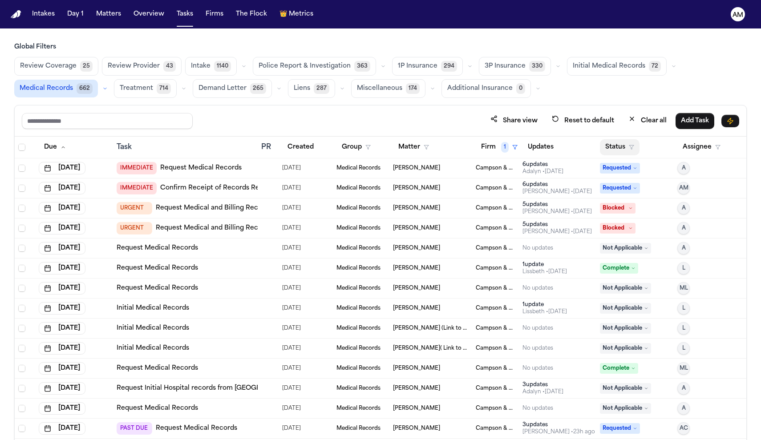
click at [625, 148] on button "Status" at bounding box center [620, 147] width 40 height 16
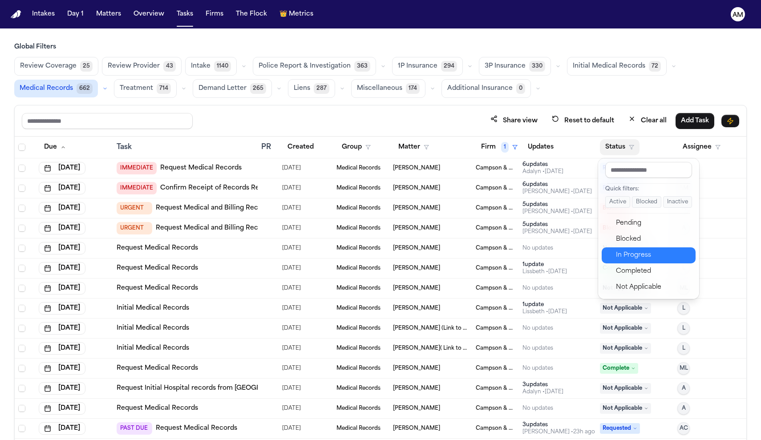
click at [624, 254] on div "In Progress" at bounding box center [653, 255] width 74 height 11
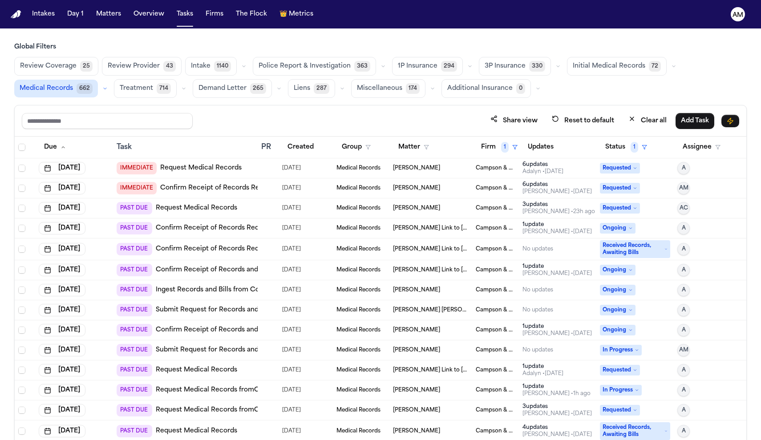
click at [170, 170] on link "Request Medical Records" at bounding box center [200, 168] width 81 height 9
click at [224, 230] on link "Confirm Receipt of Records Request with Orlando Health Orthopedic and Sports Me…" at bounding box center [311, 228] width 310 height 9
click at [227, 252] on link "Confirm Receipt of Records Request with [GEOGRAPHIC_DATA]" at bounding box center [258, 249] width 205 height 9
click at [238, 266] on link "Confirm Receipt of Records and Bills Request with [GEOGRAPHIC_DATA]" at bounding box center [272, 270] width 233 height 9
click at [221, 289] on link "Ingest Records and Bills from Comprehensive Family Medical Practice" at bounding box center [267, 290] width 223 height 9
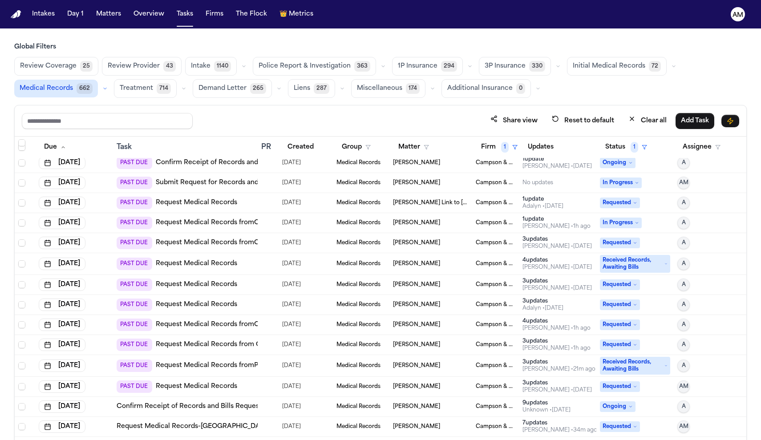
scroll to position [168, 0]
click at [190, 282] on link "Request Medical Records" at bounding box center [196, 283] width 81 height 9
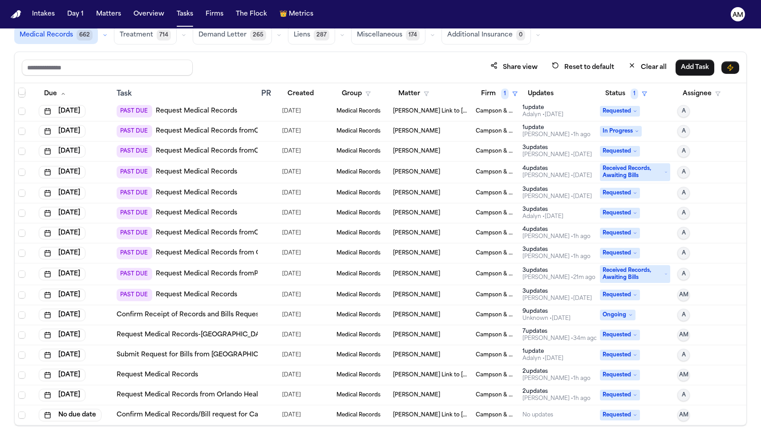
scroll to position [53, 0]
click at [425, 95] on icon "button" at bounding box center [426, 94] width 5 height 5
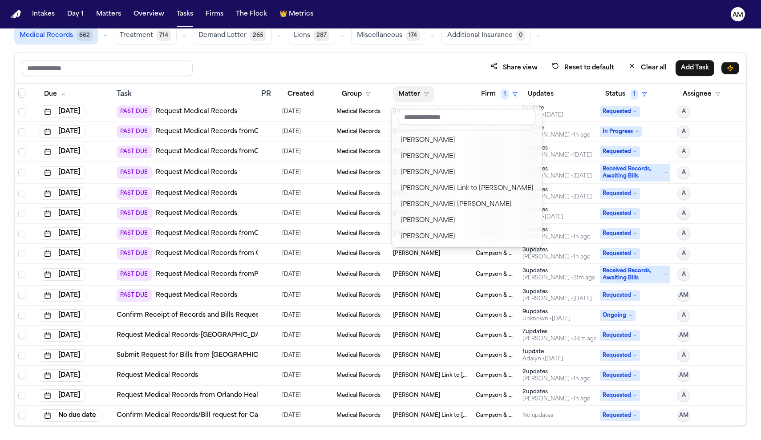
click at [515, 93] on table "Due Task PR Created Group Matter Firm 1 Updates Status 1 Assignee [DATE] IMMEDI…" at bounding box center [380, 152] width 731 height 548
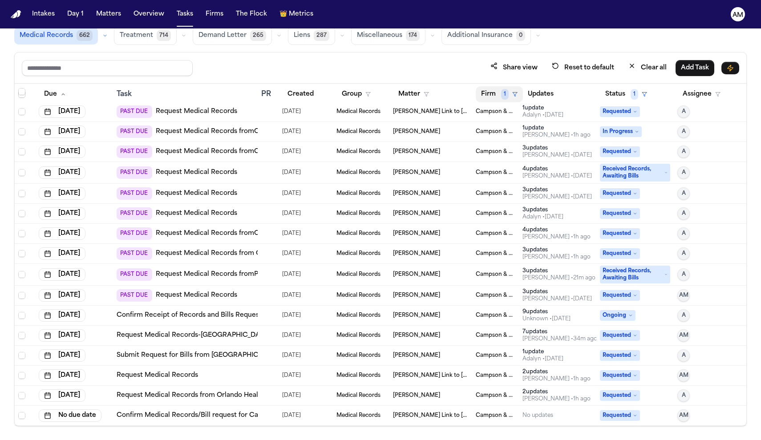
click at [511, 93] on button "Firm 1" at bounding box center [499, 94] width 47 height 16
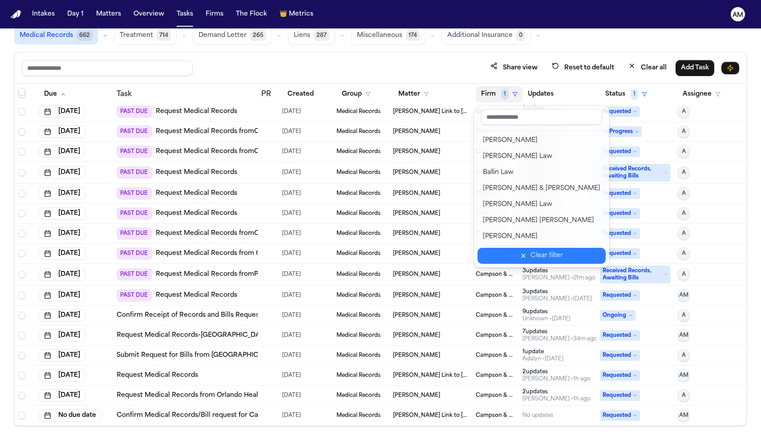
click at [530, 257] on div "Clear filter" at bounding box center [546, 255] width 32 height 11
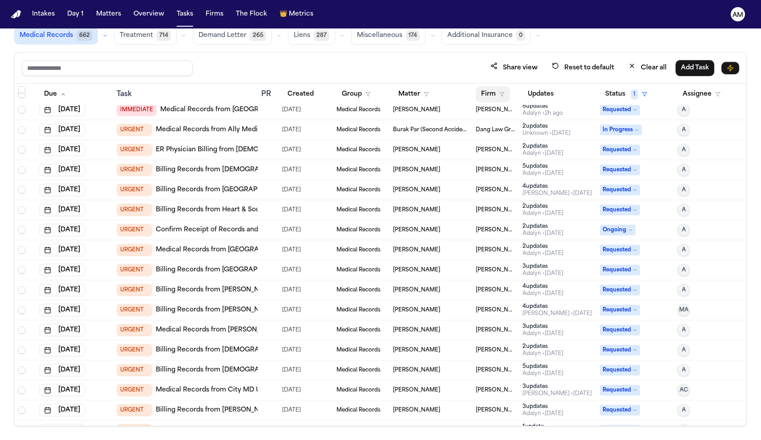
click at [497, 89] on button "Firm" at bounding box center [493, 94] width 34 height 16
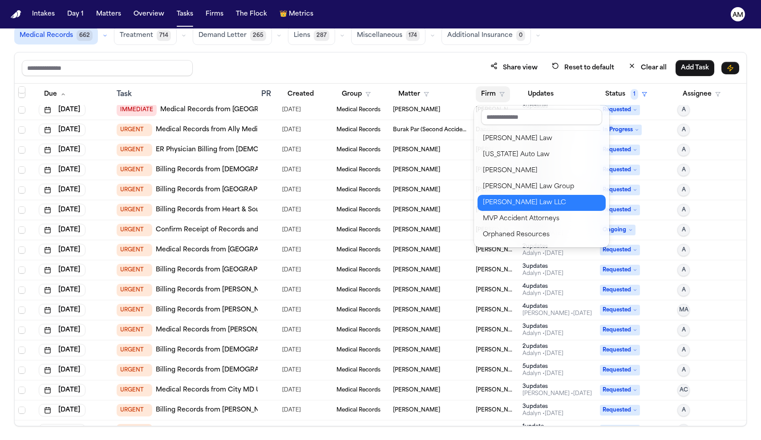
scroll to position [720, 0]
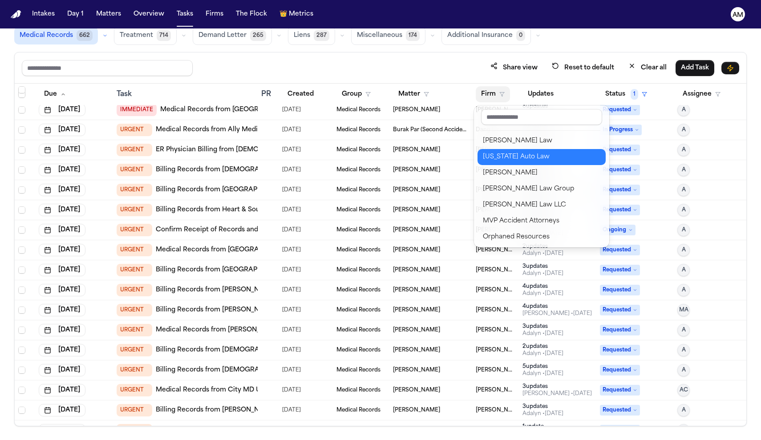
click at [533, 158] on div "[US_STATE] Auto Law" at bounding box center [541, 157] width 117 height 11
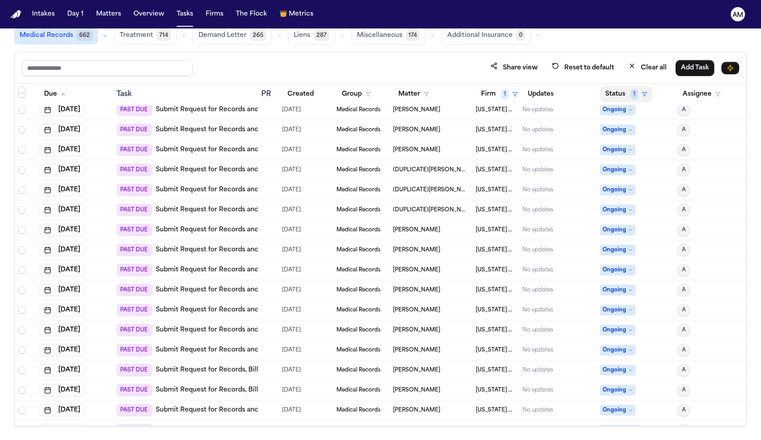
click at [626, 99] on button "Status 1" at bounding box center [626, 94] width 52 height 16
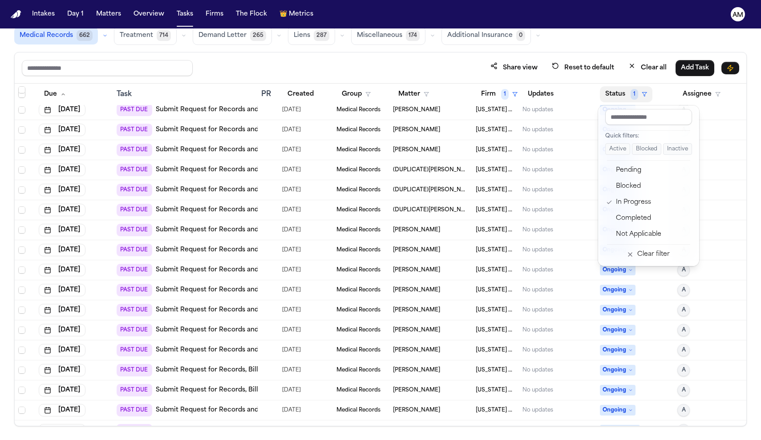
click at [616, 79] on div "Share view Reset to default Clear all Add Task Due Task PR Created Group Matter…" at bounding box center [380, 239] width 732 height 374
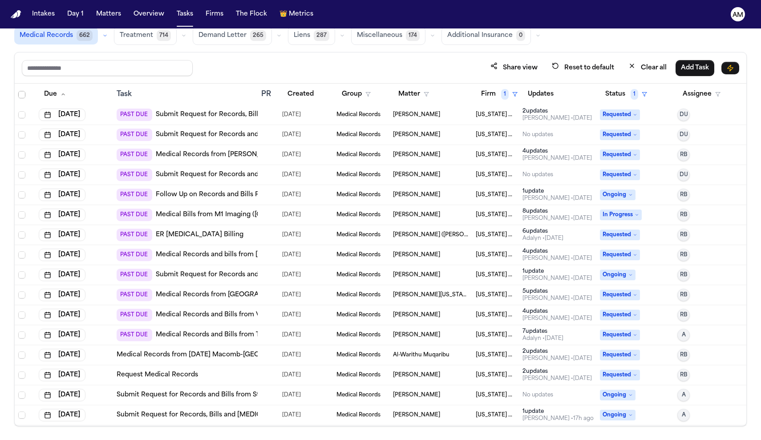
scroll to position [225, 0]
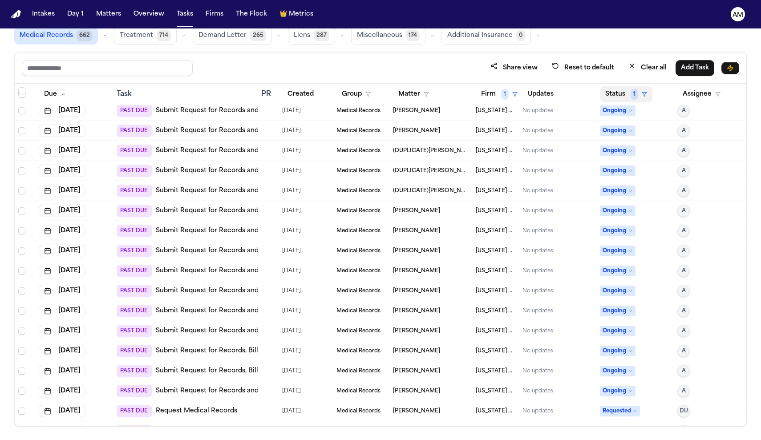
click at [647, 93] on button "Status 1" at bounding box center [626, 94] width 52 height 16
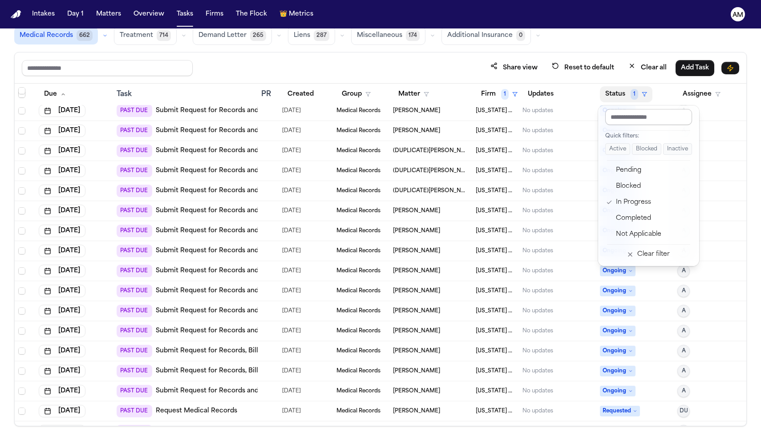
click at [640, 122] on input "text" at bounding box center [648, 117] width 87 height 16
type input "*********"
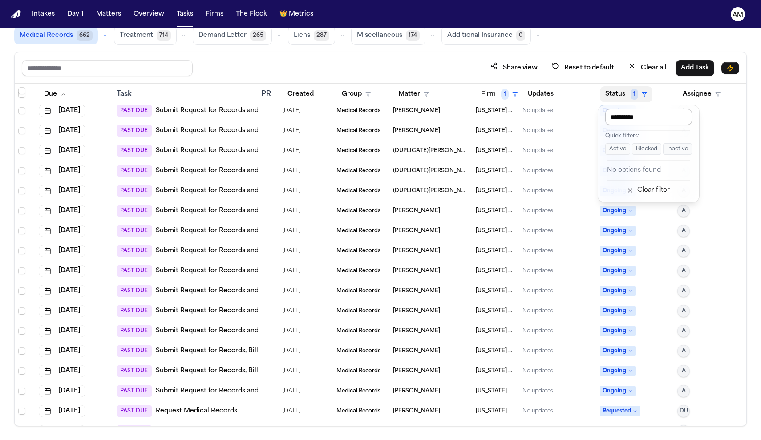
drag, startPoint x: 640, startPoint y: 122, endPoint x: 652, endPoint y: 192, distance: 70.9
click at [652, 192] on div "Clear filter" at bounding box center [653, 190] width 32 height 11
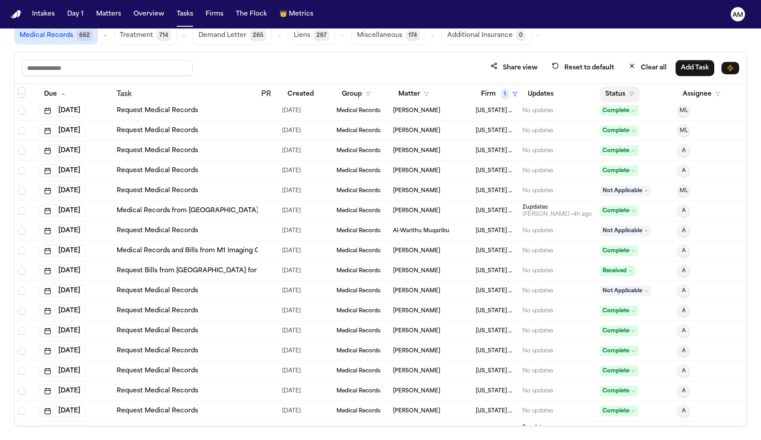
click at [629, 97] on button "Status" at bounding box center [620, 94] width 40 height 16
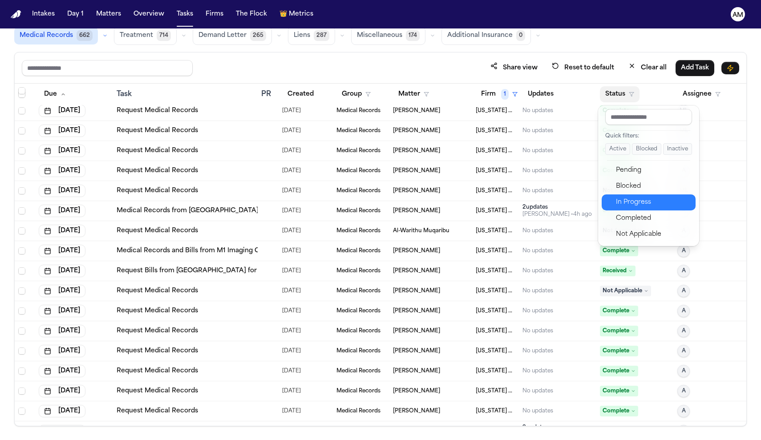
click at [631, 200] on div "In Progress" at bounding box center [653, 202] width 74 height 11
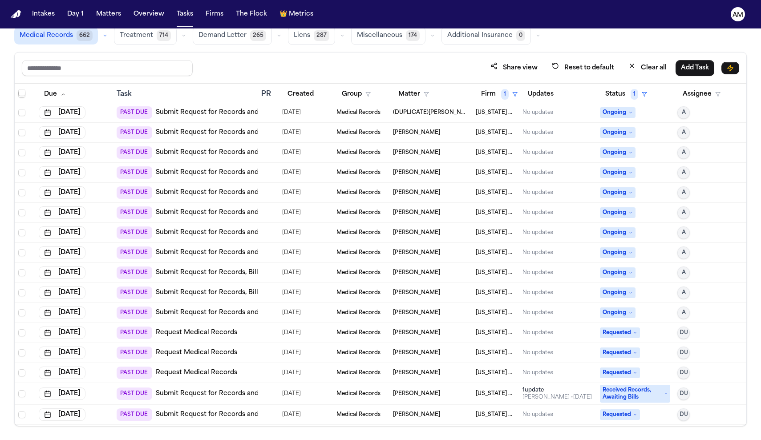
scroll to position [307, 0]
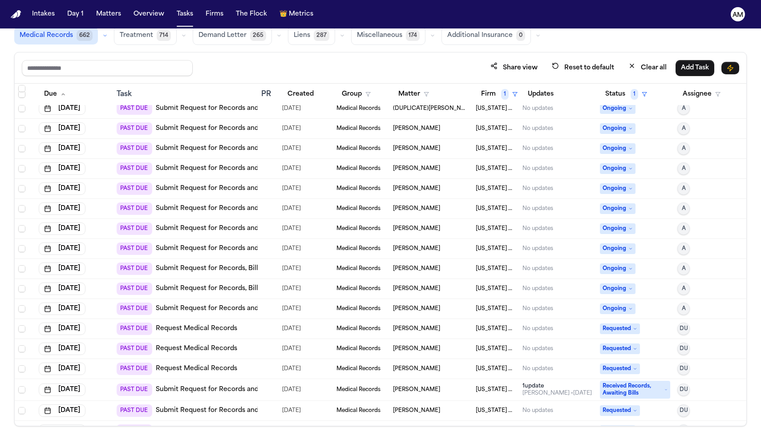
click at [217, 327] on link "Request Medical Records" at bounding box center [196, 328] width 81 height 9
click at [223, 351] on link "Request Medical Records" at bounding box center [196, 348] width 81 height 9
click at [215, 368] on link "Request Medical Records" at bounding box center [196, 368] width 81 height 9
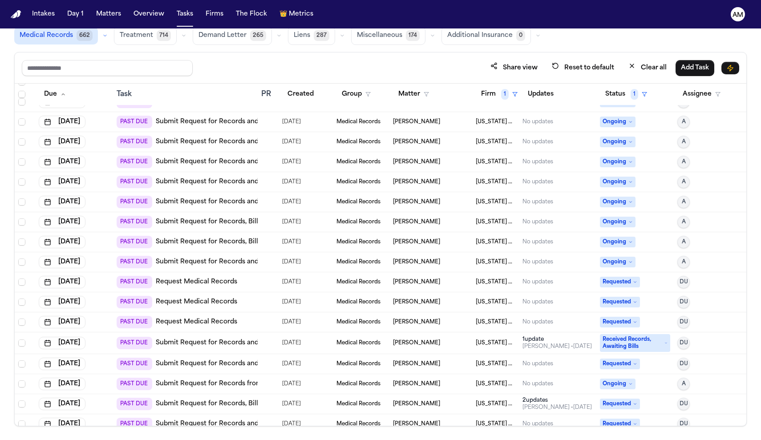
scroll to position [362, 0]
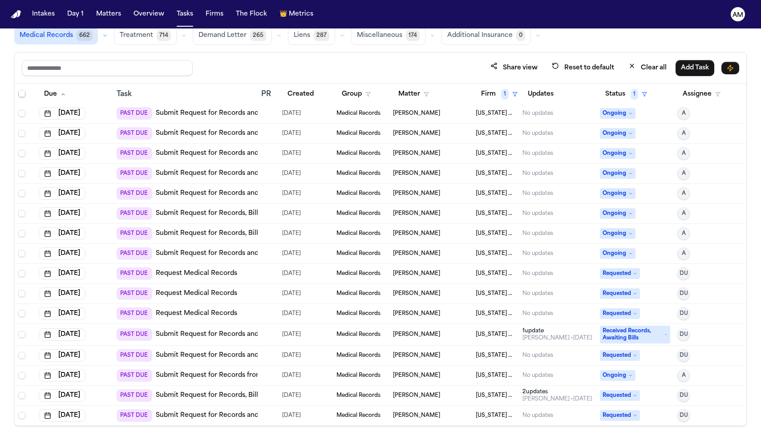
click at [220, 358] on link "Submit Request for Records and Bills from ATI Physical Therapy - Wixom" at bounding box center [271, 355] width 230 height 9
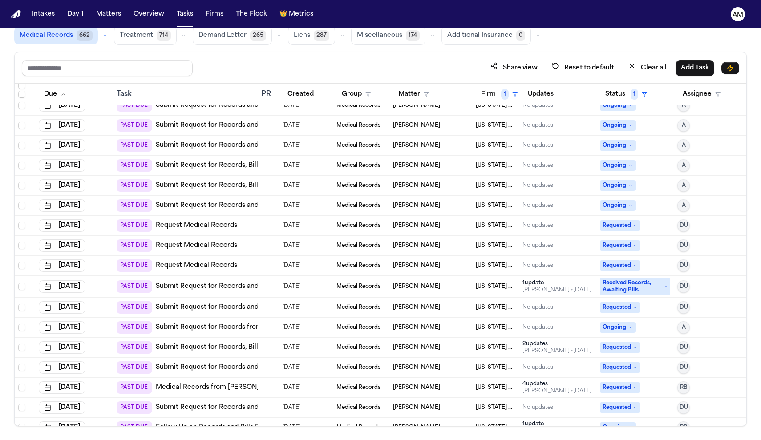
scroll to position [413, 0]
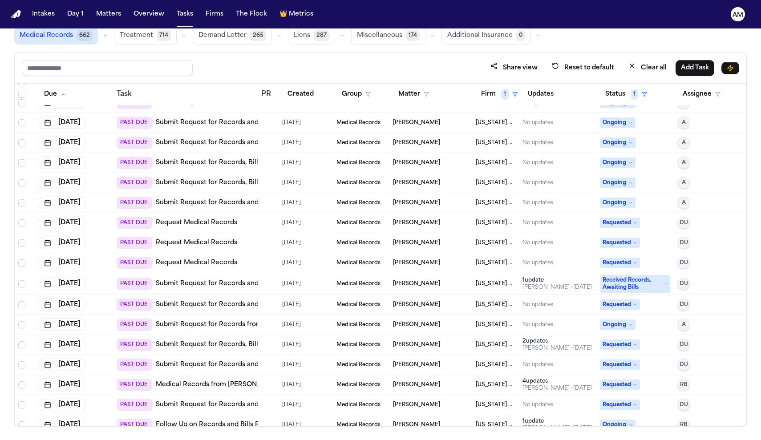
click at [216, 403] on link "Submit Request for Records and Bills from DMC Detroit Receiving Hospital" at bounding box center [275, 404] width 238 height 9
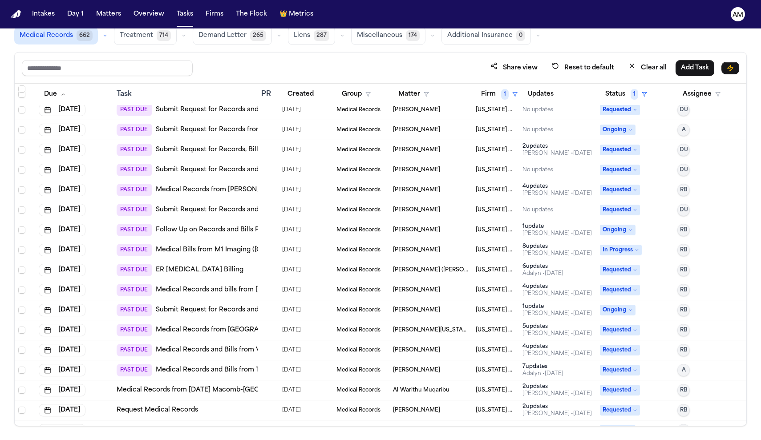
scroll to position [609, 0]
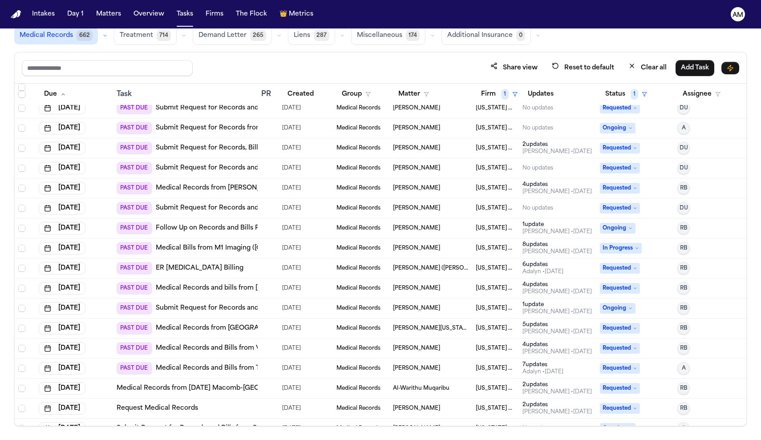
click at [186, 371] on link "Medical Records and Bills from Total Health Systems 43740 Garfield Rd., Clinton…" at bounding box center [298, 368] width 285 height 9
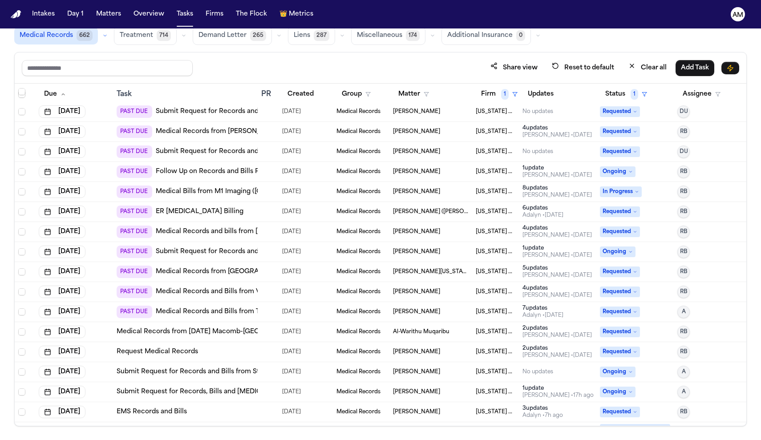
scroll to position [672, 0]
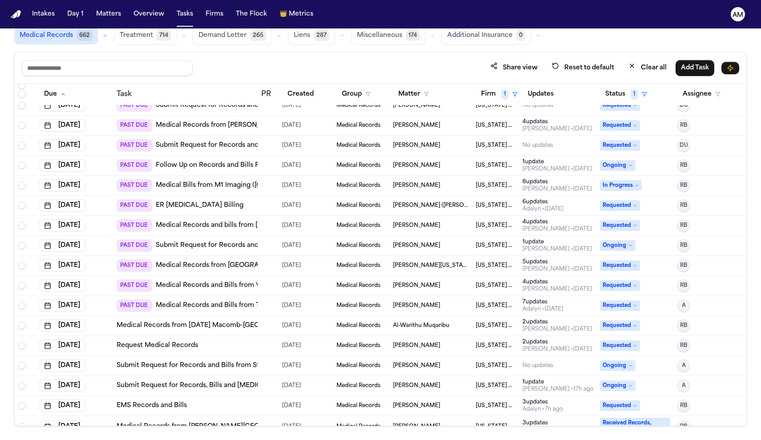
click at [198, 348] on div "Request Medical Records" at bounding box center [185, 345] width 137 height 9
click at [113, 342] on td "Request Medical Records" at bounding box center [185, 346] width 145 height 20
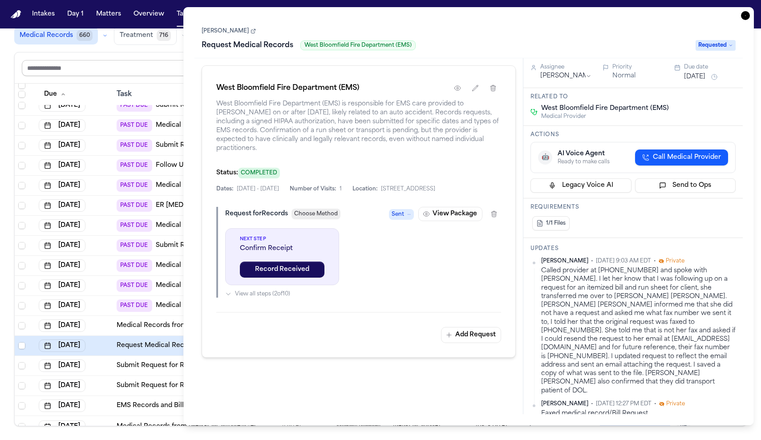
click at [168, 64] on input "text" at bounding box center [107, 68] width 171 height 16
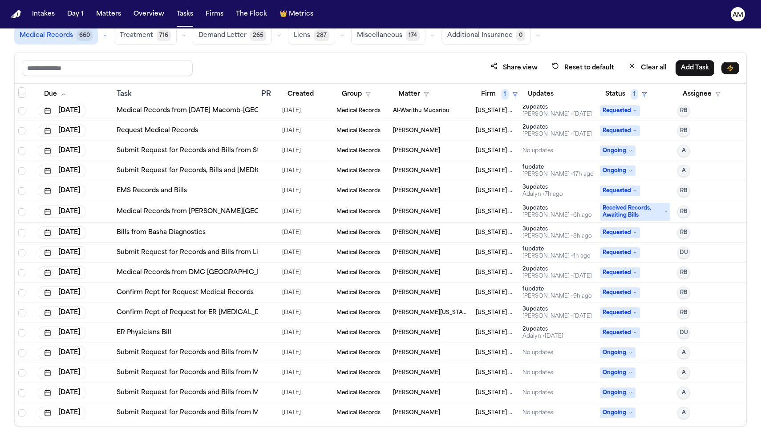
scroll to position [889, 0]
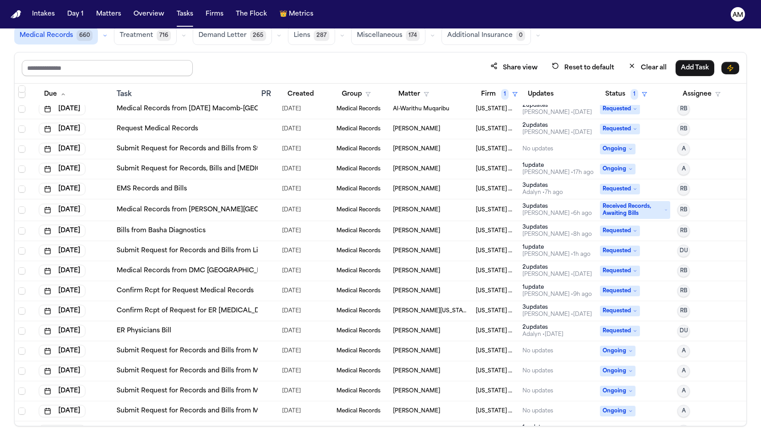
click at [144, 70] on input "text" at bounding box center [107, 68] width 171 height 16
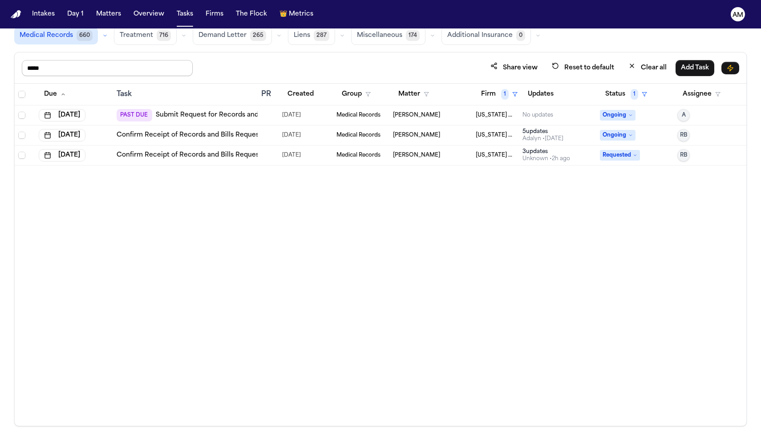
type input "*****"
drag, startPoint x: 144, startPoint y: 70, endPoint x: 222, endPoint y: 110, distance: 87.9
click at [222, 111] on link "Submit Request for Records and Bills from Ruffini Chiropractic" at bounding box center [280, 115] width 248 height 9
click at [241, 137] on link "Confirm Receipt of Records and Bills Request with Ruffini Chiropractic" at bounding box center [254, 135] width 275 height 9
click at [218, 158] on link "Confirm Receipt of Records and Bills Request with Ruffini Chiropractic" at bounding box center [254, 155] width 275 height 9
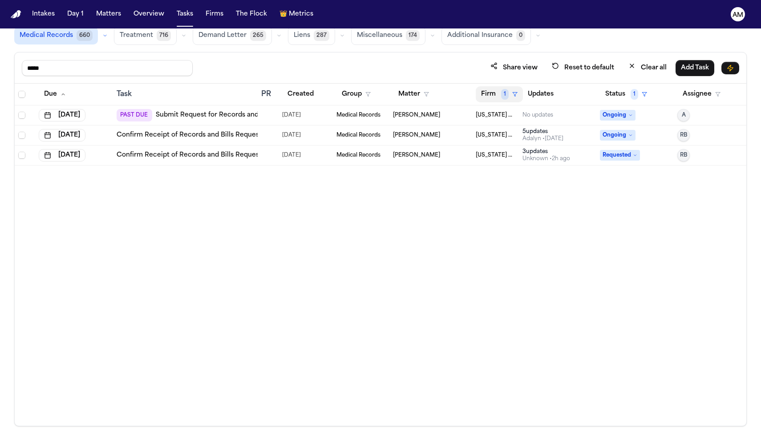
click at [512, 97] on button "Firm 1" at bounding box center [499, 94] width 47 height 16
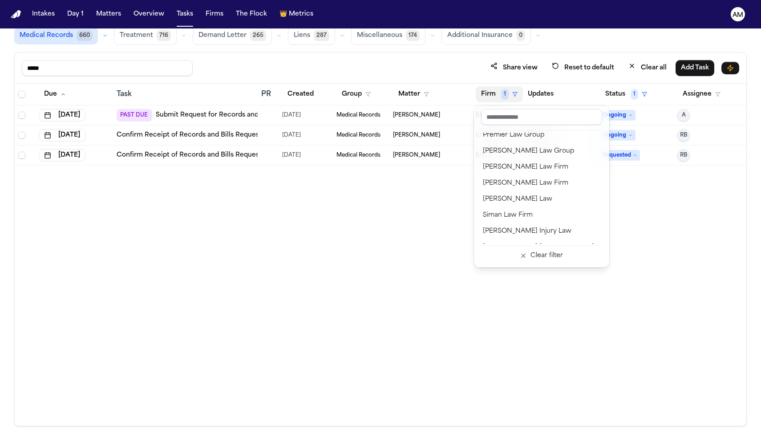
scroll to position [856, 0]
click at [517, 93] on button "Firm 1" at bounding box center [499, 94] width 47 height 16
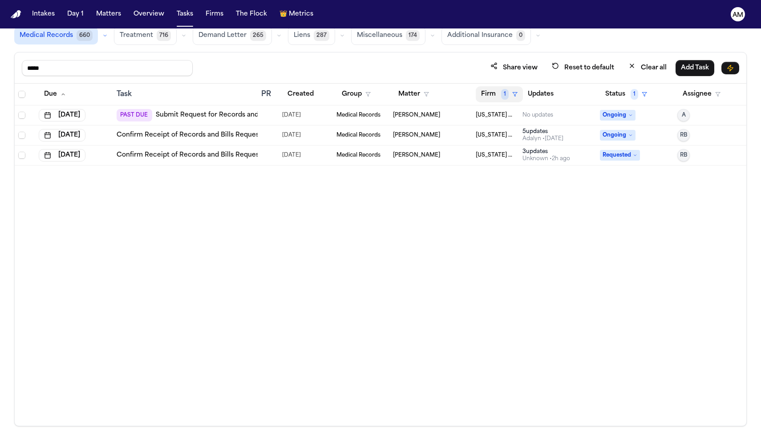
click at [517, 93] on button "Firm 1" at bounding box center [499, 94] width 47 height 16
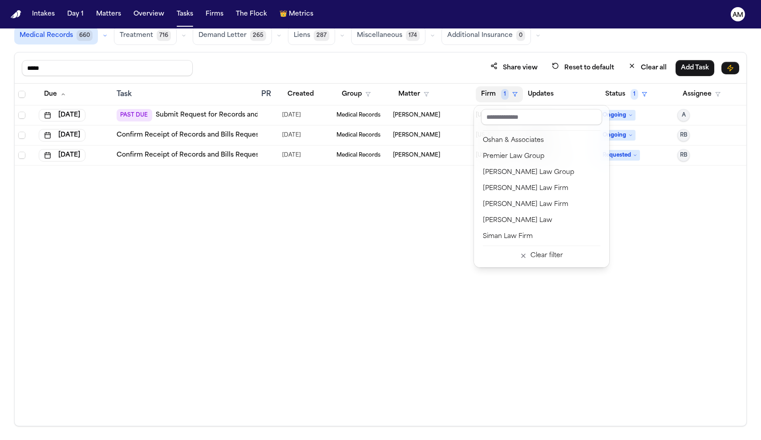
scroll to position [842, 0]
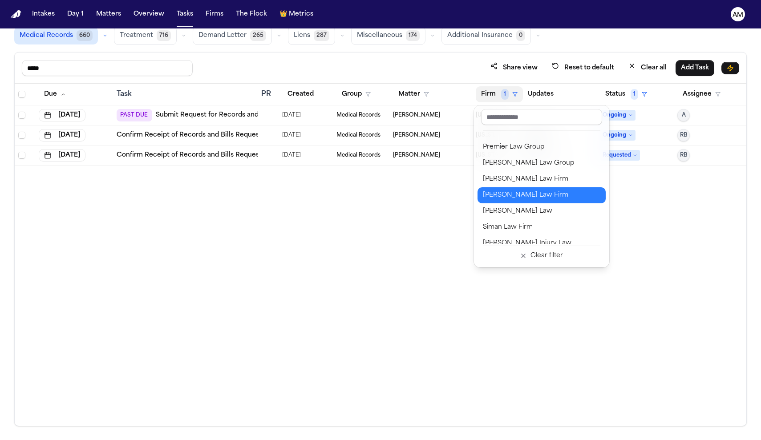
click at [502, 197] on div "Ruy Mireles Law Firm" at bounding box center [541, 195] width 117 height 11
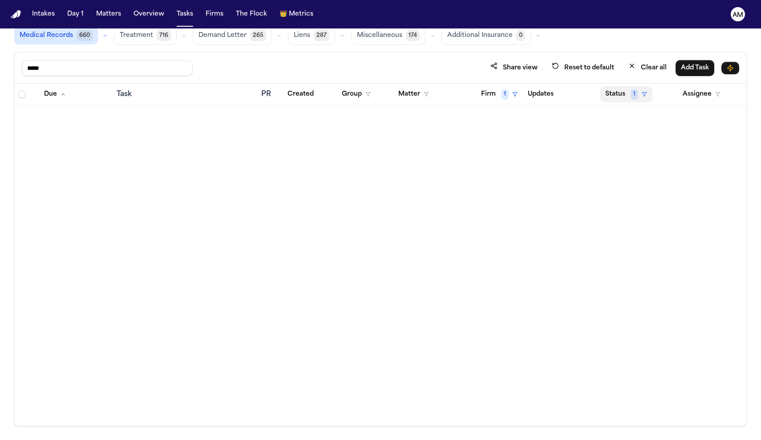
click at [637, 92] on span "1" at bounding box center [634, 94] width 8 height 11
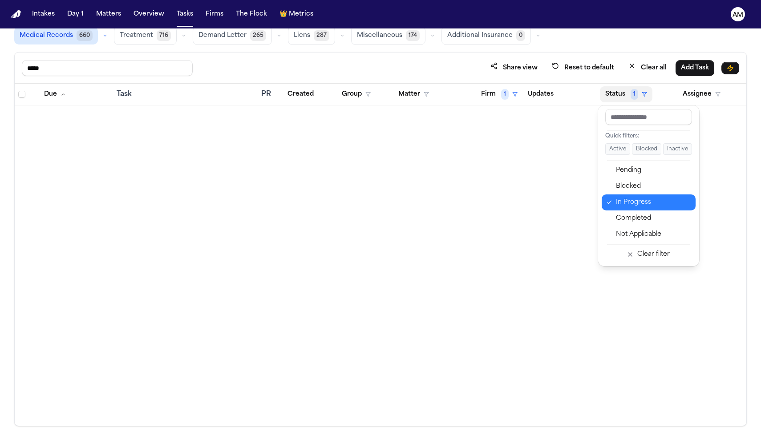
click at [622, 202] on div "In Progress" at bounding box center [653, 202] width 74 height 11
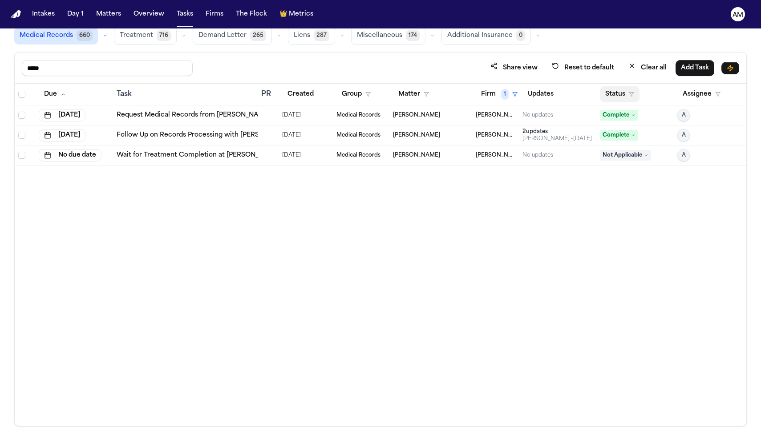
click at [624, 96] on button "Status" at bounding box center [620, 94] width 40 height 16
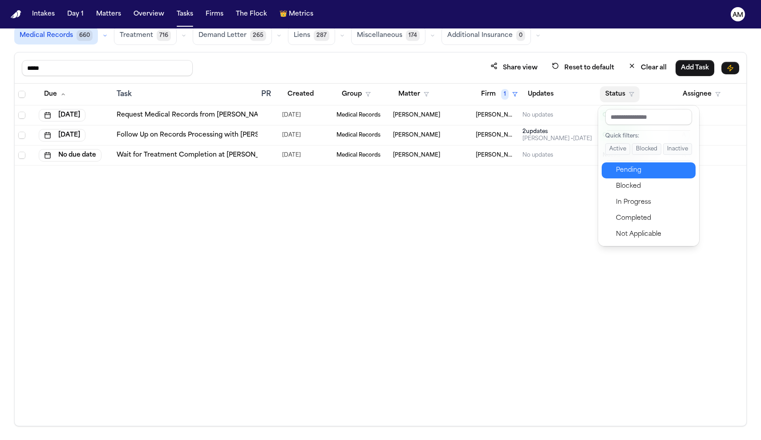
click at [641, 171] on div "Pending" at bounding box center [653, 170] width 74 height 11
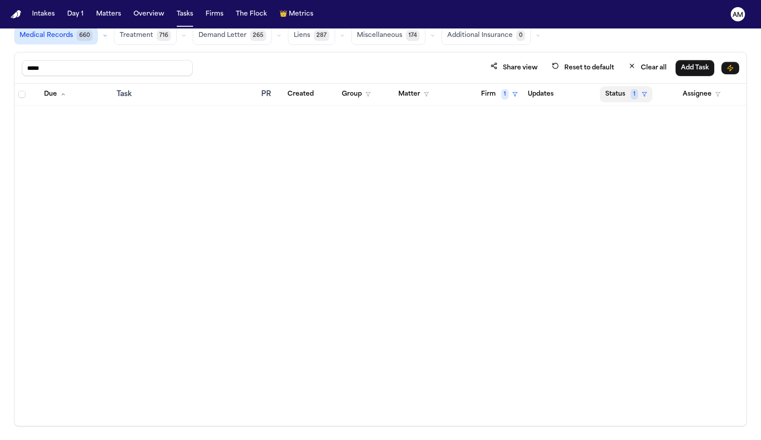
click at [619, 86] on button "Status 1" at bounding box center [626, 94] width 52 height 16
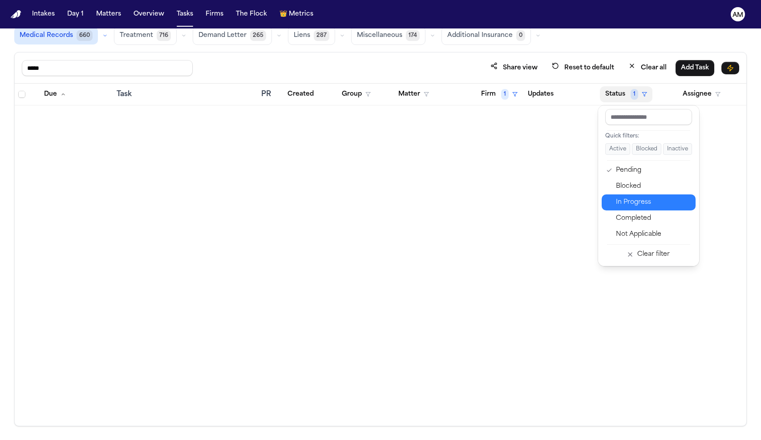
click at [631, 203] on div "In Progress" at bounding box center [653, 202] width 74 height 11
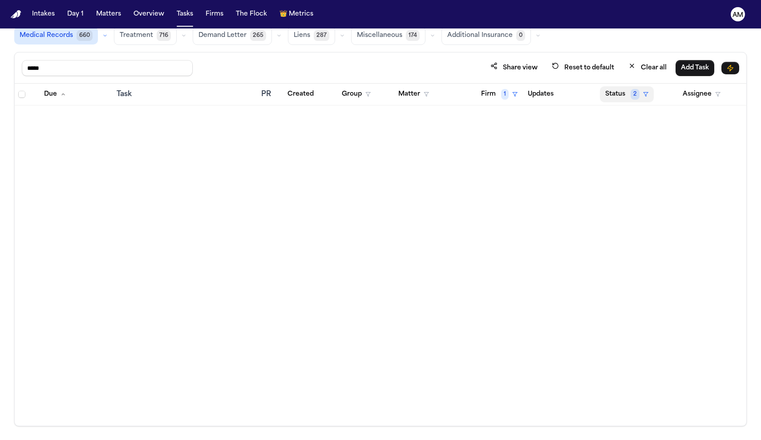
click at [630, 96] on span "2" at bounding box center [634, 94] width 9 height 11
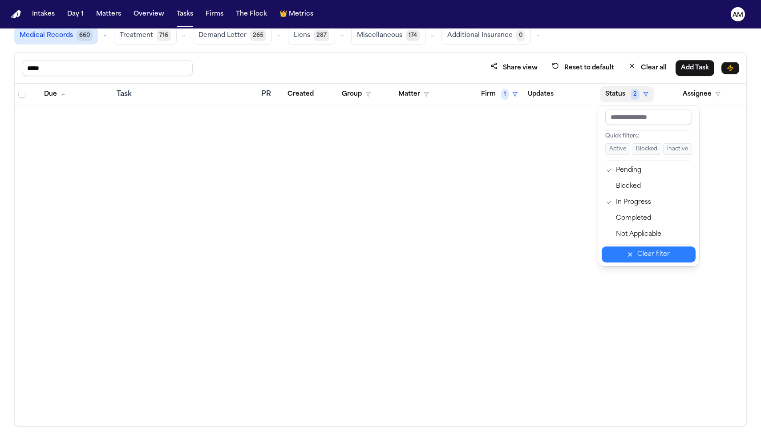
click at [654, 254] on div "Clear filter" at bounding box center [653, 254] width 32 height 11
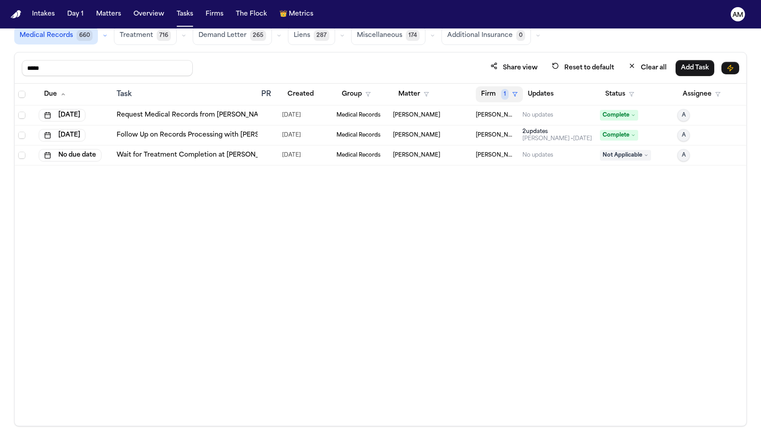
click at [510, 94] on button "Firm 1" at bounding box center [499, 94] width 47 height 16
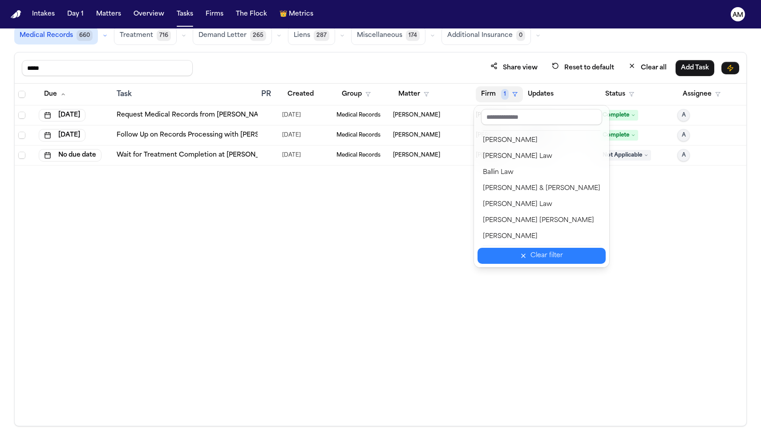
click at [521, 259] on button "Clear filter" at bounding box center [541, 256] width 128 height 16
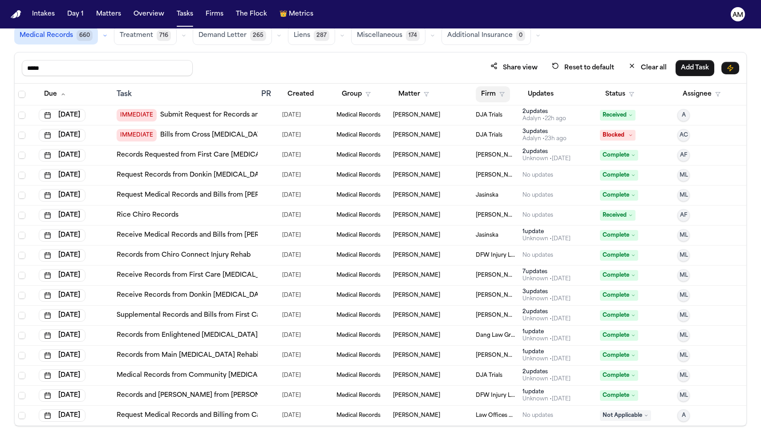
click at [499, 94] on icon "button" at bounding box center [501, 94] width 5 height 5
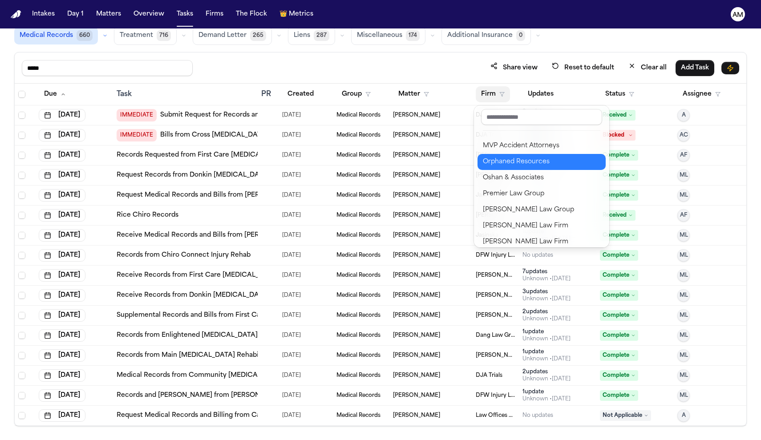
scroll to position [798, 0]
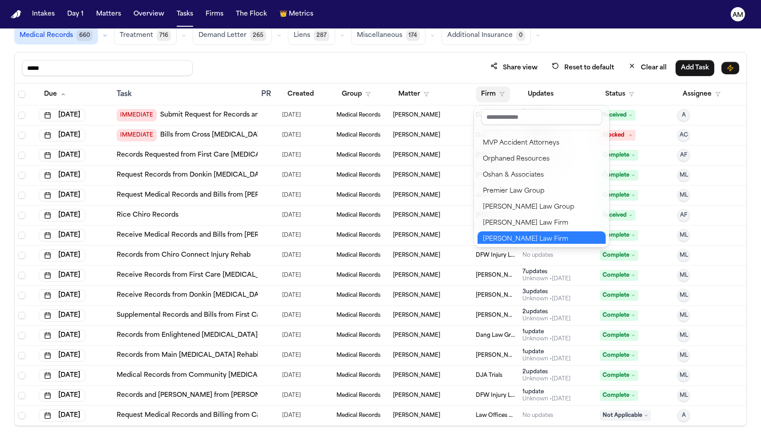
click at [500, 242] on button "Ruy Mireles Law Firm" at bounding box center [541, 239] width 128 height 16
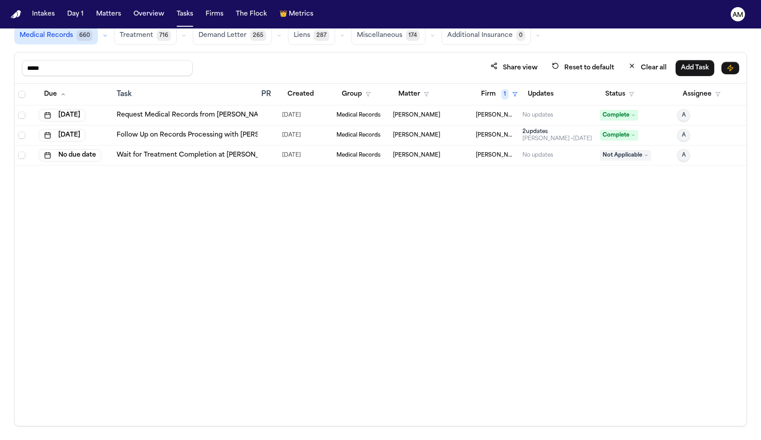
click at [219, 119] on link "Request Medical Records from Bankhead Chiro" at bounding box center [194, 115] width 154 height 9
click at [220, 120] on td "Request Medical Records from Bankhead Chiro" at bounding box center [185, 115] width 145 height 20
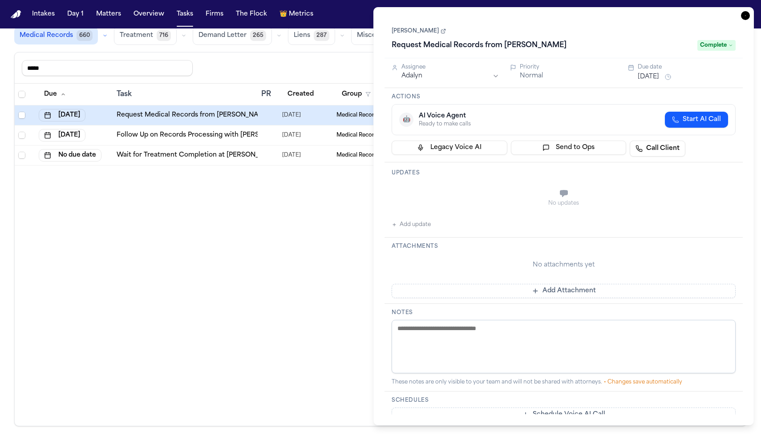
click at [220, 118] on link "Request Medical Records from Bankhead Chiro" at bounding box center [194, 115] width 154 height 9
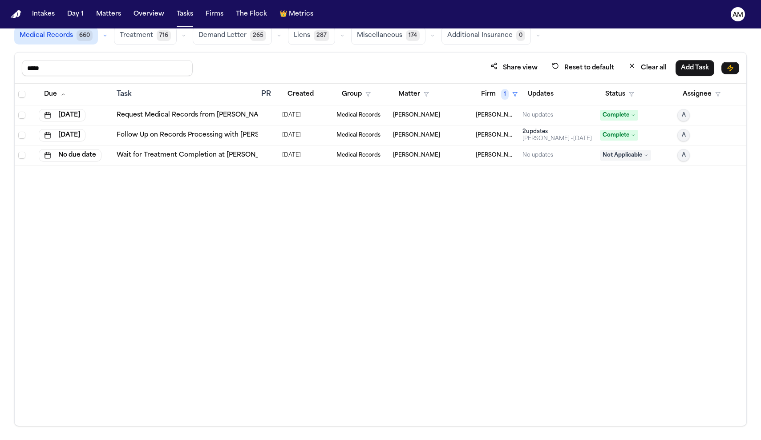
click at [226, 154] on link "Wait for Treatment Completion at Stephenson Chiropractic Center" at bounding box center [262, 155] width 290 height 9
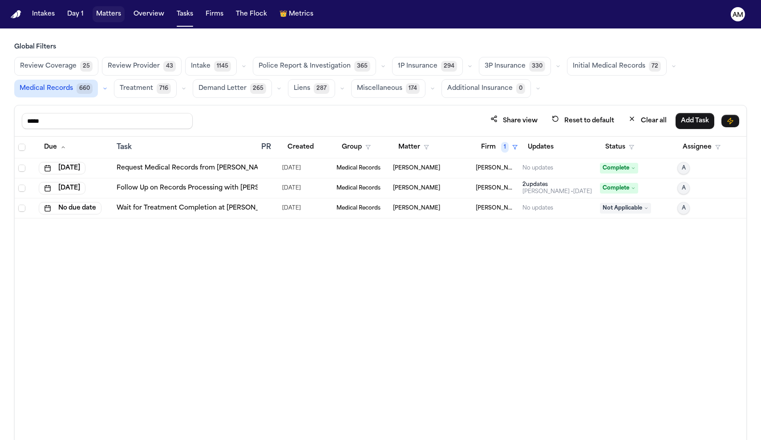
click at [118, 18] on button "Matters" at bounding box center [109, 14] width 32 height 16
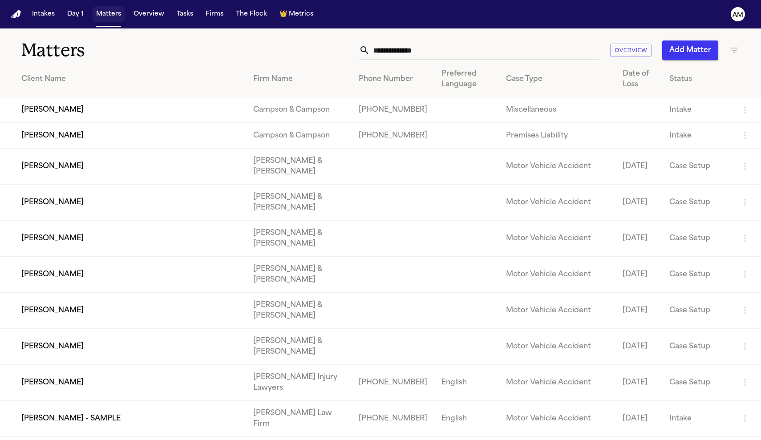
click at [118, 18] on button "Matters" at bounding box center [109, 14] width 32 height 16
click at [454, 54] on input "text" at bounding box center [485, 50] width 230 height 20
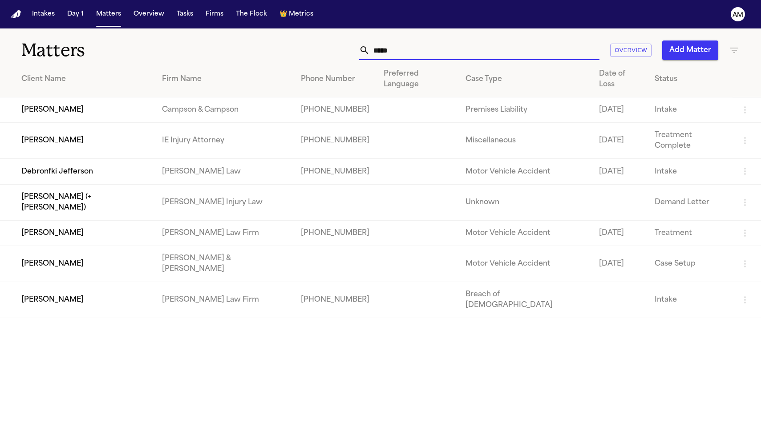
type input "****"
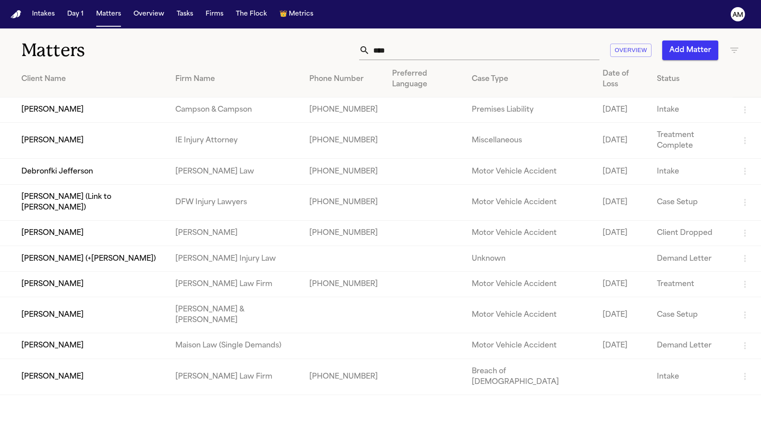
click at [168, 220] on td "Gammill" at bounding box center [235, 232] width 134 height 25
click at [93, 271] on td "Jeffrey Pickering" at bounding box center [84, 283] width 168 height 25
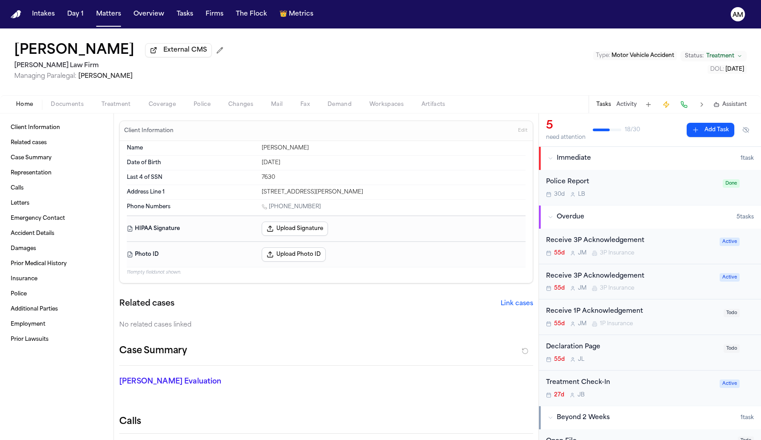
click at [166, 54] on span "External CMS" at bounding box center [185, 50] width 44 height 9
click at [68, 129] on link "Client Information" at bounding box center [56, 128] width 99 height 14
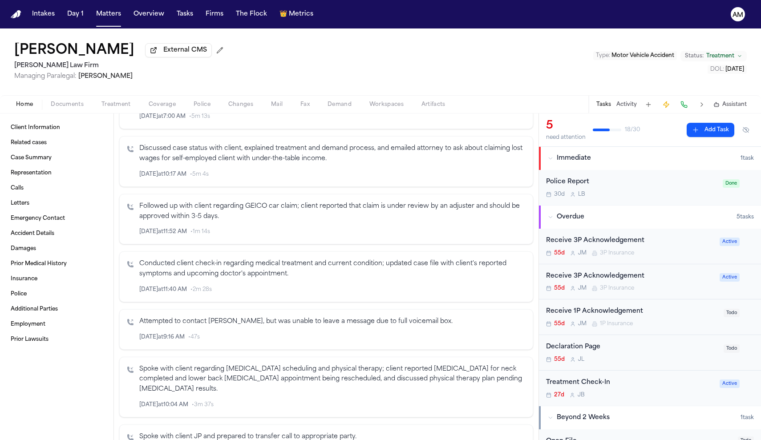
scroll to position [416, 0]
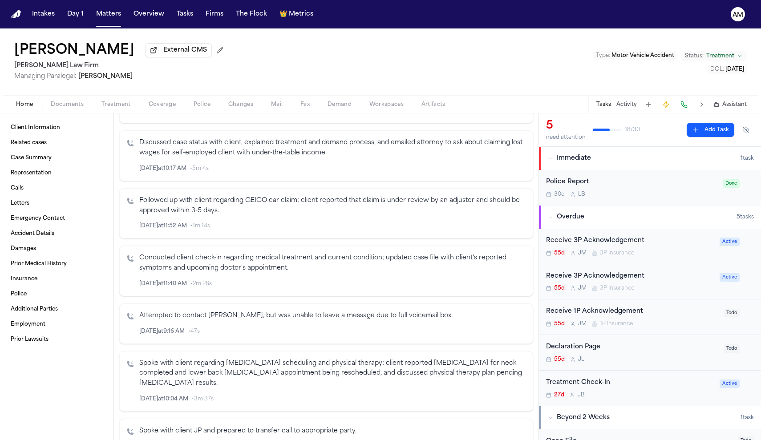
click at [80, 105] on span "Documents" at bounding box center [67, 104] width 33 height 7
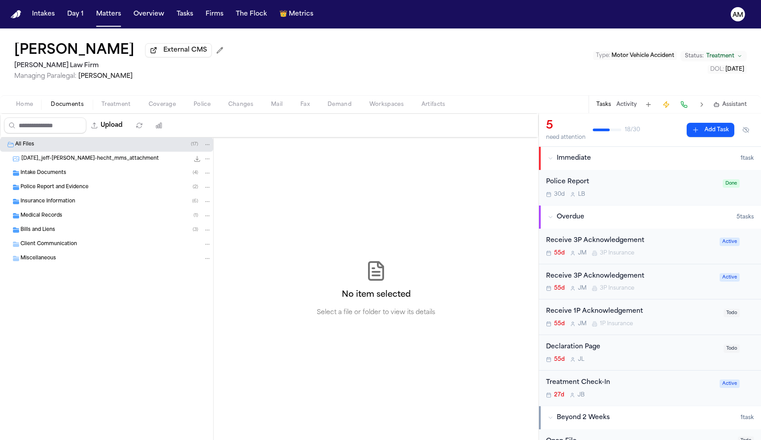
click at [51, 175] on span "Intake Documents" at bounding box center [43, 173] width 46 height 8
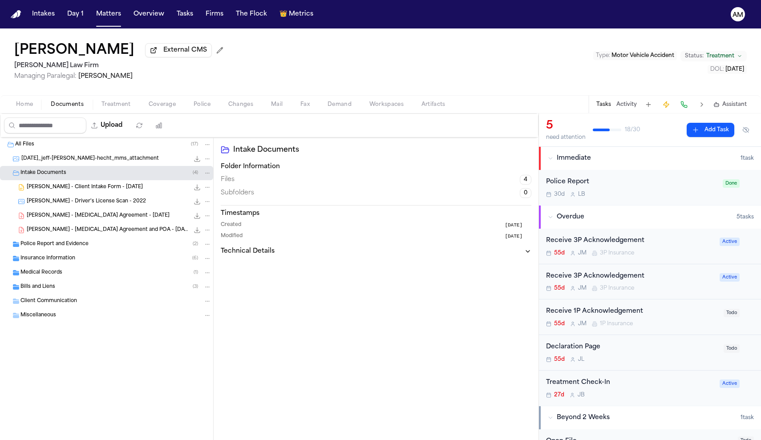
click at [57, 192] on div "J. Pickering - Client Intake Form - 7.14.25 12.3 KB • DOCX" at bounding box center [119, 187] width 185 height 9
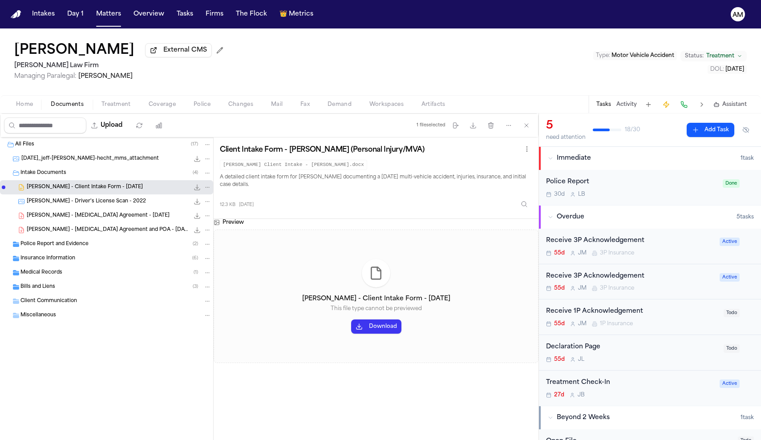
click at [380, 327] on button "Download" at bounding box center [376, 326] width 50 height 14
click at [126, 108] on span "Treatment" at bounding box center [115, 104] width 29 height 7
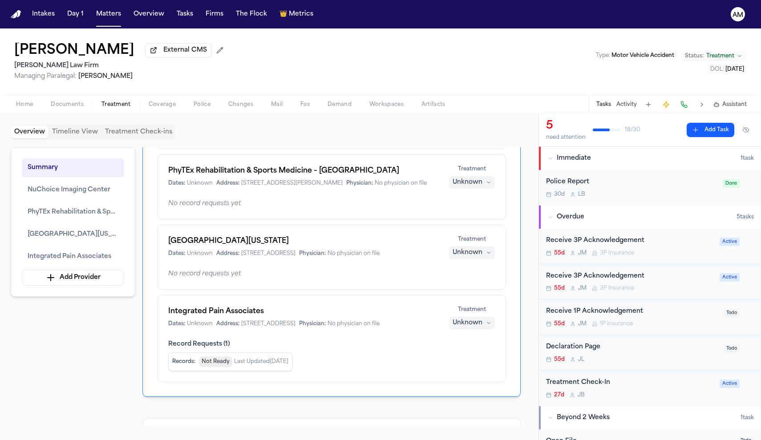
scroll to position [177, 0]
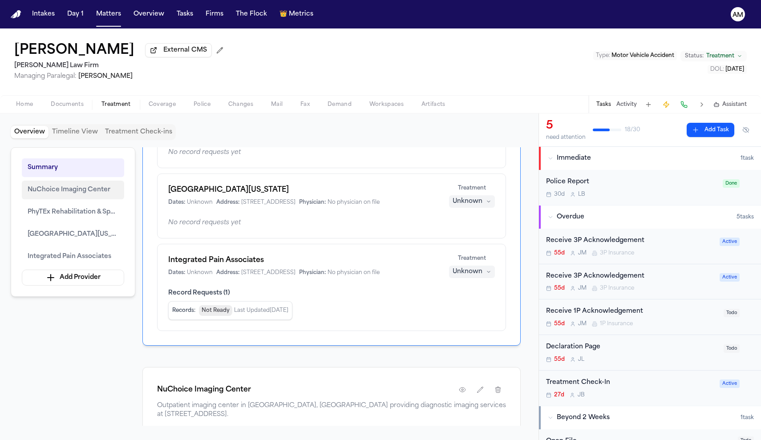
click at [77, 187] on span "NuChoice Imaging Center" at bounding box center [69, 190] width 83 height 11
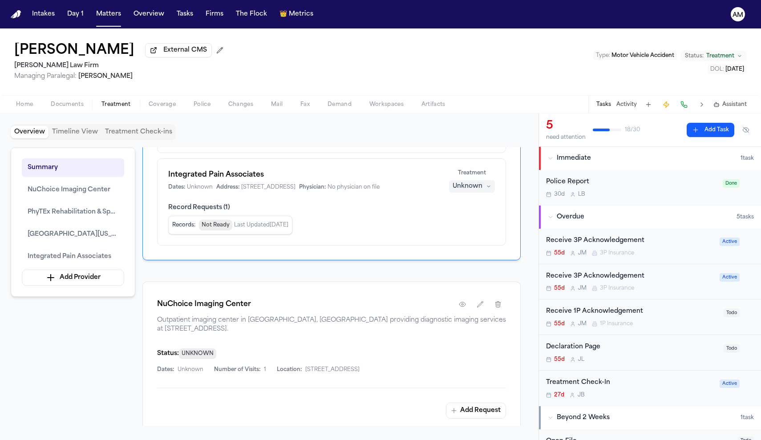
scroll to position [286, 0]
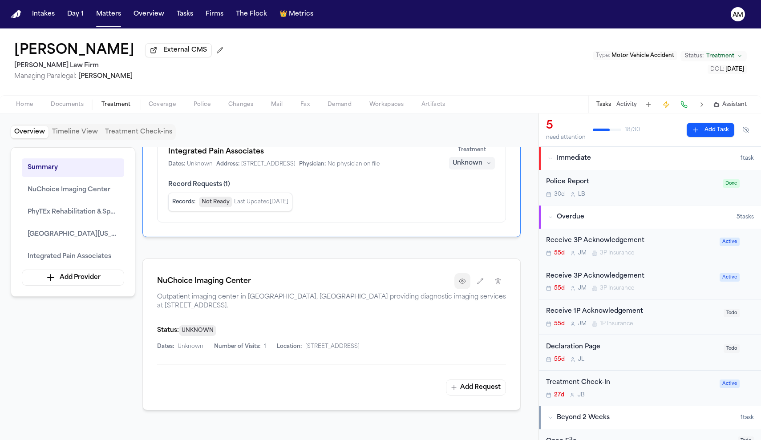
click at [464, 289] on button "button" at bounding box center [462, 281] width 16 height 16
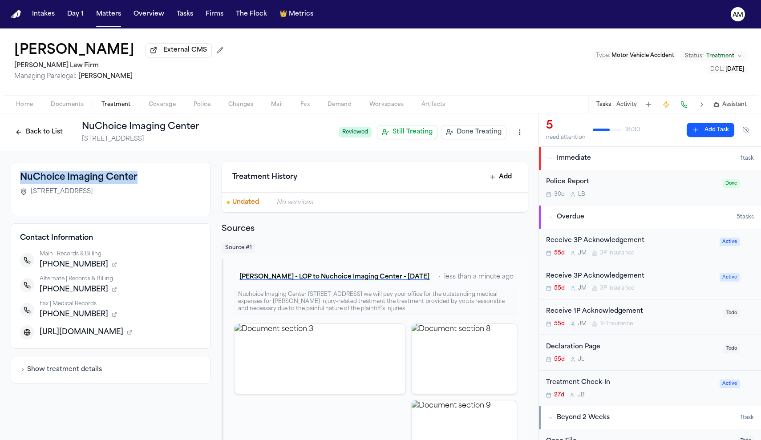
drag, startPoint x: 137, startPoint y: 178, endPoint x: 19, endPoint y: 181, distance: 117.5
click at [19, 181] on div "NuChoice Imaging Center 2106 Midland Dr, Ste 101, Midland, TX 79707" at bounding box center [111, 189] width 200 height 54
copy h3 "NuChoice Imaging Center"
drag, startPoint x: 33, startPoint y: 193, endPoint x: 106, endPoint y: 198, distance: 73.5
click at [93, 196] on span "2106 Midland Dr, Ste 101, Midland, TX 79707" at bounding box center [62, 191] width 62 height 9
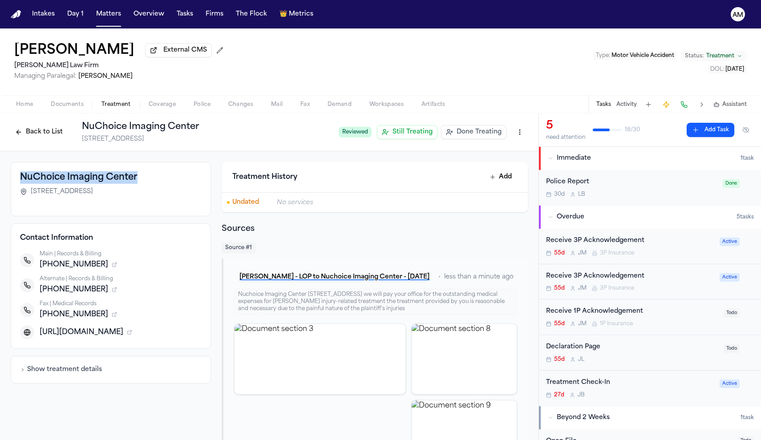
copy span "106 Midland Dr, Ste 101,"
drag, startPoint x: 31, startPoint y: 193, endPoint x: 167, endPoint y: 195, distance: 135.7
copy span "2106 Midland Dr, Ste 101, Midland, TX 79707"
drag, startPoint x: 95, startPoint y: 266, endPoint x: 83, endPoint y: 266, distance: 11.6
click at [83, 266] on div "+14324008608" at bounding box center [121, 264] width 162 height 11
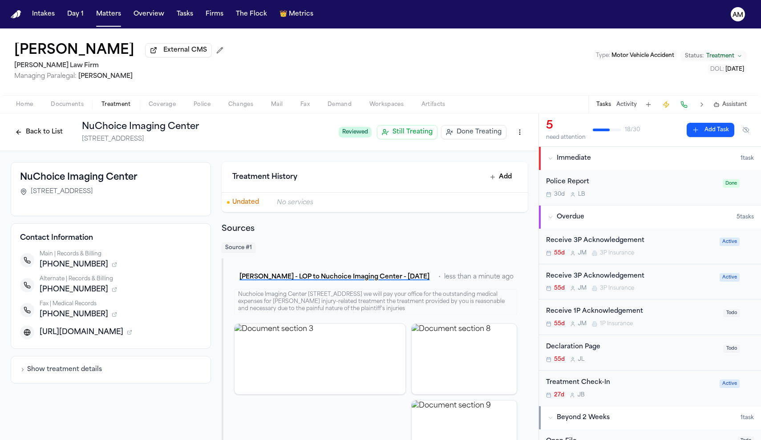
click at [93, 292] on div "+14325359729" at bounding box center [121, 289] width 162 height 11
drag, startPoint x: 93, startPoint y: 316, endPoint x: 48, endPoint y: 320, distance: 44.6
click at [48, 320] on div "+14322250700" at bounding box center [121, 314] width 162 height 11
click at [48, 320] on span "+14322250700" at bounding box center [74, 314] width 69 height 11
drag, startPoint x: 96, startPoint y: 316, endPoint x: 47, endPoint y: 319, distance: 49.0
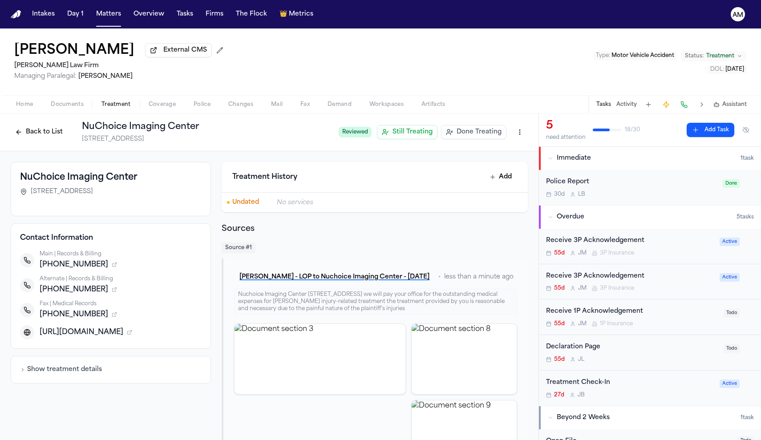
click at [46, 319] on div "+14322250700" at bounding box center [121, 314] width 162 height 11
click at [112, 316] on icon "button" at bounding box center [114, 314] width 5 height 5
drag, startPoint x: 125, startPoint y: 315, endPoint x: 43, endPoint y: 316, distance: 81.9
click at [43, 316] on div "+14322250700" at bounding box center [121, 314] width 162 height 11
copy span "14322250700"
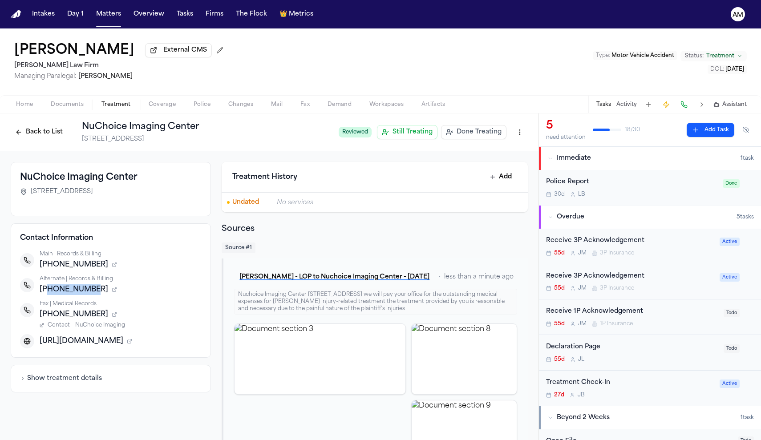
drag, startPoint x: 92, startPoint y: 293, endPoint x: 45, endPoint y: 294, distance: 47.2
click at [45, 294] on div "+14325359729" at bounding box center [121, 289] width 162 height 11
copy span "4325359729"
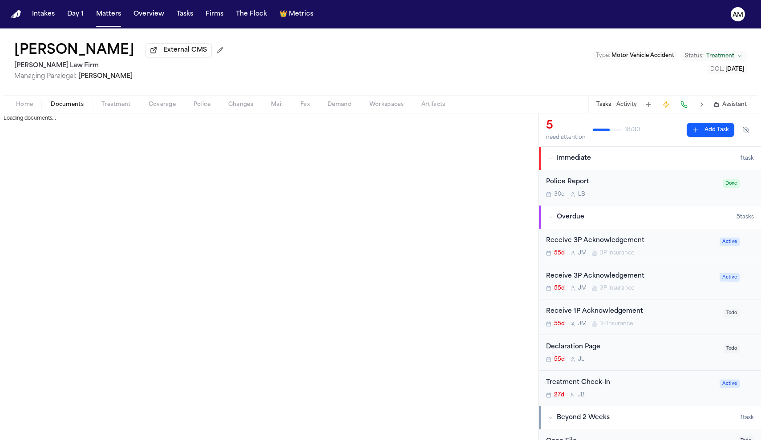
click at [64, 108] on span "Documents" at bounding box center [67, 104] width 33 height 7
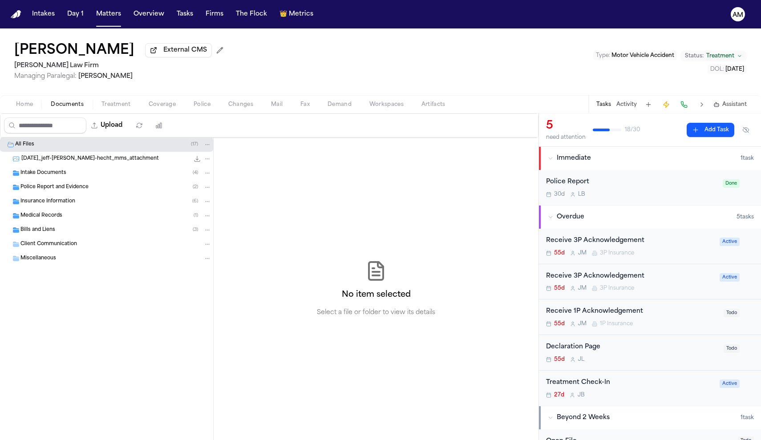
click at [58, 237] on div "Bills and Liens ( 3 )" at bounding box center [106, 230] width 213 height 14
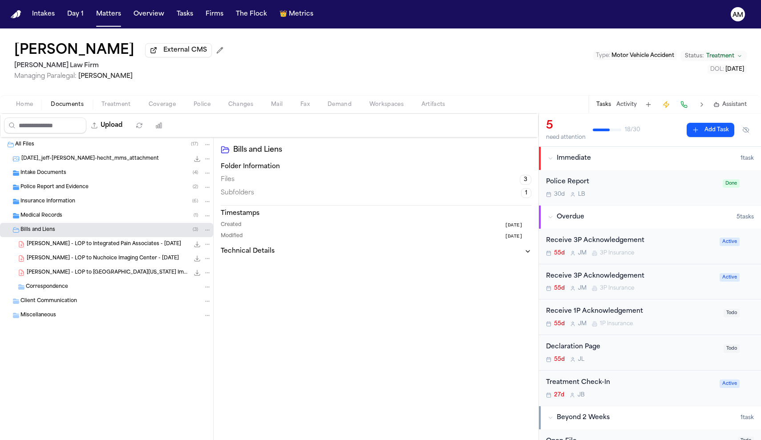
click at [86, 258] on span "J. Pickering - LOP to Nuchoice Imaging Center - 8.19.25" at bounding box center [103, 259] width 152 height 8
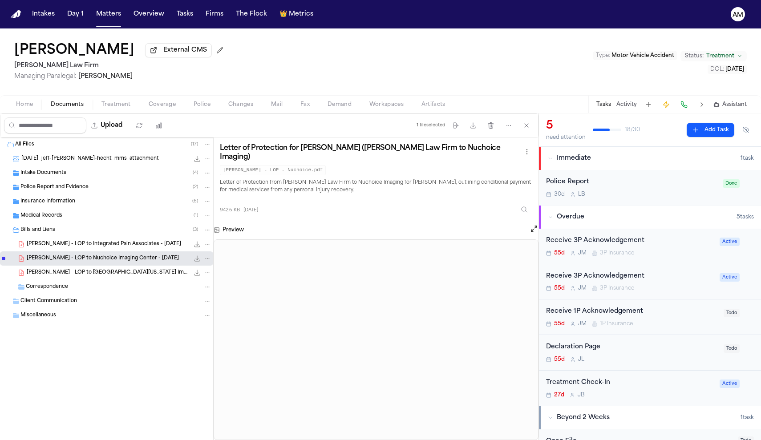
click at [194, 262] on icon "File: J. Pickering - LOP to Nuchoice Imaging Center - 8.19.25" at bounding box center [197, 258] width 7 height 7
click at [208, 261] on icon "File: J. Pickering - LOP to Nuchoice Imaging Center - 8.19.25" at bounding box center [207, 258] width 6 height 6
click at [195, 263] on div "File: J. Pickering - LOP to Nuchoice Imaging Center - 8.19.25" at bounding box center [202, 258] width 19 height 9
click at [195, 262] on icon "File: J. Pickering - LOP to Nuchoice Imaging Center - 8.19.25" at bounding box center [197, 259] width 6 height 6
click at [109, 108] on span "Treatment" at bounding box center [115, 104] width 29 height 7
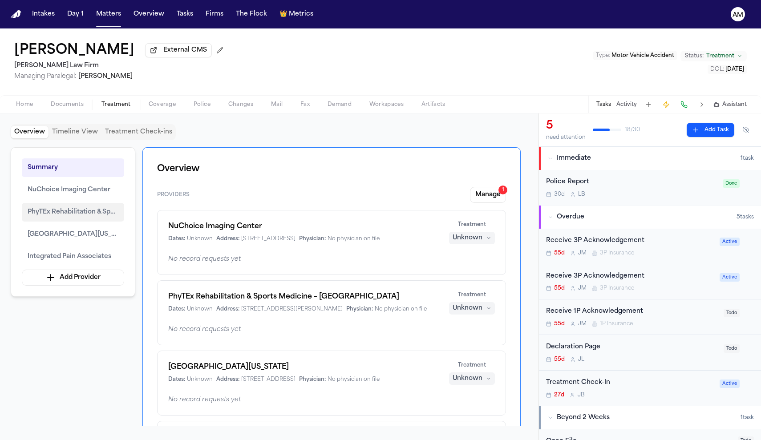
click at [93, 212] on span "PhyTEx Rehabilitation & Sports Medicine – Midland" at bounding box center [73, 212] width 91 height 11
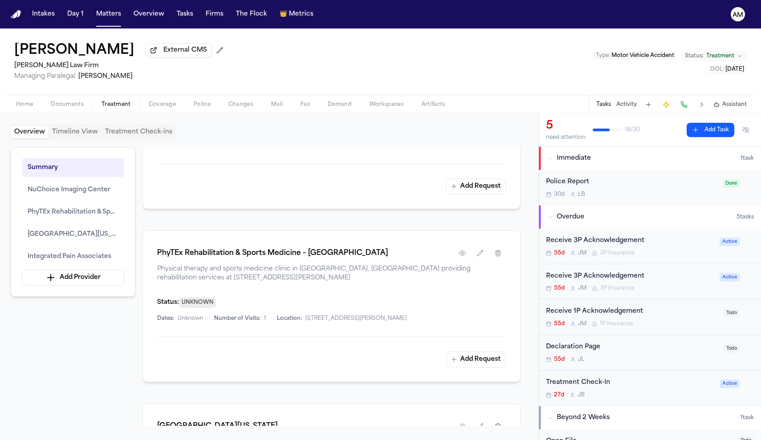
scroll to position [495, 0]
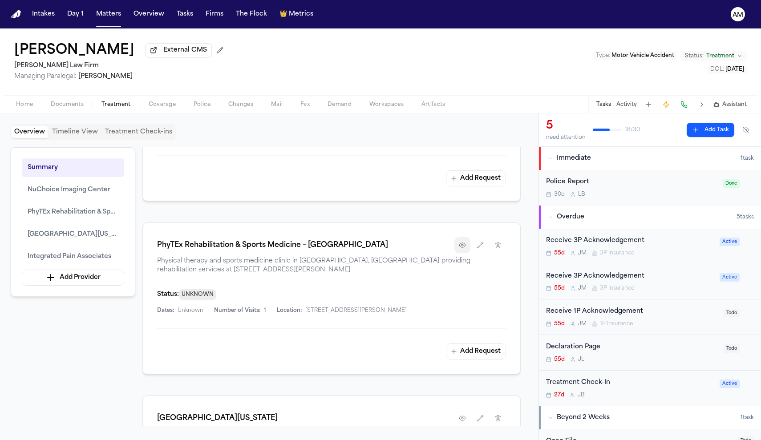
click at [460, 249] on icon "button" at bounding box center [462, 245] width 7 height 7
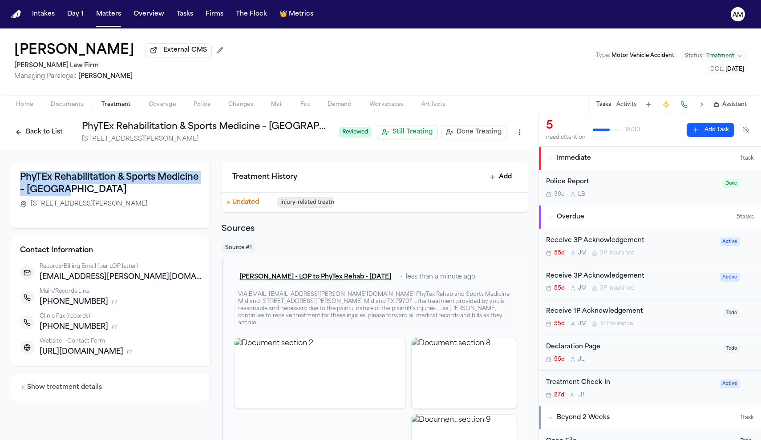
drag, startPoint x: 73, startPoint y: 192, endPoint x: 20, endPoint y: 179, distance: 54.5
click at [20, 179] on div "PhyTEx Rehabilitation & Sports Medicine – Midland 4409 W Wadley Ave, Midland, T…" at bounding box center [111, 195] width 200 height 67
copy h3 "PhyTEx Rehabilitation & Sports Medicine – Midland"
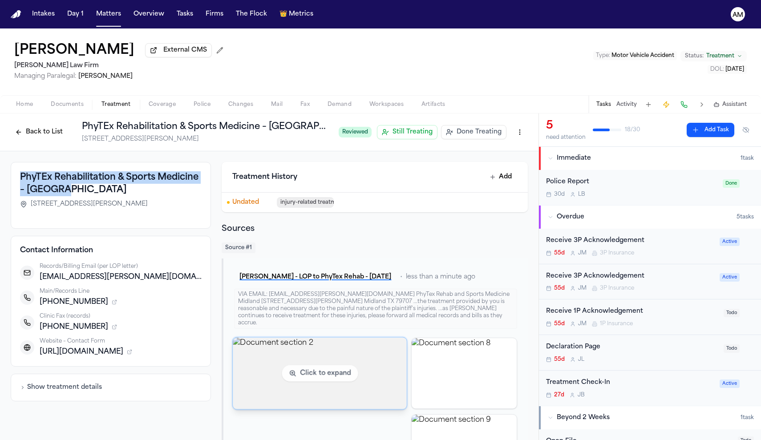
click at [350, 368] on img "View document section 2" at bounding box center [320, 373] width 174 height 72
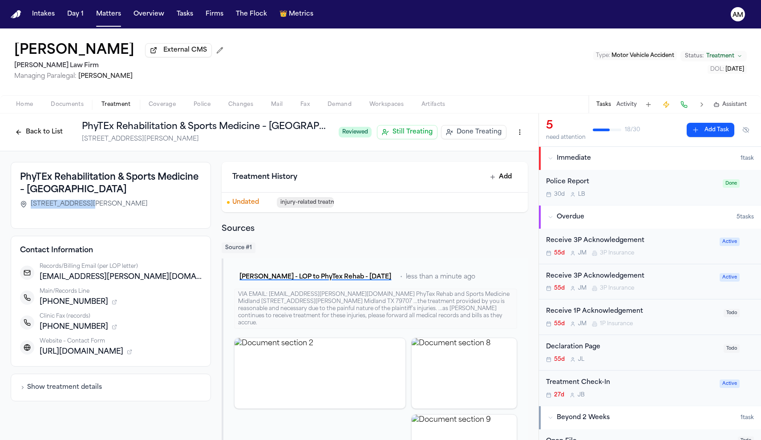
drag, startPoint x: 94, startPoint y: 205, endPoint x: 28, endPoint y: 210, distance: 66.5
click at [28, 210] on div "PhyTEx Rehabilitation & Sports Medicine – Midland 4409 W Wadley Ave, Midland, T…" at bounding box center [111, 191] width 182 height 41
copy span "4409 W Wadley Ave"
drag, startPoint x: 85, startPoint y: 331, endPoint x: 39, endPoint y: 328, distance: 45.9
click at [39, 328] on div "Clinic Fax (records) +14326173112" at bounding box center [111, 323] width 182 height 20
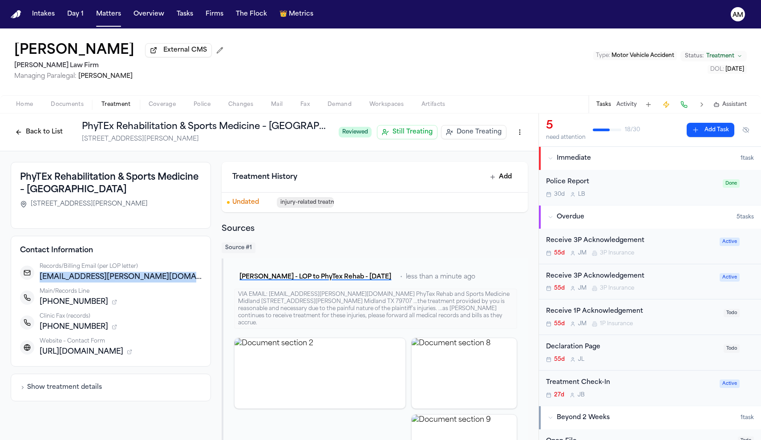
drag, startPoint x: 177, startPoint y: 280, endPoint x: 39, endPoint y: 282, distance: 137.9
click at [39, 282] on div "Records/Billing Email (per LOP letter) analise.rodriguez@phytexrehab.com" at bounding box center [111, 273] width 182 height 20
copy span "analise.rodriguez@phytexrehab.com"
click at [75, 103] on span "Documents" at bounding box center [67, 104] width 33 height 7
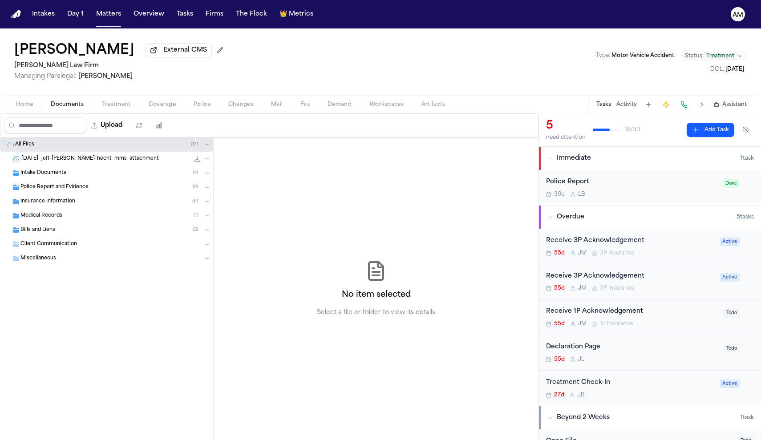
click at [64, 227] on div "Bills and Liens ( 3 )" at bounding box center [106, 230] width 213 height 14
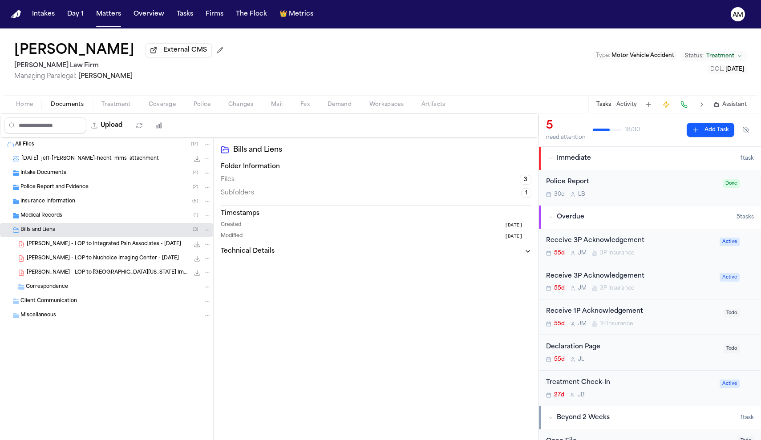
click at [118, 108] on span "Treatment" at bounding box center [115, 104] width 29 height 7
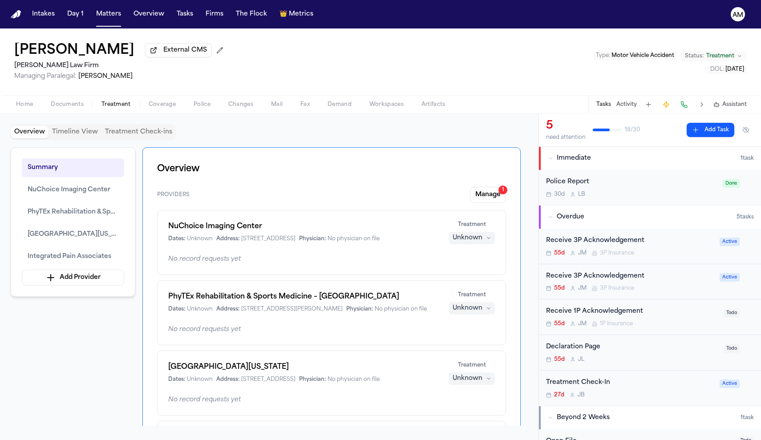
click at [542, 18] on nav "Intakes Day 1 Matters Overview Tasks Firms The Flock 👑 Metrics AM" at bounding box center [380, 14] width 761 height 28
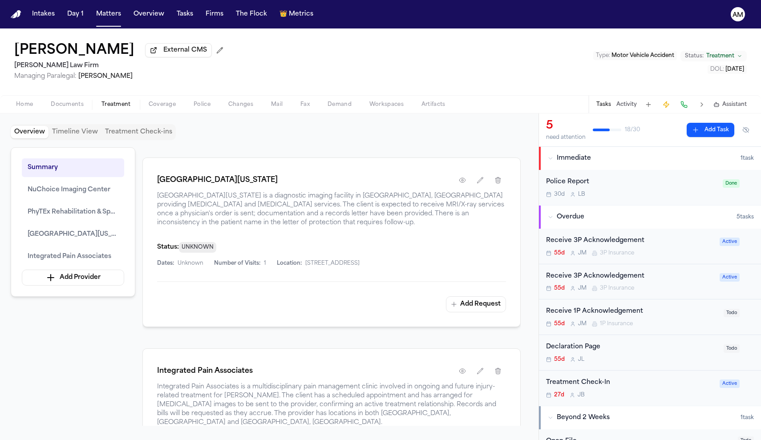
scroll to position [734, 0]
click at [464, 181] on icon "button" at bounding box center [462, 179] width 6 height 4
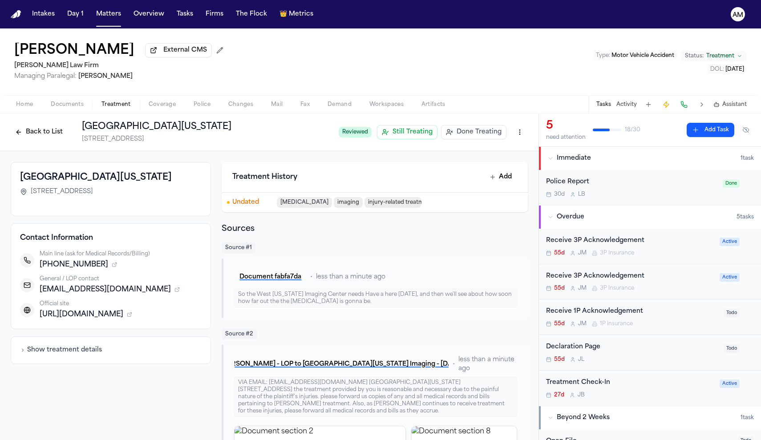
drag, startPoint x: 30, startPoint y: 193, endPoint x: 189, endPoint y: 195, distance: 158.4
click at [189, 195] on div "320 N Muskingum Ave, Odessa, TX 79761-5152" at bounding box center [111, 191] width 182 height 9
copy span "320 N Muskingum Ave, Odessa, TX 79761-5152"
drag, startPoint x: 145, startPoint y: 293, endPoint x: 40, endPoint y: 295, distance: 105.9
click at [40, 295] on span "wticimaging2020@gmail.com" at bounding box center [105, 289] width 131 height 11
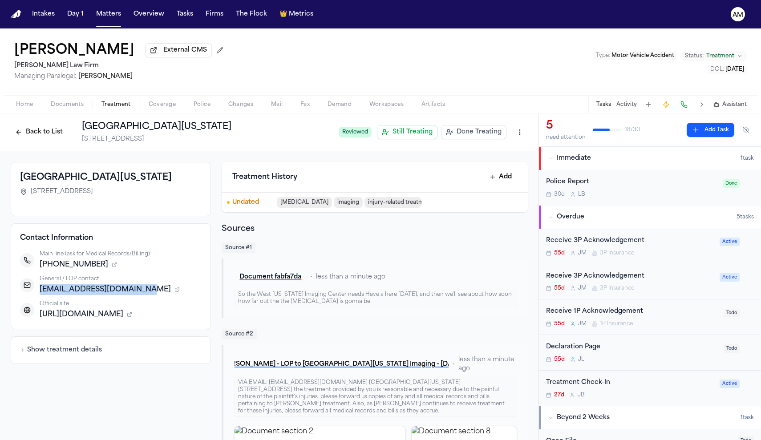
click at [57, 290] on span "wticimaging2020@gmail.com" at bounding box center [105, 289] width 131 height 11
click at [59, 295] on span "wticimaging2020@gmail.com" at bounding box center [105, 289] width 131 height 11
drag, startPoint x: 40, startPoint y: 293, endPoint x: 147, endPoint y: 295, distance: 106.3
click at [147, 295] on span "wticimaging2020@gmail.com" at bounding box center [105, 289] width 131 height 11
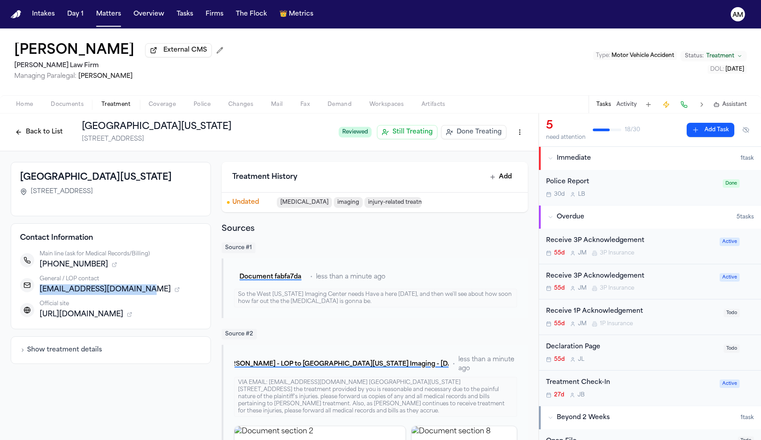
copy span "wticimaging2020@gmail.com"
click at [153, 287] on div "wticimaging2020@gmail.com" at bounding box center [121, 289] width 162 height 11
click at [175, 290] on icon "button" at bounding box center [177, 290] width 4 height 4
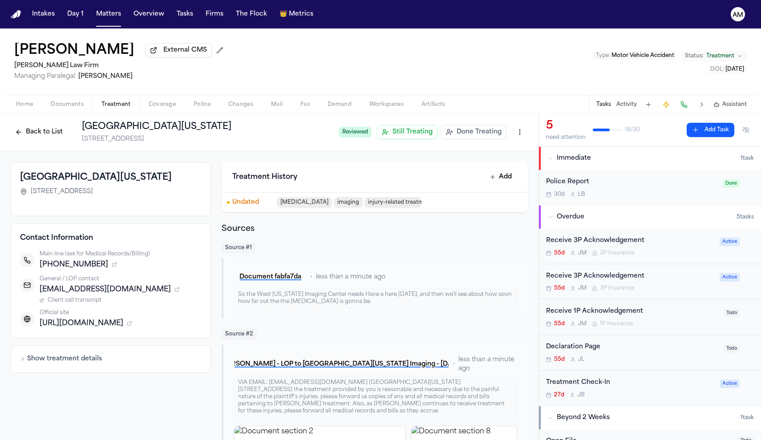
click at [78, 300] on span "Client call transcript" at bounding box center [75, 300] width 54 height 7
click at [123, 107] on span "Treatment" at bounding box center [115, 104] width 29 height 7
click at [52, 134] on button "Back to List" at bounding box center [39, 132] width 56 height 14
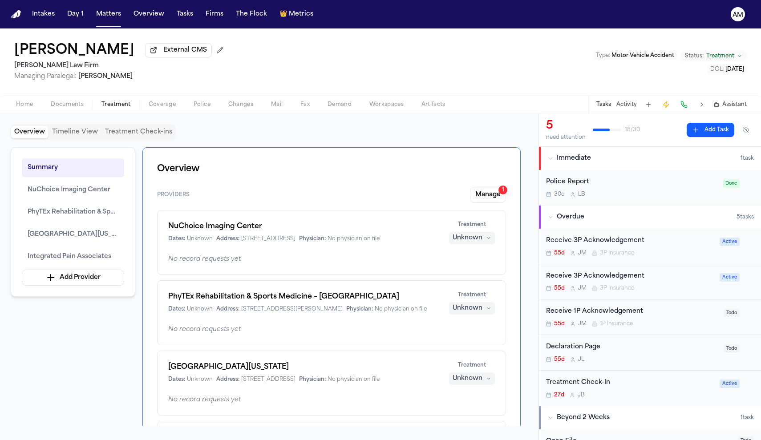
click at [64, 108] on span "Documents" at bounding box center [67, 104] width 33 height 7
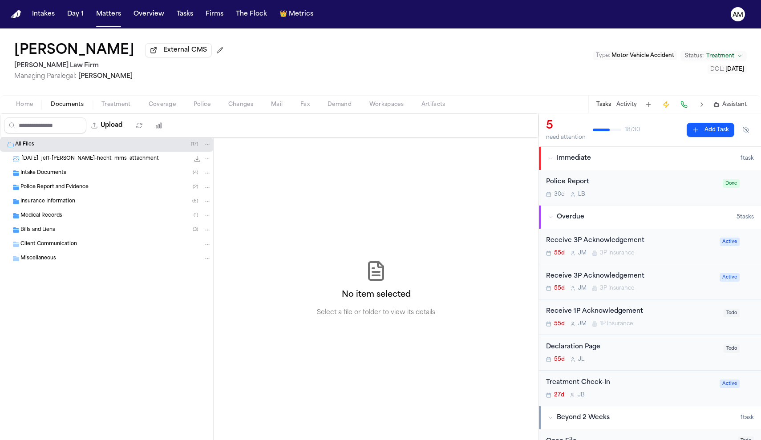
click at [56, 230] on div "Bills and Liens ( 3 )" at bounding box center [115, 230] width 191 height 8
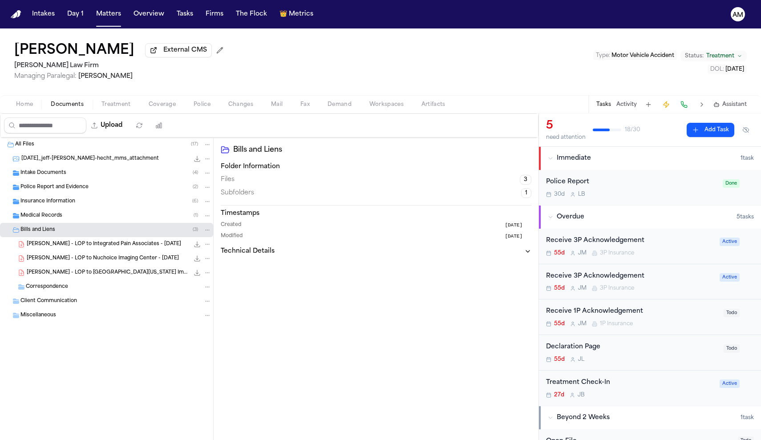
click at [69, 274] on span "J. Pickering - LOP to West Texas Imaging - 8.12.25" at bounding box center [108, 273] width 162 height 8
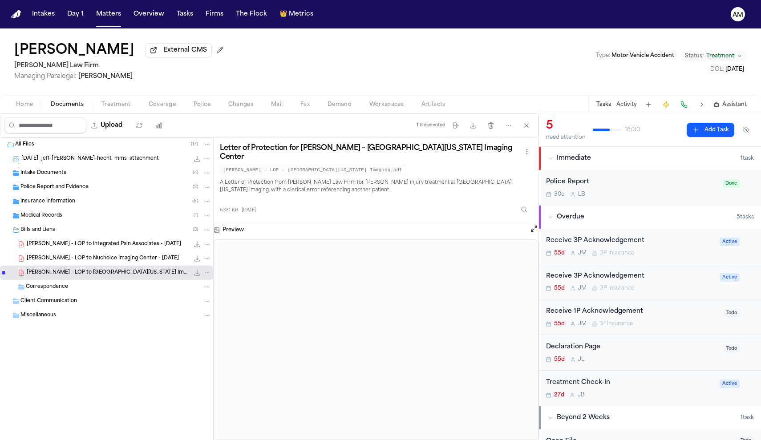
click at [71, 220] on div "Medical Records ( 1 )" at bounding box center [115, 216] width 191 height 8
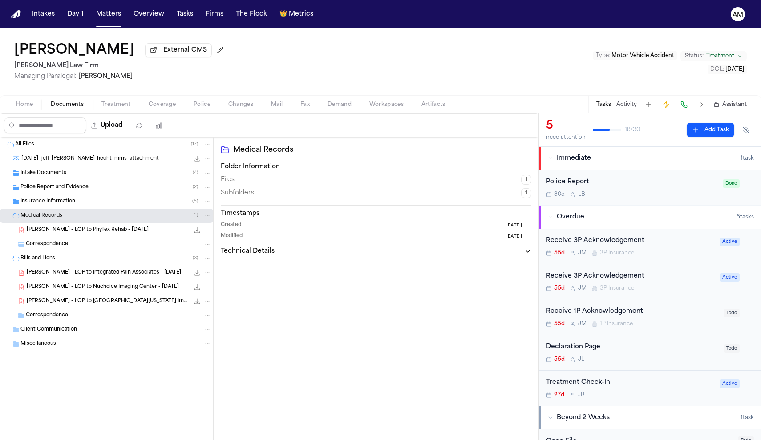
click at [73, 232] on span "J. Pickering - LOP to PhyTex Rehab - 8.19.25" at bounding box center [88, 230] width 122 height 8
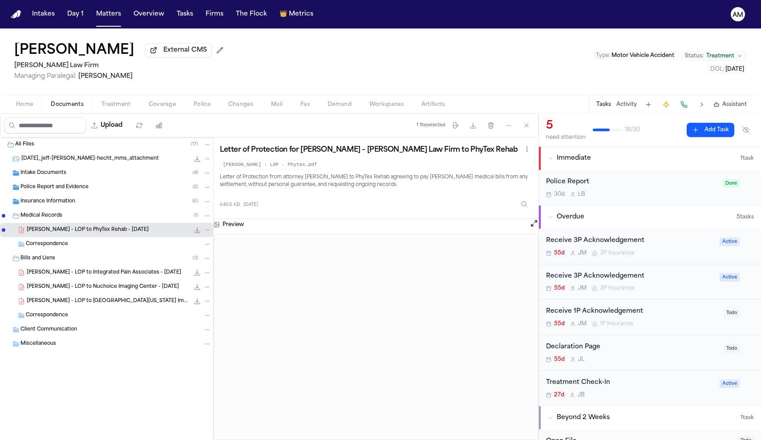
click at [116, 98] on div "Home Documents Treatment Coverage Police Changes Mail Fax Demand Workspaces Art…" at bounding box center [380, 104] width 761 height 18
click at [116, 104] on span "Treatment" at bounding box center [115, 104] width 29 height 7
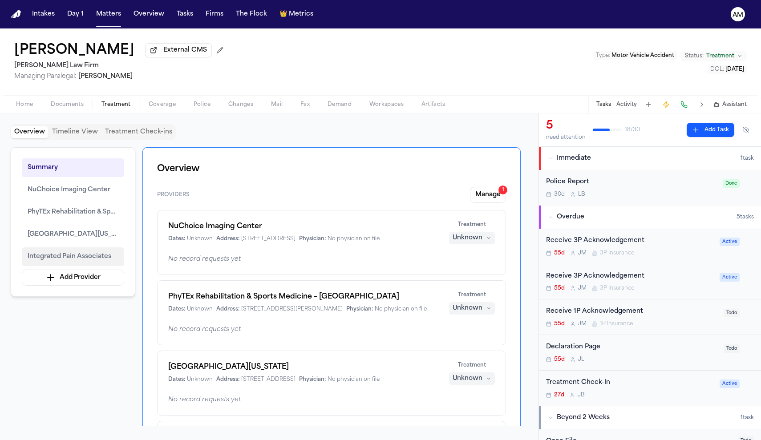
click at [70, 266] on button "Integrated Pain Associates" at bounding box center [73, 256] width 102 height 19
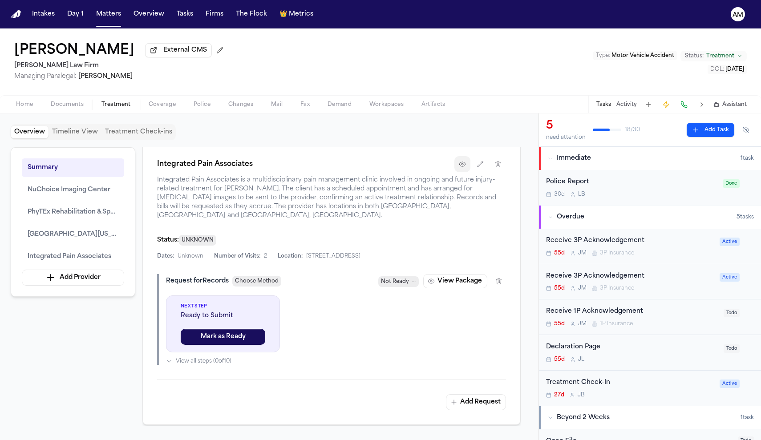
click at [456, 172] on button "button" at bounding box center [462, 164] width 16 height 16
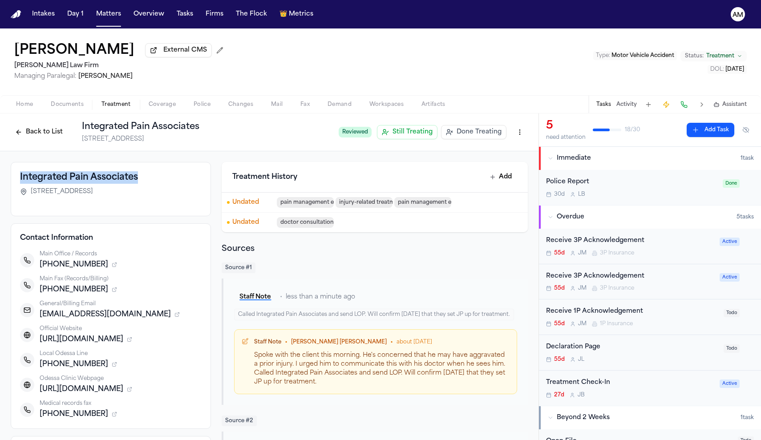
drag, startPoint x: 151, startPoint y: 180, endPoint x: 14, endPoint y: 180, distance: 137.5
click at [14, 180] on div "Integrated Pain Associates 3800 S W S Young Dr, Suite 201, Killeen, TX 76542" at bounding box center [111, 189] width 200 height 54
drag, startPoint x: 128, startPoint y: 195, endPoint x: 83, endPoint y: 194, distance: 44.9
click at [93, 224] on div "Integrated Pain Associates 3800 S W S Young Dr, Suite 201, Killeen, TX 76542 Co…" at bounding box center [111, 330] width 200 height 336
drag, startPoint x: 30, startPoint y: 194, endPoint x: 129, endPoint y: 197, distance: 99.3
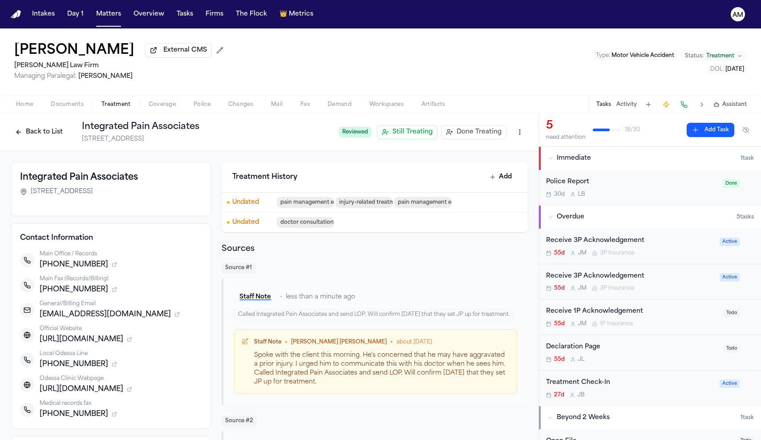
click at [129, 196] on div "3800 S W S Young Dr, Suite 201, Killeen, TX 76542" at bounding box center [111, 191] width 182 height 9
click at [93, 194] on span "3800 S W S Young Dr, Suite 201, Killeen, TX 76542" at bounding box center [62, 191] width 62 height 9
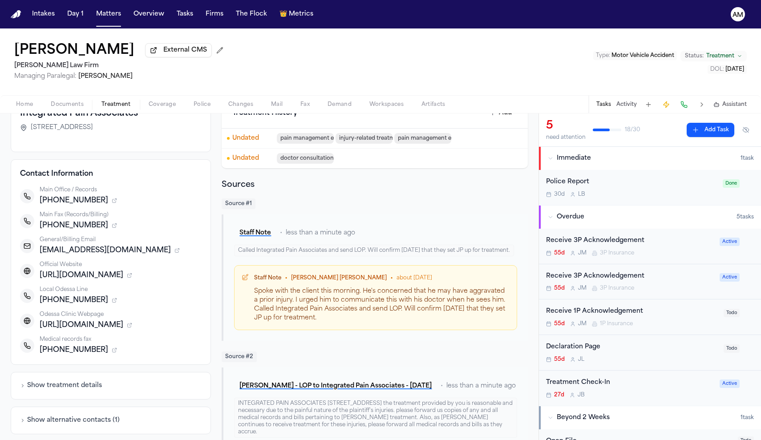
scroll to position [85, 0]
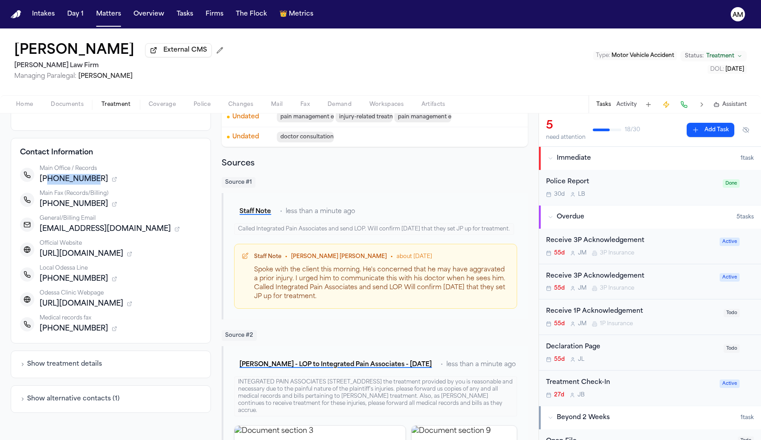
drag, startPoint x: 47, startPoint y: 182, endPoint x: 92, endPoint y: 184, distance: 45.0
drag, startPoint x: 48, startPoint y: 206, endPoint x: 88, endPoint y: 209, distance: 40.6
click at [88, 209] on div "+12542137771" at bounding box center [121, 204] width 162 height 11
drag, startPoint x: 40, startPoint y: 230, endPoint x: 108, endPoint y: 232, distance: 68.1
click at [108, 232] on div "info@ipaclinic.com" at bounding box center [121, 229] width 162 height 11
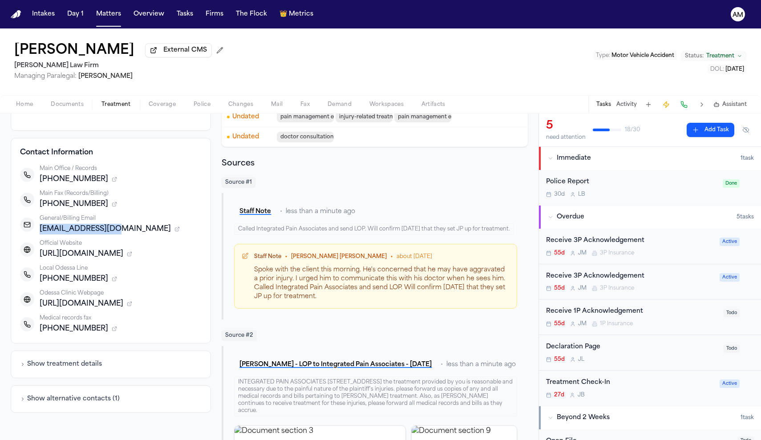
click at [76, 100] on div "Home Documents Treatment Coverage Police Changes Mail Fax Demand Workspaces Art…" at bounding box center [380, 104] width 761 height 18
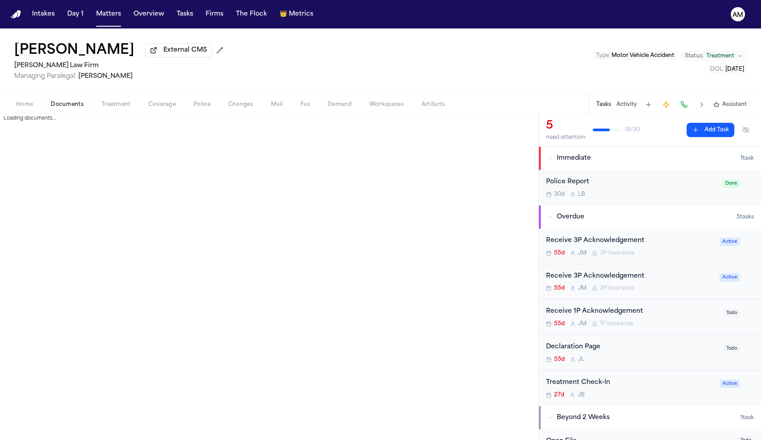
click at [77, 106] on span "Documents" at bounding box center [67, 104] width 33 height 7
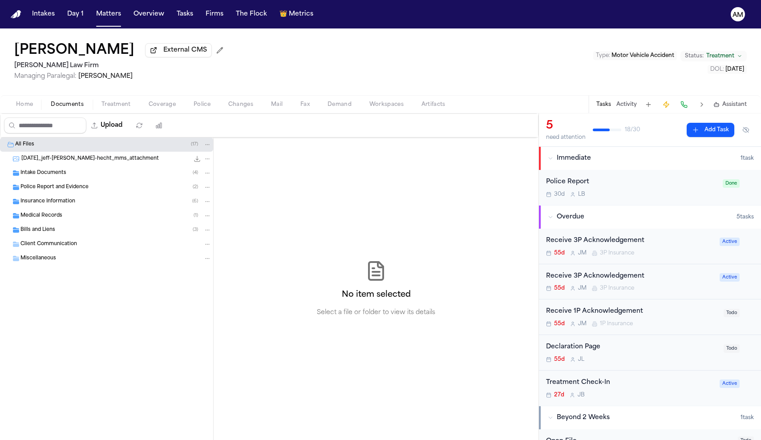
click at [55, 229] on div "Bills and Liens ( 3 )" at bounding box center [115, 230] width 191 height 8
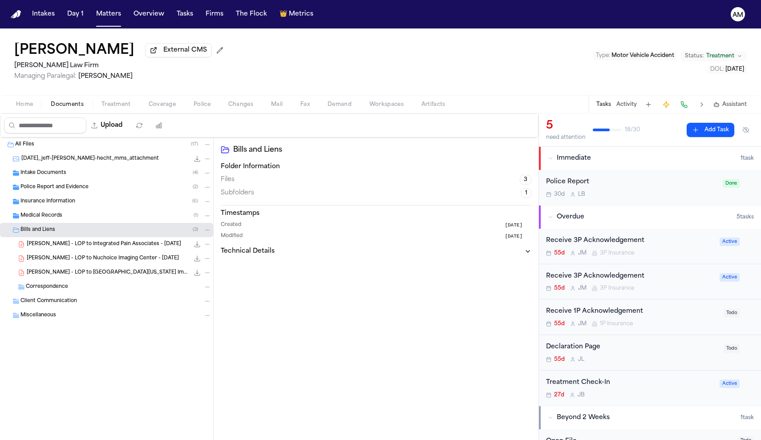
click at [77, 243] on span "J. Pickering - LOP to Integrated Pain Associates - 8.7.25" at bounding box center [104, 245] width 154 height 8
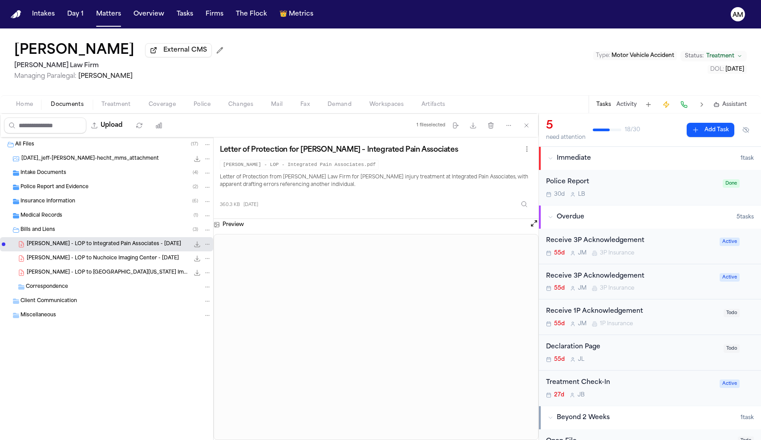
click at [158, 108] on span "Coverage" at bounding box center [162, 104] width 27 height 7
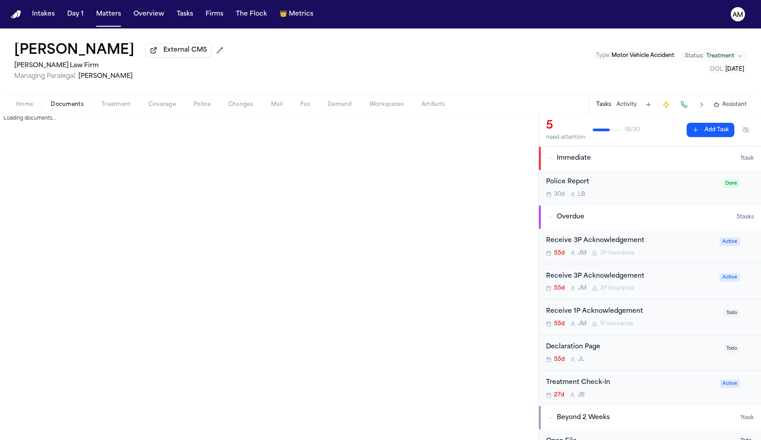
click at [74, 106] on span "Documents" at bounding box center [67, 104] width 33 height 7
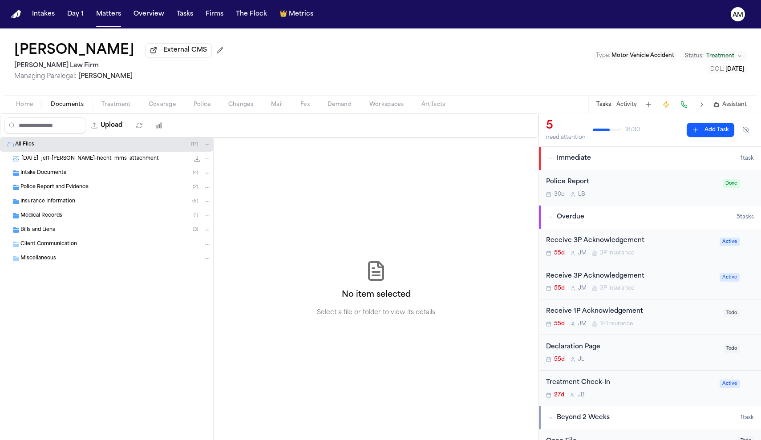
click at [76, 177] on div "Intake Documents ( 4 )" at bounding box center [115, 173] width 191 height 8
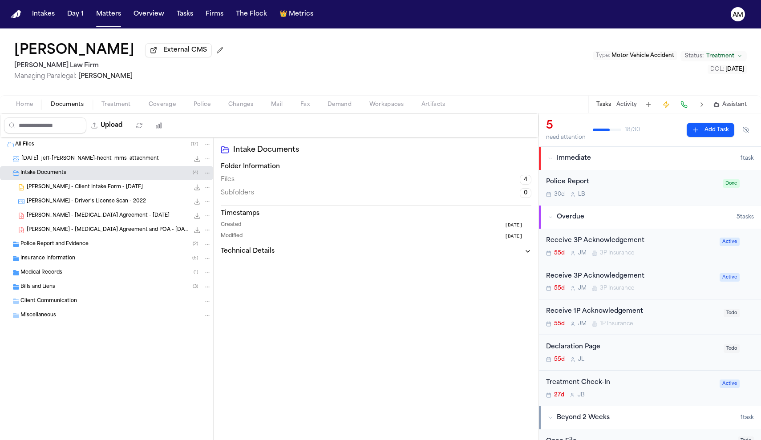
click at [96, 188] on span "J. Pickering - Client Intake Form - 7.14.25" at bounding box center [85, 188] width 116 height 8
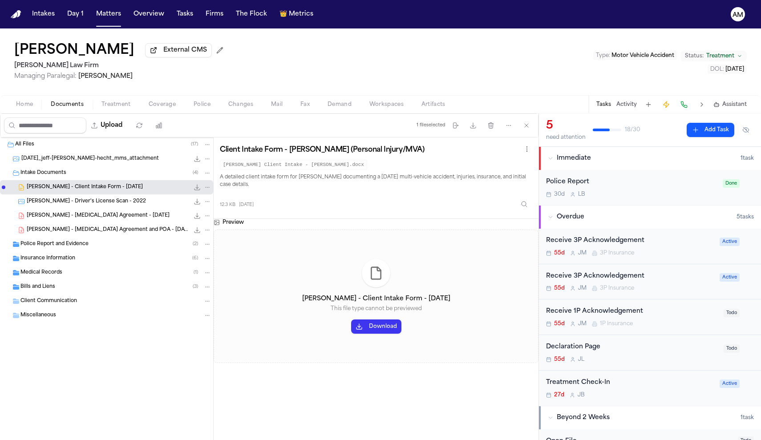
click at [163, 108] on span "Coverage" at bounding box center [162, 104] width 27 height 7
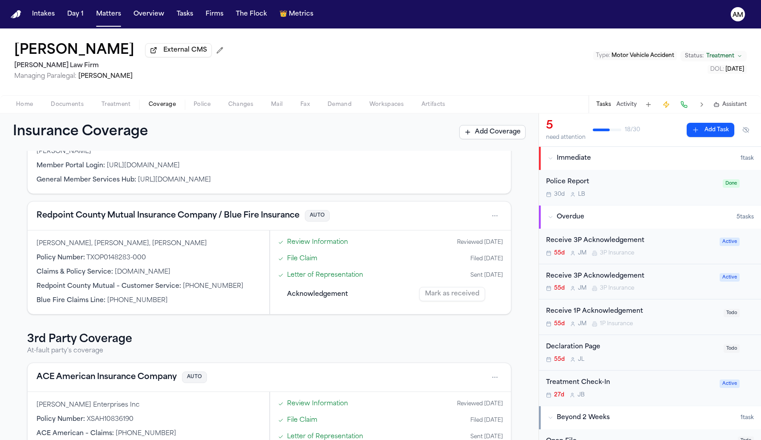
scroll to position [121, 0]
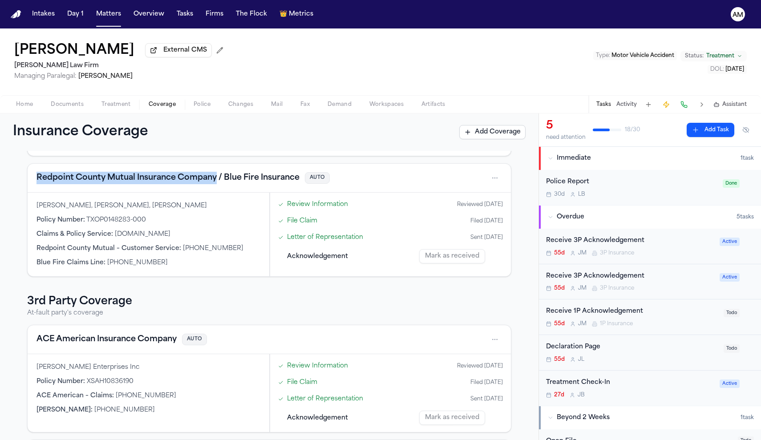
drag, startPoint x: 36, startPoint y: 179, endPoint x: 218, endPoint y: 181, distance: 182.4
click at [218, 181] on div "Redpoint County Mutual Insurance Company / Blue Fire Insurance AUTO" at bounding box center [269, 178] width 483 height 29
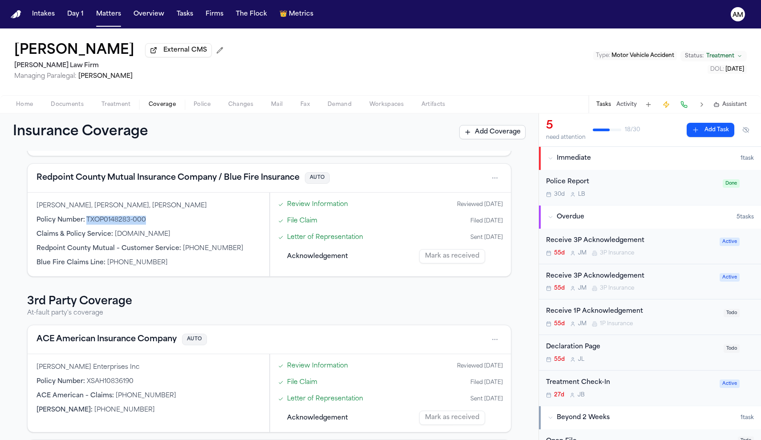
drag, startPoint x: 150, startPoint y: 222, endPoint x: 86, endPoint y: 223, distance: 64.5
click at [86, 223] on div "Policy Number : TXOP0148283-000" at bounding box center [148, 220] width 224 height 9
click at [238, 230] on div "Jeffrey Pickering, Pickering, Jeffery Lee Policy Number : TXOP0148283-000 Claim…" at bounding box center [149, 235] width 242 height 84
drag, startPoint x: 175, startPoint y: 265, endPoint x: 105, endPoint y: 269, distance: 70.4
click at [105, 267] on div "Blue Fire Claims Line : (862) 201-2784" at bounding box center [148, 262] width 224 height 9
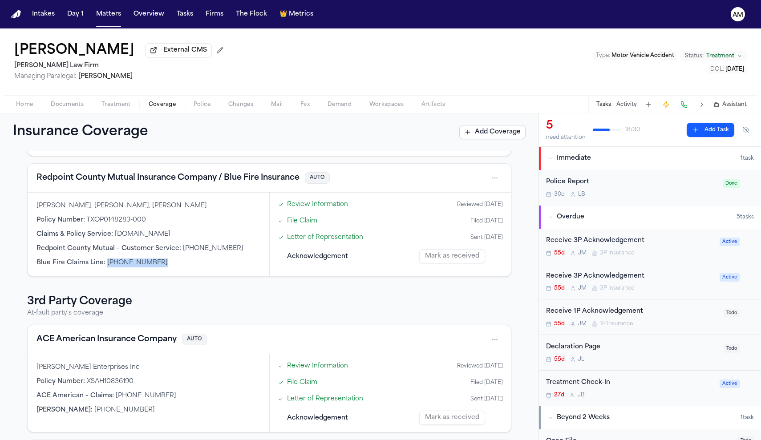
click at [367, 182] on div "Redpoint County Mutual Insurance Company / Blue Fire Insurance AUTO" at bounding box center [268, 178] width 465 height 14
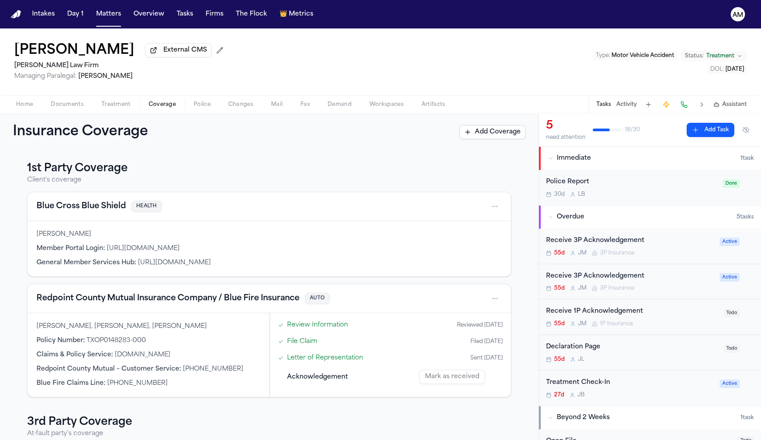
scroll to position [0, 0]
click at [339, 1] on nav "Intakes Day 1 Matters Overview Tasks Firms The Flock 👑 Metrics AM" at bounding box center [380, 14] width 761 height 28
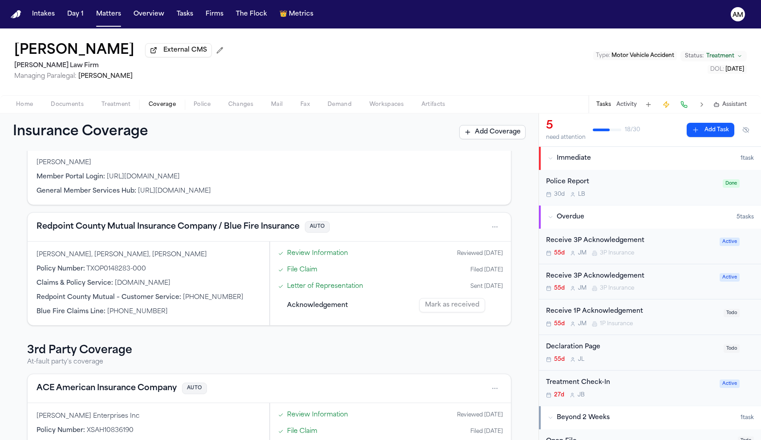
scroll to position [73, 0]
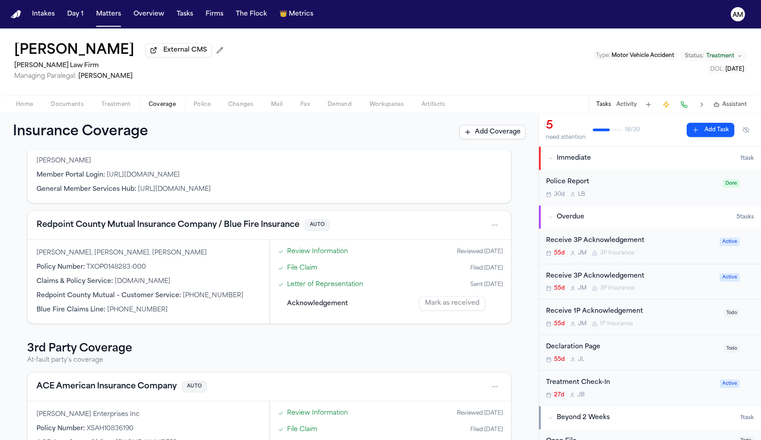
click at [74, 104] on span "Documents" at bounding box center [67, 104] width 33 height 7
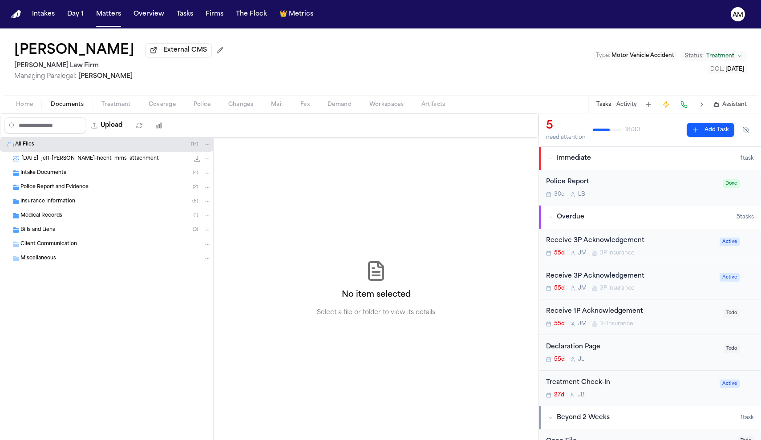
click at [51, 209] on div "Insurance Information ( 6 )" at bounding box center [106, 201] width 213 height 14
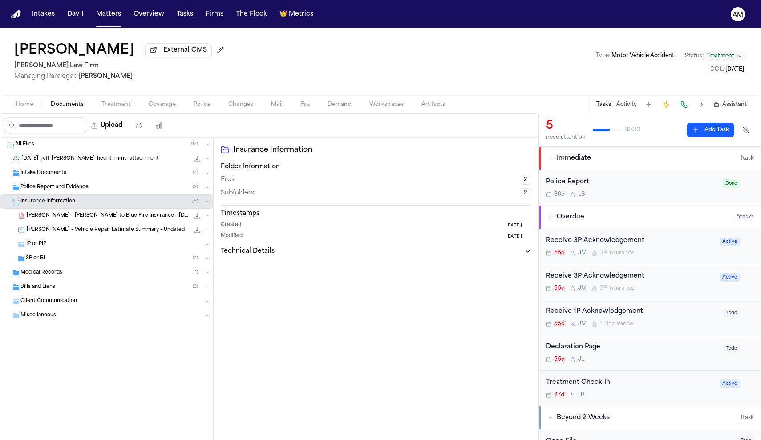
click at [56, 223] on div "A. Garcia - LOR to Blue Fire Insurance - 7.14.25 80.0 KB • PDF" at bounding box center [106, 216] width 213 height 14
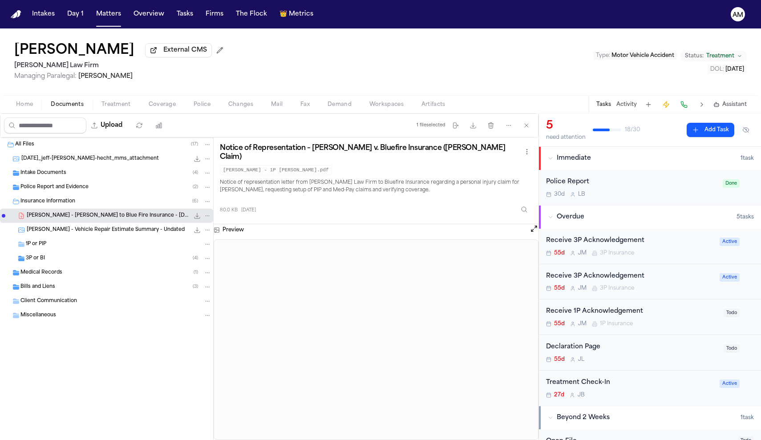
click at [162, 108] on span "Coverage" at bounding box center [162, 104] width 27 height 7
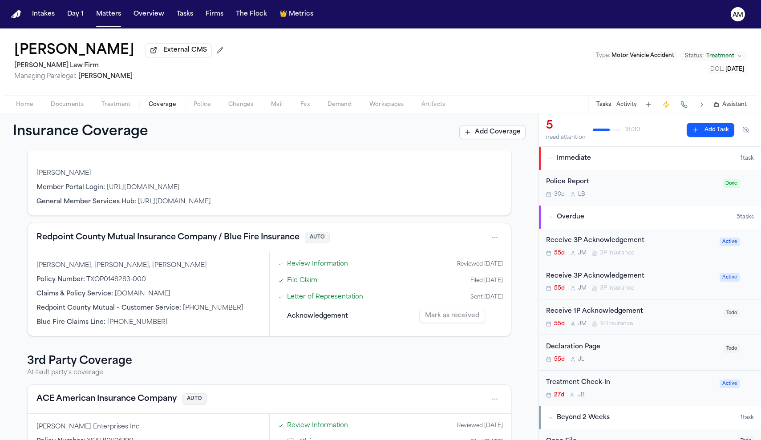
scroll to position [62, 0]
click at [428, 230] on div "Redpoint County Mutual Insurance Company / Blue Fire Insurance AUTO" at bounding box center [269, 236] width 483 height 29
click at [418, 244] on div "Redpoint County Mutual Insurance Company / Blue Fire Insurance AUTO" at bounding box center [268, 237] width 465 height 14
click at [81, 106] on span "Documents" at bounding box center [67, 104] width 33 height 7
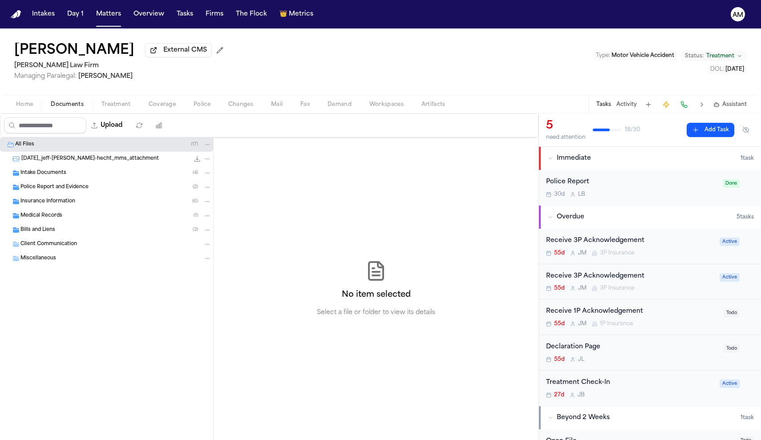
click at [61, 201] on span "Insurance Information" at bounding box center [47, 202] width 55 height 8
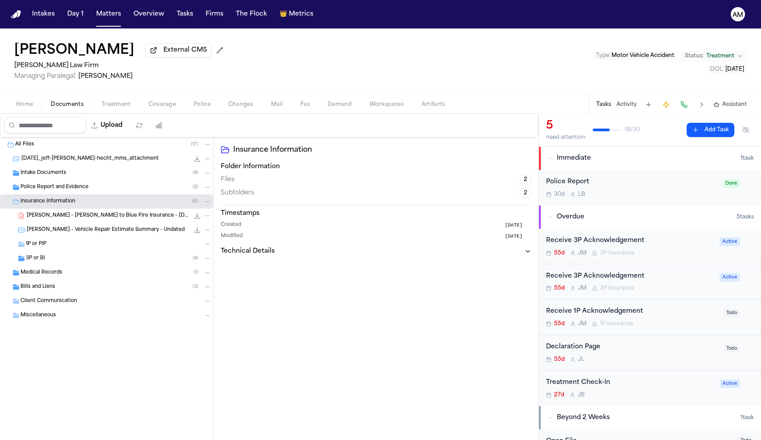
click at [79, 217] on span "A. Garcia - LOR to Blue Fire Insurance - 7.14.25" at bounding box center [108, 216] width 162 height 8
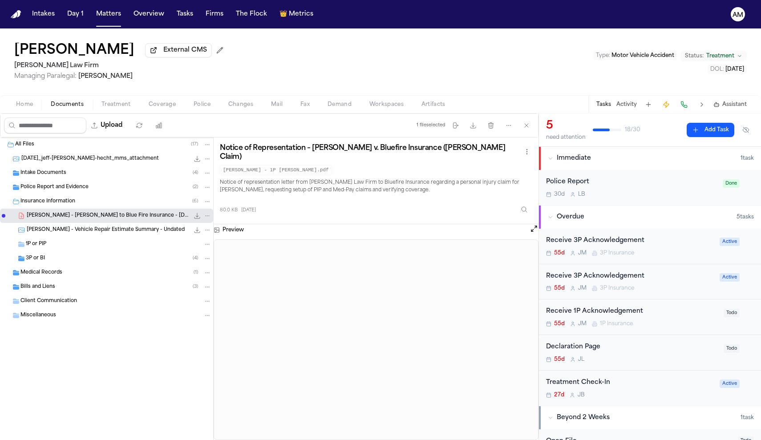
click at [129, 230] on span "J. Pickering - Vehicle Repair Estimate Summary - Undated" at bounding box center [106, 230] width 158 height 8
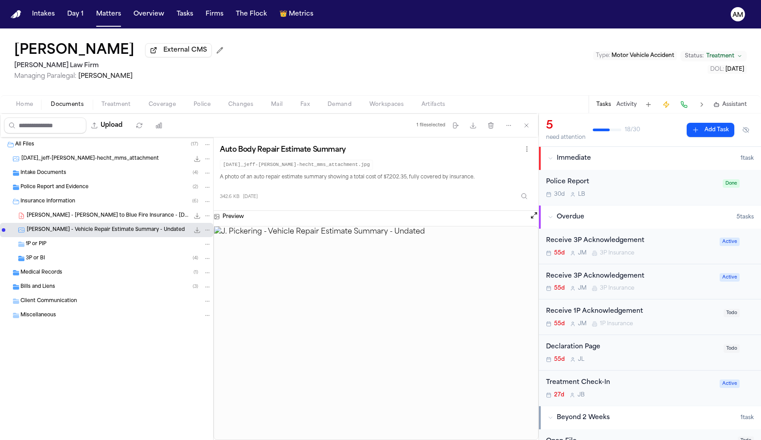
click at [69, 248] on div "1P or PIP" at bounding box center [119, 244] width 186 height 8
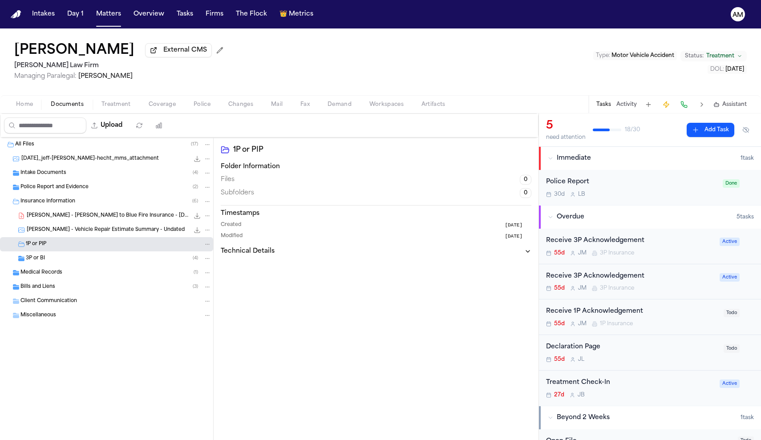
click at [162, 113] on div "Home Documents Treatment Coverage Police Changes Mail Fax Demand Workspaces Art…" at bounding box center [380, 104] width 761 height 18
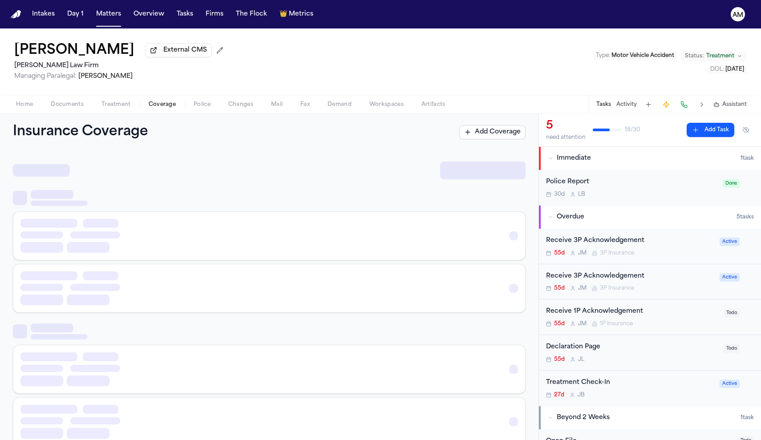
click at [161, 103] on span "Coverage" at bounding box center [162, 104] width 27 height 7
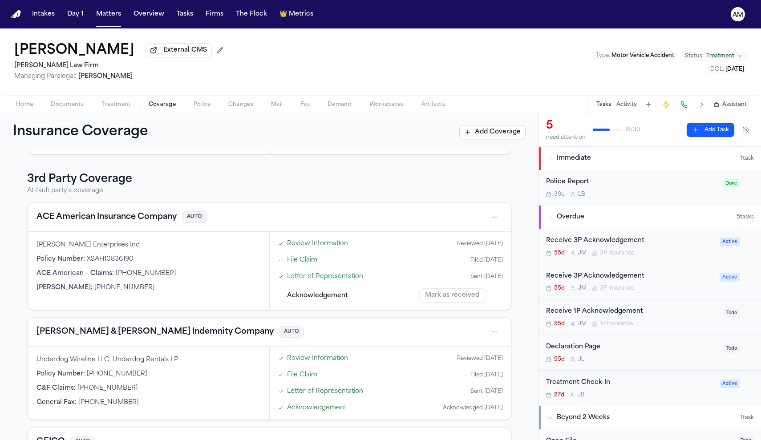
scroll to position [244, 0]
drag, startPoint x: 34, startPoint y: 216, endPoint x: 163, endPoint y: 229, distance: 129.6
click at [163, 229] on div "ACE American Insurance Company AUTO" at bounding box center [269, 216] width 483 height 29
drag, startPoint x: 141, startPoint y: 261, endPoint x: 86, endPoint y: 261, distance: 54.3
click at [86, 261] on div "Policy Number : XSAH10836190" at bounding box center [148, 258] width 224 height 9
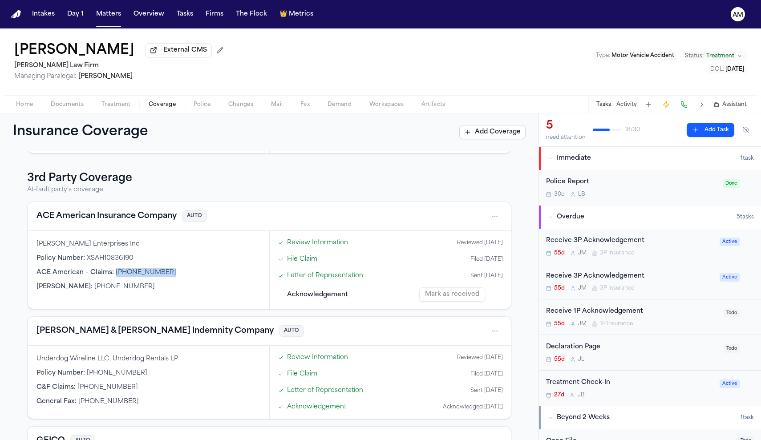
drag, startPoint x: 166, startPoint y: 277, endPoint x: 114, endPoint y: 278, distance: 52.5
click at [114, 277] on div "ACE American – Claims : (800) 431-8216" at bounding box center [148, 272] width 224 height 9
drag, startPoint x: 138, startPoint y: 290, endPoint x: 76, endPoint y: 291, distance: 62.3
click at [76, 291] on div "Werner Fax : (402) 894-3636" at bounding box center [148, 286] width 224 height 9
click at [94, 290] on span "(402) 894-3636" at bounding box center [124, 286] width 61 height 7
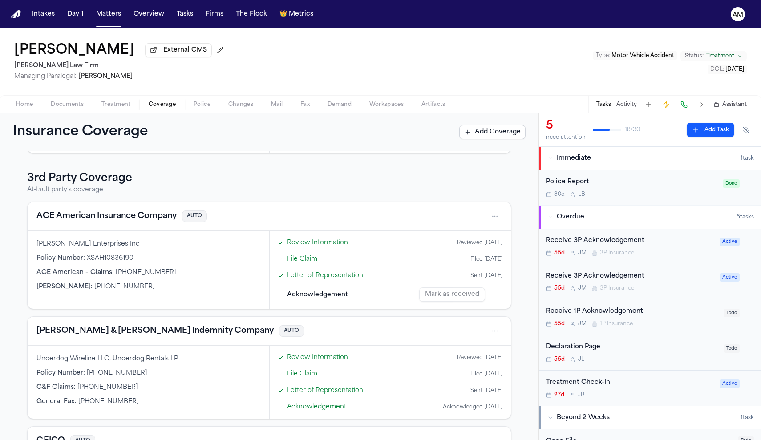
click at [99, 286] on span "(402) 894-3636" at bounding box center [124, 286] width 61 height 7
click at [99, 285] on span "(402) 894-3636" at bounding box center [124, 286] width 61 height 7
click at [184, 275] on div "ACE American – Claims : (800) 431-8216" at bounding box center [148, 272] width 224 height 9
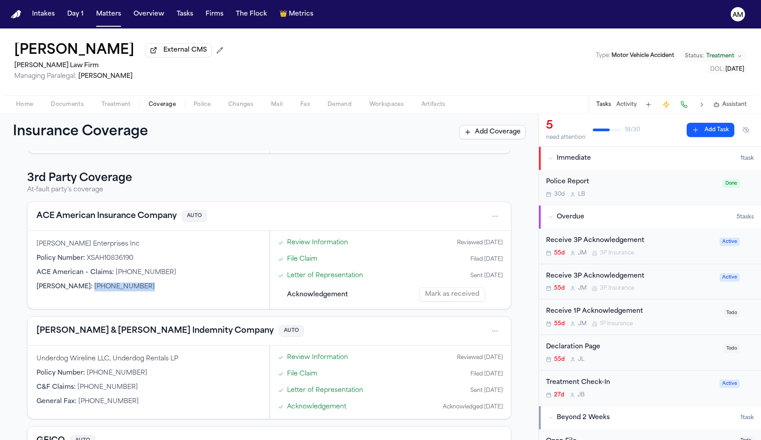
drag, startPoint x: 130, startPoint y: 289, endPoint x: 76, endPoint y: 293, distance: 53.9
click at [76, 291] on div "Werner Fax : (402) 894-3636" at bounding box center [148, 286] width 224 height 9
click at [240, 309] on div "Werner Enterprises Inc Policy Number : XSAH10836190 ACE American – Claims : (80…" at bounding box center [149, 270] width 242 height 78
drag, startPoint x: 145, startPoint y: 258, endPoint x: 87, endPoint y: 263, distance: 58.6
click at [87, 263] on div "Policy Number : XSAH10836190" at bounding box center [148, 258] width 224 height 9
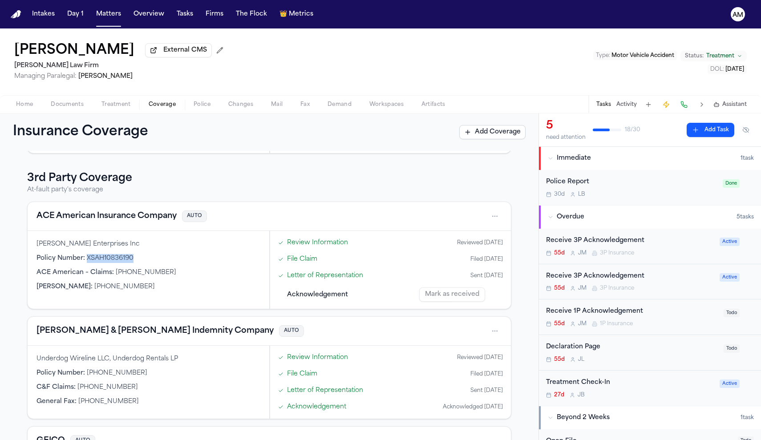
click at [76, 106] on span "Documents" at bounding box center [67, 104] width 33 height 7
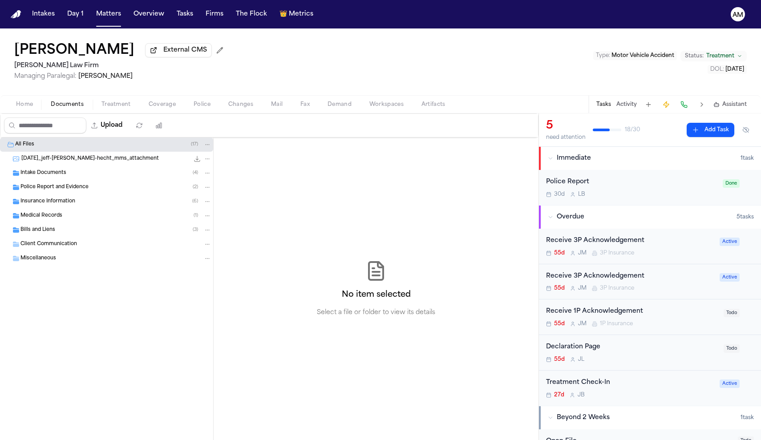
click at [62, 204] on span "Insurance Information" at bounding box center [47, 202] width 55 height 8
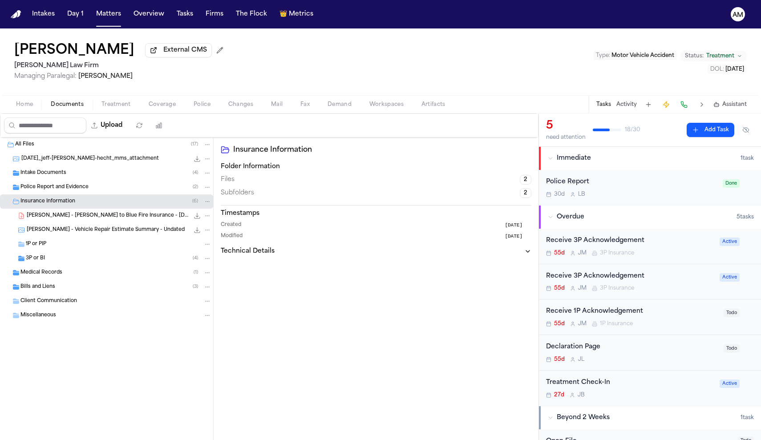
click at [38, 261] on span "3P or BI" at bounding box center [35, 259] width 19 height 8
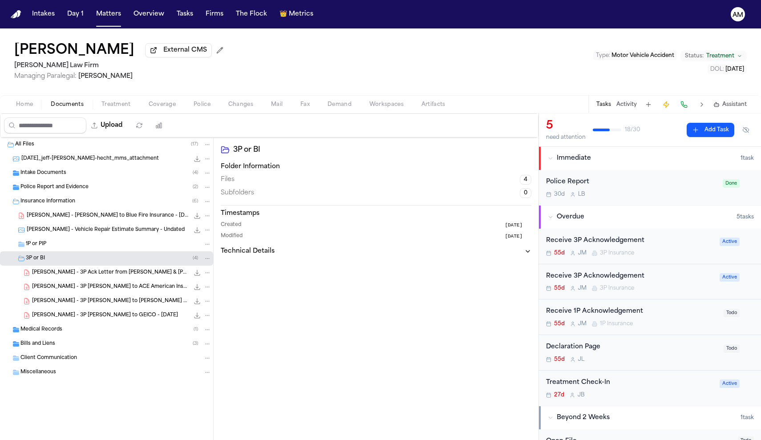
click at [71, 274] on span "J. Pickering - 3P Ack Letter from Crum & Forster Indemnity Company - 8.5.25" at bounding box center [110, 273] width 157 height 8
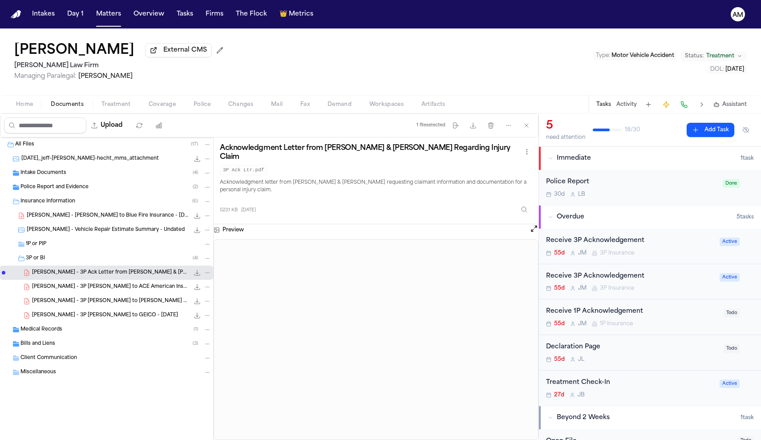
click at [132, 289] on span "J. Pickering - 3P LOR to ACE American Insurance Company - 8.4.25" at bounding box center [110, 287] width 157 height 8
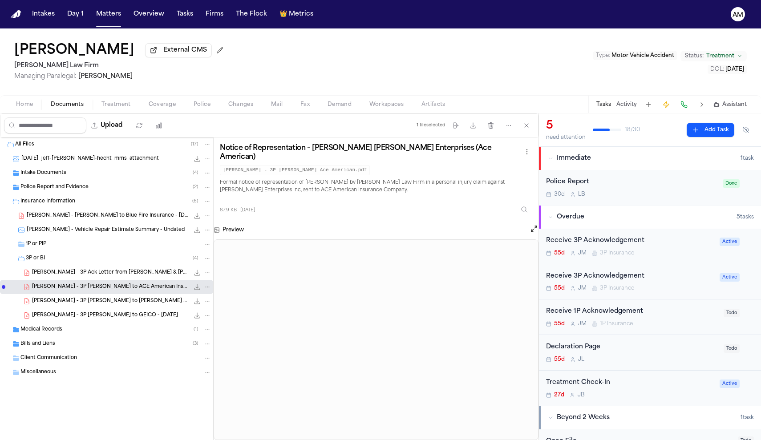
click at [69, 182] on div "Police Report and Evidence ( 2 )" at bounding box center [106, 187] width 213 height 14
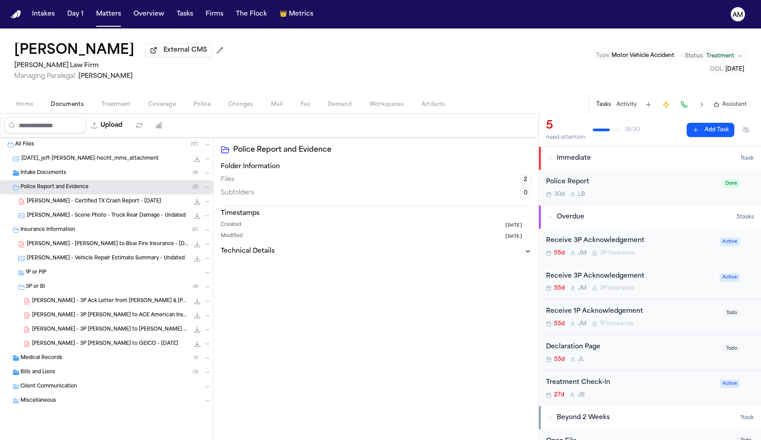
click at [106, 206] on div "J. Pickering - Certified TX Crash Report - 6.27.25 562.0 KB • PDF" at bounding box center [119, 201] width 185 height 9
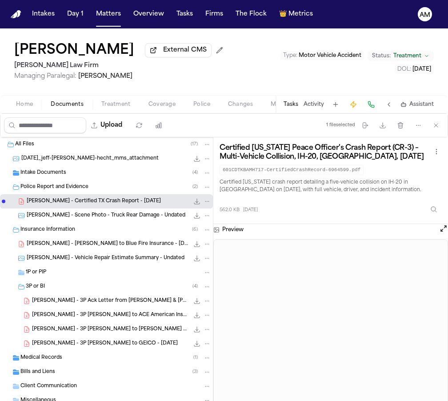
click at [85, 347] on span "J. Pickering - 3P LOR to GEICO - 8.4.25" at bounding box center [105, 344] width 146 height 8
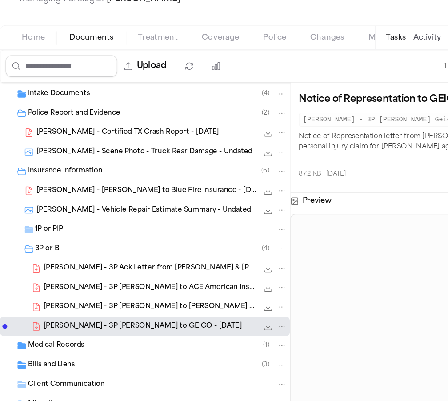
scroll to position [29, 0]
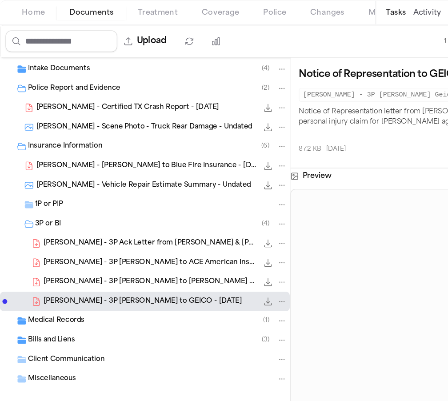
click at [164, 101] on span "Coverage" at bounding box center [162, 104] width 27 height 7
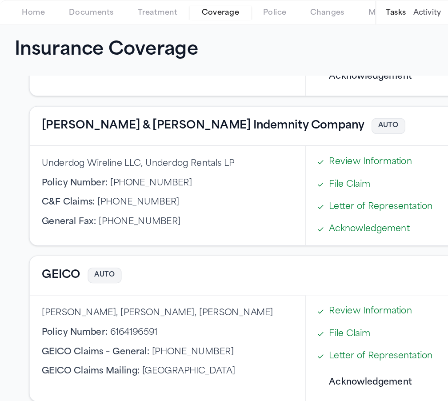
scroll to position [398, 0]
drag, startPoint x: 123, startPoint y: 244, endPoint x: 81, endPoint y: 243, distance: 42.3
click at [81, 335] on div "Policy Number : 6164196591" at bounding box center [123, 339] width 185 height 9
click at [71, 99] on button "Documents" at bounding box center [67, 104] width 51 height 11
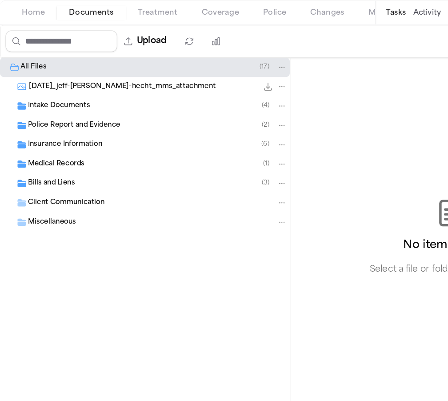
click at [44, 198] on div "Insurance Information ( 6 )" at bounding box center [115, 202] width 191 height 8
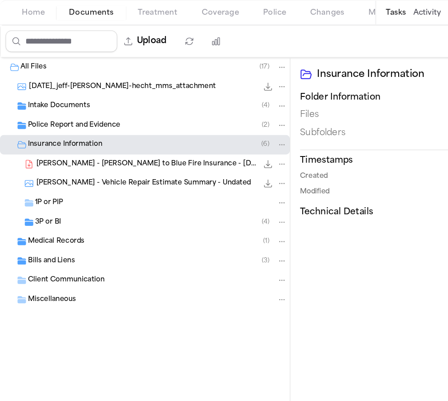
click at [44, 255] on span "3P or BI" at bounding box center [35, 259] width 19 height 8
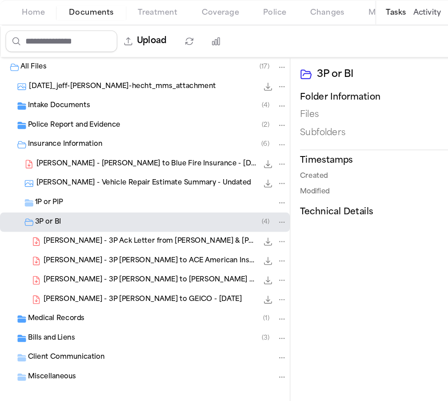
click at [57, 198] on div "Insurance Information ( 6 )" at bounding box center [115, 202] width 191 height 8
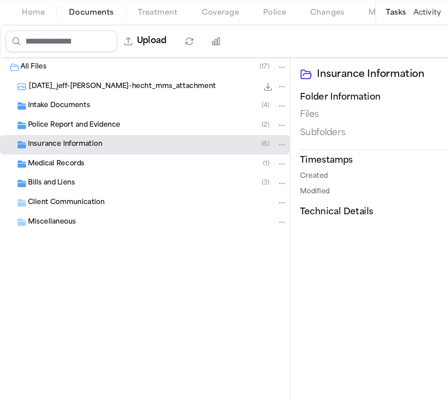
click at [57, 194] on div "Insurance Information ( 6 )" at bounding box center [106, 201] width 213 height 14
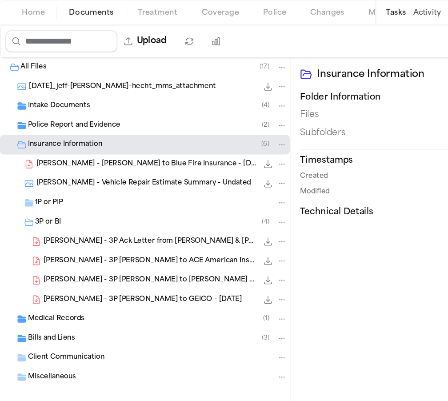
click at [67, 312] on span "J. Pickering - 3P LOR to GEICO - 8.4.25" at bounding box center [105, 316] width 146 height 8
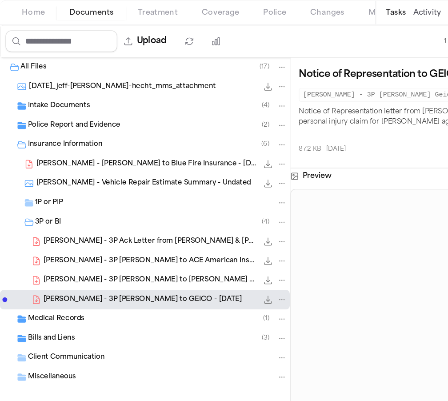
click at [157, 101] on span "Coverage" at bounding box center [162, 104] width 27 height 7
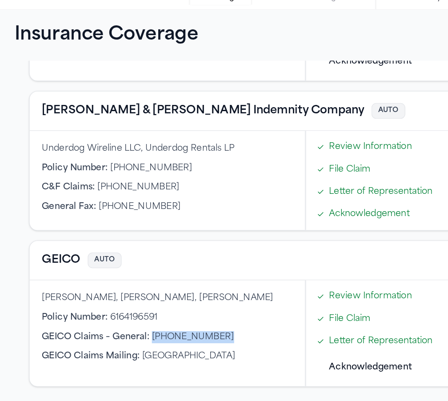
drag, startPoint x: 158, startPoint y: 246, endPoint x: 110, endPoint y: 249, distance: 48.1
click at [110, 350] on div "GEICO Claims – General : (800) 841-3000" at bounding box center [123, 354] width 185 height 9
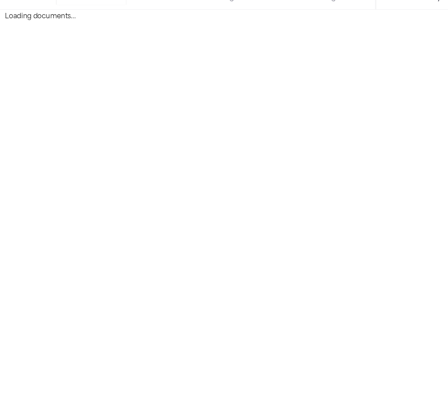
click at [77, 101] on span "Documents" at bounding box center [67, 104] width 33 height 7
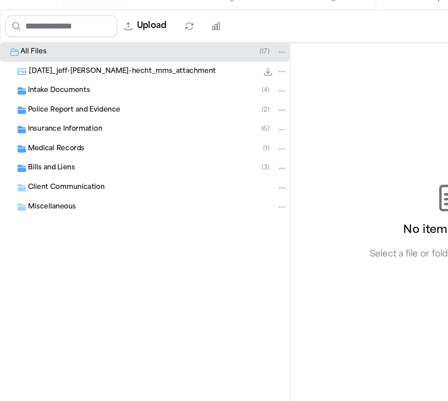
click at [40, 198] on span "Insurance Information" at bounding box center [47, 202] width 55 height 8
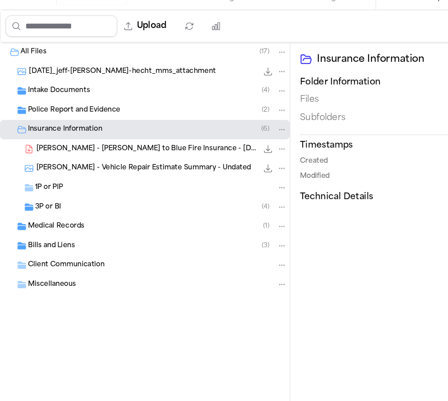
click at [43, 255] on span "3P or BI" at bounding box center [35, 259] width 19 height 8
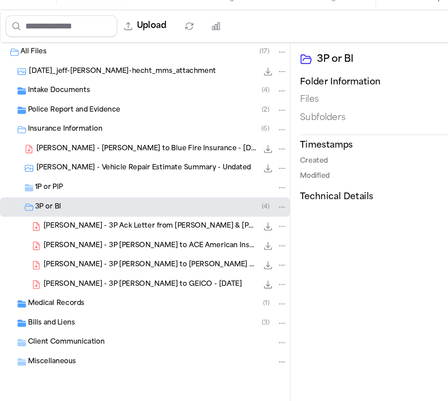
click at [77, 308] on div "J. Pickering - 3P LOR to GEICO - 8.4.25 87.2 KB • PDF" at bounding box center [106, 315] width 213 height 14
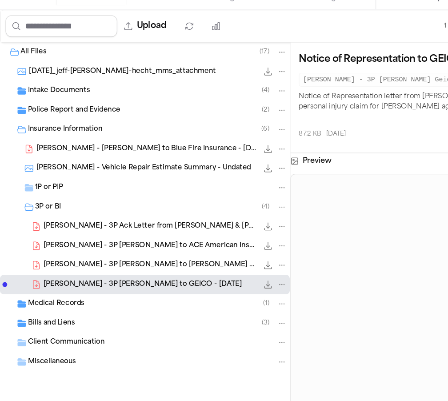
click at [119, 283] on span "J. Pickering - 3P LOR to ACE American Insurance Company - 8.4.25" at bounding box center [110, 287] width 157 height 8
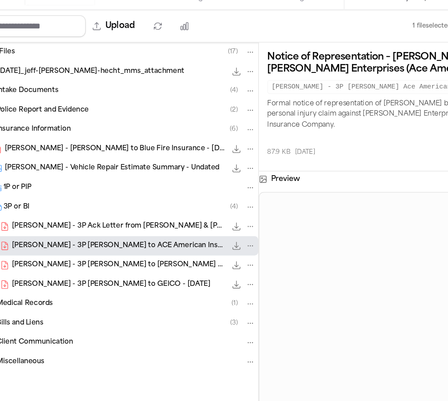
click at [113, 266] on div "J. Pickering - 3P Ack Letter from Crum & Forster Indemnity Company - 8.5.25 523…" at bounding box center [106, 273] width 213 height 14
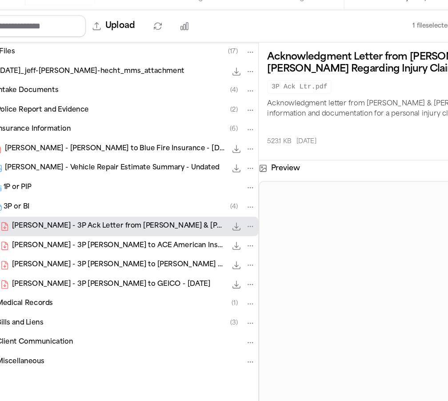
click at [127, 283] on span "J. Pickering - 3P LOR to ACE American Insurance Company - 8.4.25" at bounding box center [110, 287] width 157 height 8
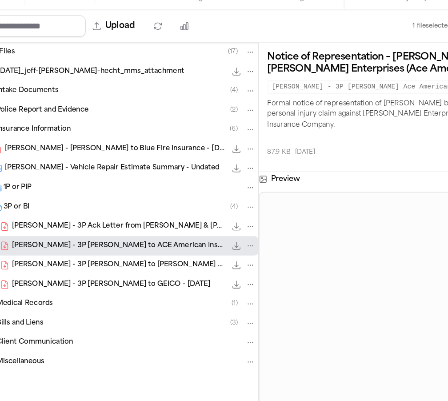
click at [83, 308] on div "J. Pickering - 3P LOR to GEICO - 8.4.25 87.2 KB • PDF" at bounding box center [106, 315] width 213 height 14
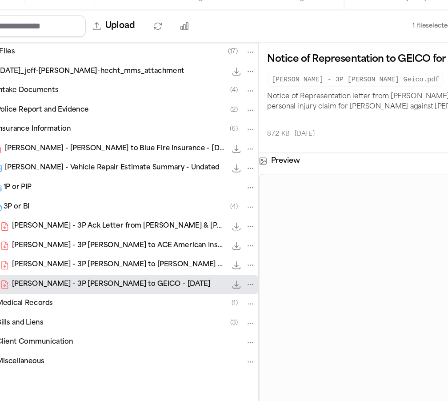
click at [89, 298] on span "J. Pickering - 3P LOR to Crum & Forster Indemnity Company - 8.4.25" at bounding box center [110, 302] width 157 height 8
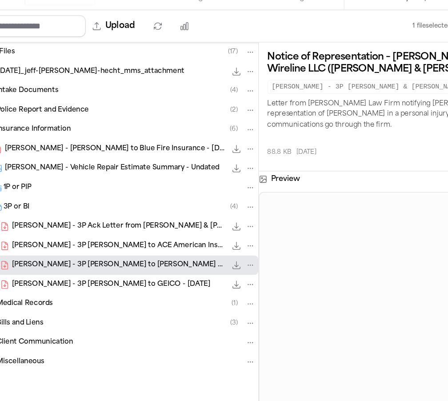
click at [93, 269] on span "J. Pickering - 3P Ack Letter from Crum & Forster Indemnity Company - 8.5.25" at bounding box center [110, 273] width 157 height 8
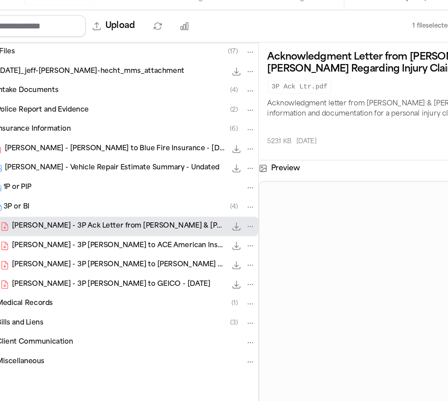
click at [194, 101] on span "Police" at bounding box center [202, 104] width 17 height 7
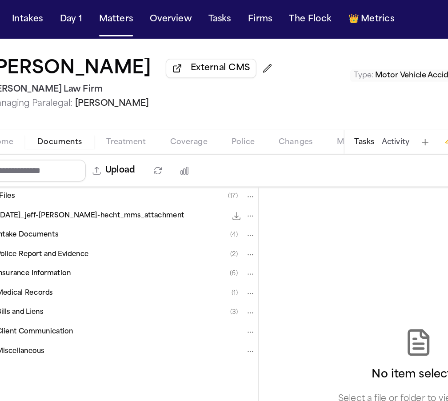
click at [59, 101] on span "Documents" at bounding box center [67, 104] width 33 height 7
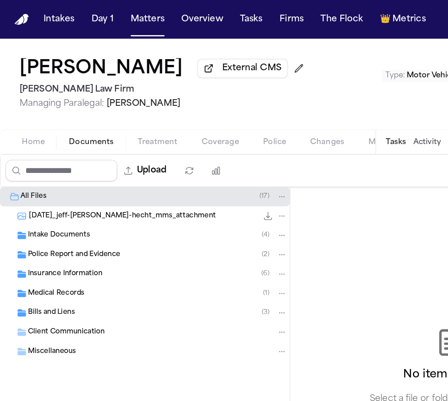
click at [60, 201] on span "Insurance Information" at bounding box center [47, 202] width 55 height 8
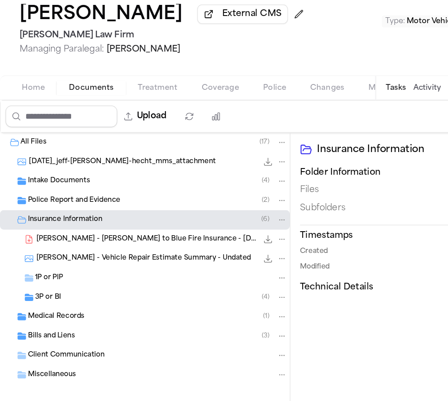
click at [57, 254] on div "3P or BI ( 4 )" at bounding box center [119, 258] width 186 height 8
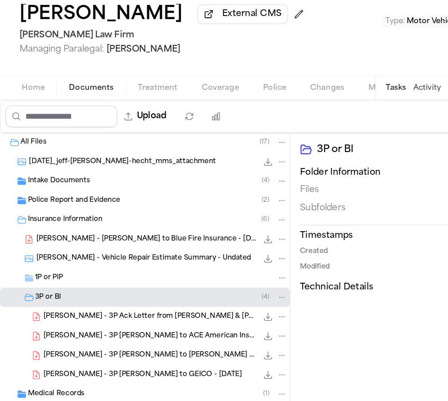
click at [67, 269] on span "J. Pickering - 3P Ack Letter from Crum & Forster Indemnity Company - 8.5.25" at bounding box center [110, 273] width 157 height 8
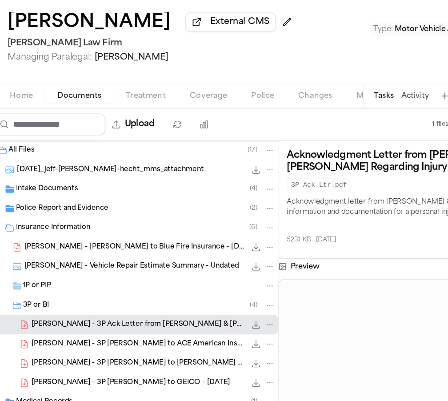
click at [148, 95] on div "Home Documents Treatment Coverage Police Changes Mail Fax Demand Workspaces Art…" at bounding box center [224, 104] width 448 height 18
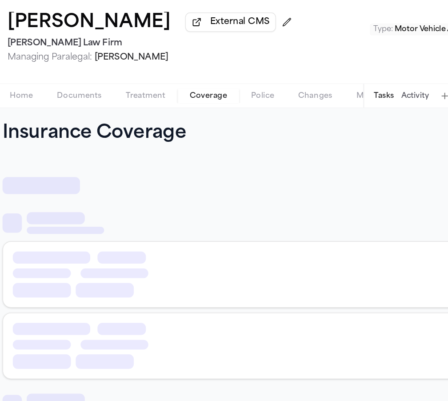
click at [152, 101] on span "Coverage" at bounding box center [162, 104] width 27 height 7
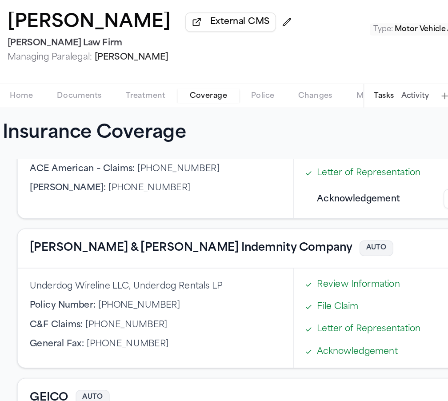
scroll to position [391, 0]
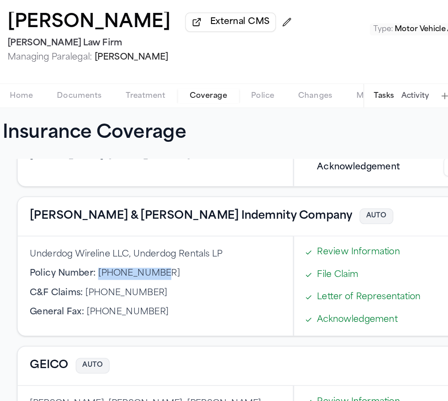
drag, startPoint x: 113, startPoint y: 203, endPoint x: 71, endPoint y: 206, distance: 41.9
click at [81, 232] on span "506-914328-7" at bounding box center [111, 235] width 61 height 7
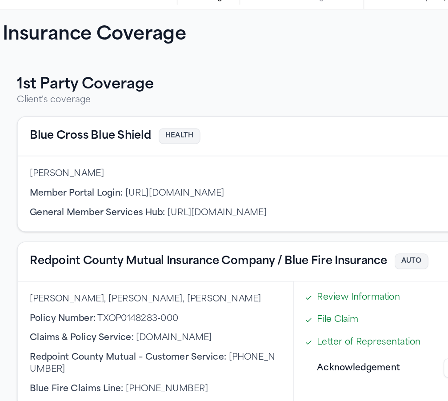
scroll to position [0, 0]
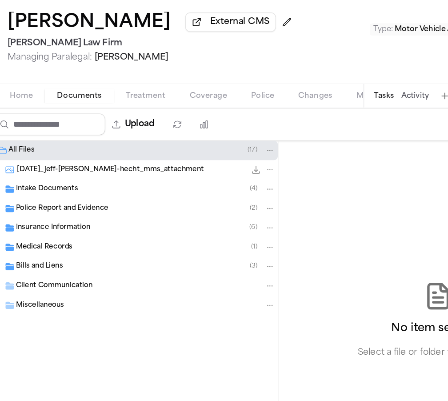
click at [42, 198] on span "Insurance Information" at bounding box center [47, 202] width 55 height 8
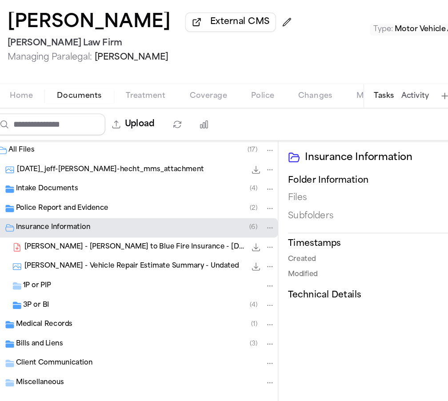
click at [56, 240] on div "1P or PIP" at bounding box center [119, 244] width 186 height 8
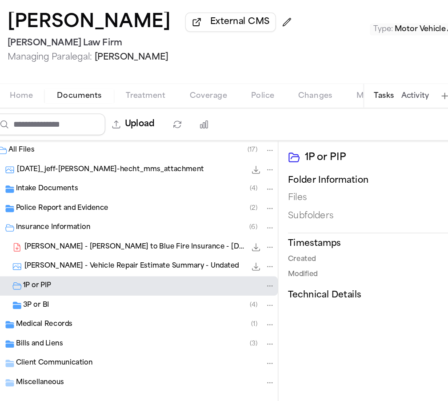
click at [68, 209] on div "A. Garcia - LOR to Blue Fire Insurance - 7.14.25 80.0 KB • PDF" at bounding box center [106, 216] width 213 height 14
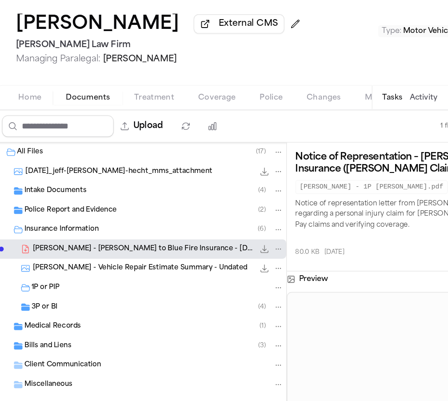
click at [59, 137] on div "All Files ( 17 )" at bounding box center [106, 144] width 213 height 14
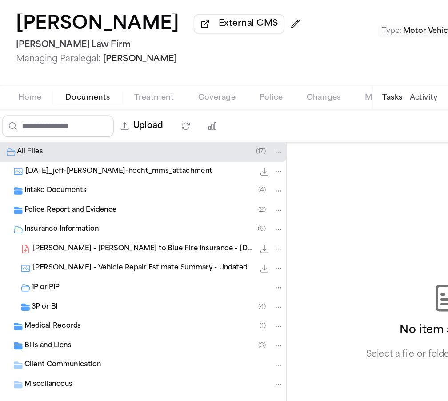
click at [49, 269] on span "Medical Records" at bounding box center [41, 273] width 42 height 8
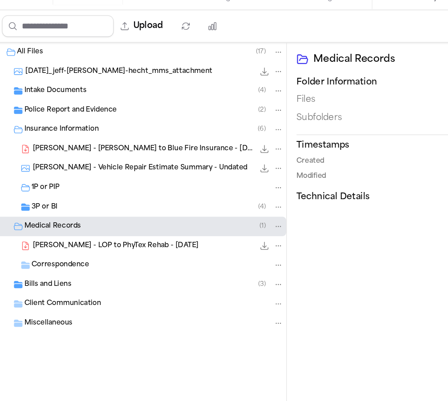
click at [57, 308] on div "Bills and Liens ( 3 )" at bounding box center [106, 315] width 213 height 14
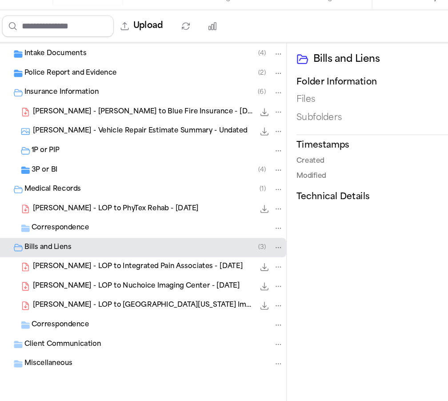
scroll to position [29, 0]
click at [48, 139] on div "Intake Documents ( 4 )" at bounding box center [106, 146] width 213 height 14
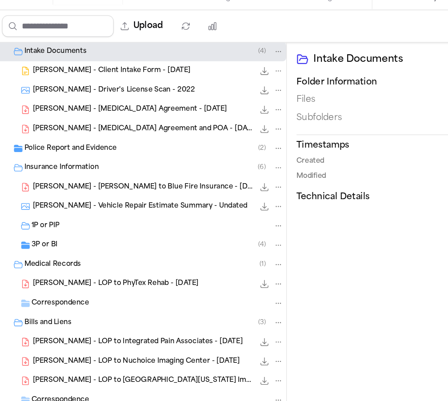
click at [50, 169] on span "J. Pickering - Driver's License Scan - 2022" at bounding box center [86, 173] width 119 height 8
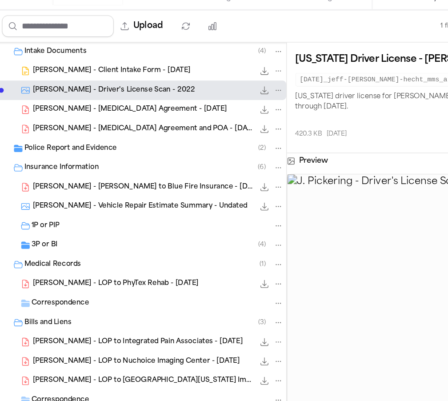
click at [198, 168] on button "File: J. Pickering - Driver's License Scan - 2022" at bounding box center [197, 172] width 9 height 9
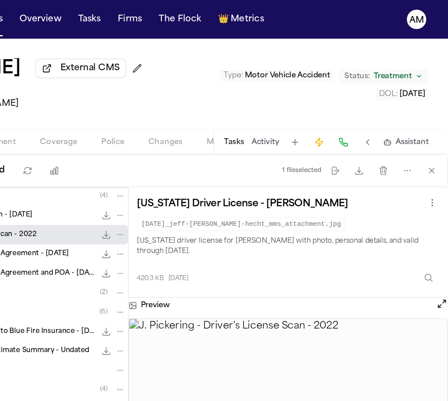
scroll to position [0, 0]
click at [379, 127] on icon "button" at bounding box center [382, 125] width 7 height 7
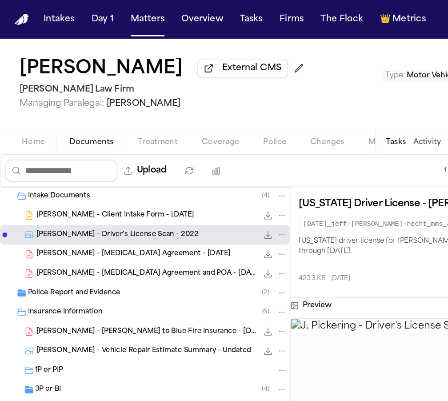
click at [61, 215] on span "Police Report and Evidence" at bounding box center [54, 216] width 68 height 8
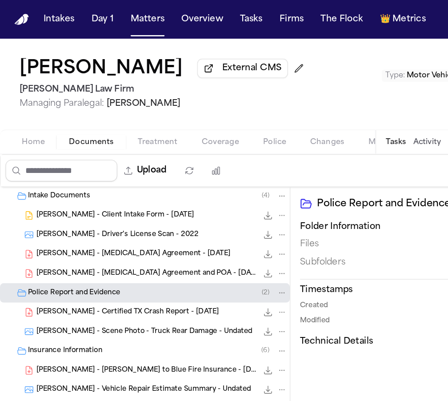
click at [156, 247] on span "J. Pickering - Scene Photo - Truck Rear Damage - Undated" at bounding box center [106, 244] width 159 height 8
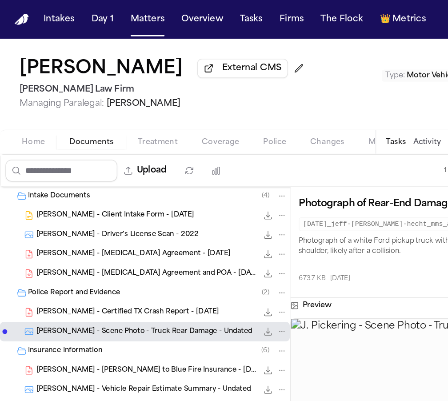
click at [198, 246] on icon "File: J. Pickering - Scene Photo - Truck Rear Damage - Undated" at bounding box center [197, 243] width 7 height 7
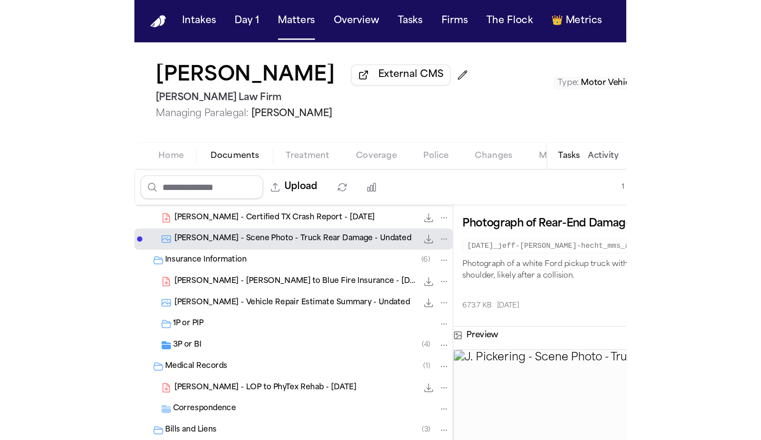
scroll to position [114, 0]
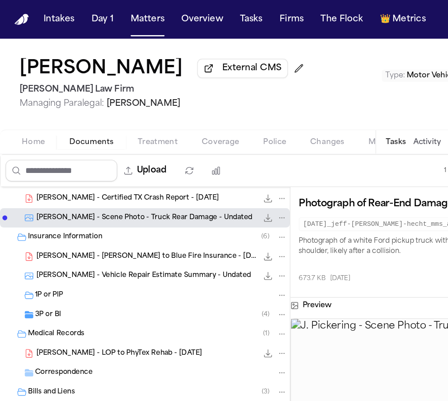
click at [129, 206] on span "J. Pickering - Vehicle Repair Estimate Summary - Undated" at bounding box center [106, 203] width 158 height 8
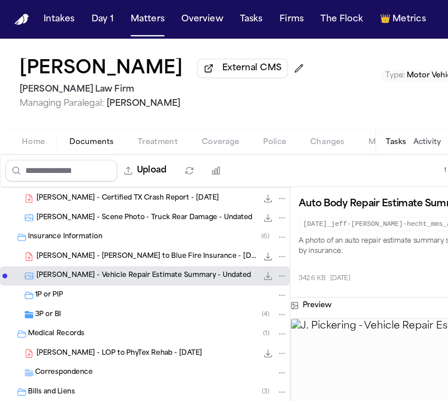
click at [196, 204] on icon "File: J. Pickering - Vehicle Repair Estimate Summary - Undated" at bounding box center [197, 202] width 7 height 7
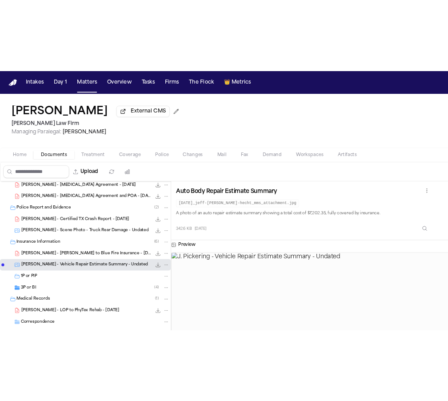
scroll to position [76, 0]
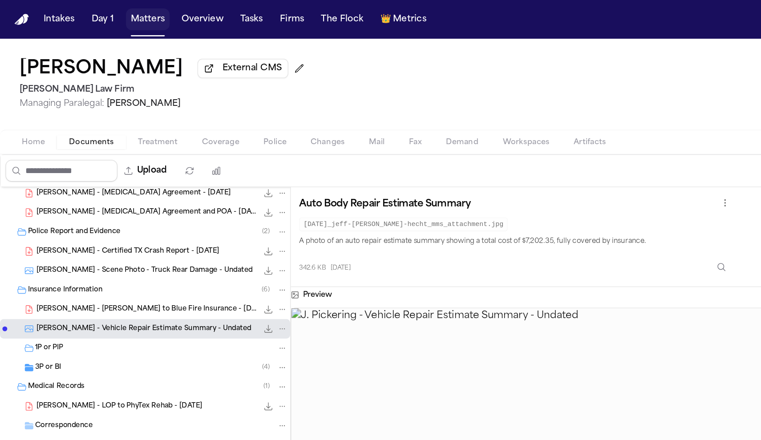
click at [106, 16] on button "Matters" at bounding box center [109, 14] width 32 height 16
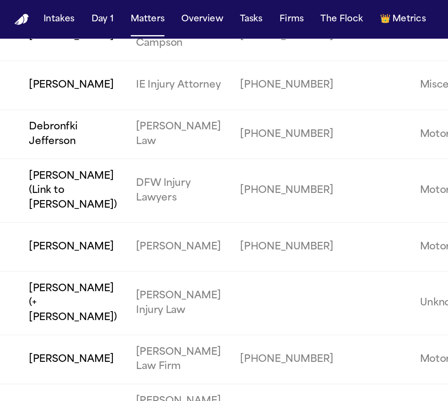
scroll to position [118, 0]
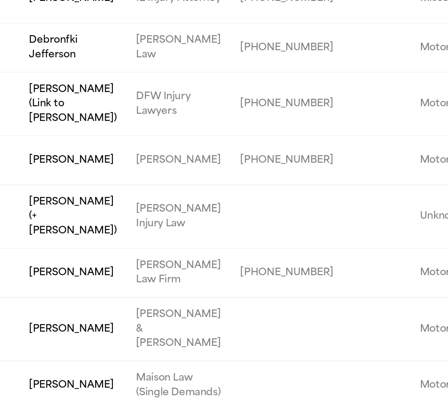
click at [44, 246] on td "Jeffrey Pickering" at bounding box center [46, 264] width 93 height 36
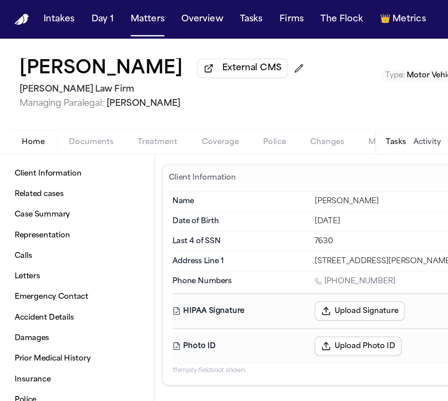
click at [185, 52] on span "External CMS" at bounding box center [185, 50] width 44 height 9
click at [100, 17] on button "Matters" at bounding box center [109, 14] width 32 height 16
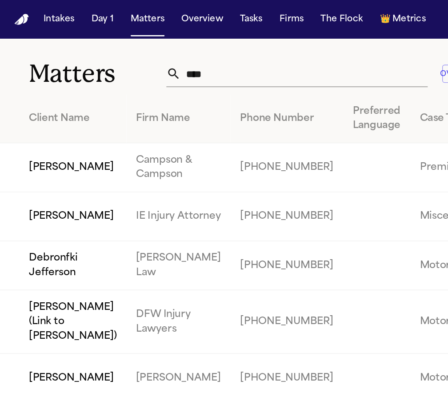
click at [149, 55] on input "****" at bounding box center [223, 54] width 181 height 20
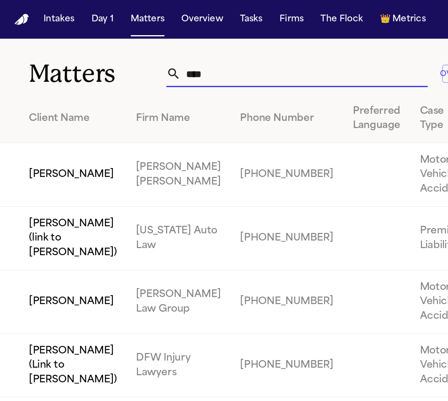
type input "*****"
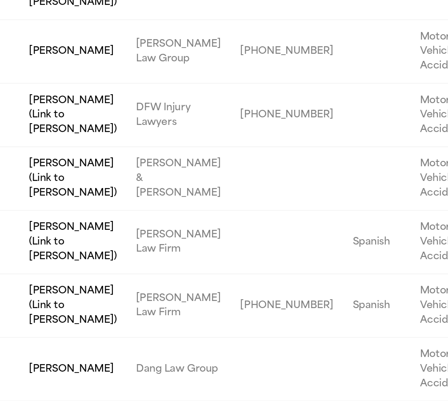
click at [88, 261] on td "[PERSON_NAME] (Link to [PERSON_NAME])" at bounding box center [46, 284] width 93 height 47
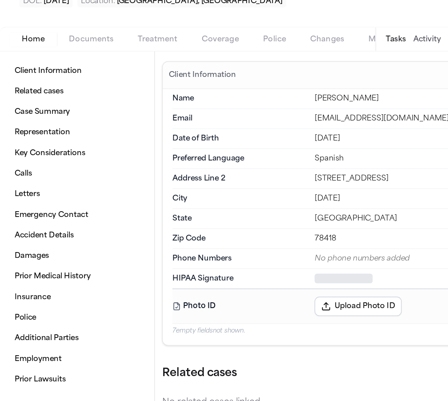
type textarea "*"
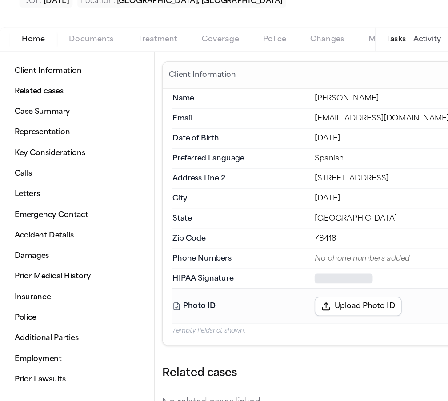
type textarea "*"
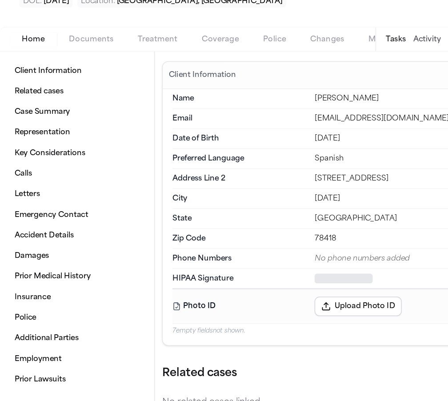
type textarea "*"
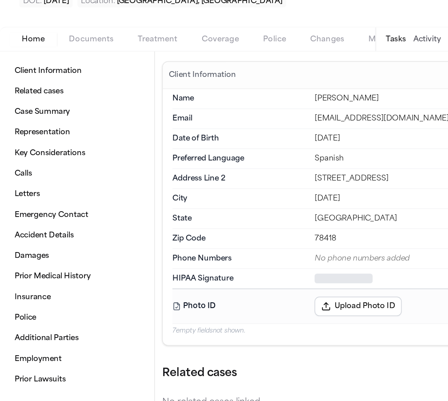
type textarea "*"
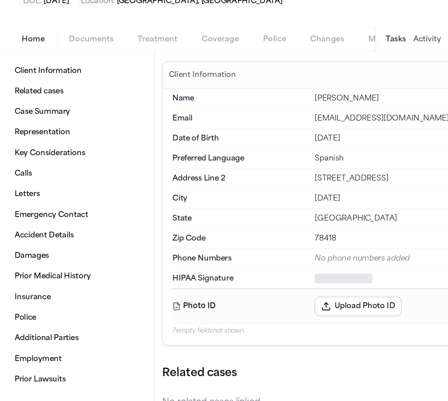
type textarea "*"
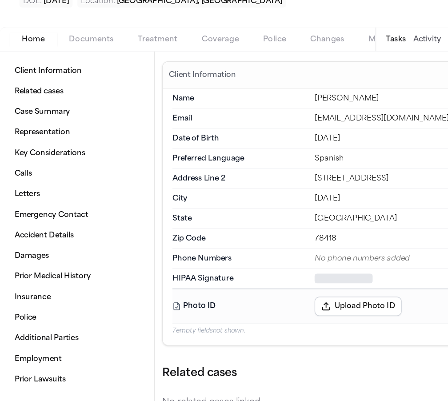
type textarea "*"
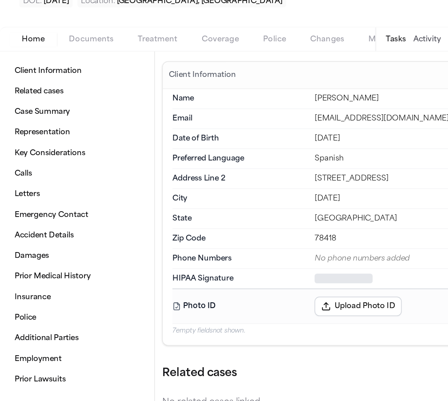
type textarea "*"
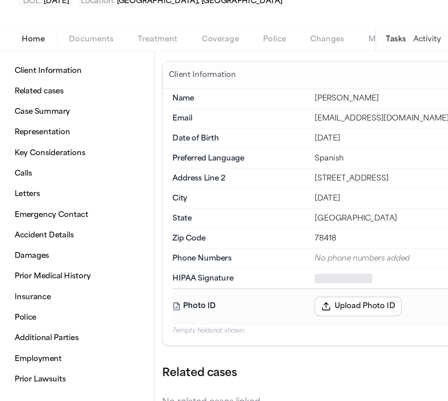
type textarea "*"
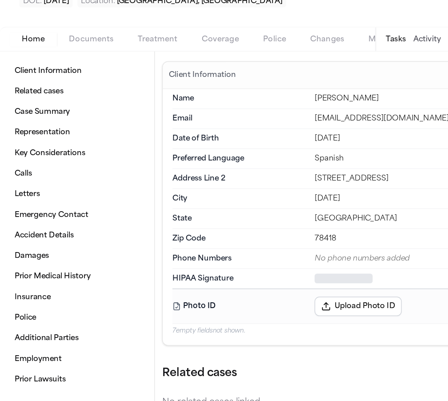
type textarea "*"
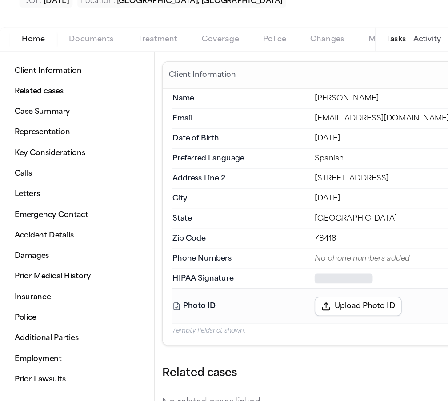
type textarea "*"
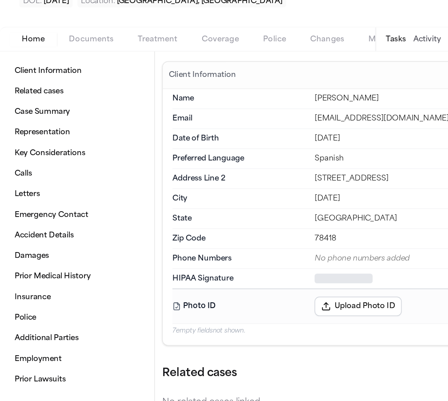
type textarea "*"
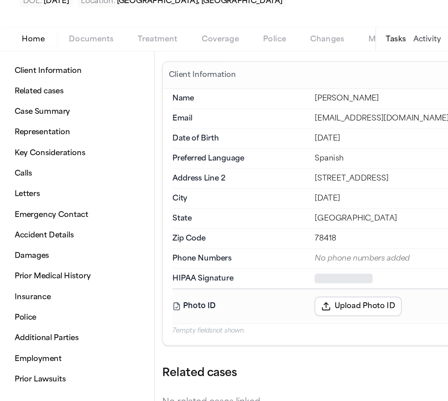
type textarea "*"
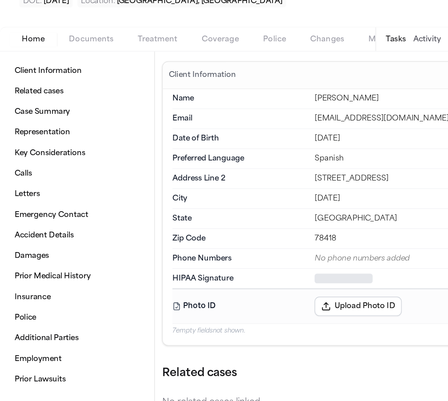
type textarea "*"
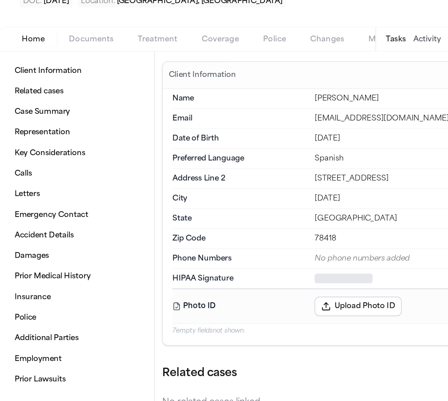
type textarea "*"
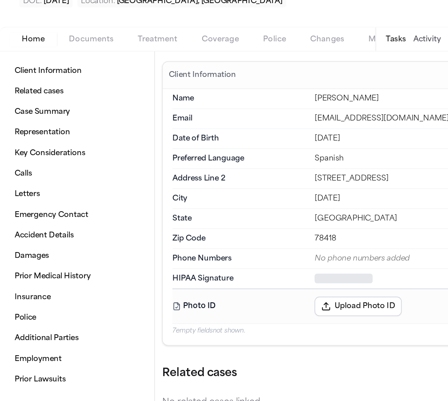
type textarea "*"
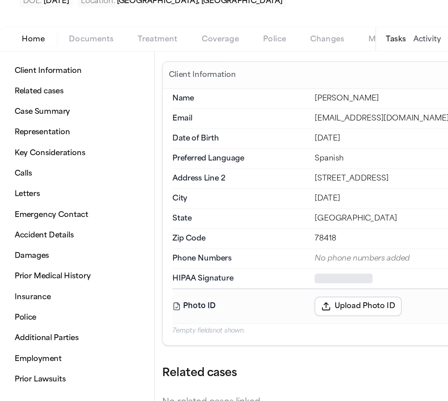
type textarea "*"
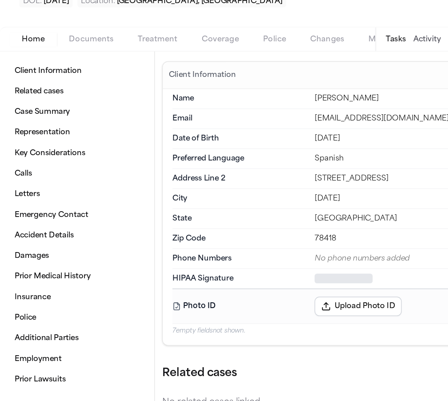
type textarea "*"
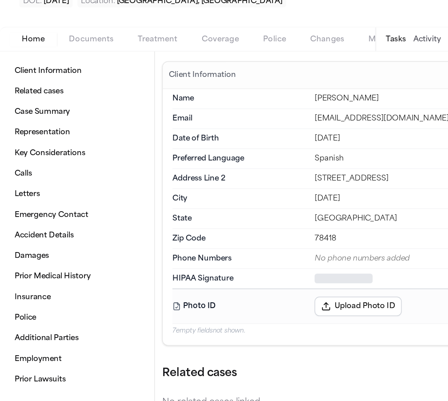
type textarea "*"
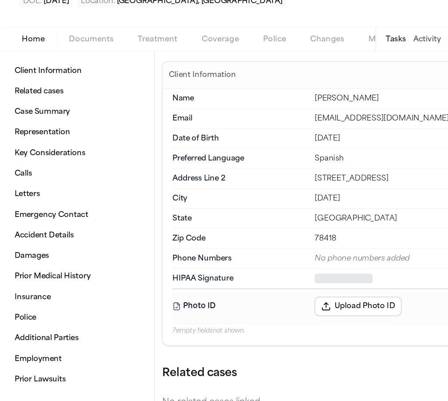
type textarea "*"
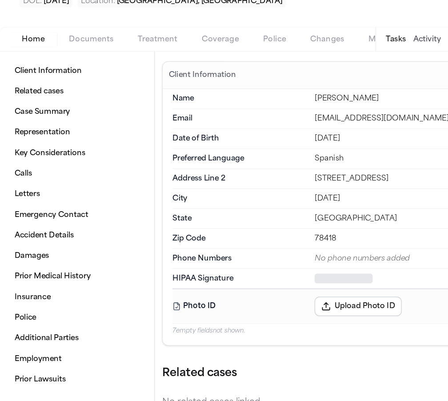
type textarea "*"
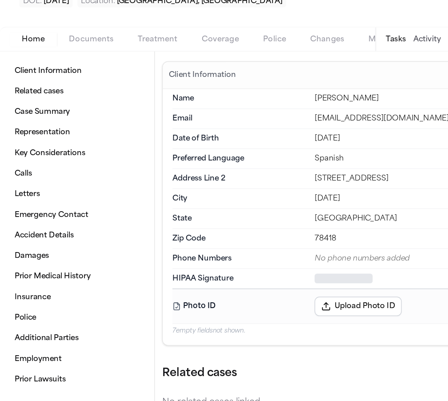
type textarea "*"
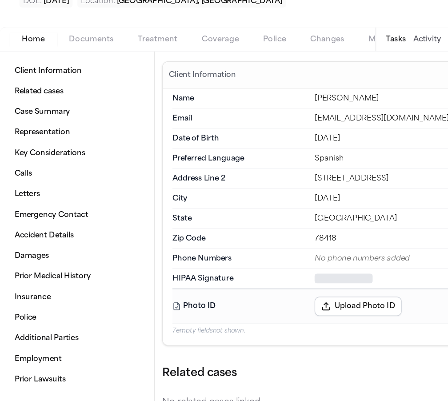
type textarea "*"
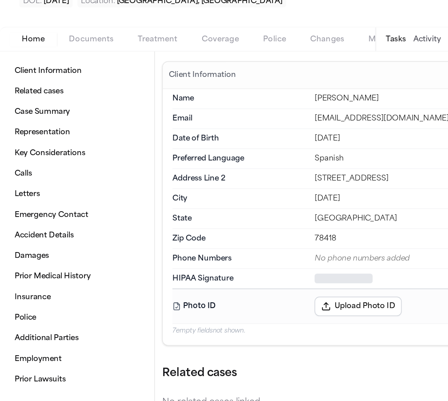
type textarea "*"
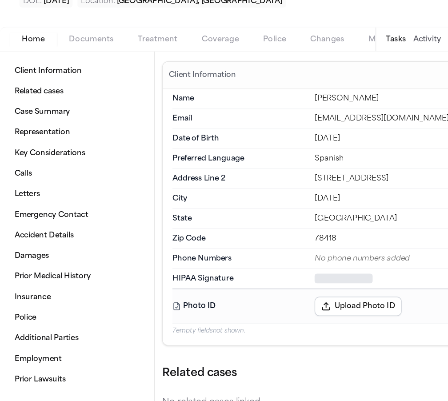
type textarea "*"
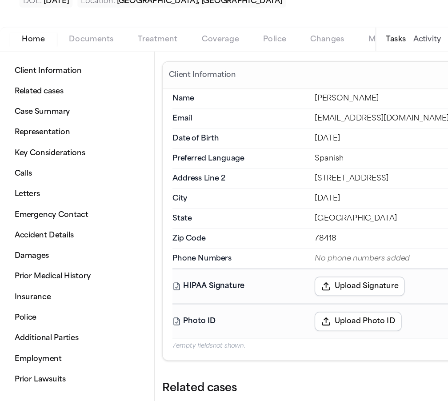
type textarea "*"
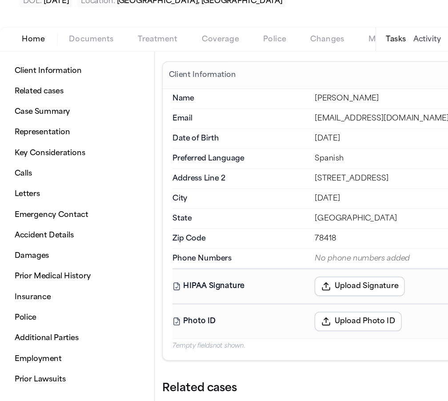
type textarea "*"
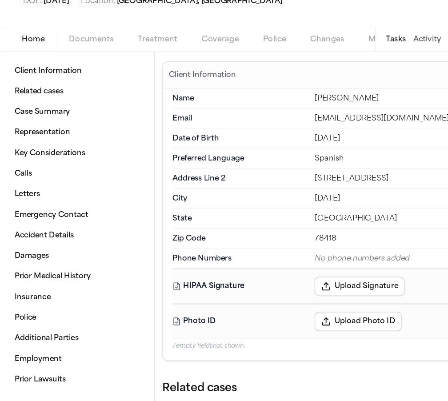
type textarea "*"
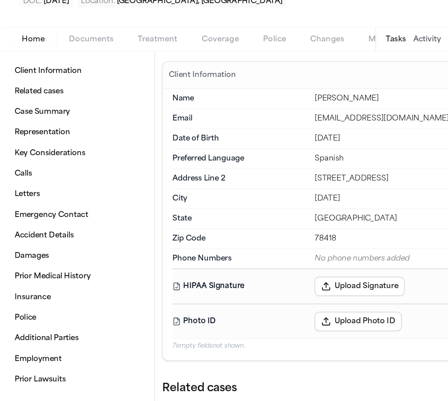
type textarea "*"
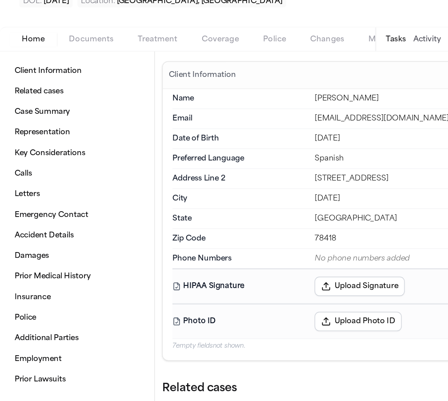
type textarea "*"
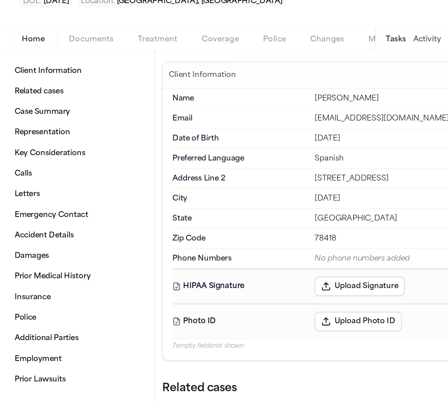
type textarea "*"
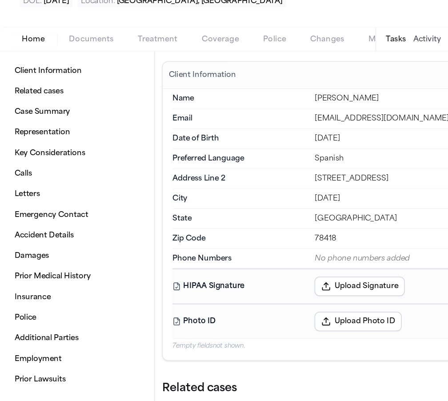
type textarea "*"
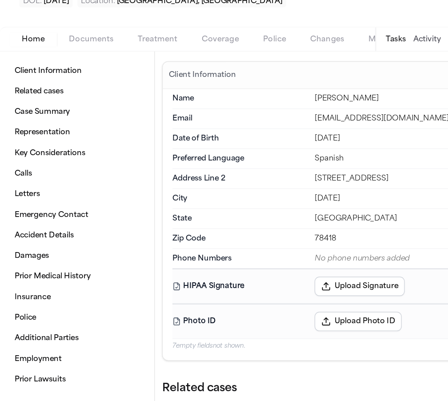
type textarea "*"
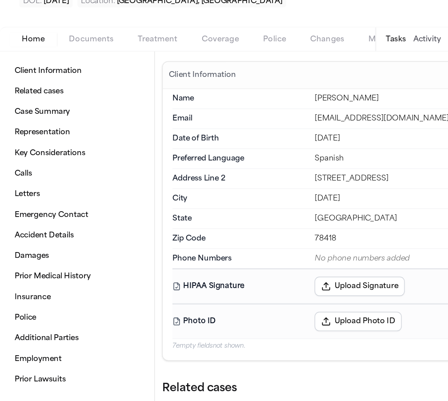
type textarea "*"
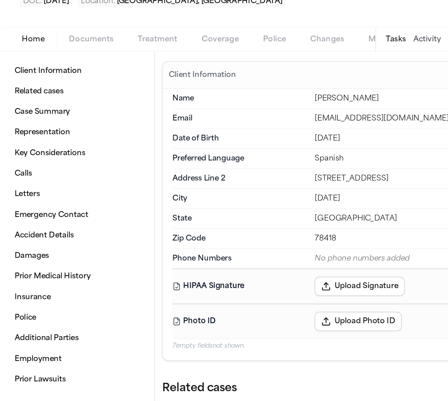
type textarea "*"
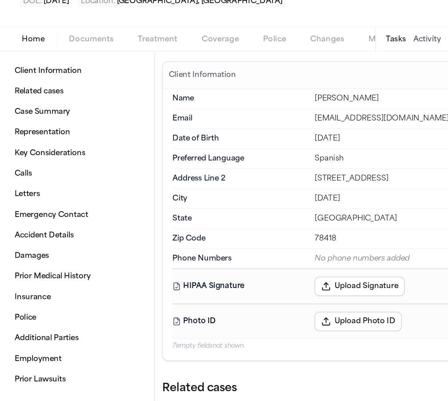
type textarea "*"
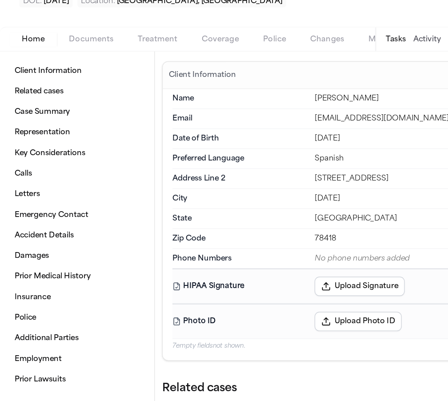
type textarea "*"
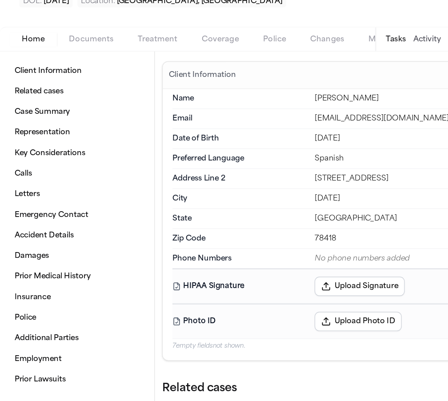
type textarea "*"
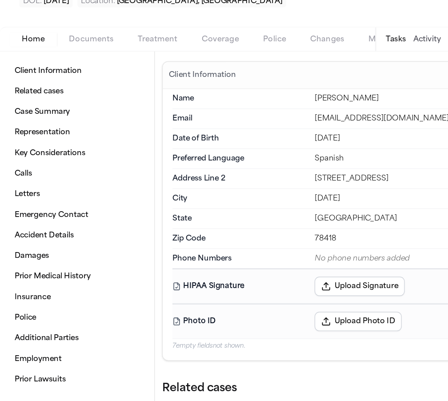
type textarea "*"
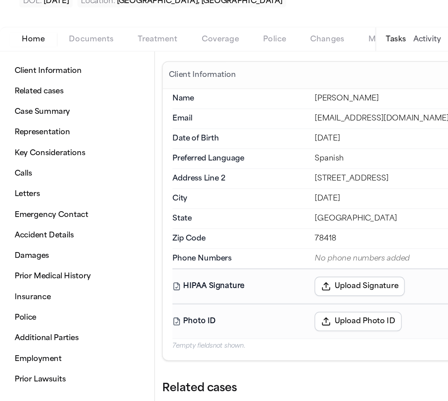
type textarea "*"
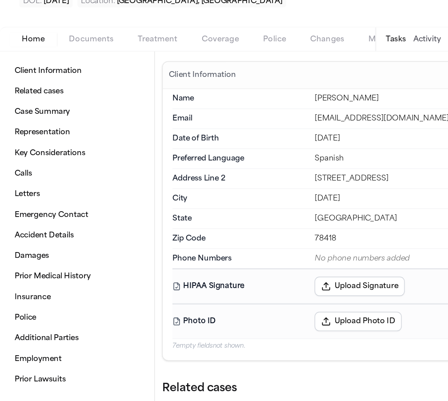
type textarea "*"
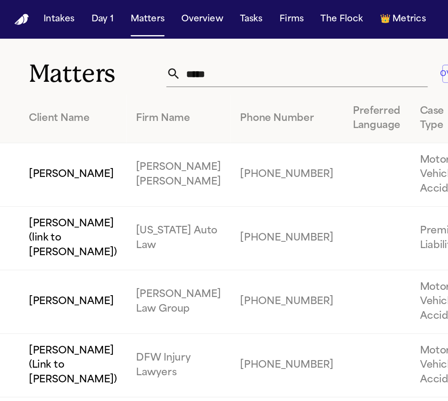
click at [184, 58] on input "*****" at bounding box center [223, 54] width 181 height 20
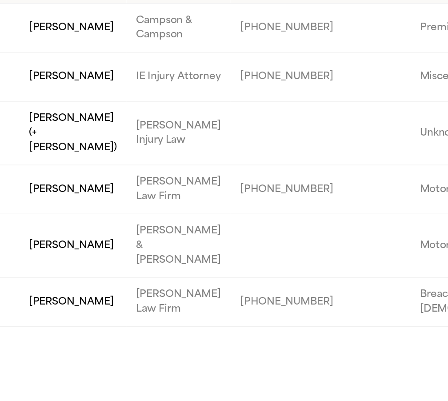
click at [59, 224] on td "Jeffrey Pickering" at bounding box center [46, 242] width 93 height 36
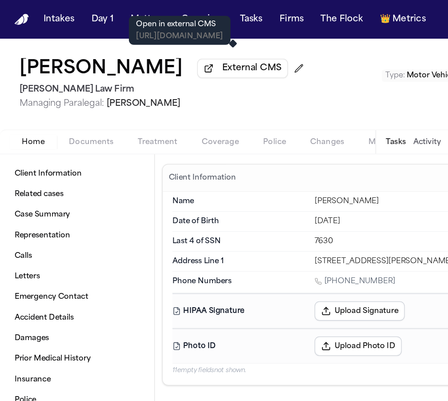
click at [175, 57] on button "External CMS" at bounding box center [178, 50] width 67 height 14
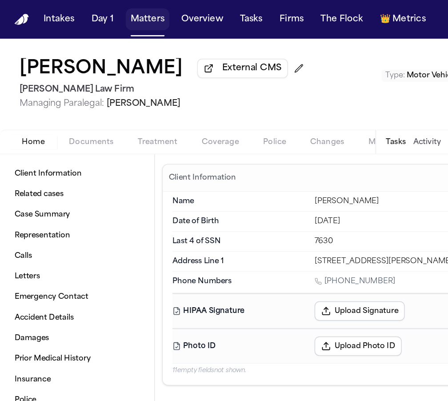
click at [116, 18] on button "Matters" at bounding box center [109, 14] width 32 height 16
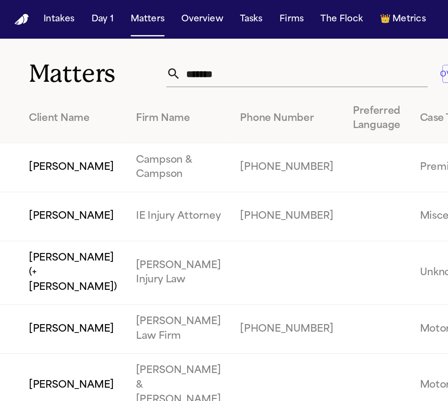
click at [158, 50] on input "*******" at bounding box center [223, 54] width 181 height 20
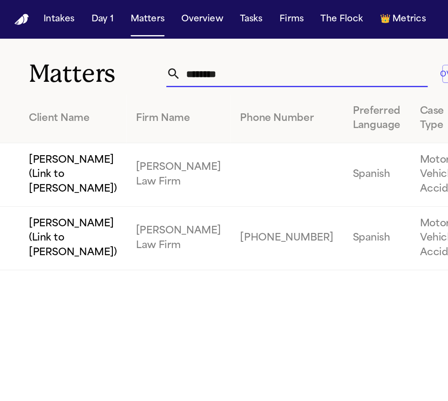
click at [93, 132] on td "[PERSON_NAME] (Link to [PERSON_NAME])" at bounding box center [46, 128] width 93 height 47
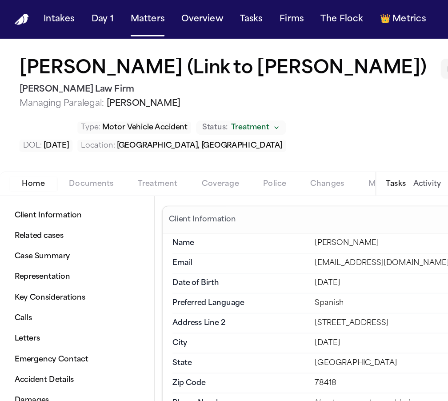
click at [342, 55] on span "Add CMS Link" at bounding box center [364, 50] width 45 height 9
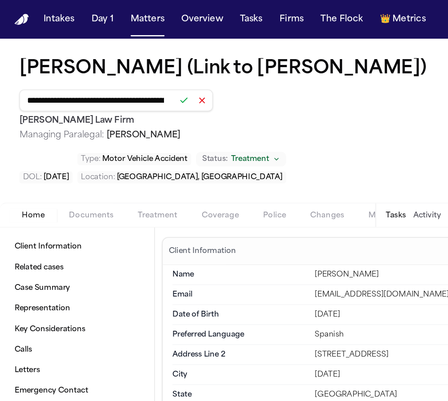
click at [138, 75] on button at bounding box center [135, 74] width 12 height 12
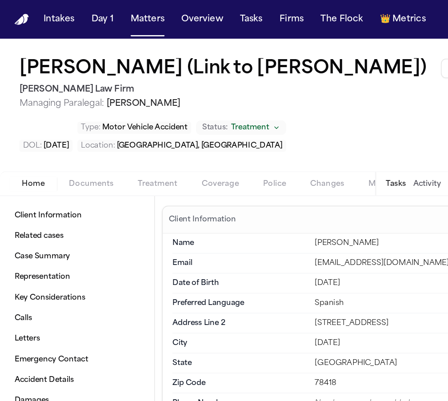
click at [343, 55] on span "External CMS" at bounding box center [365, 50] width 44 height 9
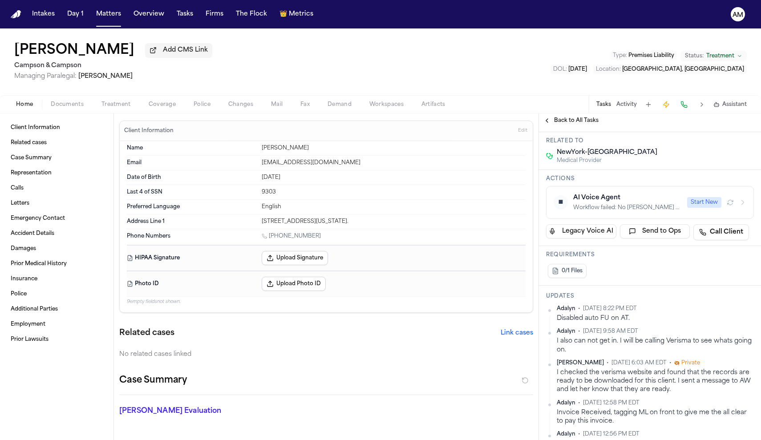
scroll to position [97, 0]
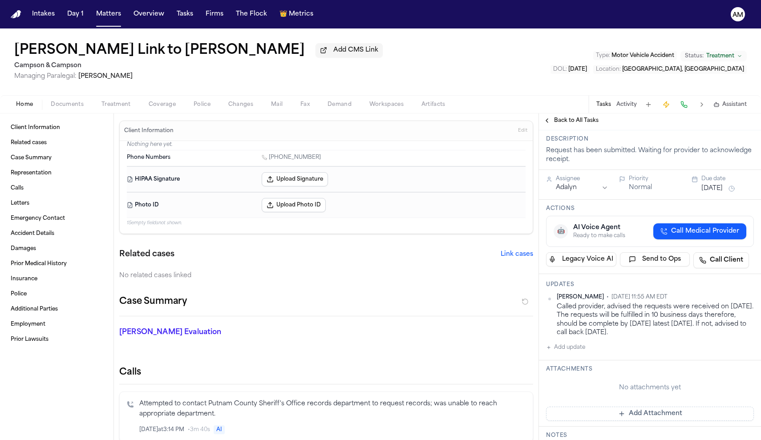
scroll to position [132, 0]
click at [585, 350] on button "Add update" at bounding box center [565, 347] width 39 height 11
click at [564, 376] on button "Private" at bounding box center [563, 375] width 7 height 7
click at [585, 353] on textarea "Add your update" at bounding box center [655, 354] width 190 height 18
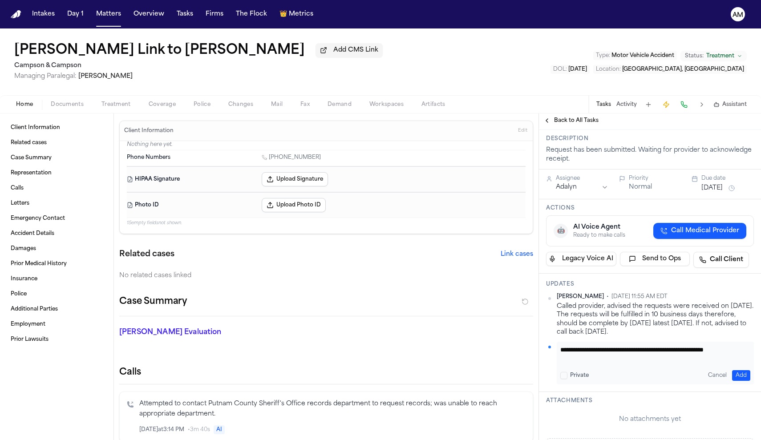
type textarea "**********"
click at [744, 379] on button "Add" at bounding box center [741, 375] width 18 height 11
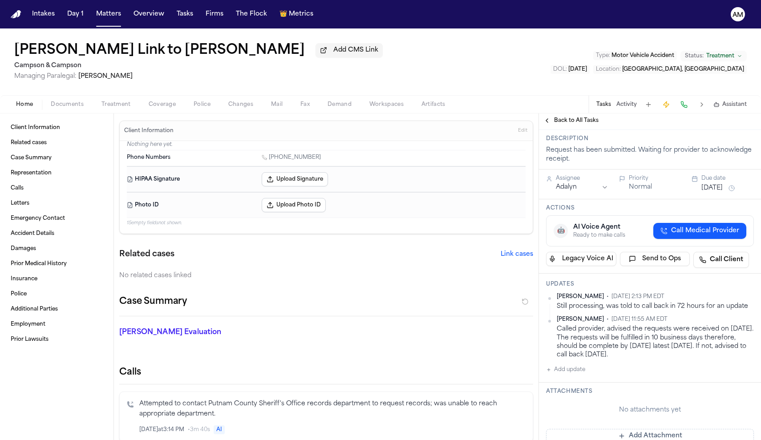
click at [722, 188] on button "[DATE]" at bounding box center [711, 188] width 21 height 9
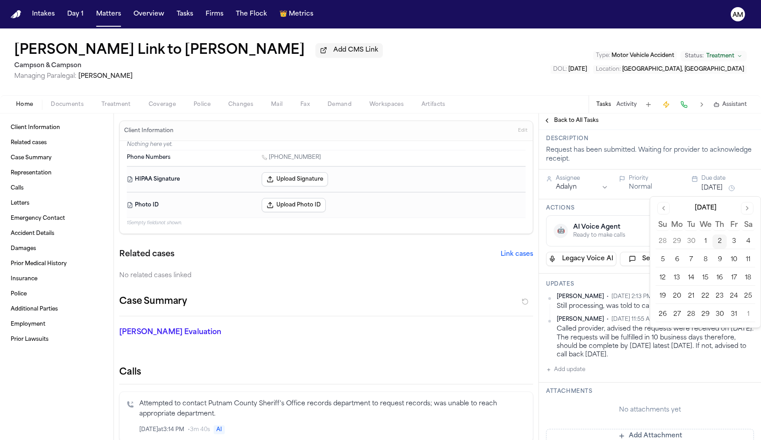
click at [694, 260] on button "7" at bounding box center [691, 260] width 14 height 14
click at [564, 182] on div "Assignee" at bounding box center [582, 178] width 52 height 7
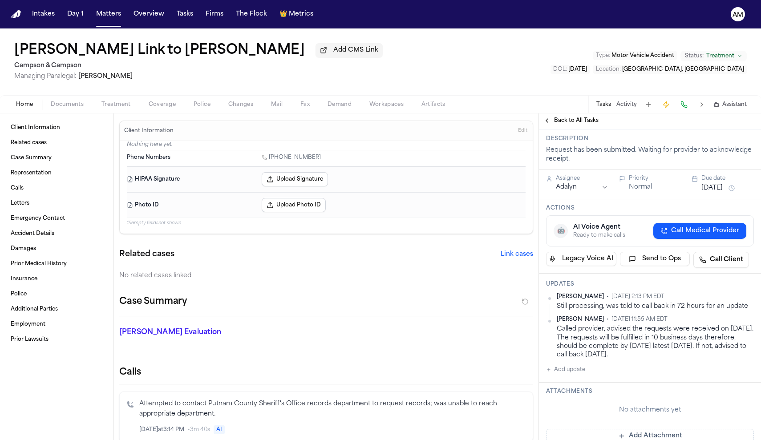
click at [566, 188] on html "Intakes Day 1 Matters Overview Tasks Firms The Flock 👑 Metrics AM [PERSON_NAME]…" at bounding box center [380, 220] width 761 height 440
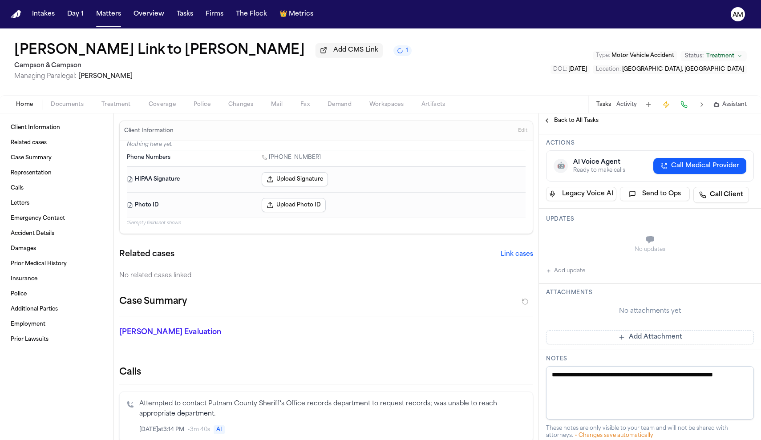
scroll to position [116, 0]
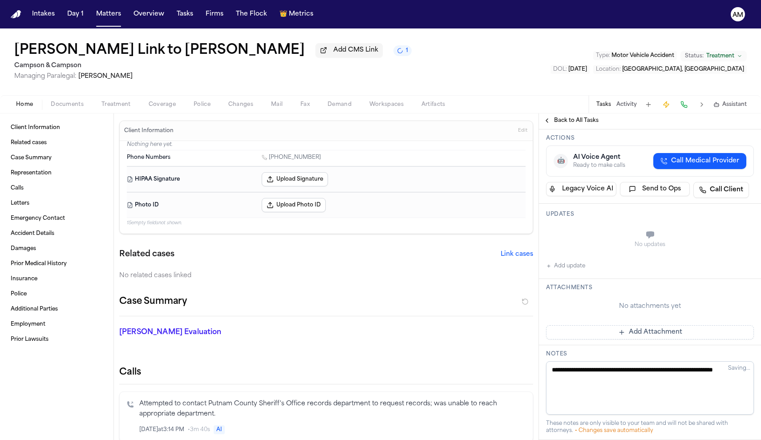
click at [569, 271] on button "Add update" at bounding box center [565, 266] width 39 height 11
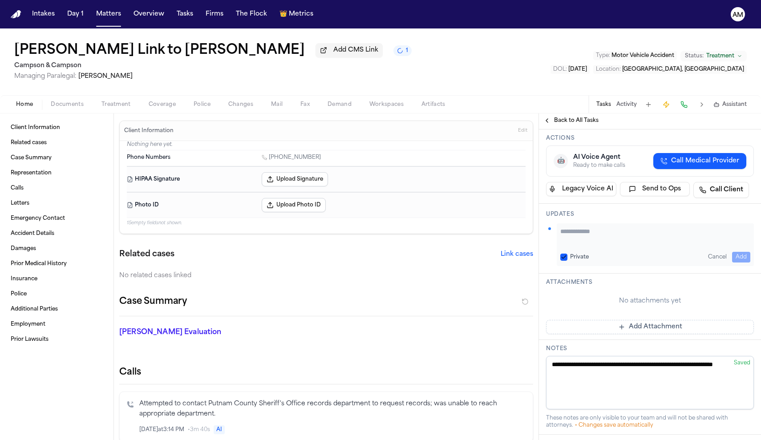
click at [582, 242] on textarea "Add your update" at bounding box center [655, 236] width 190 height 18
type textarea "**********"
click at [564, 261] on button "Private" at bounding box center [563, 257] width 7 height 7
click at [744, 259] on div "**********" at bounding box center [655, 244] width 197 height 43
click at [745, 262] on button "Add" at bounding box center [741, 257] width 18 height 11
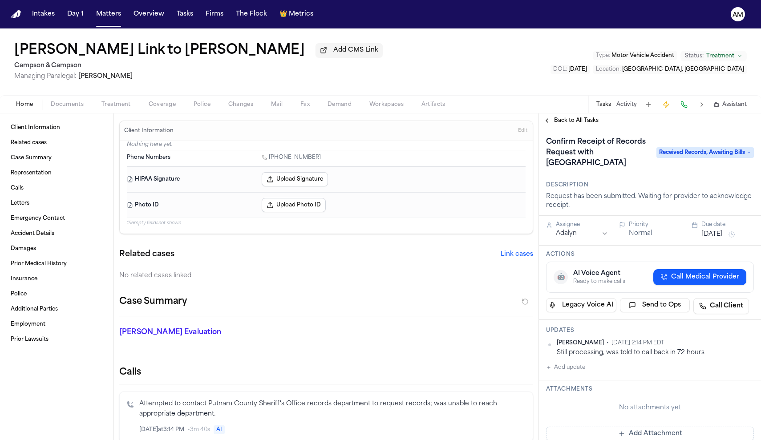
scroll to position [0, 0]
click at [716, 239] on button "[DATE]" at bounding box center [711, 234] width 21 height 9
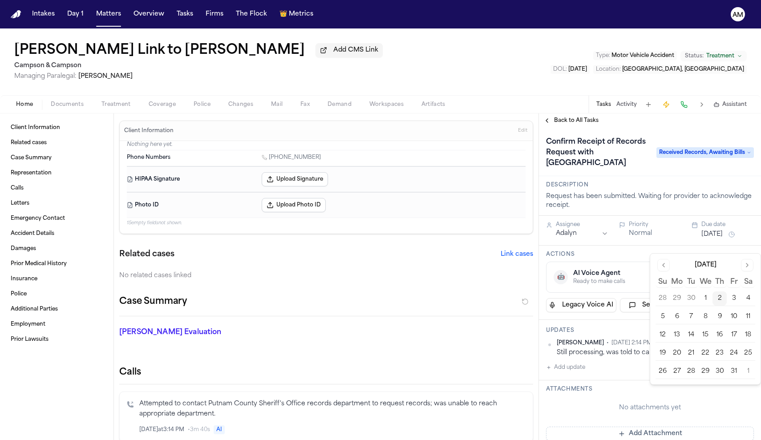
click at [692, 319] on button "7" at bounding box center [691, 317] width 14 height 14
click at [575, 250] on html "Intakes Day 1 Matters Overview Tasks Firms The Flock 👑 Metrics AM [PERSON_NAME]…" at bounding box center [380, 220] width 761 height 440
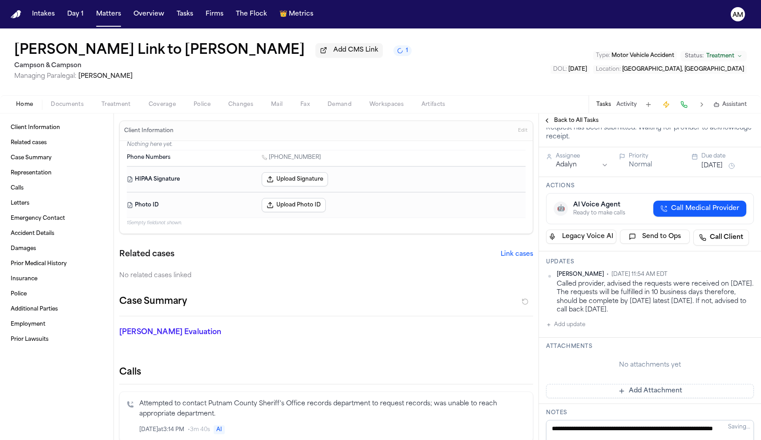
scroll to position [85, 0]
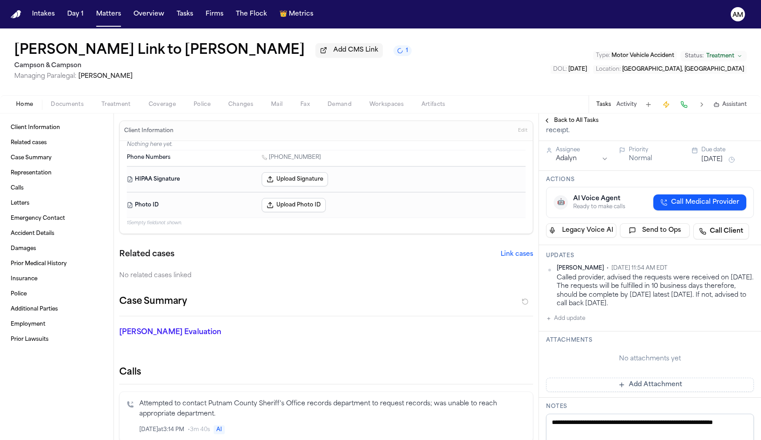
click at [561, 324] on button "Add update" at bounding box center [565, 318] width 39 height 11
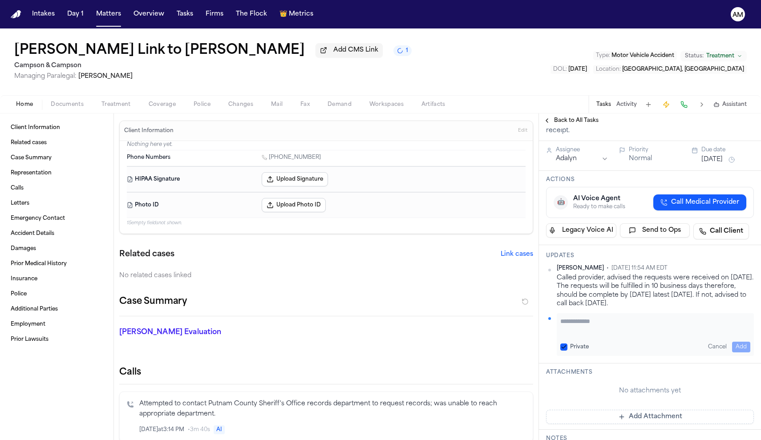
click at [561, 351] on button "Private" at bounding box center [563, 346] width 7 height 7
click at [579, 335] on textarea "Add your update" at bounding box center [655, 326] width 190 height 18
type textarea "**********"
click at [740, 352] on button "Add" at bounding box center [741, 347] width 18 height 11
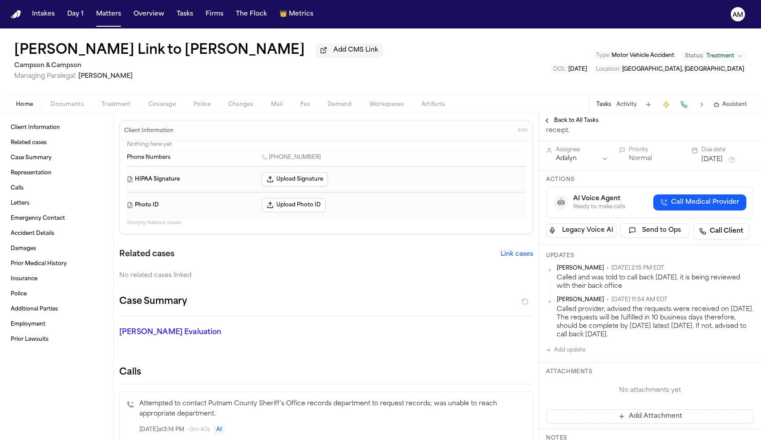
click at [722, 164] on button "[DATE]" at bounding box center [711, 159] width 21 height 9
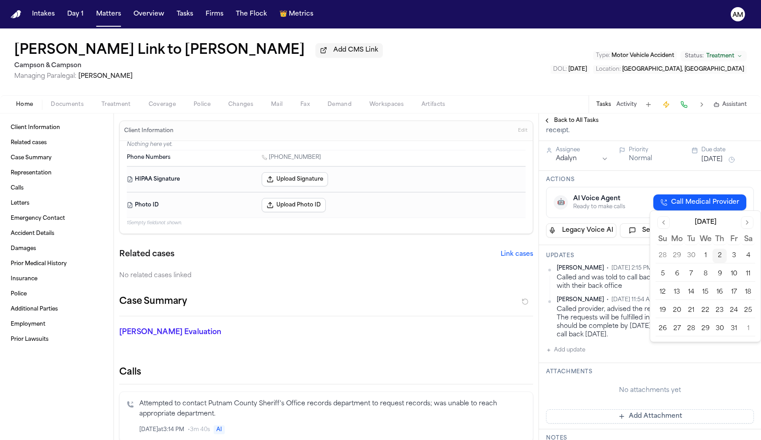
click at [738, 256] on button "3" at bounding box center [733, 256] width 14 height 14
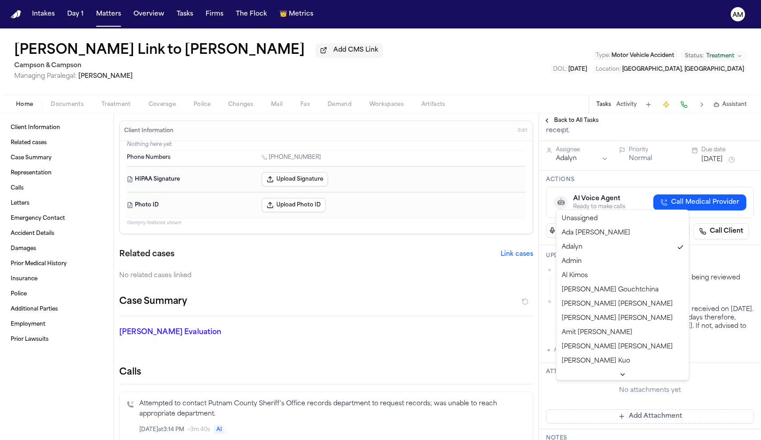
click at [581, 205] on html "Intakes Day 1 Matters Overview Tasks Firms The Flock 👑 Metrics AM [PERSON_NAME]…" at bounding box center [380, 220] width 761 height 440
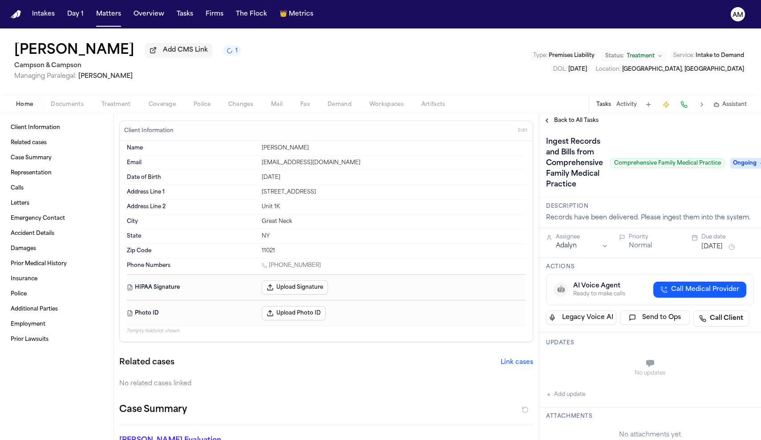
scroll to position [0, 0]
click at [61, 110] on span "button" at bounding box center [67, 109] width 44 height 1
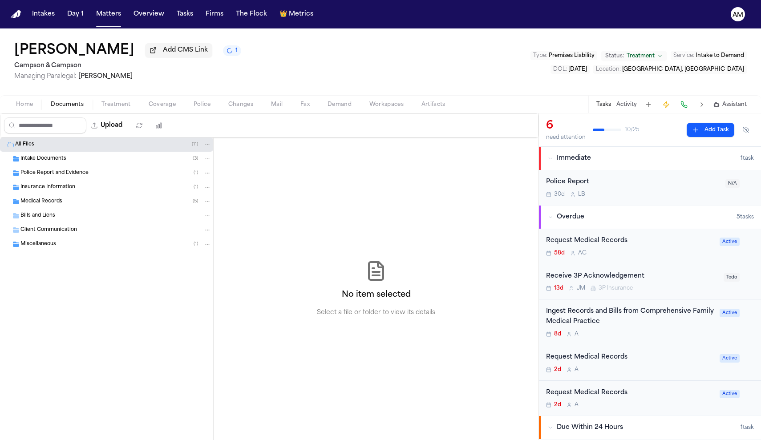
click at [654, 319] on div "Ingest Records and Bills from Comprehensive Family Medical Practice" at bounding box center [630, 317] width 168 height 20
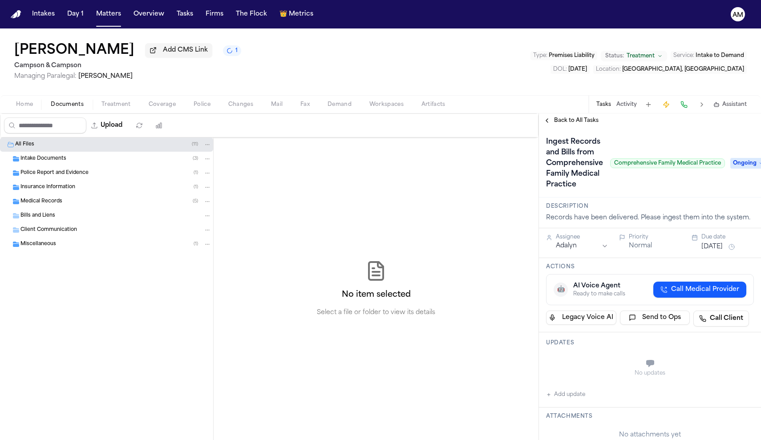
click at [80, 205] on div "Medical Records ( 5 )" at bounding box center [115, 202] width 191 height 8
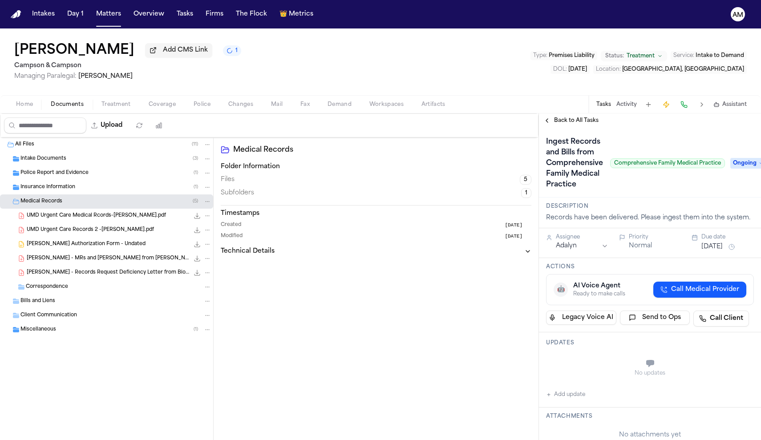
click at [103, 273] on span "[PERSON_NAME] - Records Request Deficiency Letter from BioReference GenPath - […" at bounding box center [108, 273] width 162 height 8
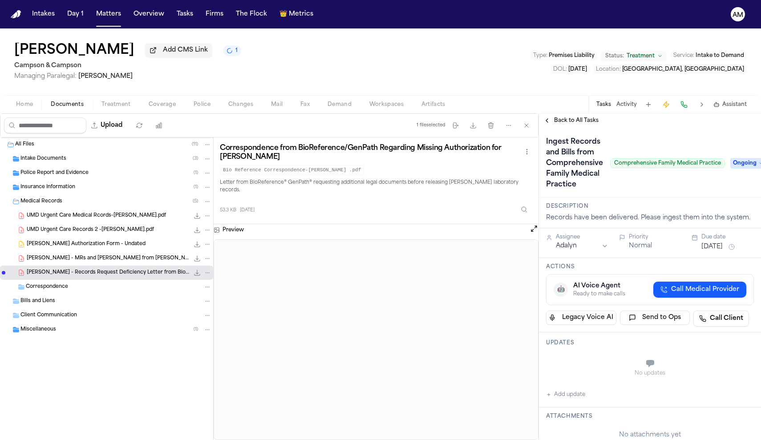
click at [104, 258] on span "[PERSON_NAME] - MRs and [PERSON_NAME] from [PERSON_NAME][GEOGRAPHIC_DATA] - [DA…" at bounding box center [108, 259] width 162 height 8
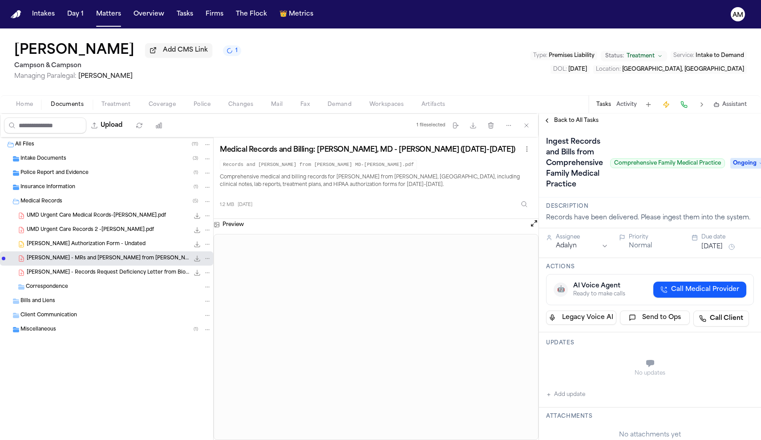
click at [755, 165] on span "Ongoing" at bounding box center [748, 163] width 36 height 11
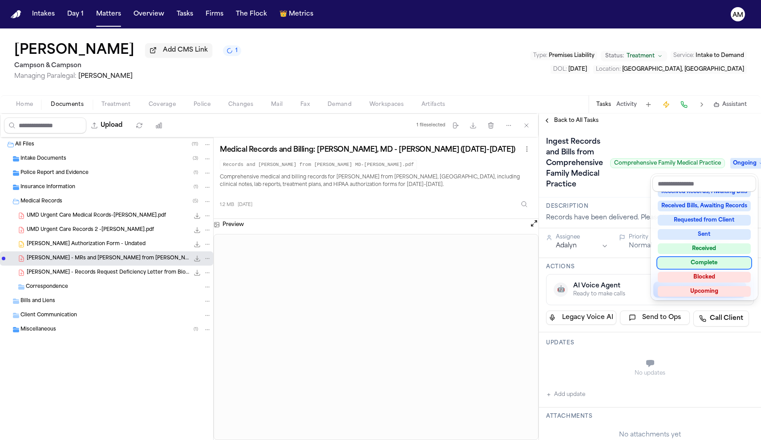
click at [700, 261] on div "Complete" at bounding box center [704, 263] width 93 height 11
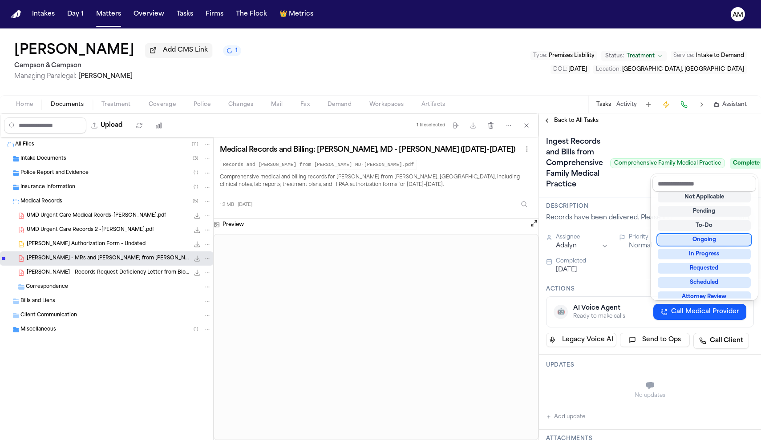
click at [704, 144] on div "Ingest Records and Bills from Comprehensive Family Medical Practice Comprehensi…" at bounding box center [650, 163] width 208 height 57
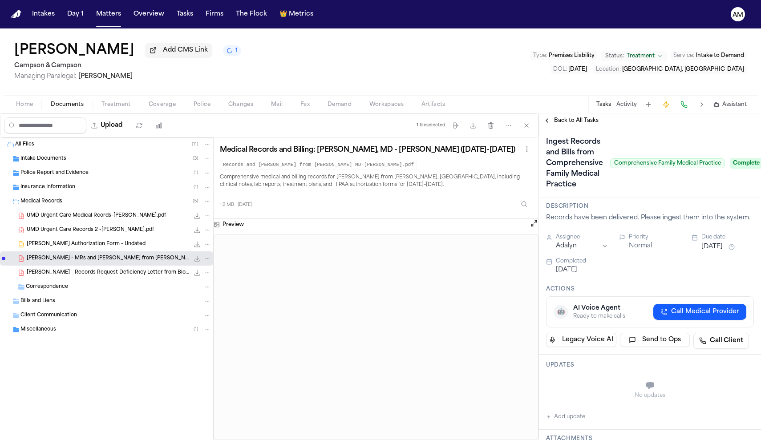
click at [583, 121] on span "Back to All Tasks" at bounding box center [576, 120] width 44 height 7
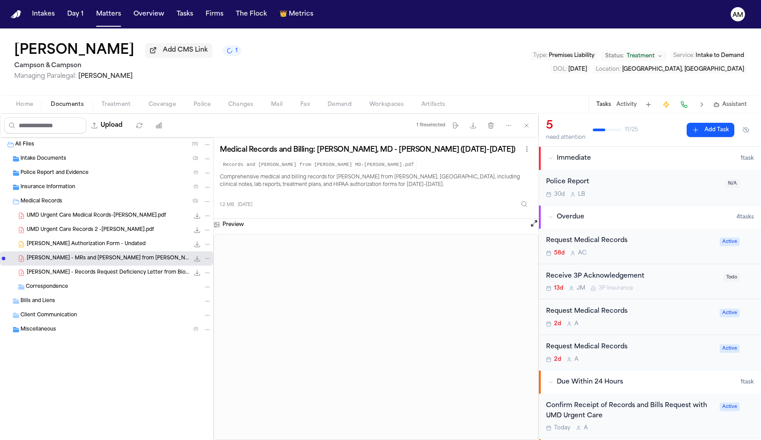
click at [601, 345] on div "Request Medical Records" at bounding box center [630, 347] width 168 height 10
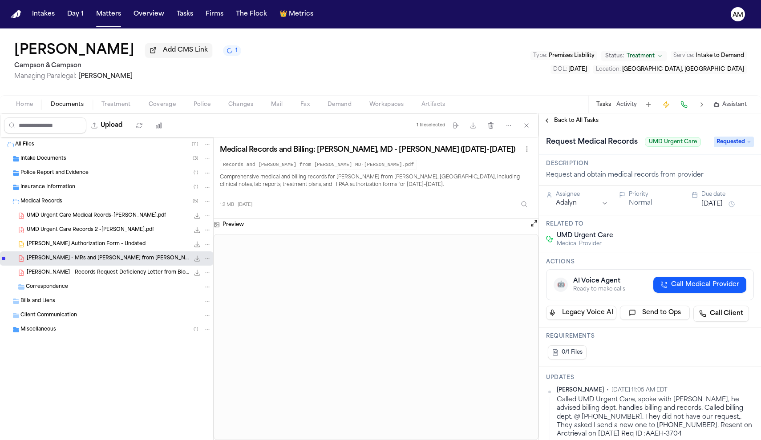
click at [83, 234] on div "UMD Urgent Care Records 2 -[PERSON_NAME].pdf 137.7 KB • PDF" at bounding box center [119, 230] width 185 height 9
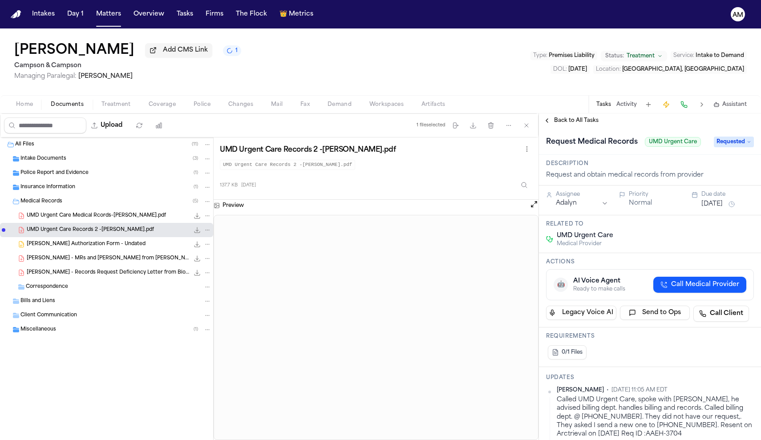
click at [128, 217] on span "UMD Urgent Care Medical Rcords-[PERSON_NAME].pdf" at bounding box center [96, 216] width 139 height 8
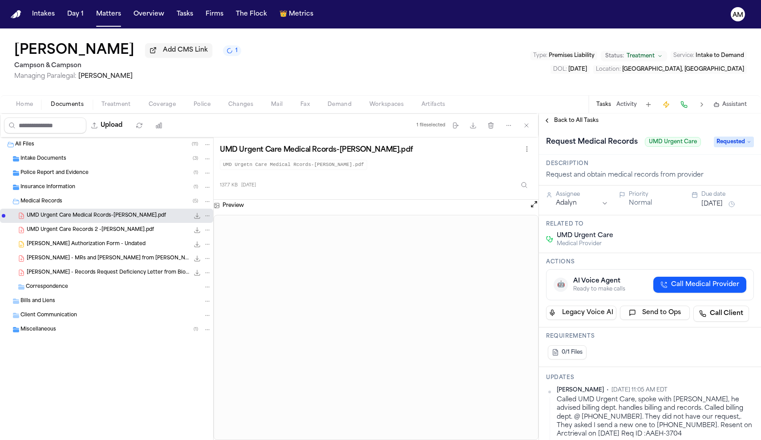
click at [119, 233] on span "UMD Urgent Care Records 2 -[PERSON_NAME].pdf" at bounding box center [90, 230] width 127 height 8
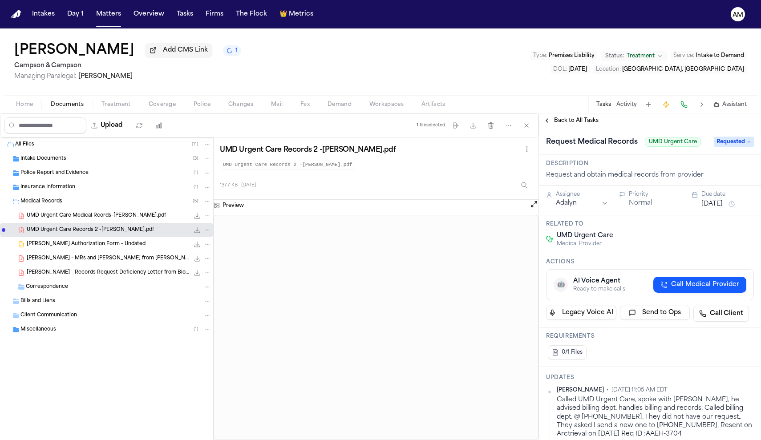
click at [120, 110] on span "button" at bounding box center [116, 109] width 40 height 1
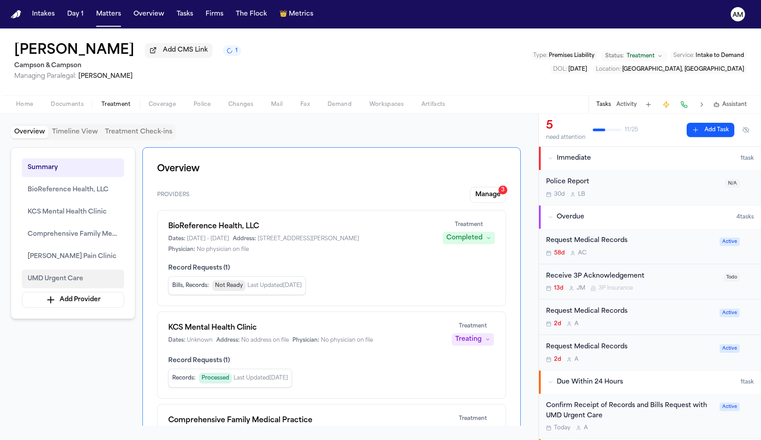
click at [82, 278] on span "UMD Urgent Care" at bounding box center [56, 279] width 56 height 11
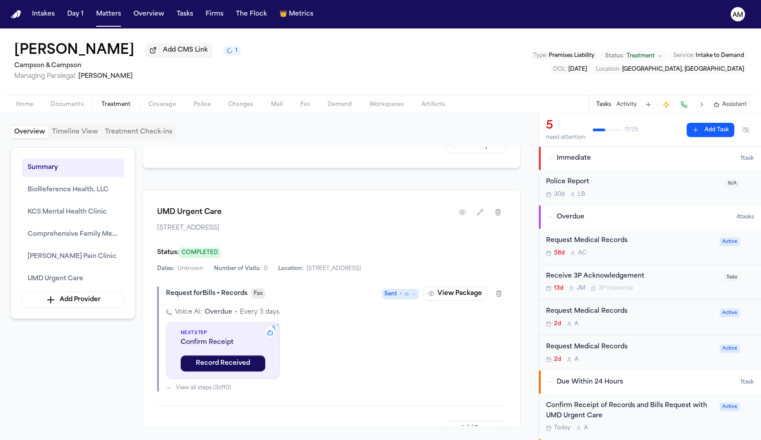
scroll to position [1653, 0]
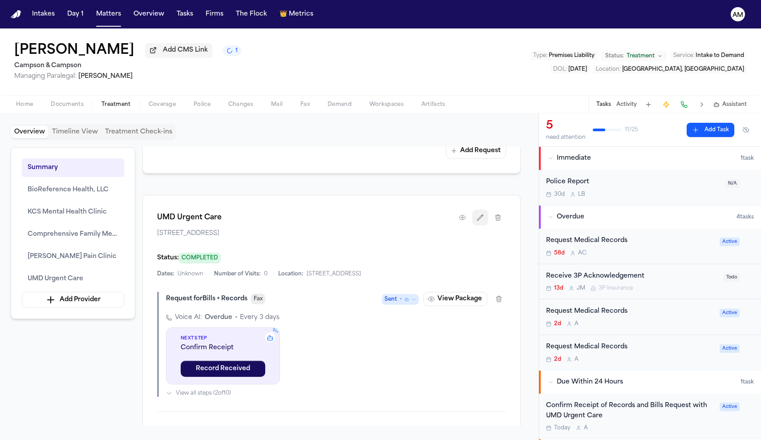
click at [478, 214] on icon "button" at bounding box center [479, 217] width 7 height 7
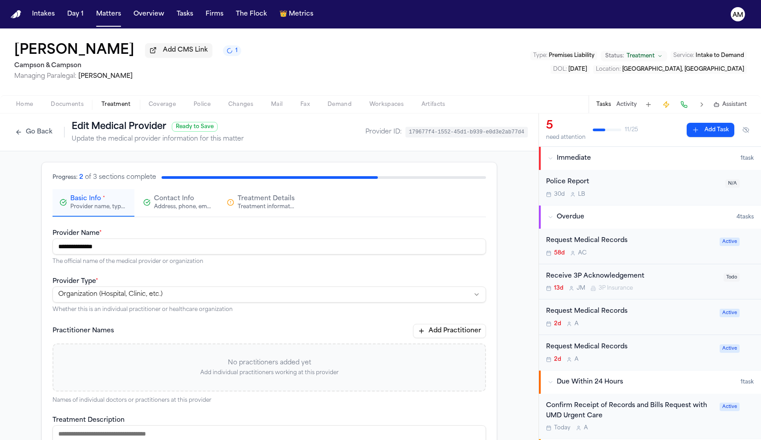
click at [36, 128] on button "Go Back" at bounding box center [34, 132] width 46 height 14
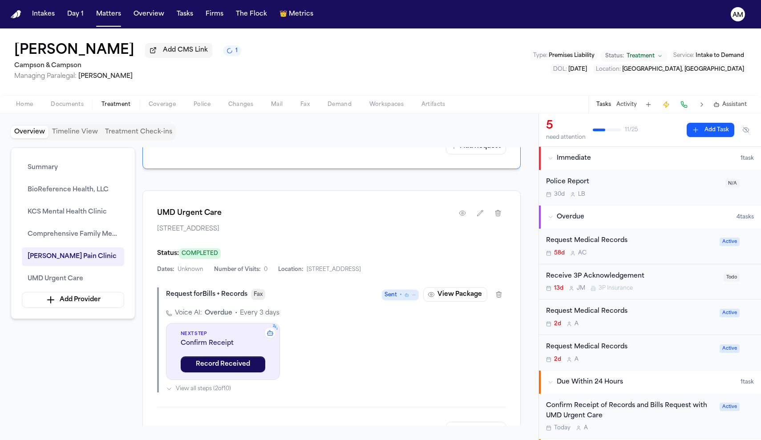
scroll to position [1683, 0]
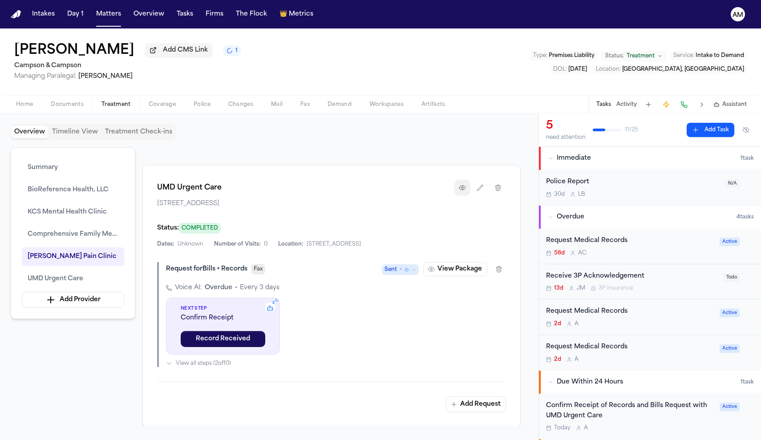
click at [458, 189] on button "button" at bounding box center [462, 188] width 16 height 16
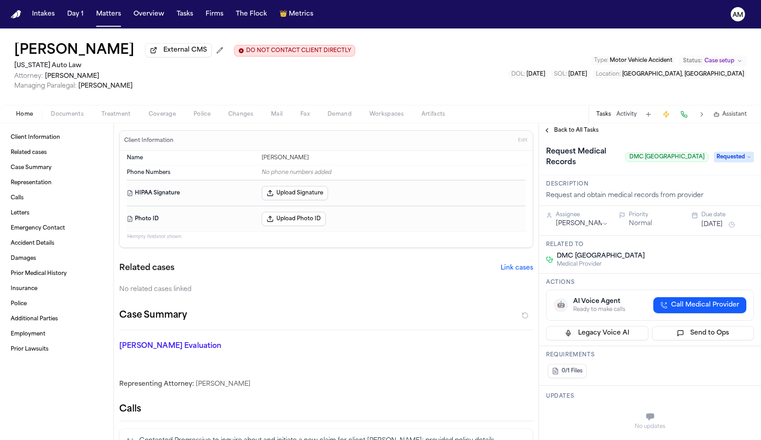
click at [585, 130] on span "Back to All Tasks" at bounding box center [576, 130] width 44 height 7
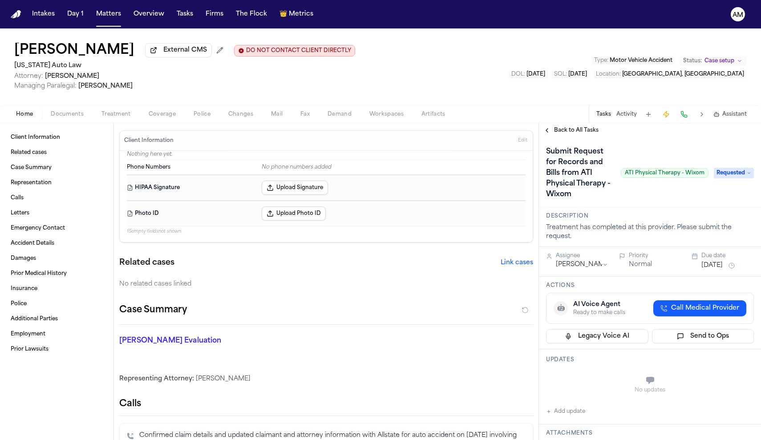
click at [551, 130] on button "Back to All Tasks" at bounding box center [571, 130] width 64 height 7
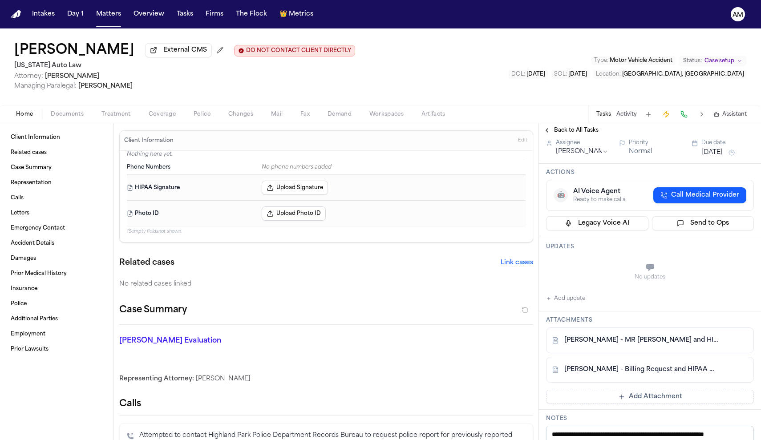
scroll to position [124, 0]
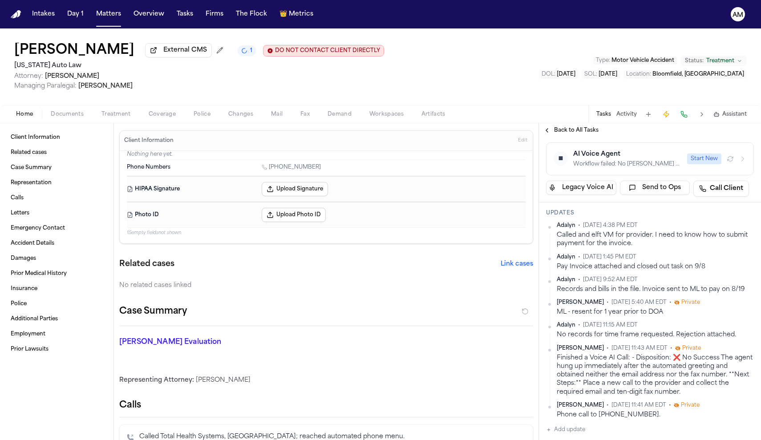
scroll to position [177, 0]
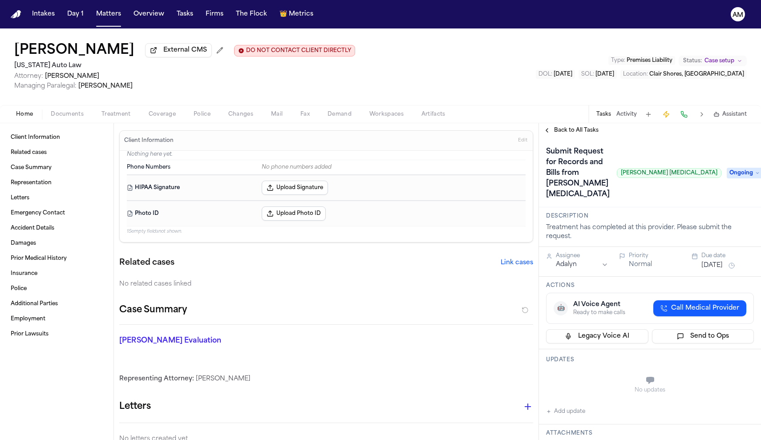
scroll to position [0, 0]
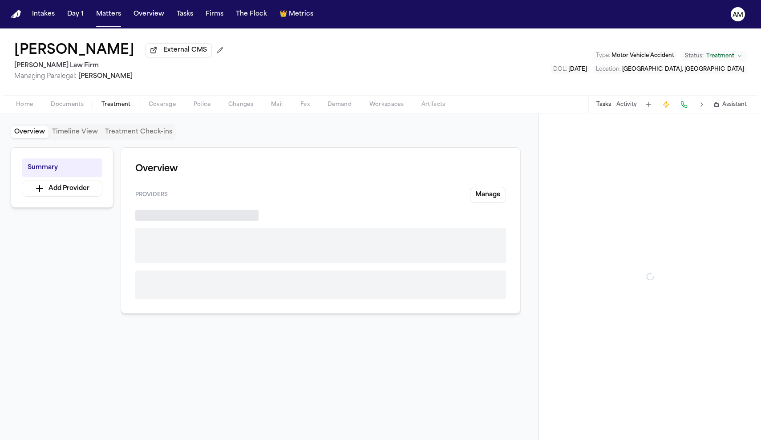
click at [129, 108] on span "Treatment" at bounding box center [115, 104] width 29 height 7
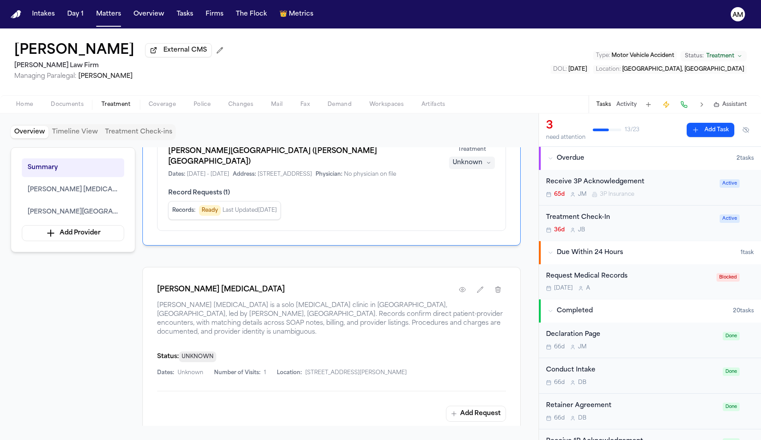
scroll to position [154, 0]
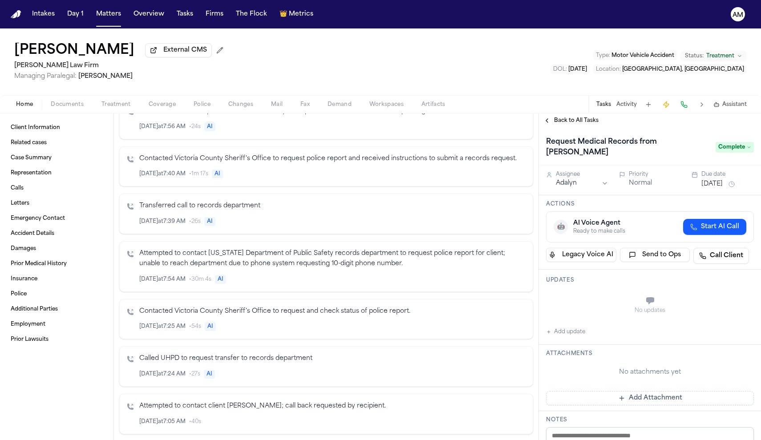
scroll to position [443, 0]
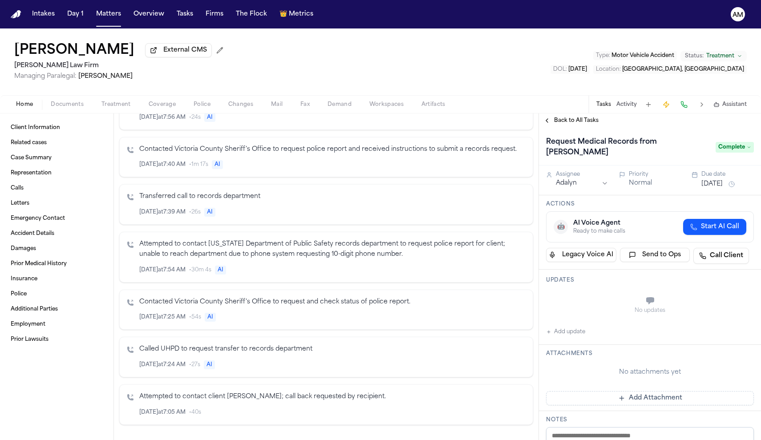
click at [558, 120] on span "Back to All Tasks" at bounding box center [576, 120] width 44 height 7
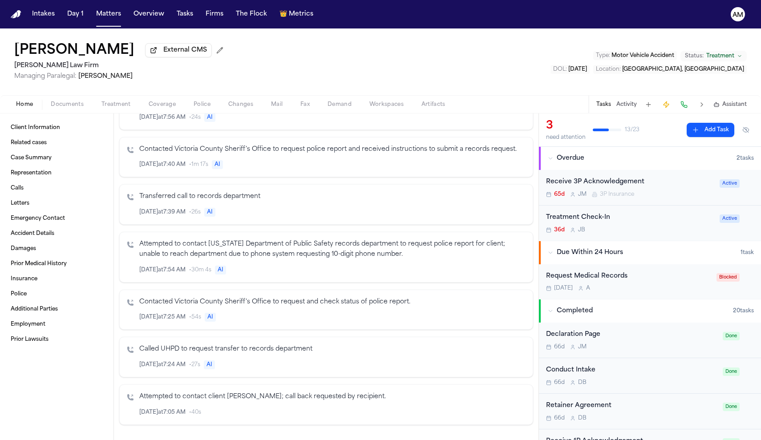
click at [593, 280] on div "Request Medical Records" at bounding box center [628, 276] width 165 height 10
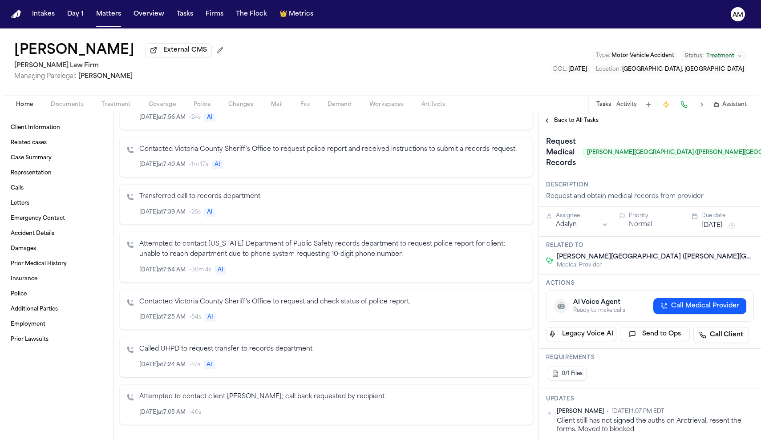
click at [54, 121] on div "Client Information Related cases Case Summary Representation Calls Letters Emer…" at bounding box center [56, 276] width 113 height 327
click at [55, 127] on span "Client Information" at bounding box center [35, 127] width 49 height 7
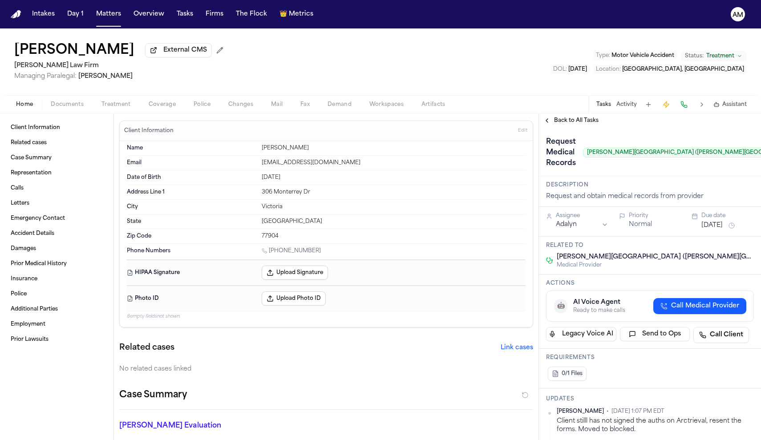
click at [577, 121] on span "Back to All Tasks" at bounding box center [576, 120] width 44 height 7
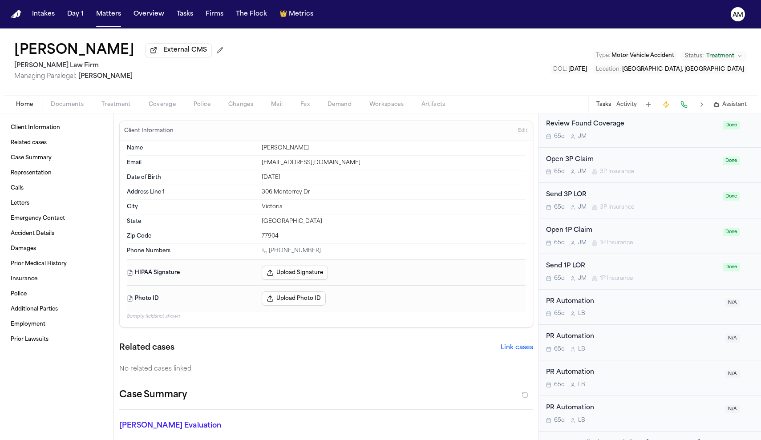
scroll to position [465, 0]
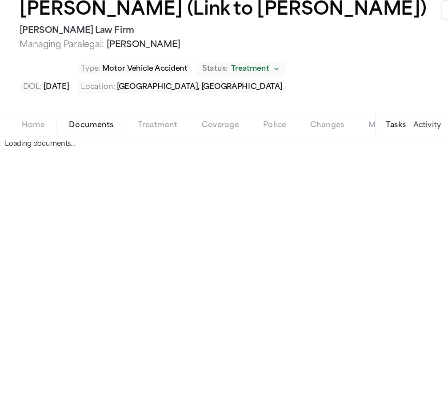
click at [64, 132] on span "Documents" at bounding box center [67, 135] width 33 height 7
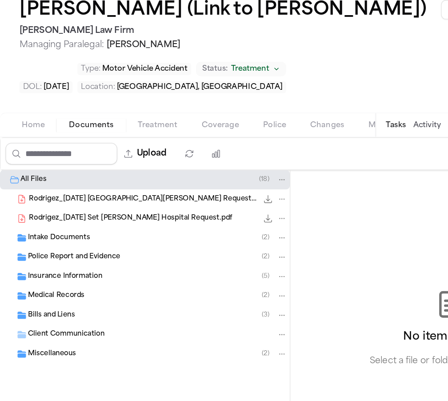
click at [50, 214] on span "Intake Documents" at bounding box center [43, 218] width 46 height 8
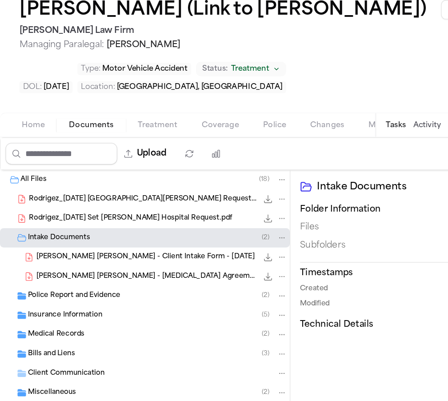
click at [68, 228] on div "[PERSON_NAME] [PERSON_NAME] - Client Intake Form - [DATE] 144.3 KB • PDF" at bounding box center [119, 232] width 185 height 9
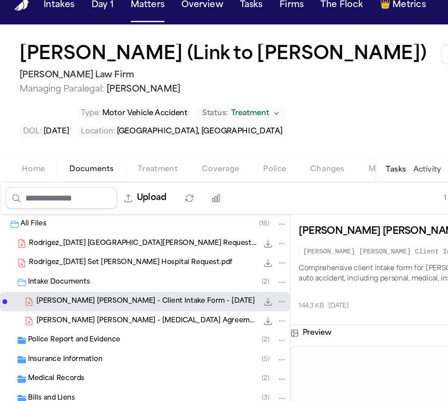
click at [119, 144] on div "Home Documents Treatment Coverage Police Changes Mail Fax Demand Workspaces Art…" at bounding box center [224, 135] width 448 height 18
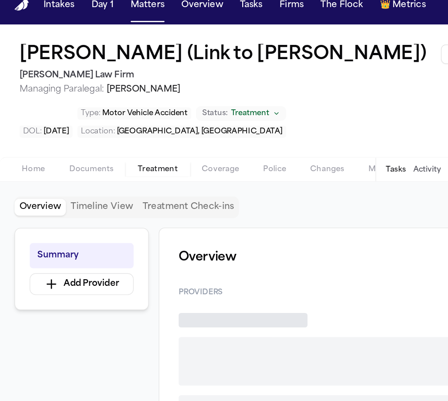
click at [119, 139] on span "Treatment" at bounding box center [115, 135] width 29 height 7
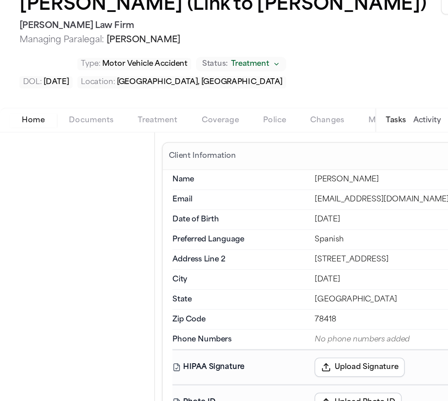
click at [33, 130] on button "Home" at bounding box center [24, 135] width 35 height 11
type textarea "*"
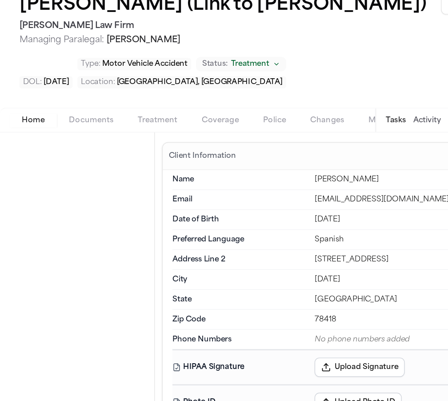
type textarea "*"
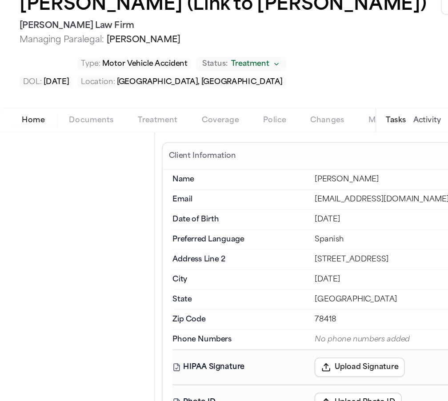
type textarea "*"
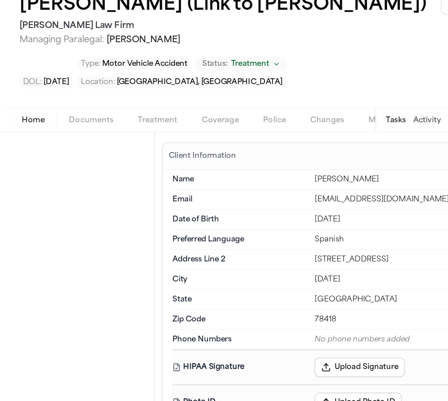
type textarea "*"
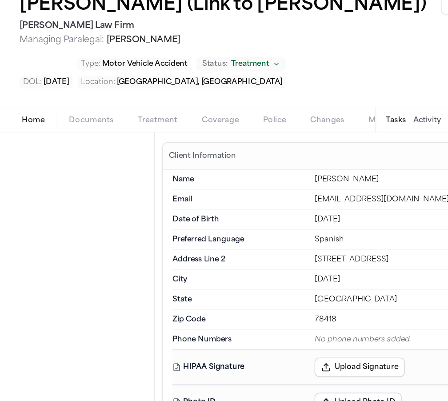
type textarea "*"
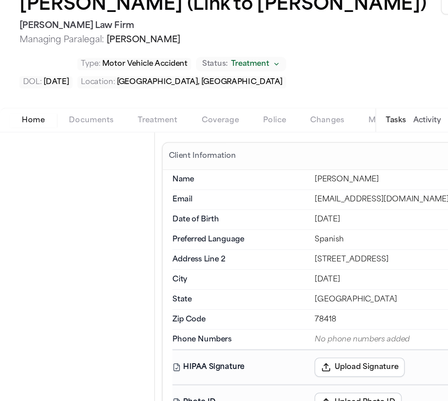
type textarea "*"
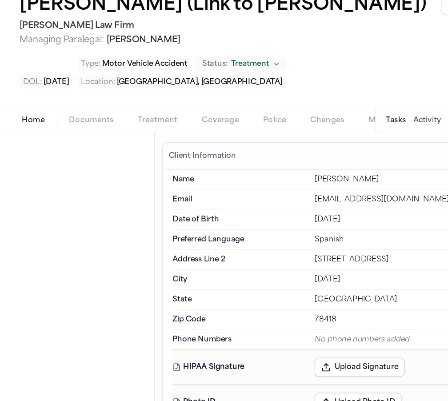
type textarea "*"
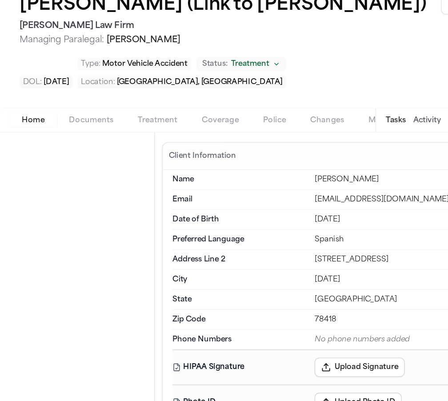
type textarea "*"
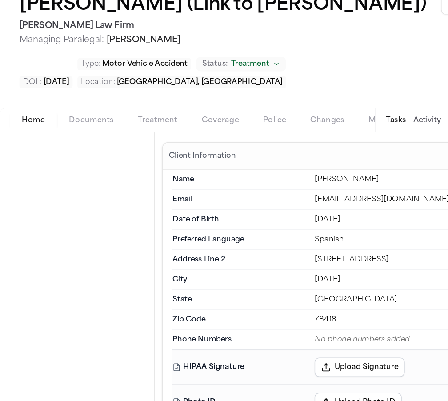
type textarea "*"
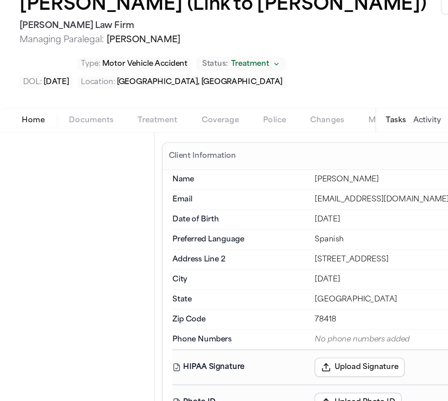
type textarea "*"
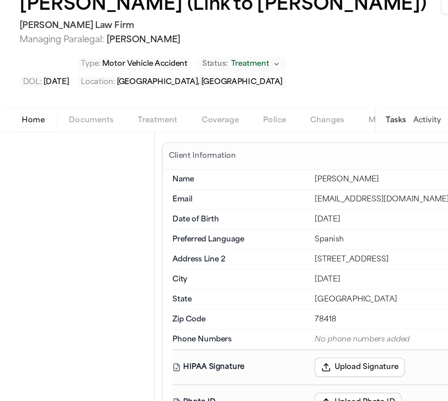
type textarea "*"
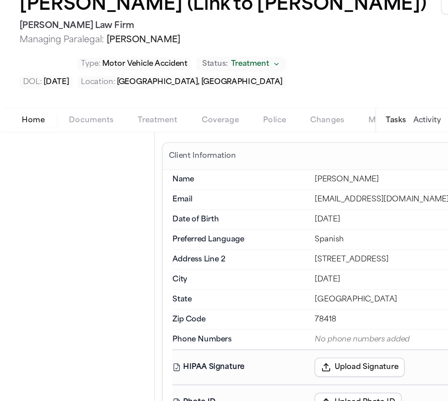
type textarea "*"
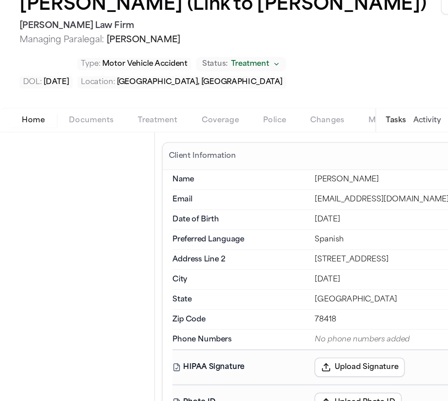
type textarea "*"
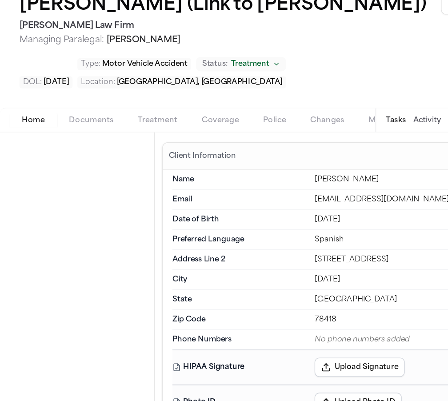
type textarea "*"
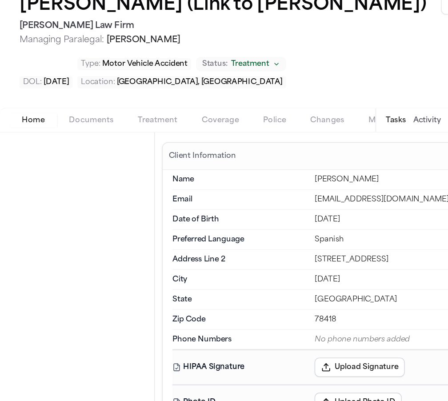
type textarea "*"
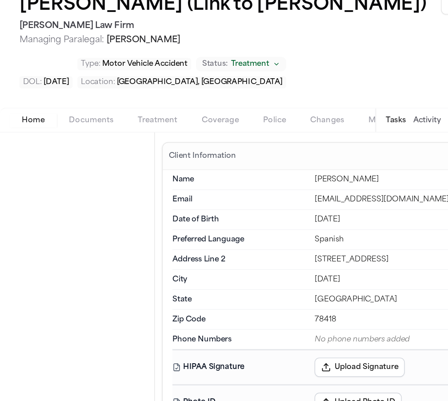
type textarea "*"
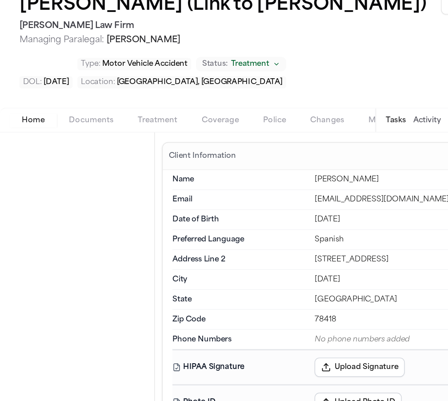
type textarea "*"
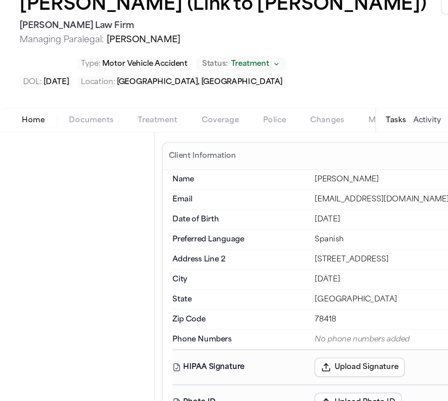
type textarea "*"
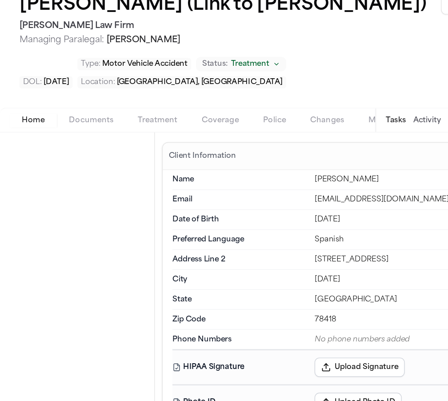
type textarea "*"
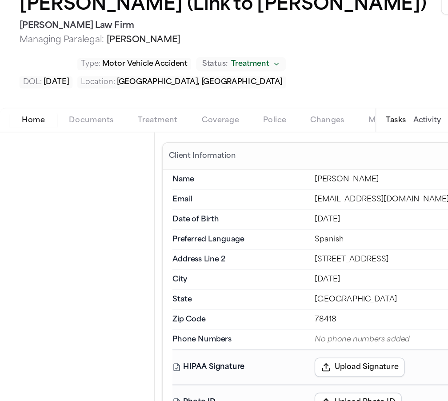
type textarea "*"
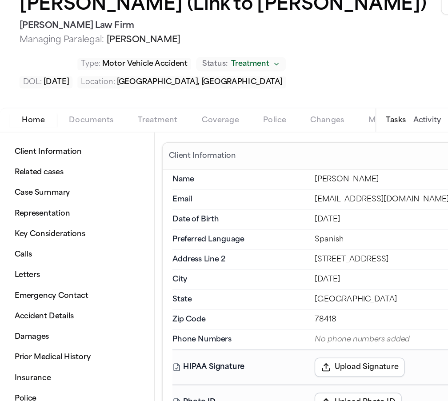
type textarea "*"
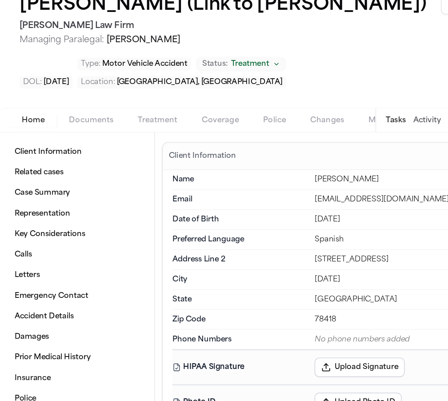
type textarea "*"
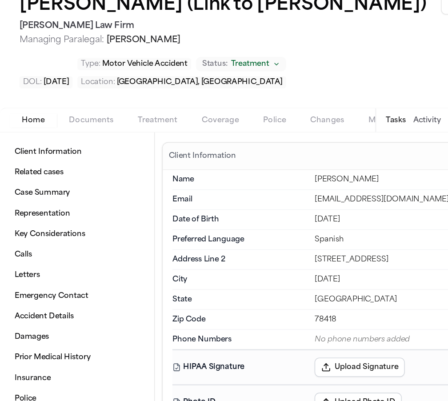
type textarea "*"
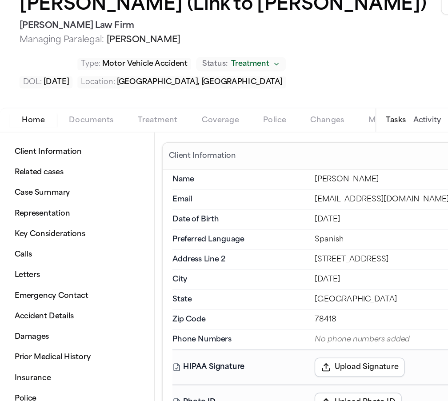
type textarea "*"
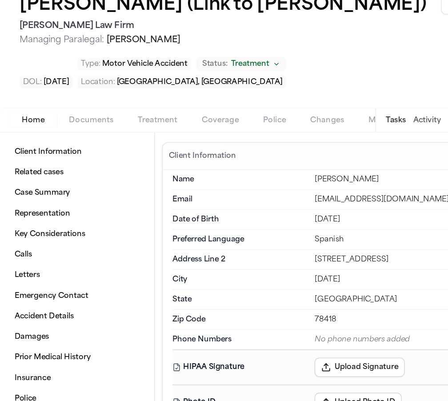
type textarea "*"
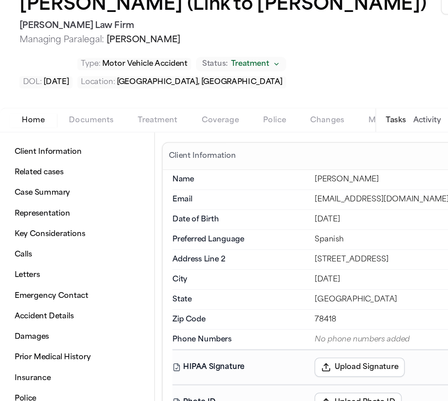
type textarea "*"
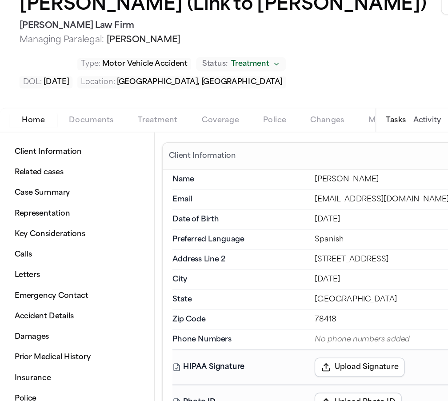
type textarea "*"
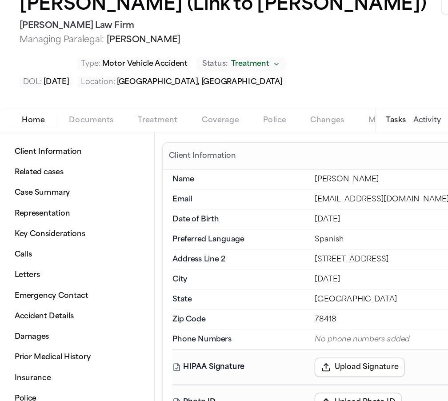
type textarea "*"
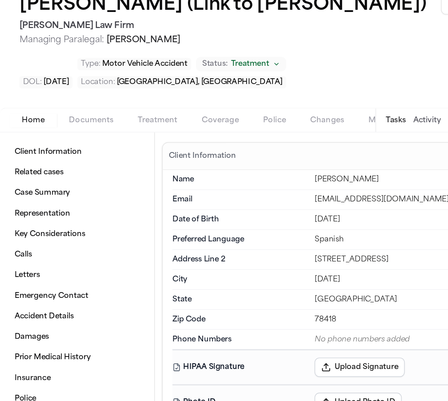
type textarea "*"
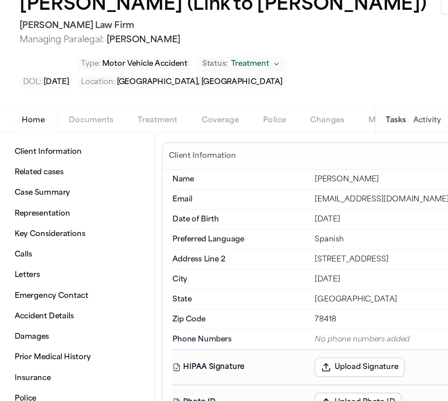
type textarea "*"
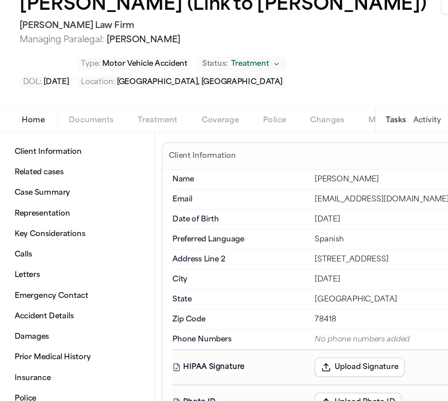
type textarea "*"
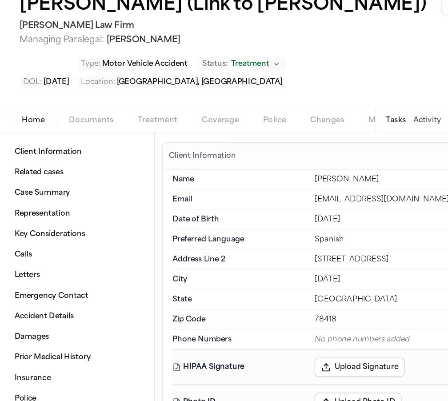
type textarea "*"
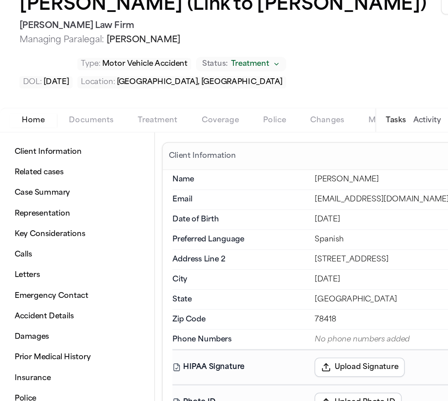
type textarea "*"
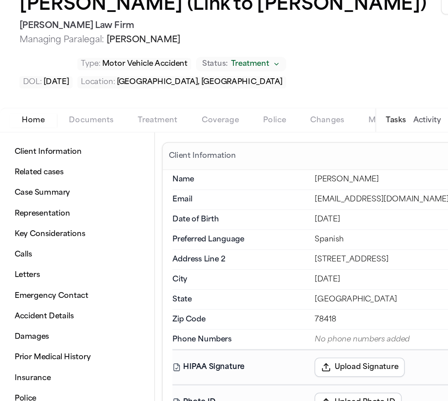
type textarea "*"
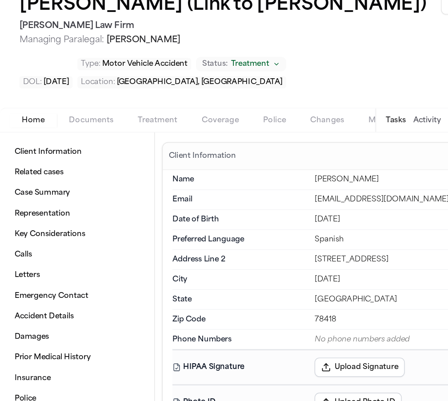
type textarea "*"
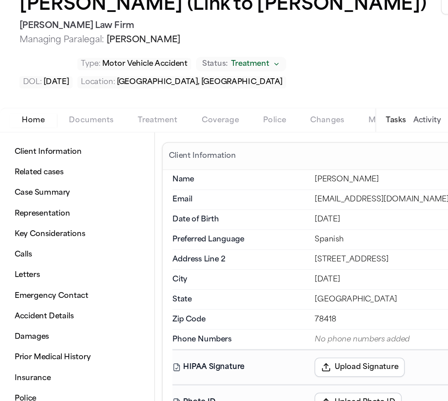
type textarea "*"
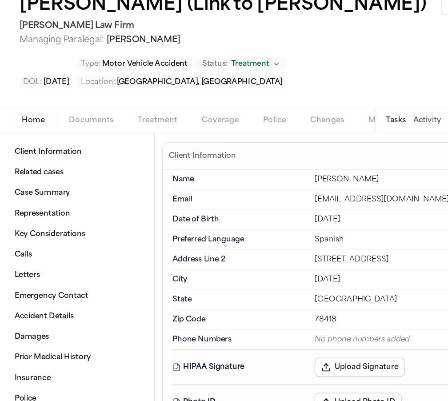
type textarea "*"
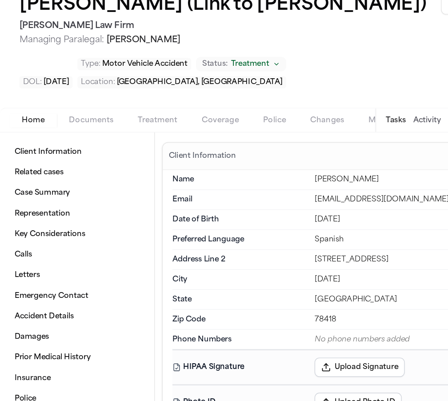
type textarea "*"
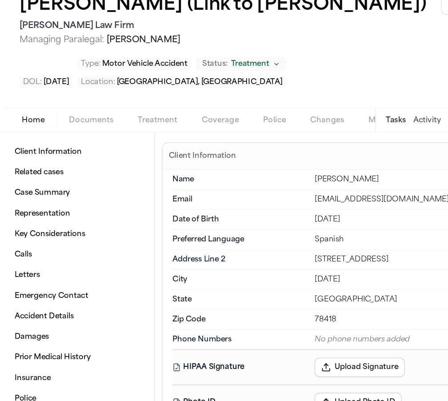
type textarea "*"
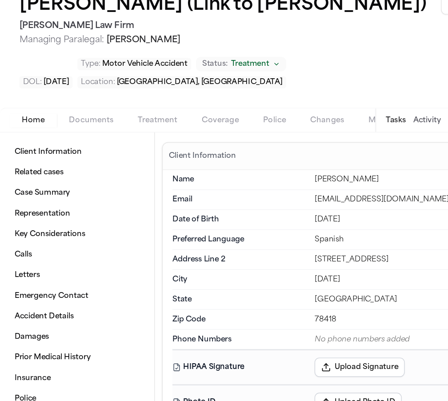
type textarea "*"
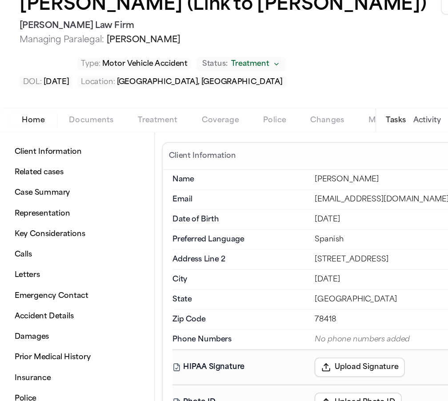
type textarea "*"
click at [162, 132] on span "Coverage" at bounding box center [162, 135] width 27 height 7
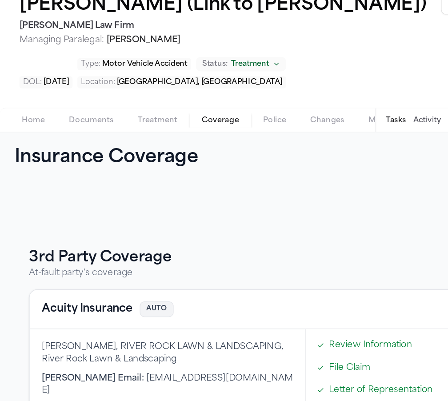
scroll to position [90, 0]
click at [108, 132] on span "Treatment" at bounding box center [115, 135] width 29 height 7
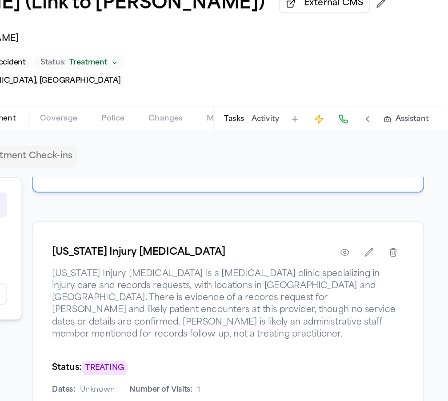
scroll to position [273, 0]
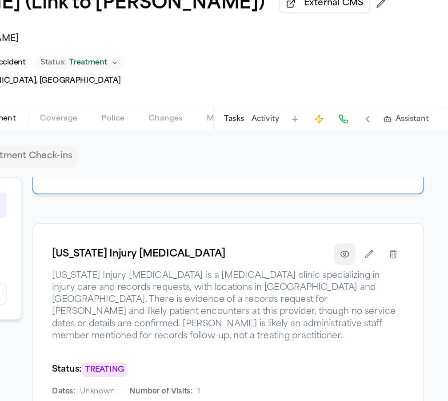
click at [364, 226] on button "button" at bounding box center [372, 234] width 16 height 16
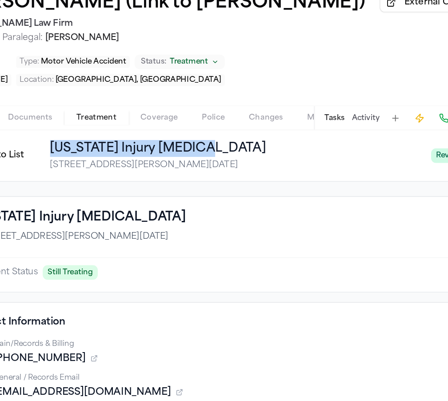
drag, startPoint x: 157, startPoint y: 137, endPoint x: 33, endPoint y: 130, distance: 124.7
click at [33, 151] on div "Back to List [US_STATE] Injury [MEDICAL_DATA] [STREET_ADDRESS][PERSON_NAME][DAT…" at bounding box center [183, 162] width 344 height 23
copy h1 "[US_STATE] Injury [MEDICAL_DATA]"
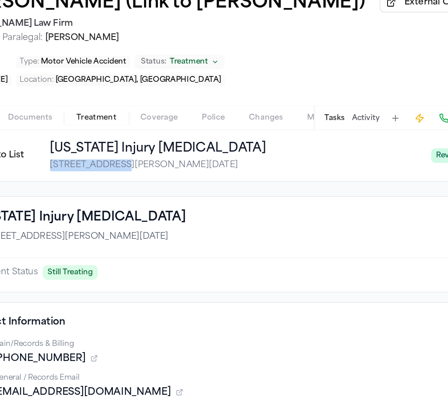
drag, startPoint x: 88, startPoint y: 145, endPoint x: 34, endPoint y: 145, distance: 53.8
click at [34, 151] on div "Back to List [US_STATE] Injury [MEDICAL_DATA] [STREET_ADDRESS][PERSON_NAME][DAT…" at bounding box center [183, 162] width 344 height 23
copy span "[STREET_ADDRESS][PERSON_NAME],"
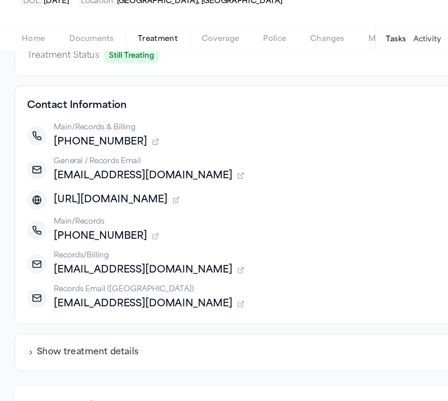
scroll to position [115, 0]
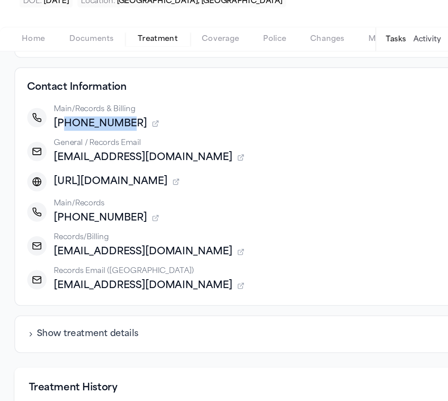
drag, startPoint x: 47, startPoint y: 114, endPoint x: 96, endPoint y: 113, distance: 48.9
click at [96, 192] on div "[PHONE_NUMBER]" at bounding box center [234, 197] width 389 height 11
copy span "3616922600"
click at [105, 183] on div "Main/Records & Billing [PHONE_NUMBER] General / Records Email [EMAIL_ADDRESS][D…" at bounding box center [224, 252] width 408 height 139
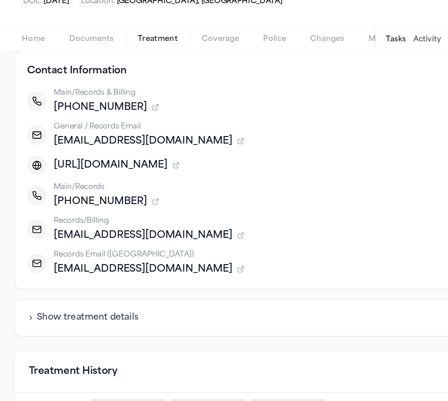
scroll to position [133, 0]
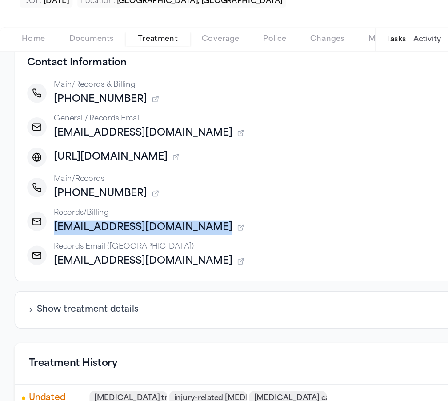
drag, startPoint x: 39, startPoint y: 187, endPoint x: 148, endPoint y: 191, distance: 108.6
click at [148, 259] on div "Records/Billing [EMAIL_ADDRESS][DOMAIN_NAME]" at bounding box center [224, 269] width 408 height 20
copy span "[EMAIL_ADDRESS][DOMAIN_NAME]"
click at [165, 37] on div "[PERSON_NAME] (Link to [PERSON_NAME]) External CMS [PERSON_NAME] Law Firm Manag…" at bounding box center [224, 76] width 448 height 97
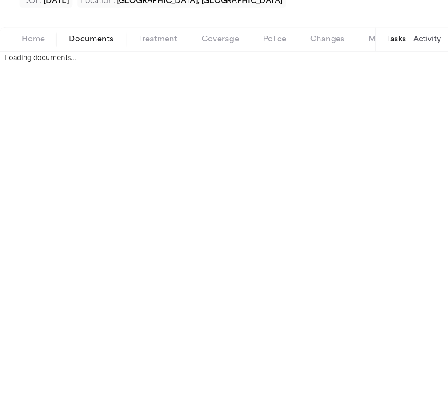
click at [63, 140] on span "button" at bounding box center [67, 140] width 44 height 1
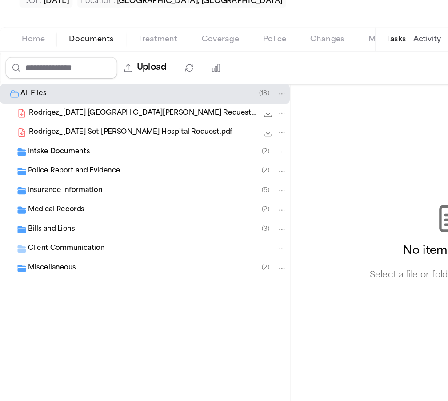
click at [29, 271] on span "Bills and Liens" at bounding box center [37, 275] width 35 height 8
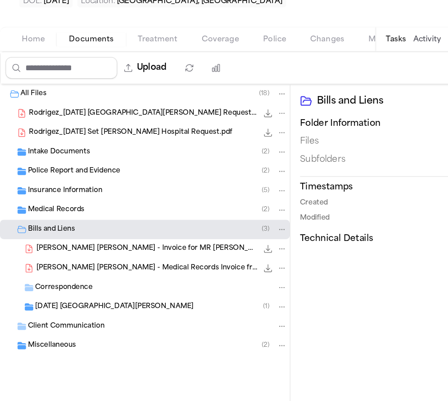
click at [81, 286] on span "[PERSON_NAME] [PERSON_NAME] - Invoice for MR [PERSON_NAME] from [DATE] [PERSON_…" at bounding box center [108, 290] width 162 height 8
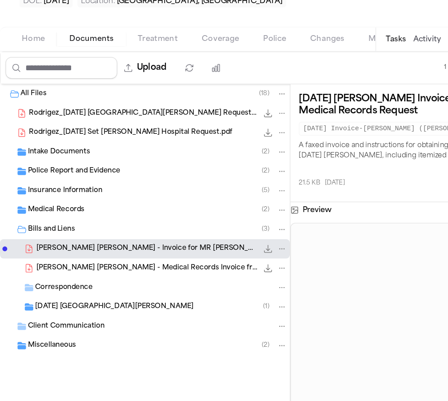
click at [81, 300] on span "[PERSON_NAME] [PERSON_NAME] - Medical Records Invoice from [DATE] Seton - [DATE]" at bounding box center [108, 304] width 162 height 8
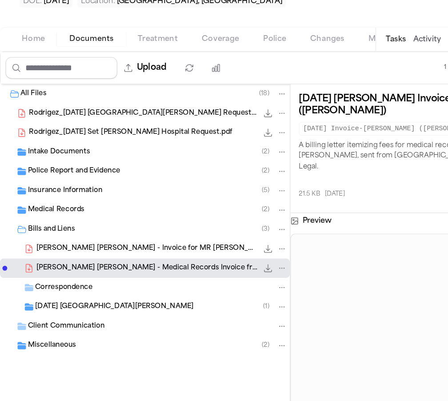
click at [77, 311] on div "Correspondence" at bounding box center [106, 318] width 213 height 14
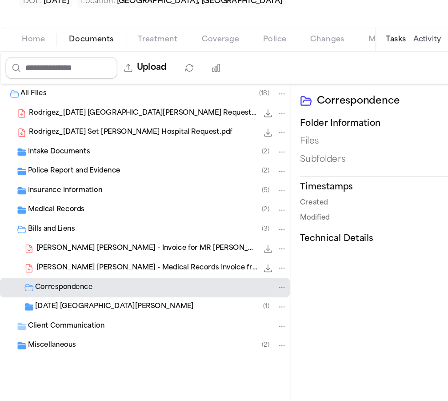
click at [77, 311] on div "Correspondence" at bounding box center [106, 318] width 213 height 14
click at [129, 132] on span "Treatment" at bounding box center [115, 135] width 29 height 7
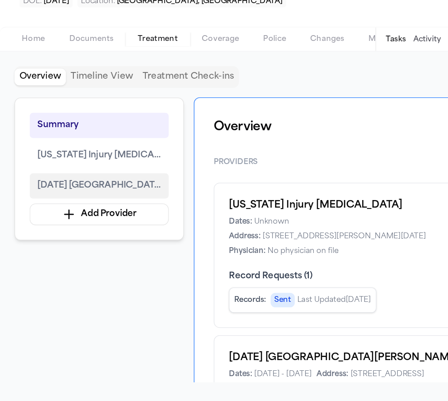
click at [74, 238] on span "[DATE] [GEOGRAPHIC_DATA][PERSON_NAME]" at bounding box center [73, 243] width 91 height 11
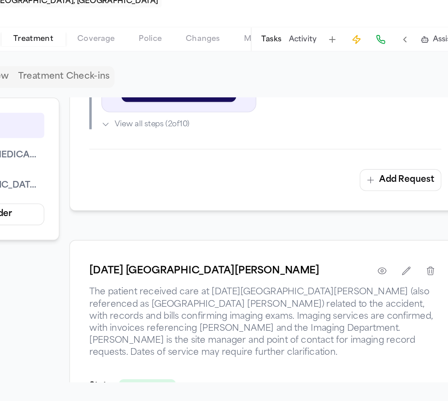
scroll to position [548, 0]
click at [364, 298] on button "button" at bounding box center [372, 306] width 16 height 16
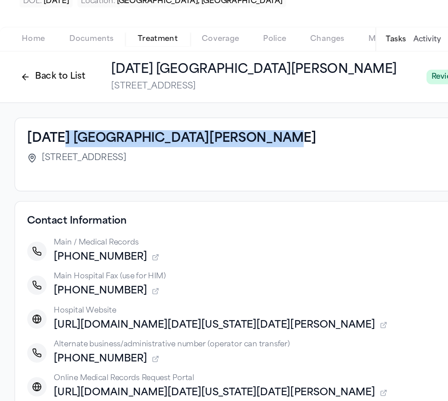
drag, startPoint x: 194, startPoint y: 122, endPoint x: 46, endPoint y: 117, distance: 148.2
click at [46, 202] on div "[DATE] [GEOGRAPHIC_DATA][PERSON_NAME]" at bounding box center [224, 208] width 408 height 12
drag, startPoint x: 22, startPoint y: 124, endPoint x: 188, endPoint y: 121, distance: 166.4
click at [188, 202] on div "[DATE] [GEOGRAPHIC_DATA][PERSON_NAME]" at bounding box center [224, 208] width 408 height 12
copy h3 "[DATE] [GEOGRAPHIC_DATA][PERSON_NAME]"
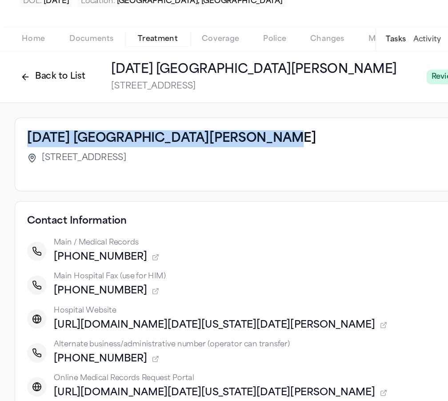
drag, startPoint x: 32, startPoint y: 139, endPoint x: 88, endPoint y: 140, distance: 56.1
click at [88, 218] on span "[STREET_ADDRESS]" at bounding box center [62, 222] width 62 height 9
copy span "[STREET_ADDRESS]"
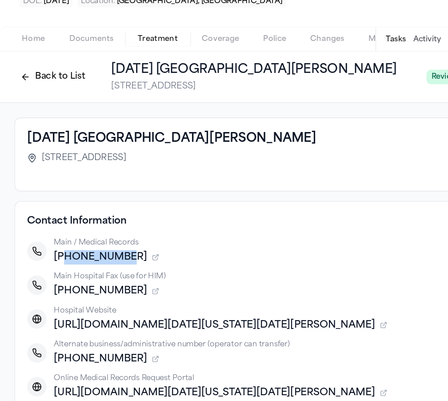
drag, startPoint x: 90, startPoint y: 212, endPoint x: 47, endPoint y: 210, distance: 42.7
click at [47, 290] on span "[PHONE_NUMBER]" at bounding box center [74, 295] width 69 height 11
copy span "5123244000"
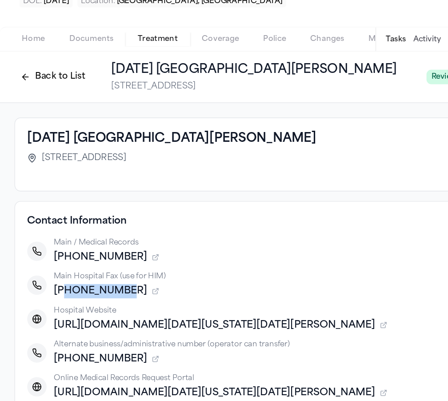
drag, startPoint x: 90, startPoint y: 237, endPoint x: 47, endPoint y: 239, distance: 42.8
click at [47, 315] on div "[PHONE_NUMBER]" at bounding box center [234, 320] width 389 height 11
copy span "5123244651"
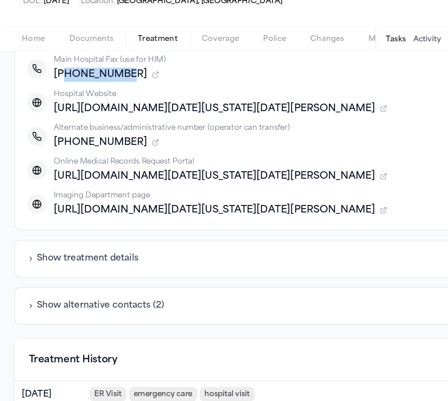
scroll to position [160, 0]
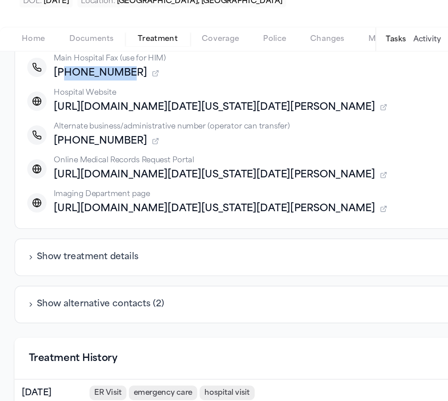
click at [104, 282] on div "Show treatment details" at bounding box center [224, 296] width 427 height 28
click at [96, 291] on button "Show treatment details" at bounding box center [61, 295] width 82 height 9
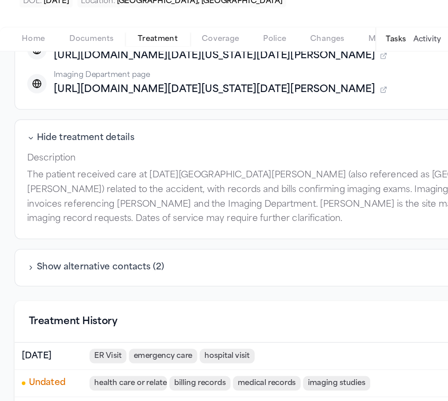
scroll to position [248, 0]
click at [95, 299] on button "Show alternative contacts ( 2 )" at bounding box center [70, 303] width 101 height 9
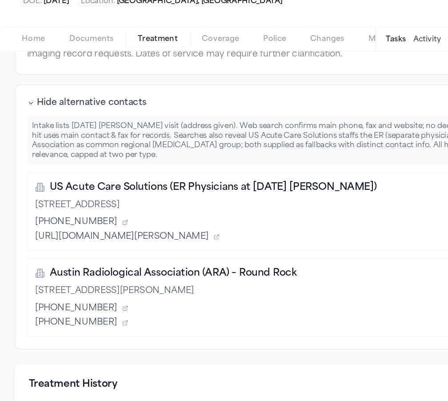
scroll to position [370, 0]
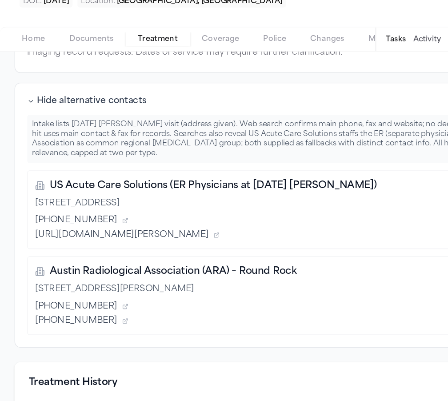
drag, startPoint x: 38, startPoint y: 160, endPoint x: 294, endPoint y: 156, distance: 255.4
copy span "US Acute Care Solutions (ER Physicians at [DATE] [PERSON_NAME])"
drag, startPoint x: 26, startPoint y: 171, endPoint x: 74, endPoint y: 173, distance: 48.1
click at [74, 251] on div "[STREET_ADDRESS]" at bounding box center [224, 255] width 397 height 9
copy div "[STREET_ADDRESS]"
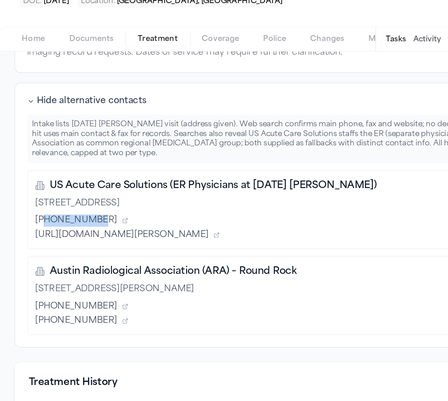
drag, startPoint x: 71, startPoint y: 181, endPoint x: 32, endPoint y: 185, distance: 39.8
click at [32, 264] on div "[PHONE_NUMBER]" at bounding box center [224, 268] width 397 height 9
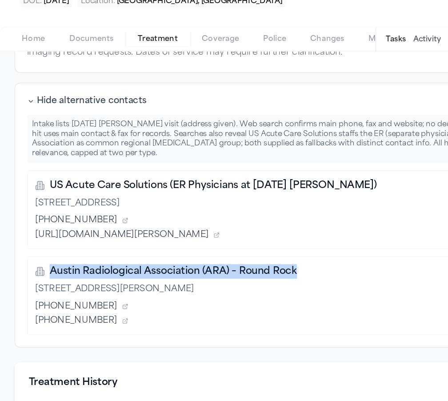
drag, startPoint x: 37, startPoint y: 220, endPoint x: 234, endPoint y: 223, distance: 196.6
click at [234, 300] on div "Austin Radiological Association (ARA) – Round Rock" at bounding box center [224, 305] width 397 height 11
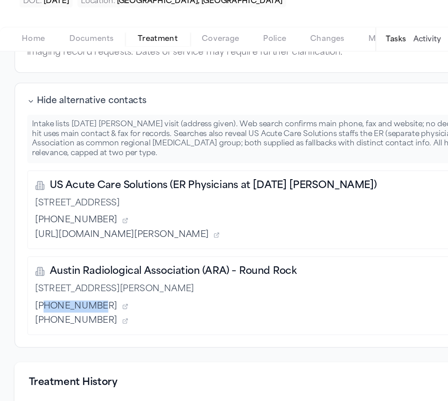
drag, startPoint x: 69, startPoint y: 247, endPoint x: 32, endPoint y: 250, distance: 36.6
click at [32, 327] on div "[PHONE_NUMBER]" at bounding box center [224, 331] width 397 height 9
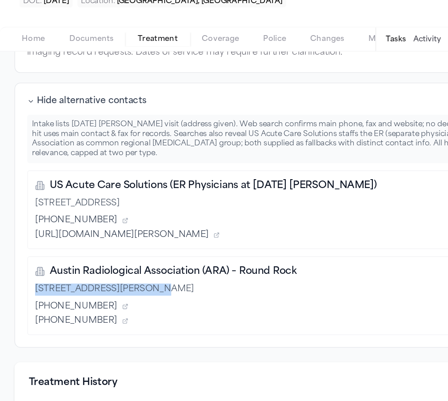
drag, startPoint x: 24, startPoint y: 235, endPoint x: 103, endPoint y: 238, distance: 78.8
click at [103, 295] on div "Austin Radiological Association (ARA) – [GEOGRAPHIC_DATA] [STREET_ADDRESS][PERS…" at bounding box center [224, 324] width 408 height 58
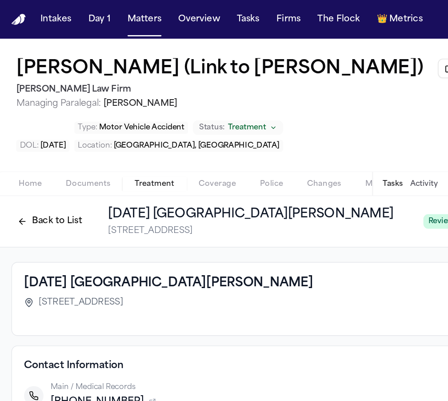
scroll to position [0, 0]
click at [48, 170] on button "Back to List" at bounding box center [39, 163] width 56 height 14
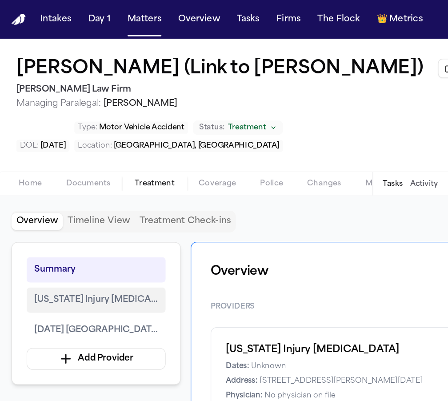
click at [56, 226] on span "[US_STATE] Injury [MEDICAL_DATA]" at bounding box center [73, 220] width 91 height 11
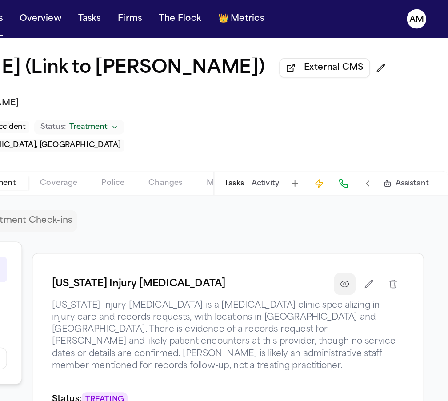
click at [364, 217] on button "button" at bounding box center [372, 209] width 16 height 16
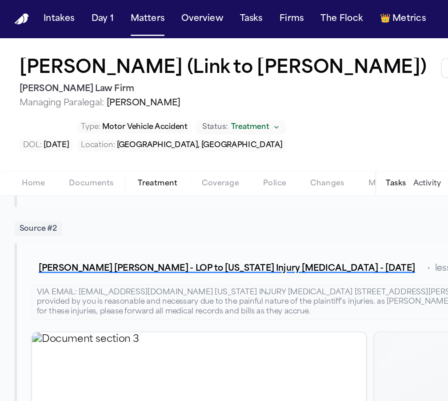
scroll to position [488, 0]
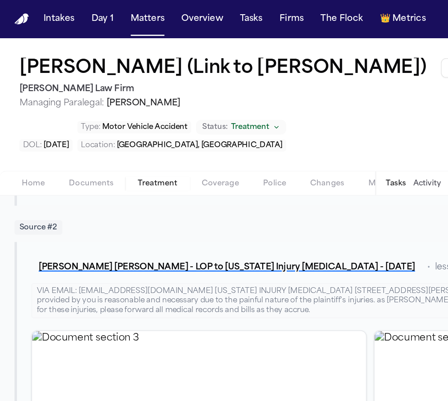
click at [169, 139] on span "Coverage" at bounding box center [162, 135] width 27 height 7
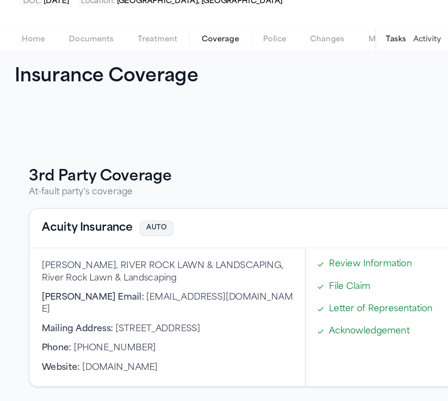
scroll to position [90, 0]
drag, startPoint x: 84, startPoint y: 241, endPoint x: 120, endPoint y: 242, distance: 36.5
click at [120, 344] on div "Mailing Address : [STREET_ADDRESS]" at bounding box center [123, 348] width 185 height 9
click at [169, 321] on div "[PERSON_NAME] Email : [EMAIL_ADDRESS][DOMAIN_NAME]" at bounding box center [123, 330] width 185 height 18
drag, startPoint x: 123, startPoint y: 239, endPoint x: 167, endPoint y: 250, distance: 45.8
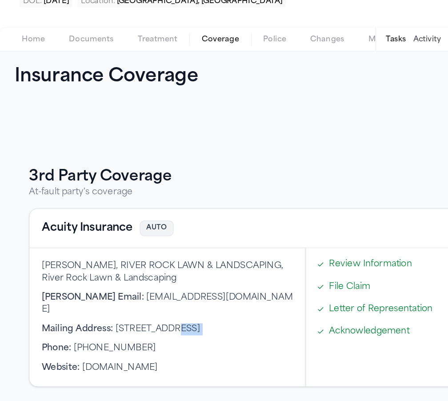
click at [167, 289] on div "[PERSON_NAME], RIVER ROCK LAWN & LANDSCAPING, River Rock Lawn & Landscaping [PE…" at bounding box center [123, 339] width 202 height 101
click at [165, 289] on div "[PERSON_NAME], RIVER ROCK LAWN & LANDSCAPING, River Rock Lawn & Landscaping [PE…" at bounding box center [123, 339] width 202 height 101
drag, startPoint x: 156, startPoint y: 243, endPoint x: 123, endPoint y: 242, distance: 32.9
click at [123, 345] on span "[STREET_ADDRESS]" at bounding box center [116, 348] width 62 height 7
drag, startPoint x: 167, startPoint y: 227, endPoint x: 98, endPoint y: 230, distance: 68.6
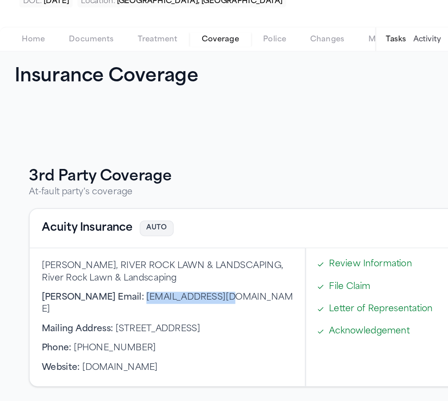
click at [98, 321] on div "[PERSON_NAME] Email : [EMAIL_ADDRESS][DOMAIN_NAME]" at bounding box center [123, 330] width 185 height 18
click at [74, 132] on span "Documents" at bounding box center [67, 135] width 33 height 7
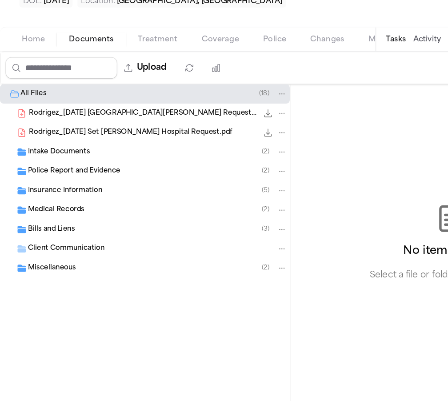
click at [52, 243] on span "Insurance Information" at bounding box center [47, 247] width 55 height 8
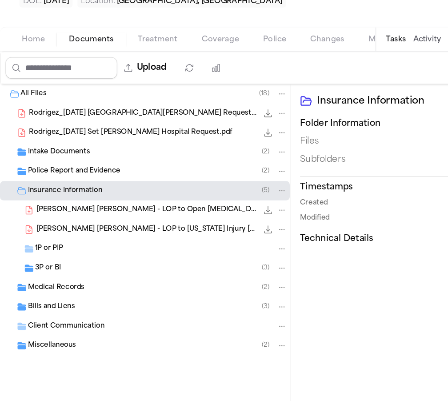
click at [42, 300] on span "3P or BI" at bounding box center [35, 304] width 19 height 8
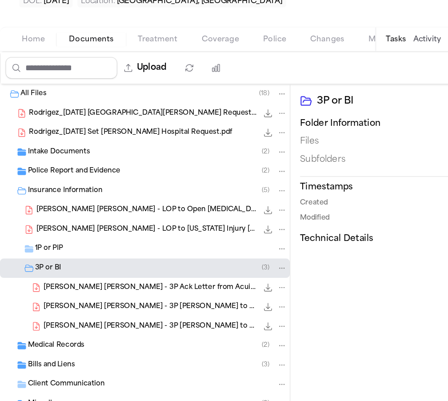
click at [50, 311] on div "[PERSON_NAME] [PERSON_NAME] - 3P Ack Letter from Acuity Insurance - [DATE] 143.…" at bounding box center [106, 318] width 213 height 14
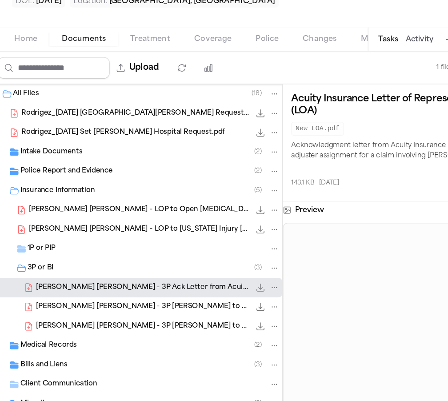
click at [84, 228] on div "Police Report and Evidence ( 2 )" at bounding box center [115, 232] width 191 height 8
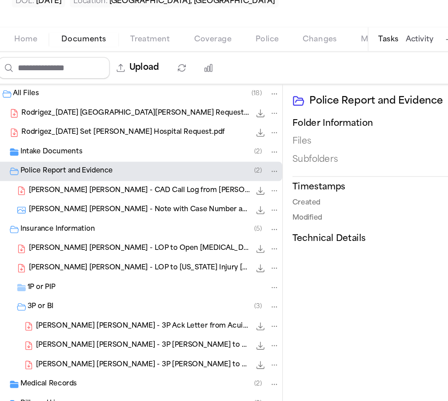
click at [85, 243] on span "[PERSON_NAME] [PERSON_NAME] - CAD Call Log from [PERSON_NAME] - [DATE]" at bounding box center [108, 247] width 162 height 8
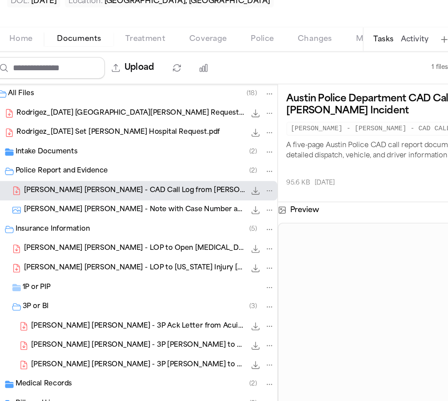
click at [102, 254] on div "[PERSON_NAME] [PERSON_NAME] - Note with Case Number and Officer Info - [DATE] 9…" at bounding box center [106, 261] width 213 height 14
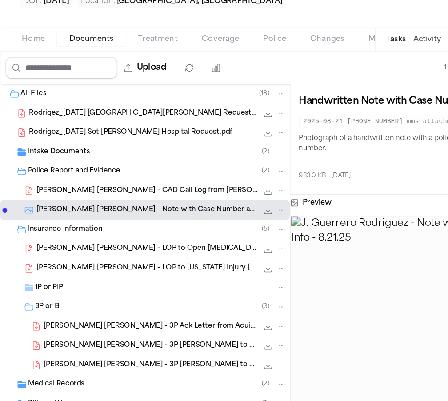
scroll to position [20, 0]
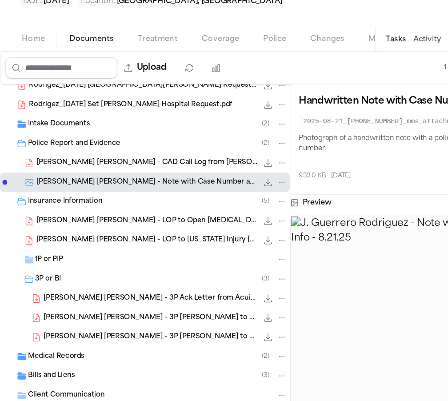
click at [91, 321] on div "[PERSON_NAME] [PERSON_NAME] - 3P Ack Letter from Acuity Insurance - [DATE] 143.…" at bounding box center [121, 325] width 179 height 9
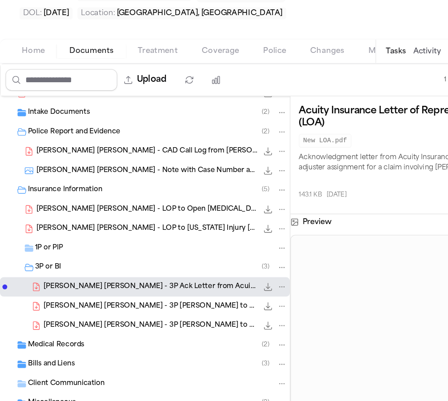
scroll to position [44, 0]
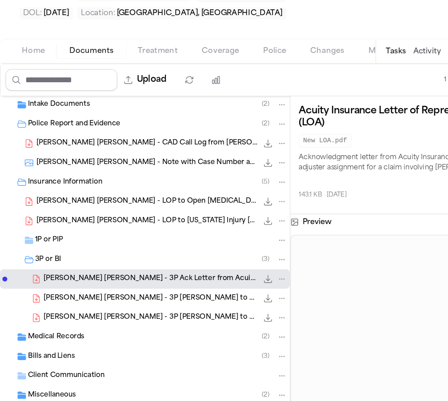
click at [93, 199] on span "[PERSON_NAME] [PERSON_NAME] - CAD Call Log from [PERSON_NAME] - [DATE]" at bounding box center [108, 203] width 162 height 8
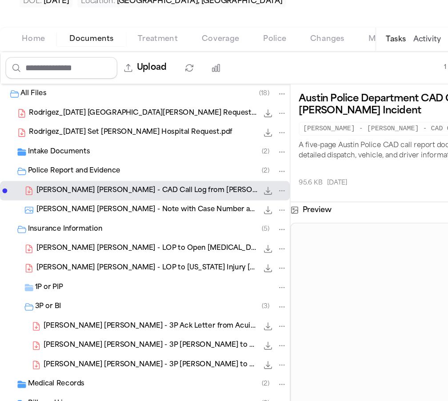
scroll to position [0, 0]
click at [85, 214] on div "Intake Documents ( 2 )" at bounding box center [115, 218] width 191 height 8
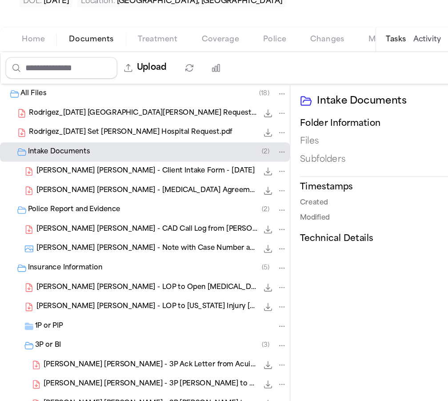
click at [85, 214] on div "Intake Documents ( 2 )" at bounding box center [115, 218] width 191 height 8
